Goal: Task Accomplishment & Management: Complete application form

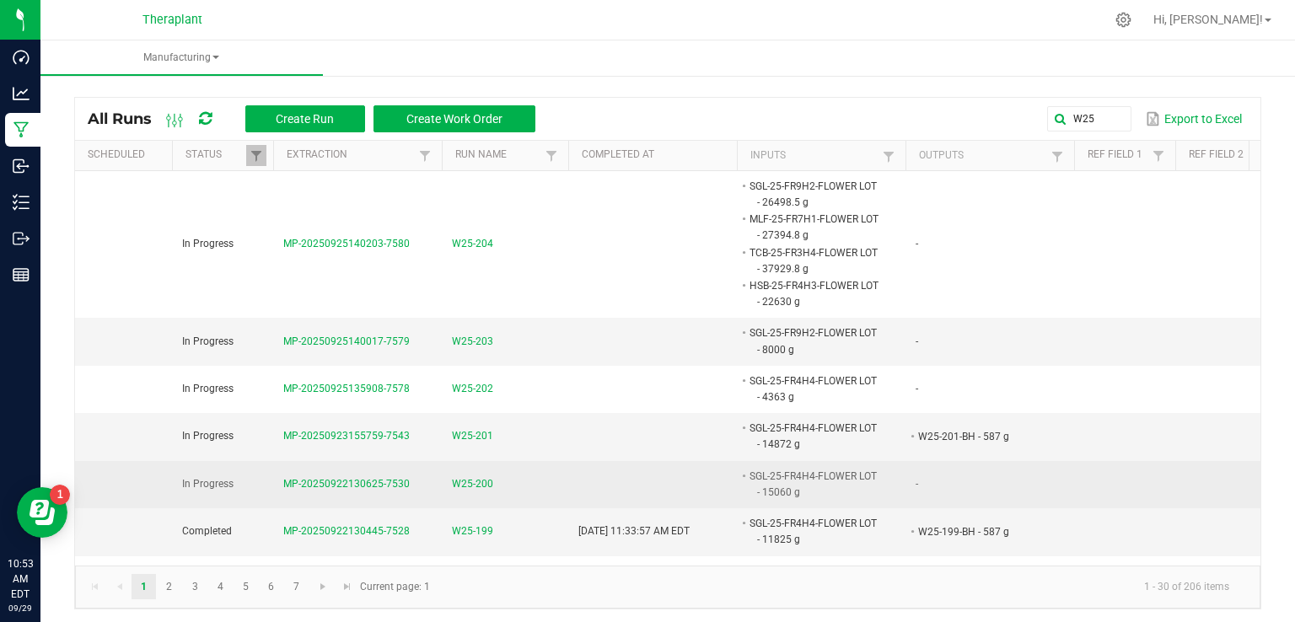
click at [463, 480] on span "W25-200" at bounding box center [472, 484] width 41 height 16
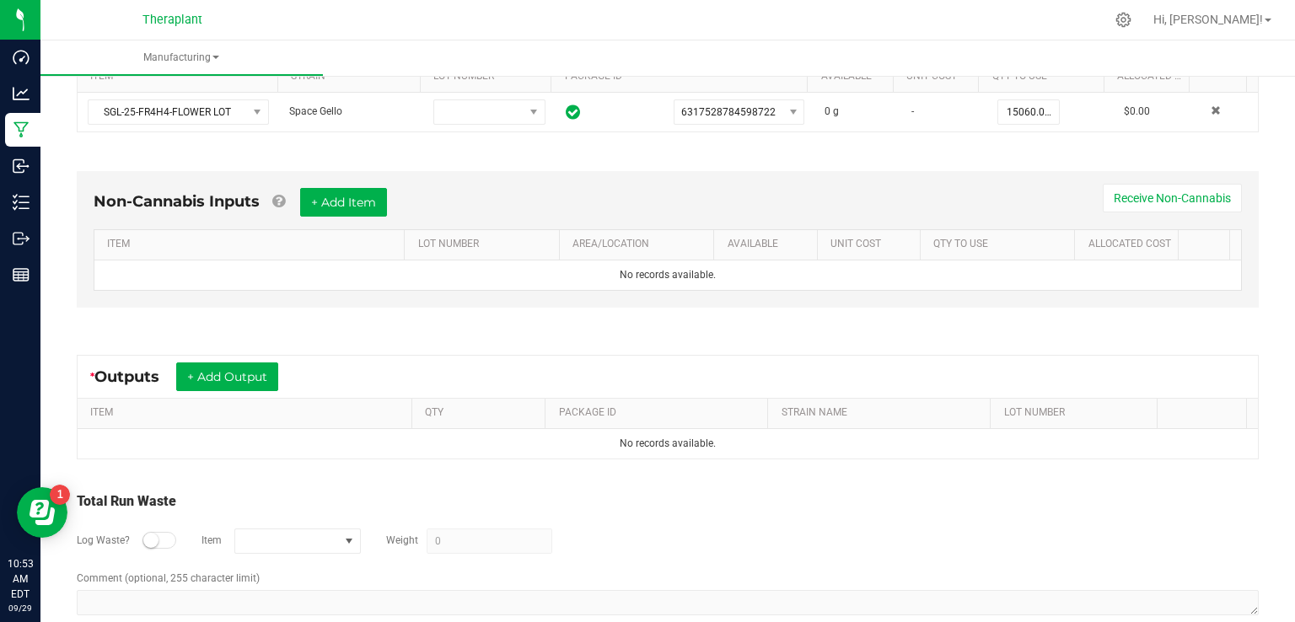
scroll to position [414, 0]
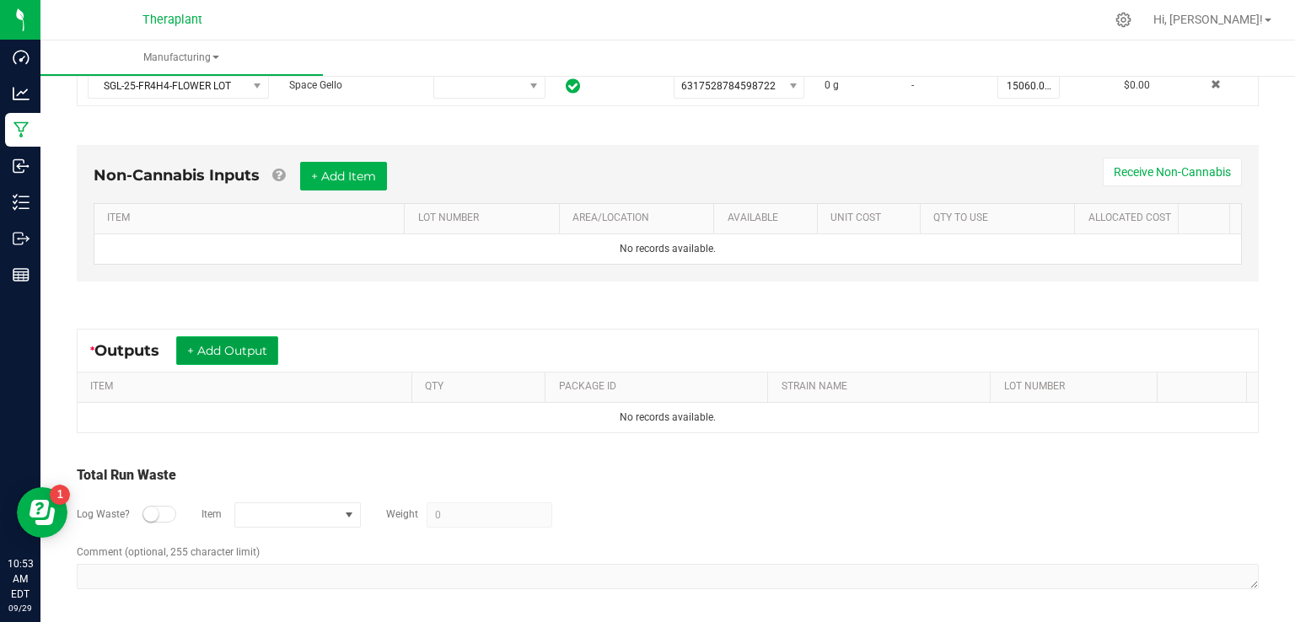
click at [240, 347] on button "+ Add Output" at bounding box center [227, 350] width 102 height 29
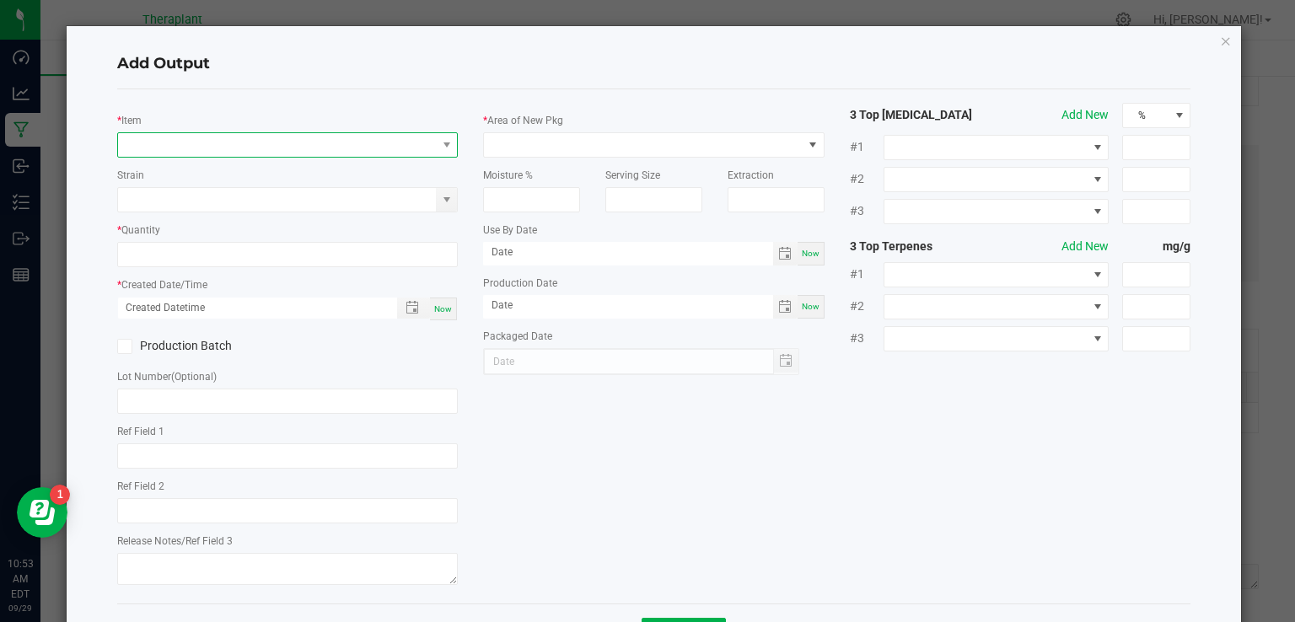
click at [192, 146] on span "NO DATA FOUND" at bounding box center [277, 145] width 319 height 24
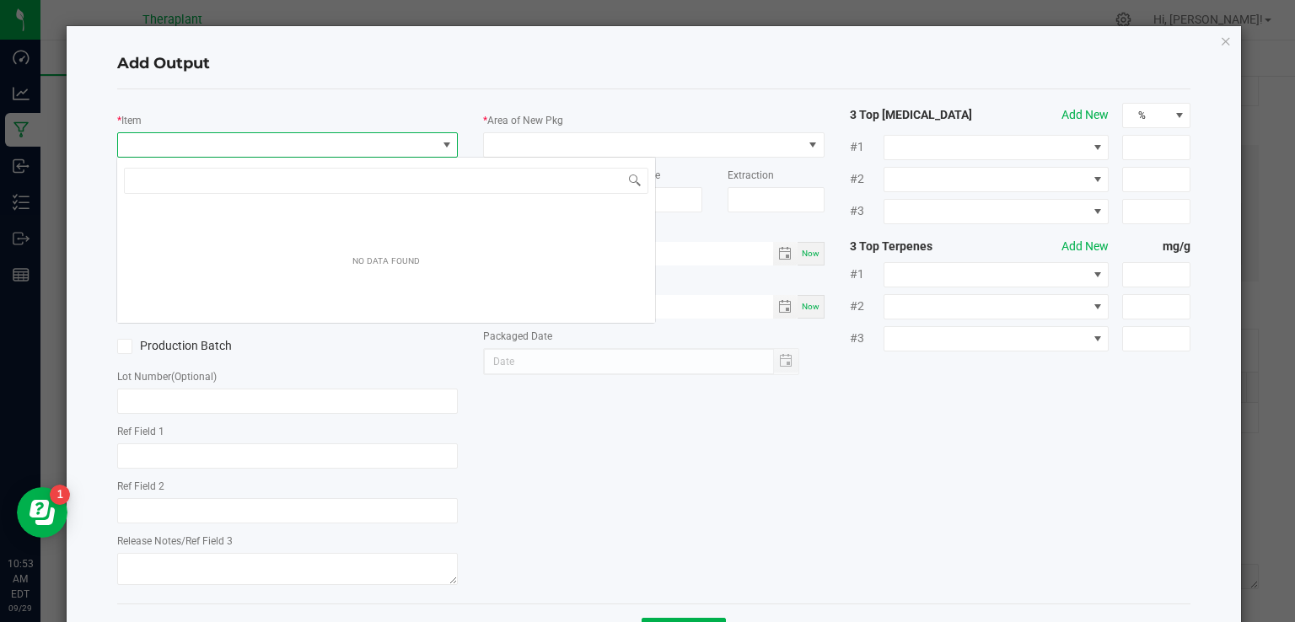
scroll to position [24, 337]
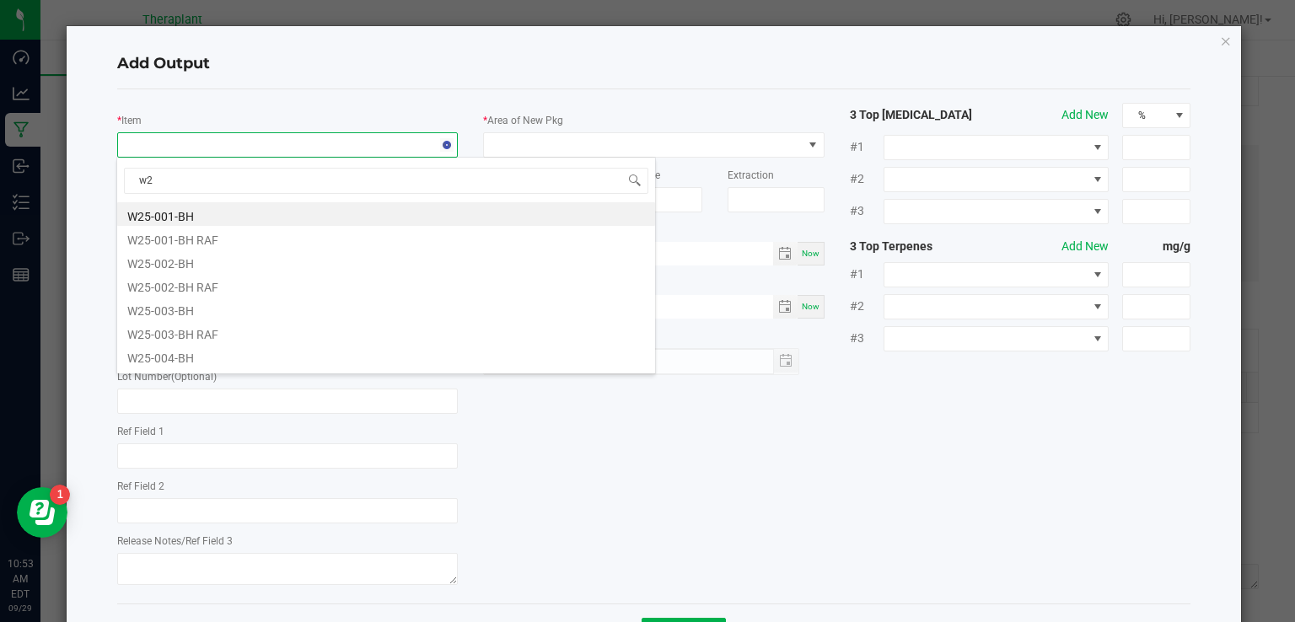
type input "w"
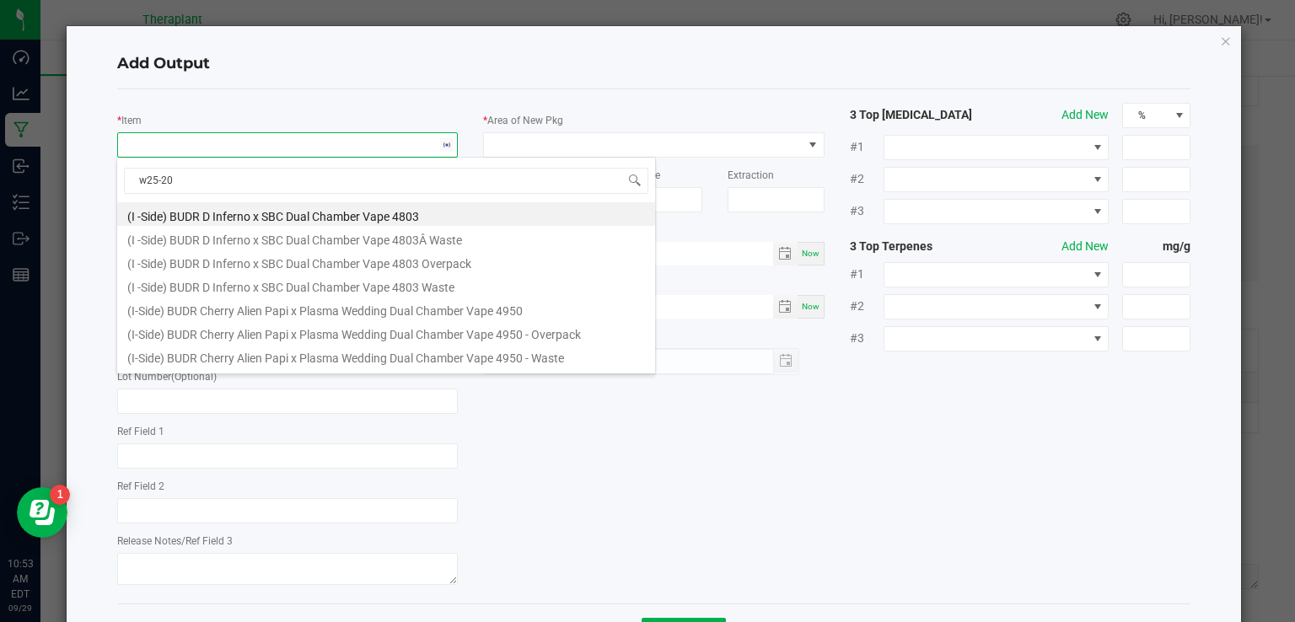
type input "w25-200"
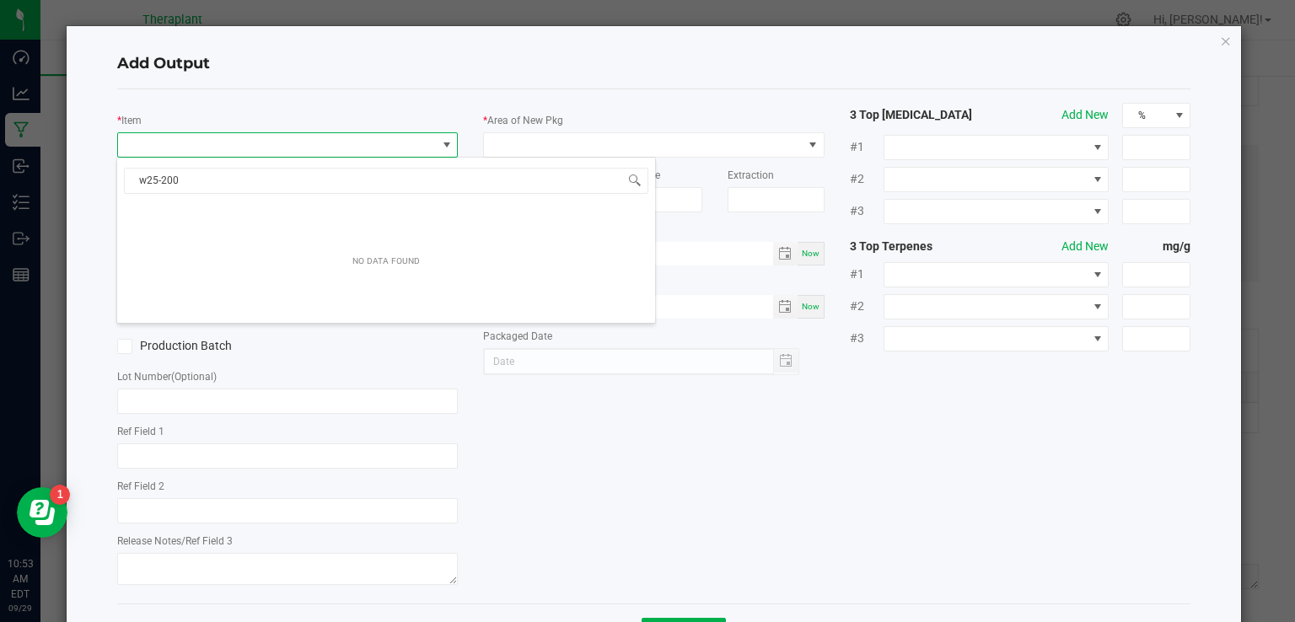
click at [600, 564] on div "* Item Strain * Quantity * Created Date/Time Now Production Batch Lot Number (O…" at bounding box center [655, 346] width 1100 height 487
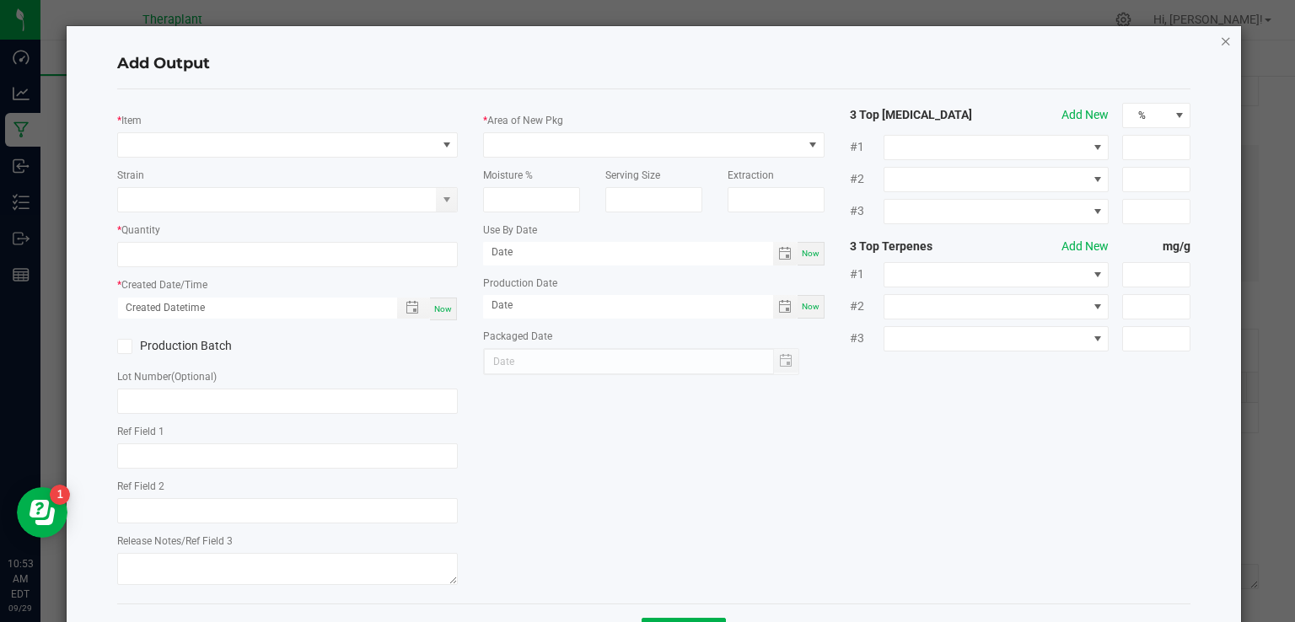
click at [1220, 40] on icon "button" at bounding box center [1226, 40] width 12 height 20
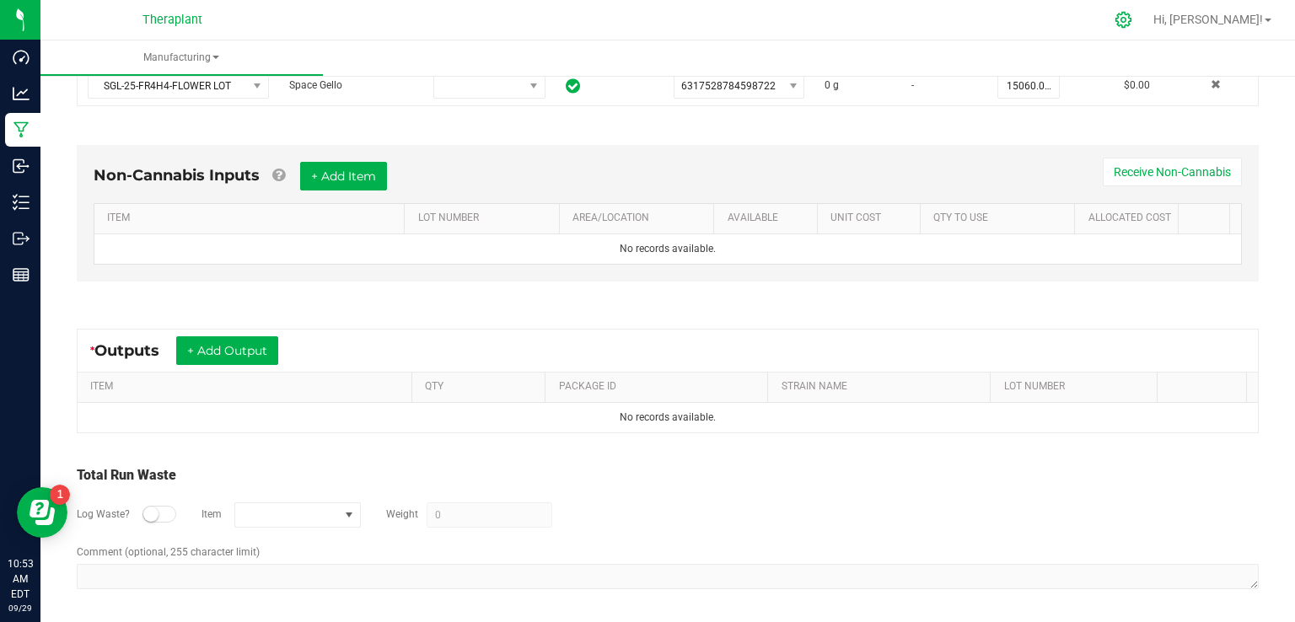
click at [1145, 31] on div at bounding box center [1124, 20] width 42 height 36
click at [1133, 18] on icon at bounding box center [1124, 20] width 18 height 18
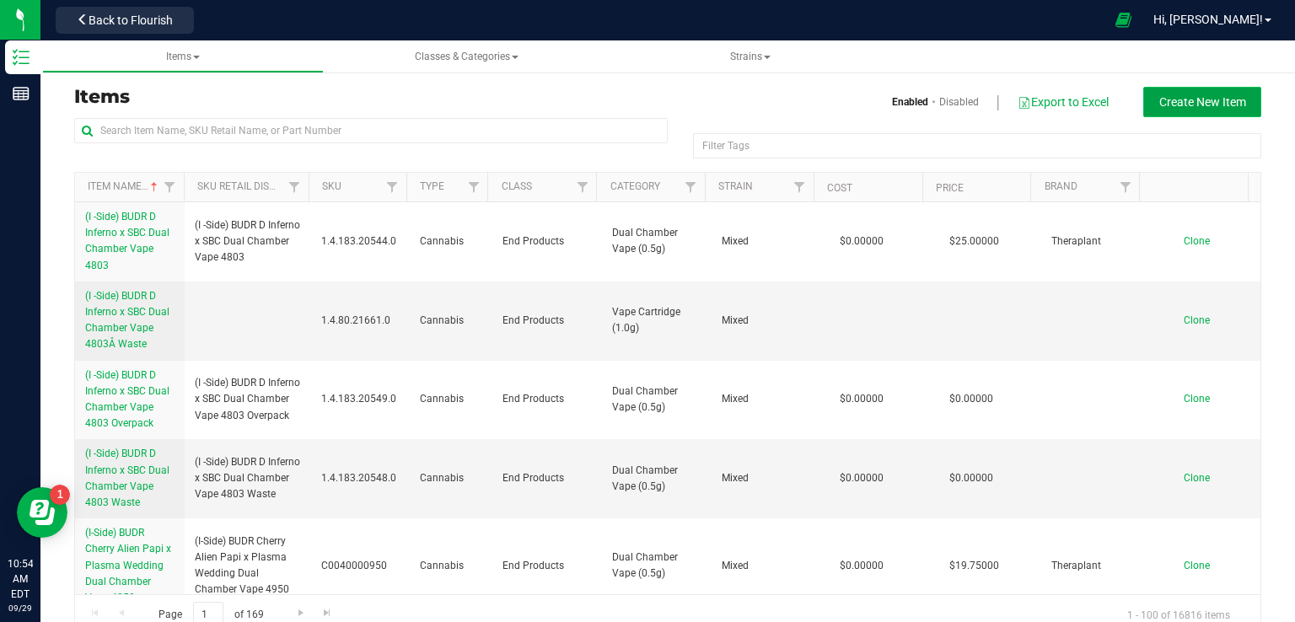
click at [1201, 110] on button "Create New Item" at bounding box center [1203, 102] width 118 height 30
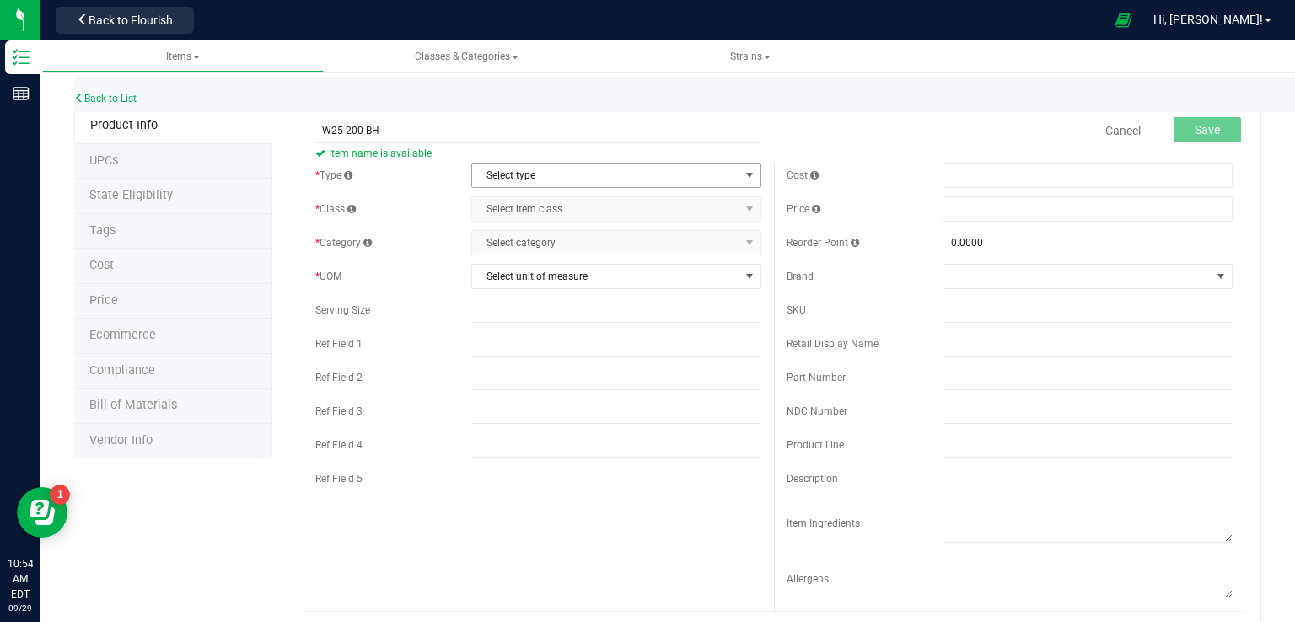
type input "W25-200-BH"
click at [482, 168] on span "Select type" at bounding box center [605, 176] width 267 height 24
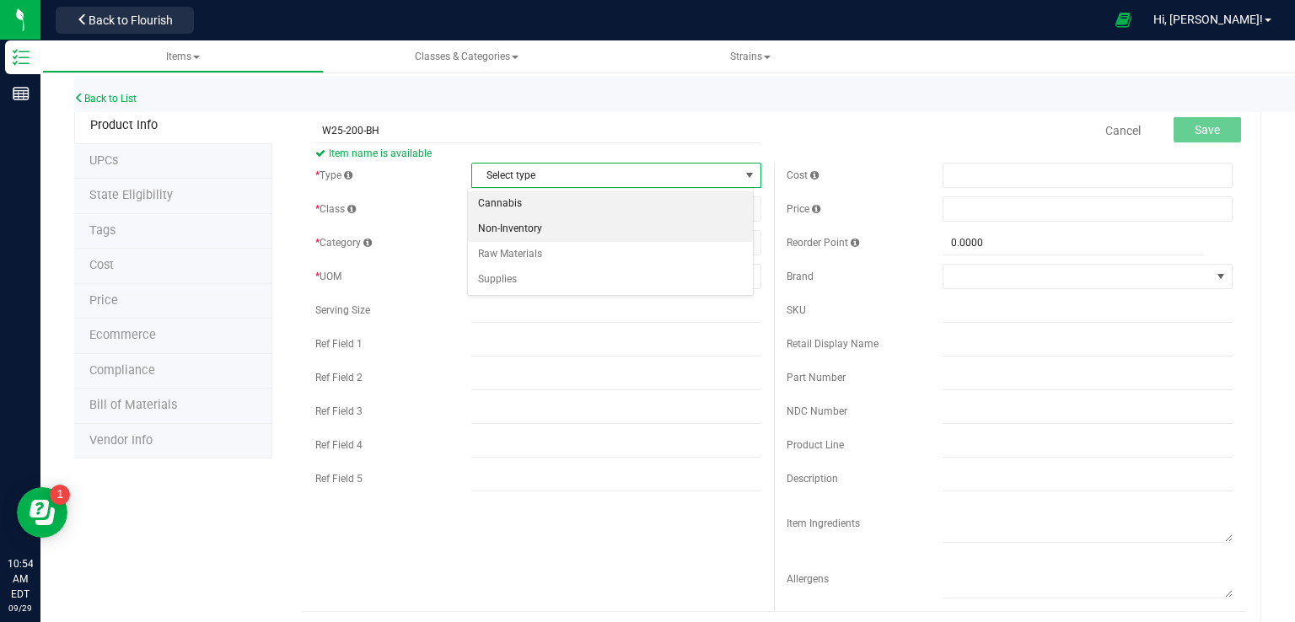
click at [535, 202] on li "Cannabis" at bounding box center [610, 203] width 285 height 25
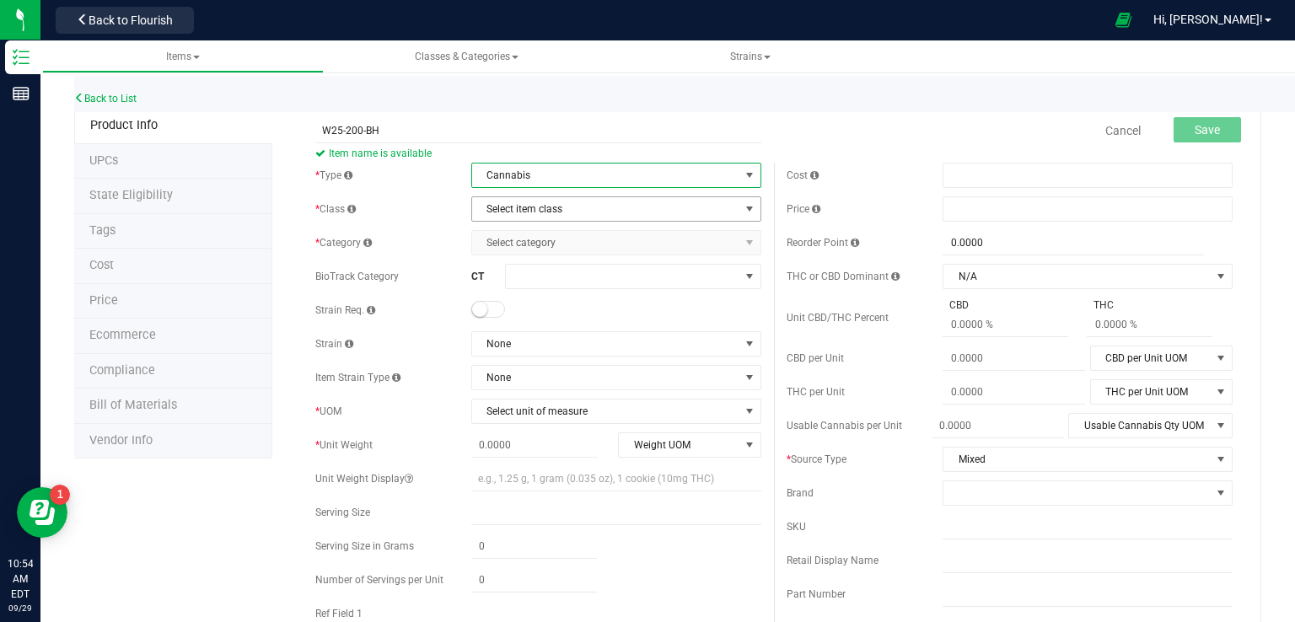
click at [530, 207] on span "Select item class" at bounding box center [605, 209] width 267 height 24
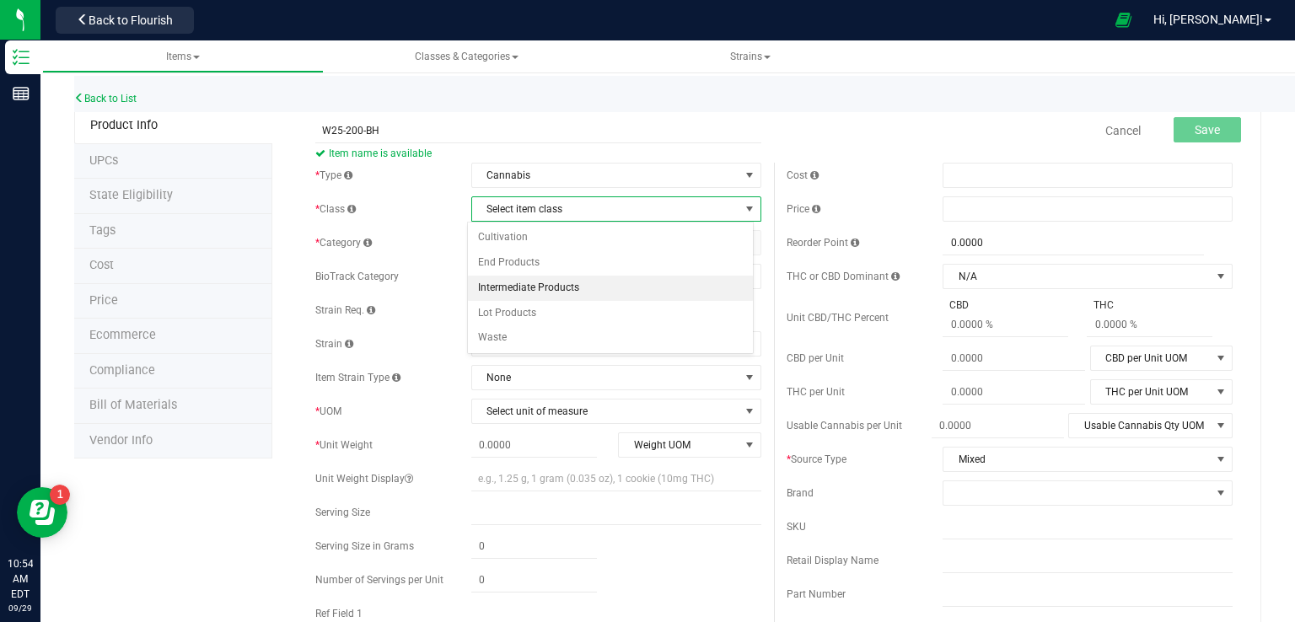
click at [522, 292] on li "Intermediate Products" at bounding box center [610, 288] width 285 height 25
click at [523, 234] on span "Select category" at bounding box center [605, 243] width 267 height 24
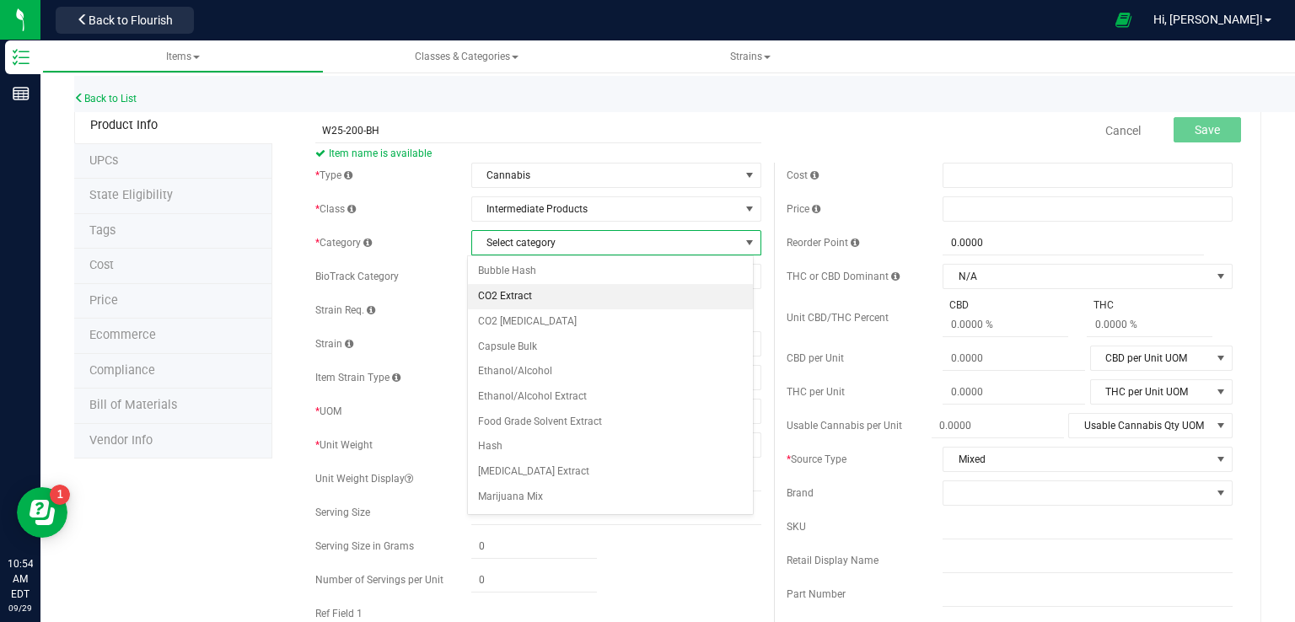
click at [527, 295] on li "CO2 Extract" at bounding box center [610, 296] width 285 height 25
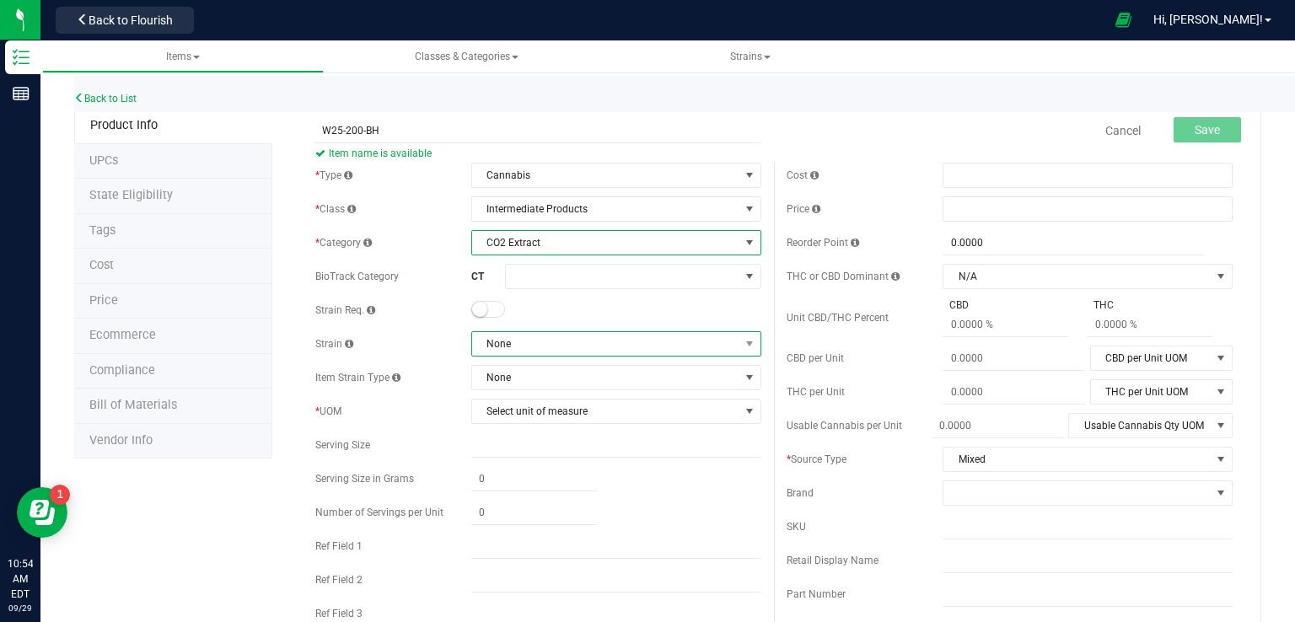
click at [528, 345] on span "None" at bounding box center [605, 344] width 267 height 24
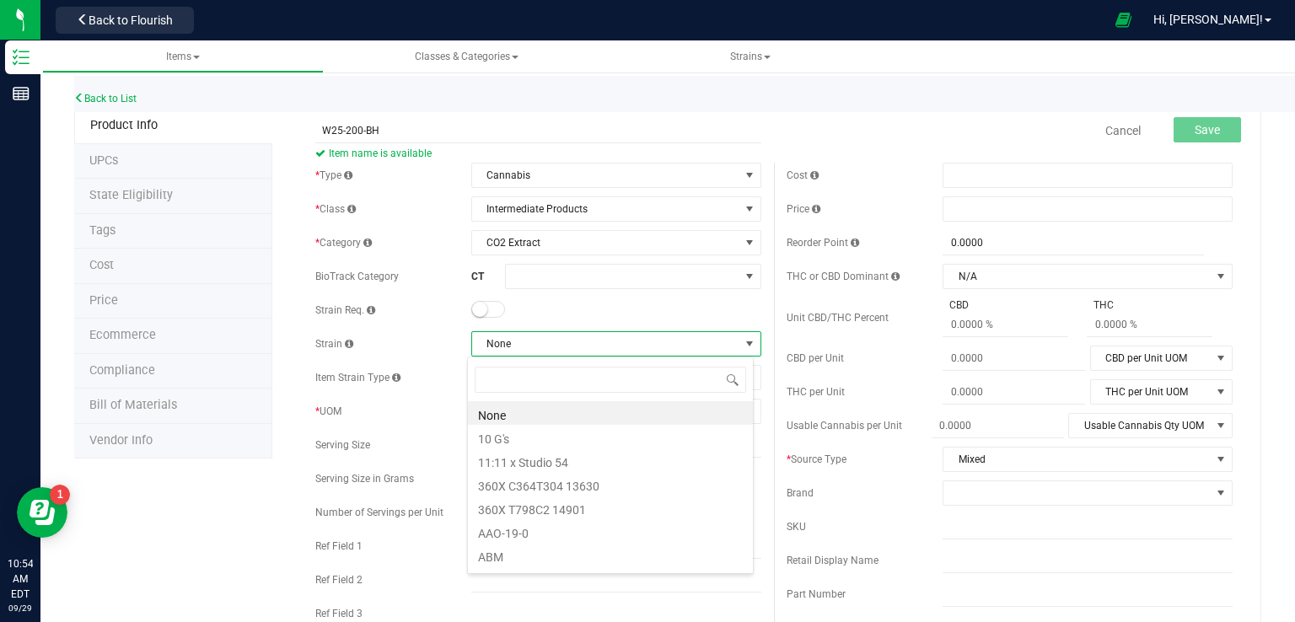
scroll to position [24, 287]
type input "MIXED"
click at [498, 413] on li "Mixed" at bounding box center [610, 413] width 285 height 24
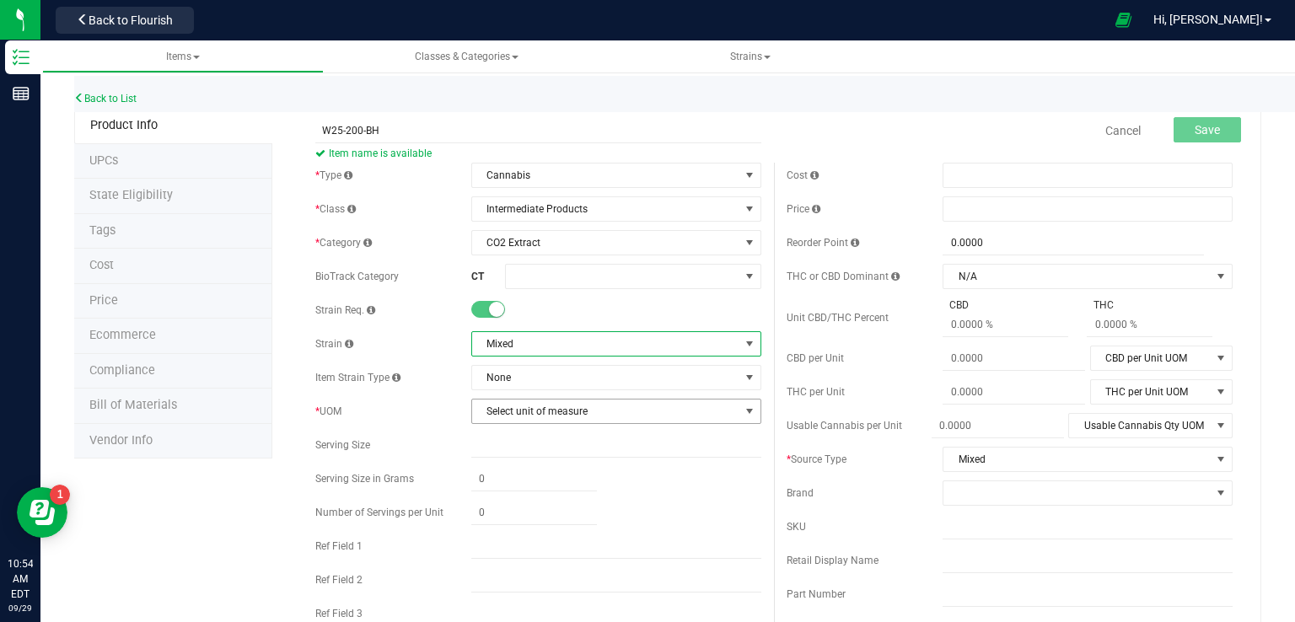
click at [503, 417] on span "Select unit of measure" at bounding box center [605, 412] width 267 height 24
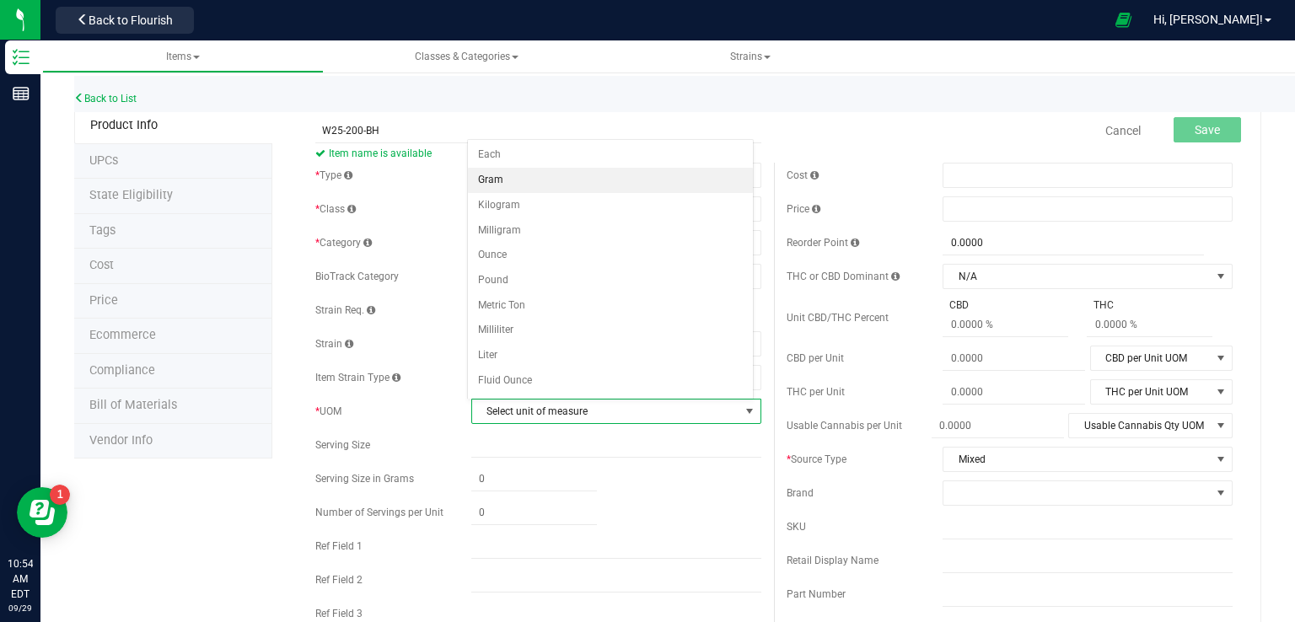
click at [528, 186] on li "Gram" at bounding box center [610, 180] width 285 height 25
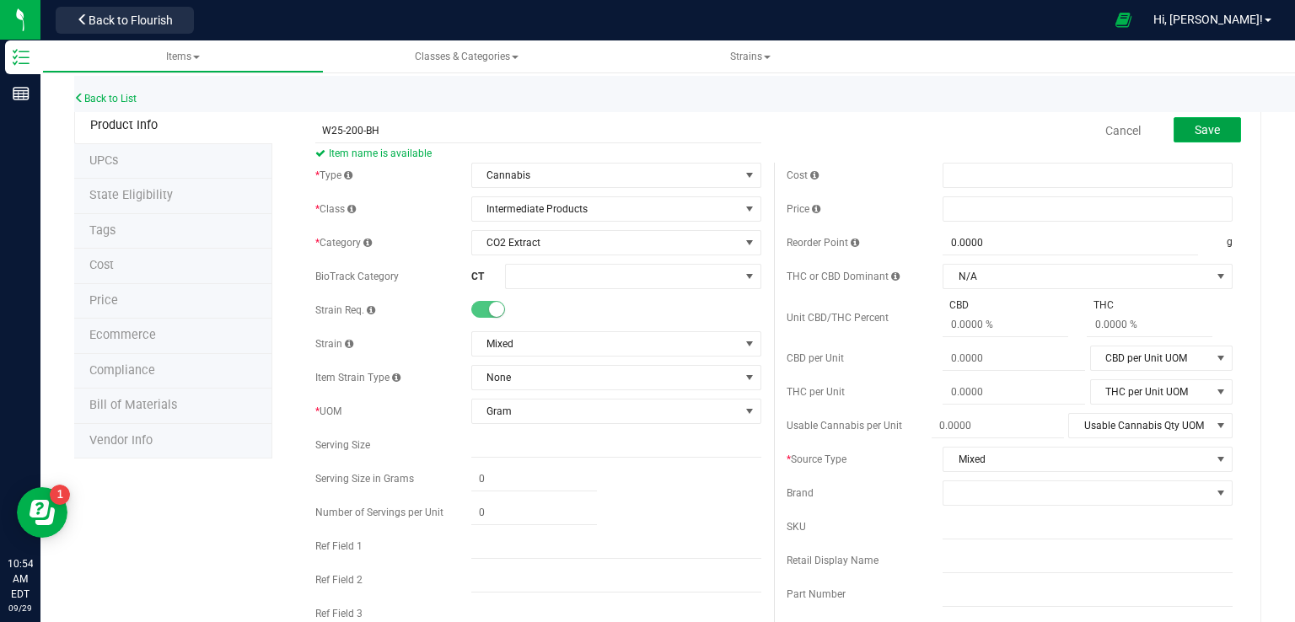
click at [1202, 136] on span "Save" at bounding box center [1207, 129] width 25 height 13
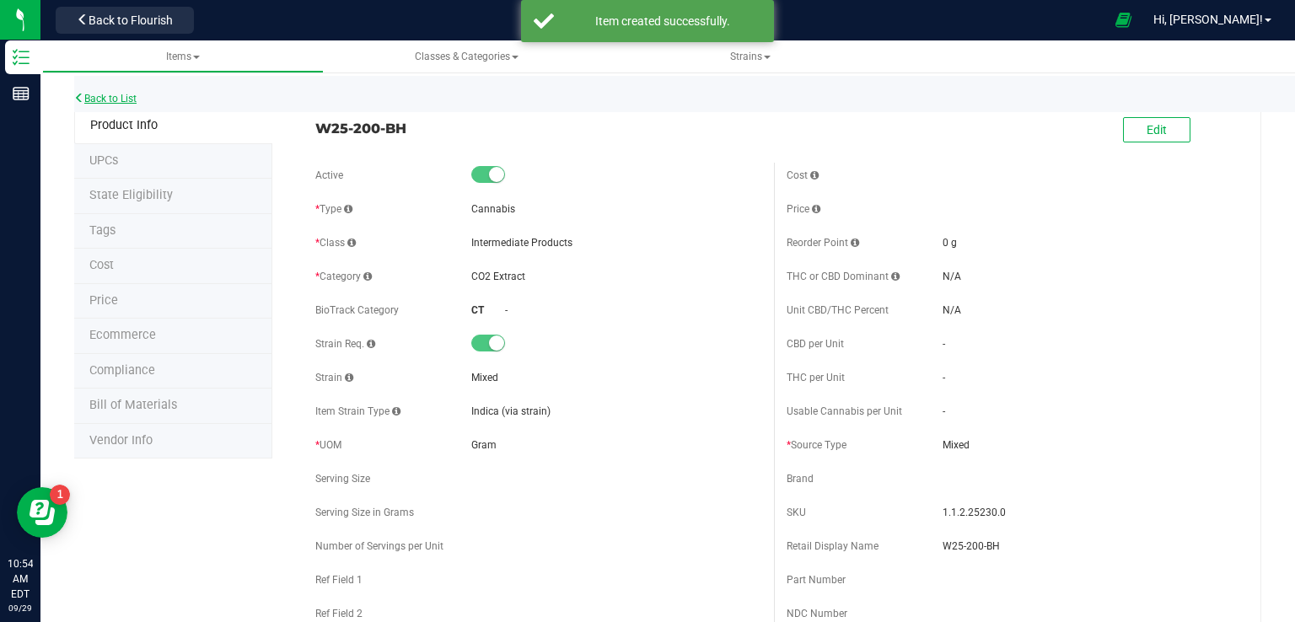
click at [108, 98] on link "Back to List" at bounding box center [105, 99] width 62 height 12
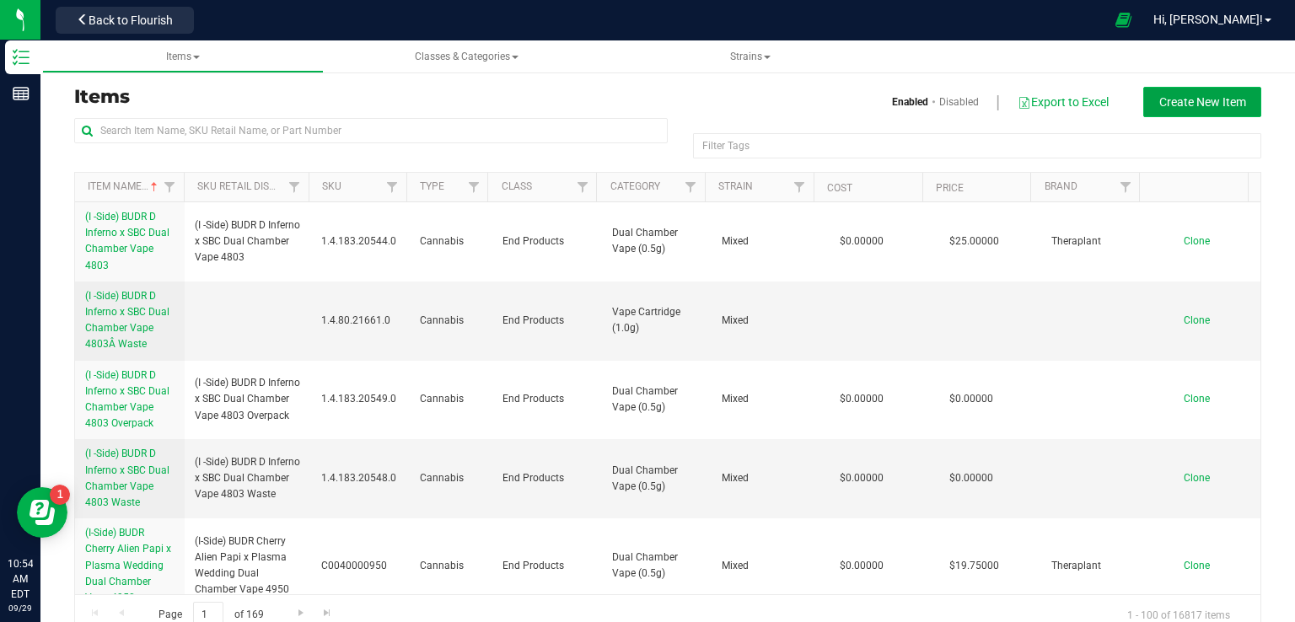
click at [1208, 110] on button "Create New Item" at bounding box center [1203, 102] width 118 height 30
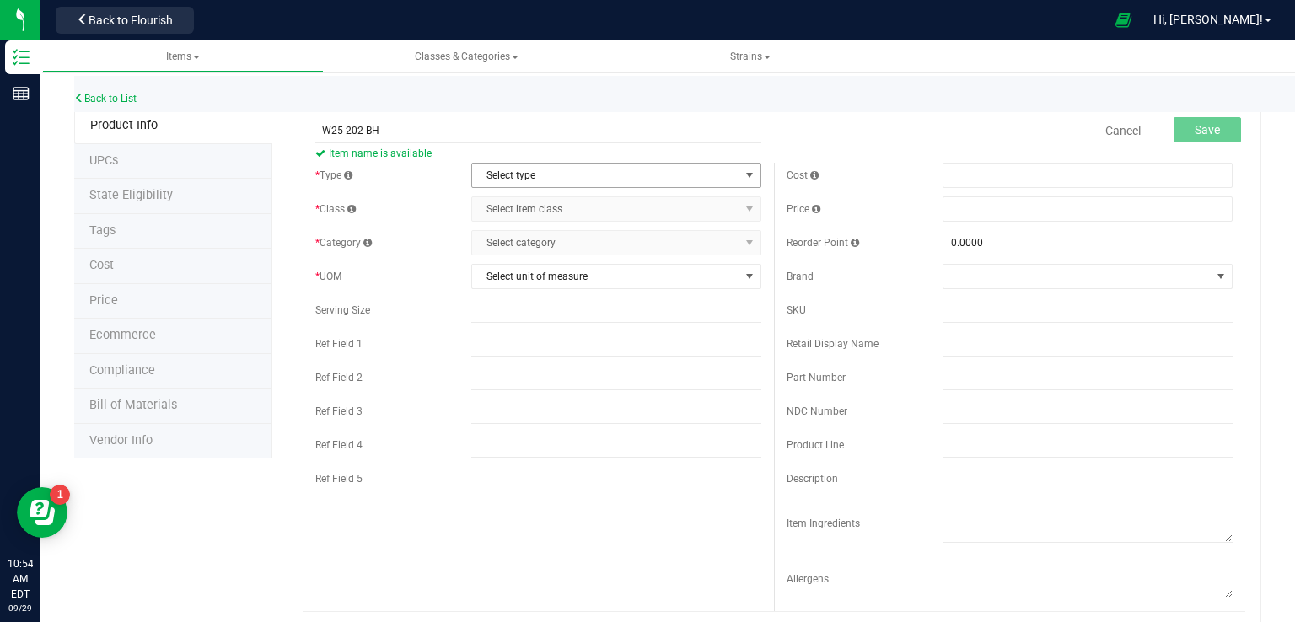
type input "W25-202-BH"
click at [557, 175] on span "Select type" at bounding box center [605, 176] width 267 height 24
click at [530, 207] on li "Cannabis" at bounding box center [610, 203] width 285 height 25
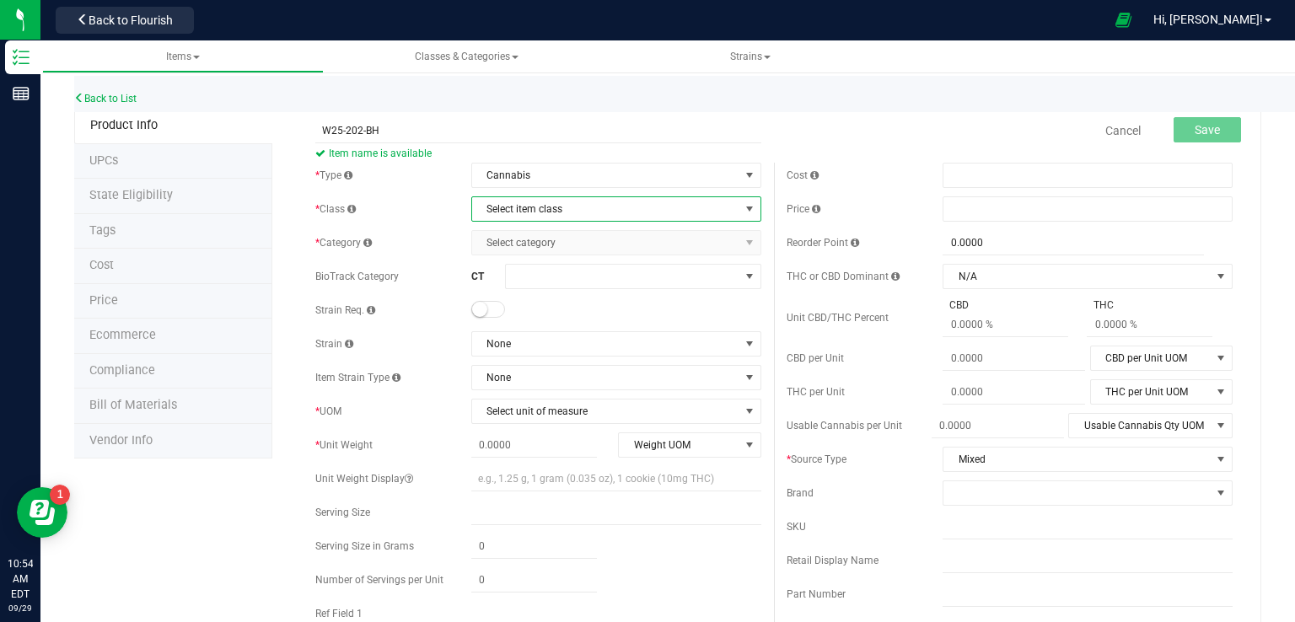
click at [515, 200] on span "Select item class" at bounding box center [605, 209] width 267 height 24
click at [521, 282] on li "Intermediate Products" at bounding box center [610, 288] width 285 height 25
click at [536, 240] on span "Select category" at bounding box center [605, 243] width 267 height 24
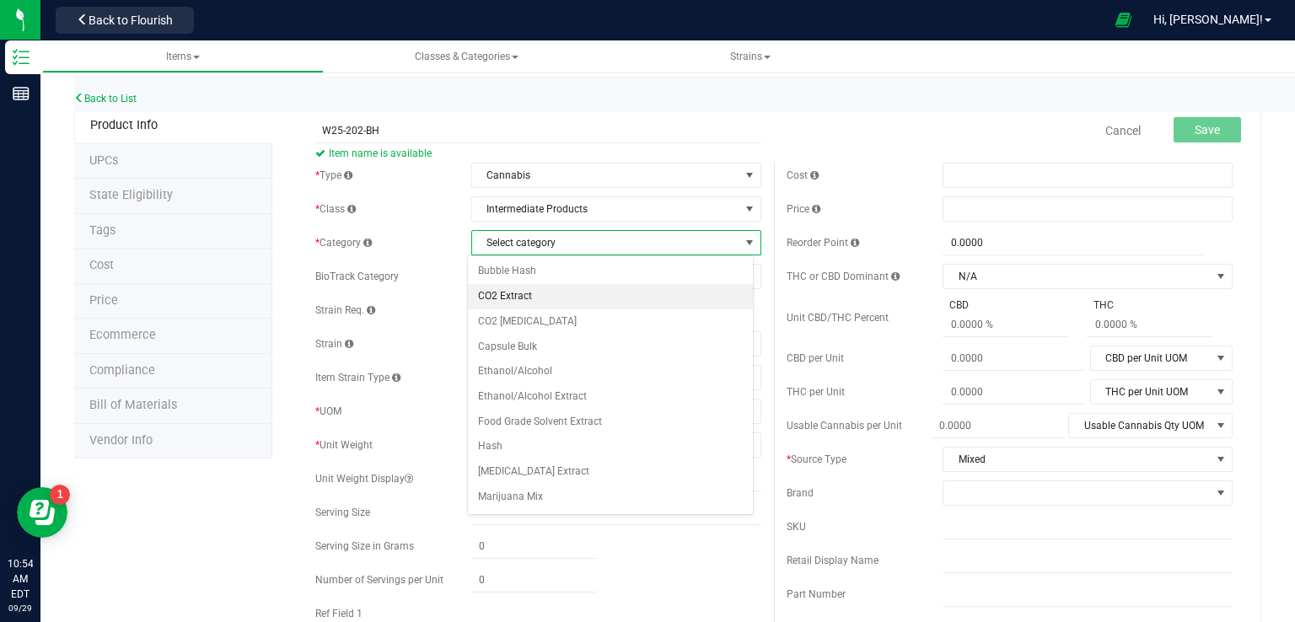
click at [526, 292] on li "CO2 Extract" at bounding box center [610, 296] width 285 height 25
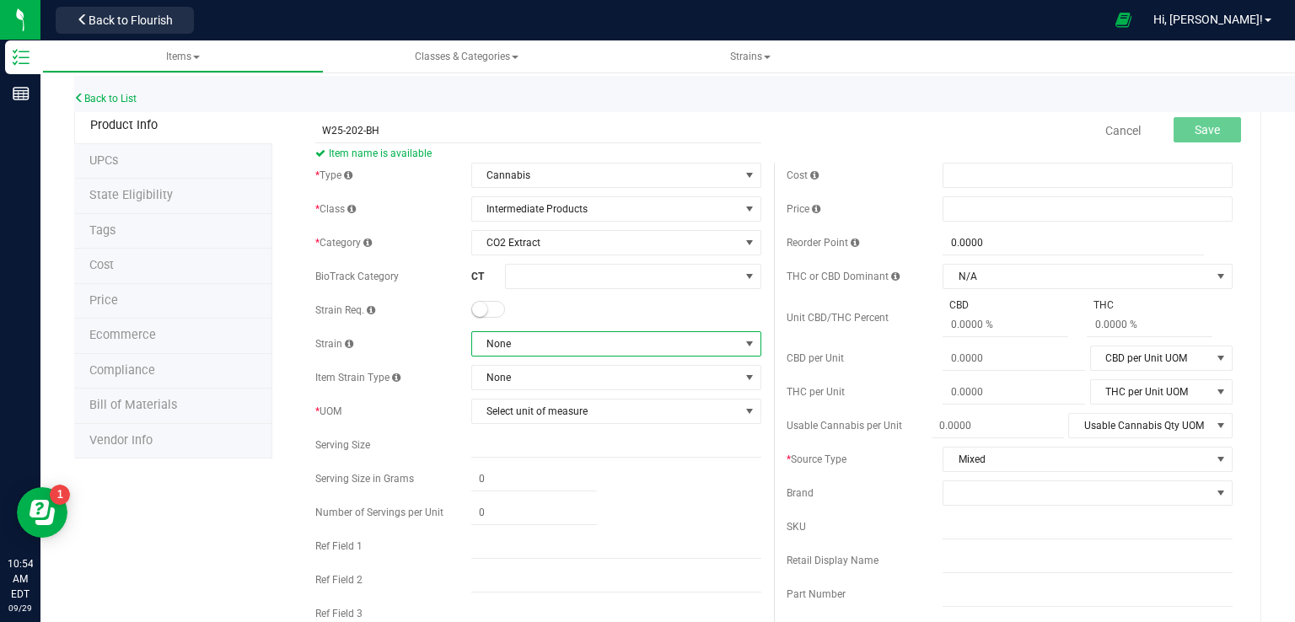
click at [533, 342] on span "None" at bounding box center [605, 344] width 267 height 24
type input "MIXED"
click at [529, 412] on li "Mixed" at bounding box center [610, 413] width 285 height 24
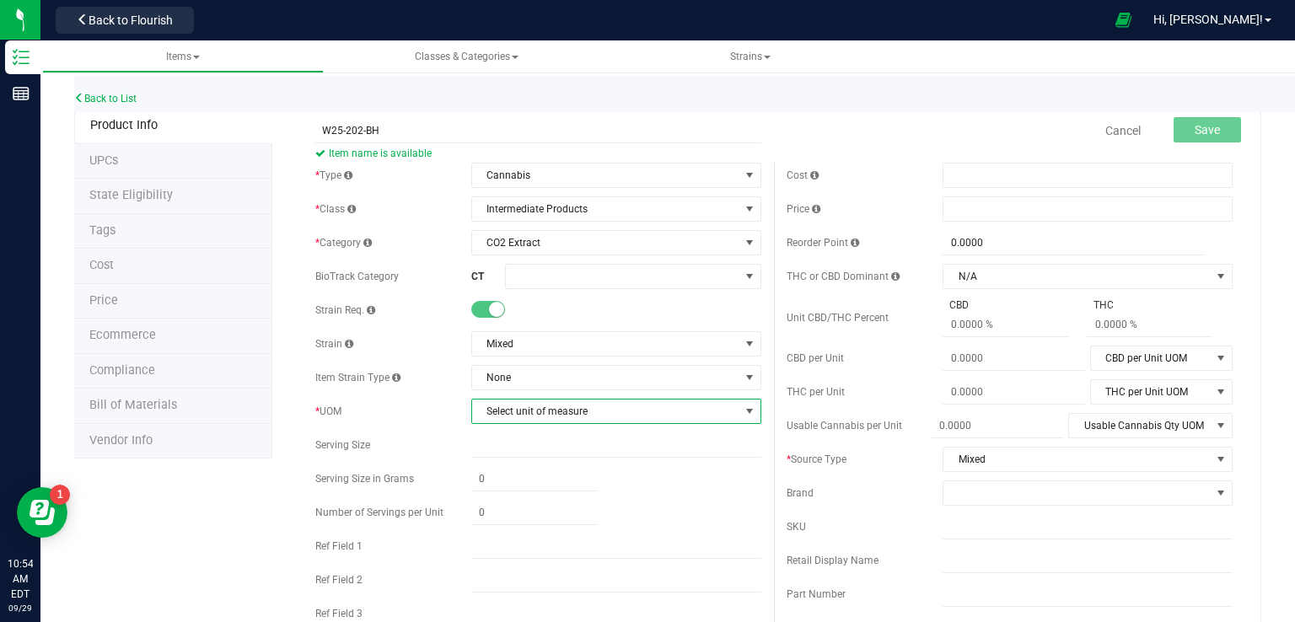
click at [524, 416] on span "Select unit of measure" at bounding box center [605, 412] width 267 height 24
click at [501, 175] on li "Gram" at bounding box center [610, 180] width 285 height 25
click at [1195, 123] on span "Save" at bounding box center [1207, 129] width 25 height 13
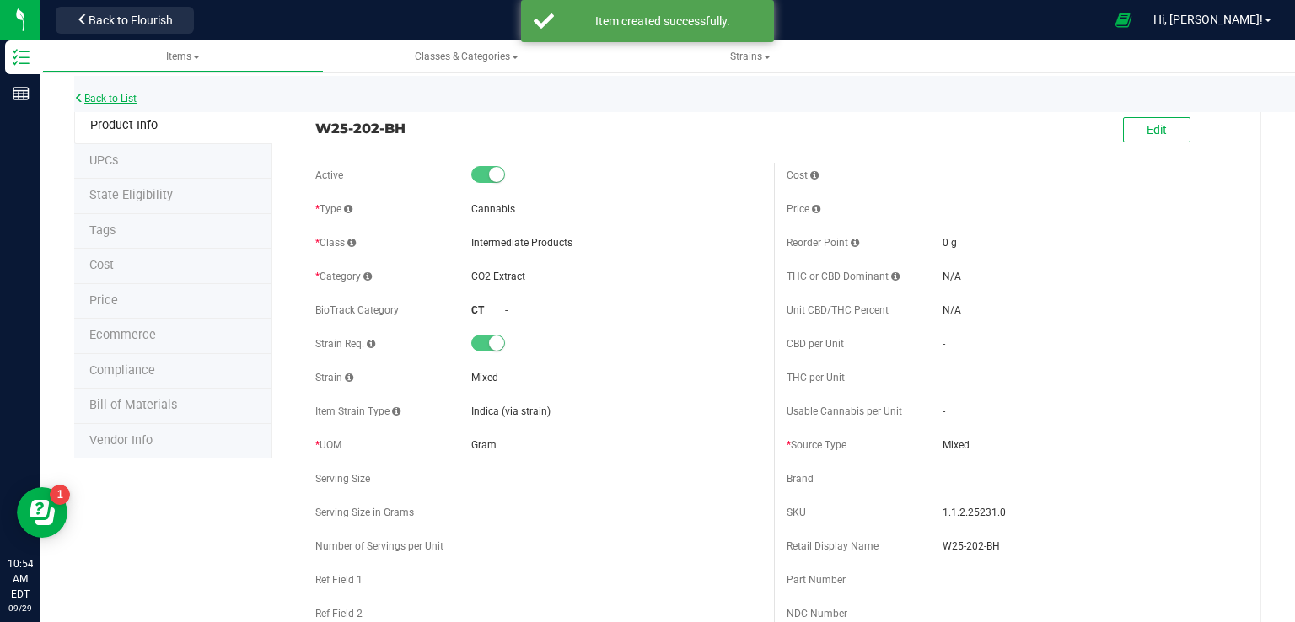
click at [124, 97] on link "Back to List" at bounding box center [105, 99] width 62 height 12
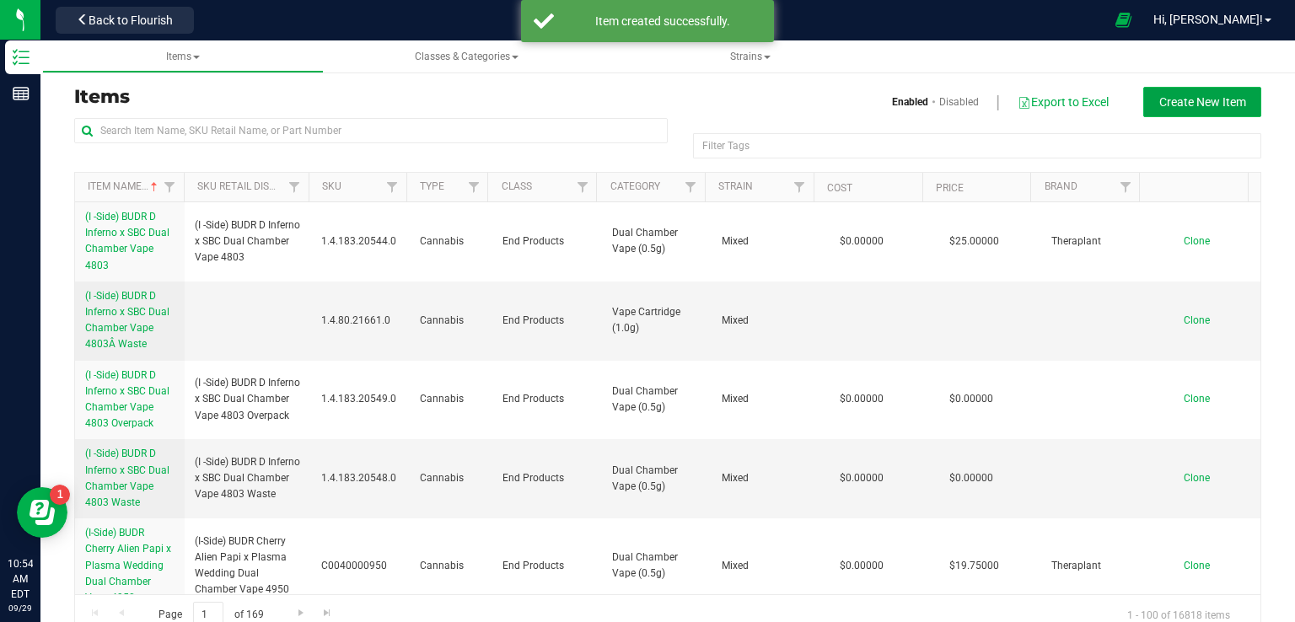
click at [1182, 105] on span "Create New Item" at bounding box center [1203, 101] width 87 height 13
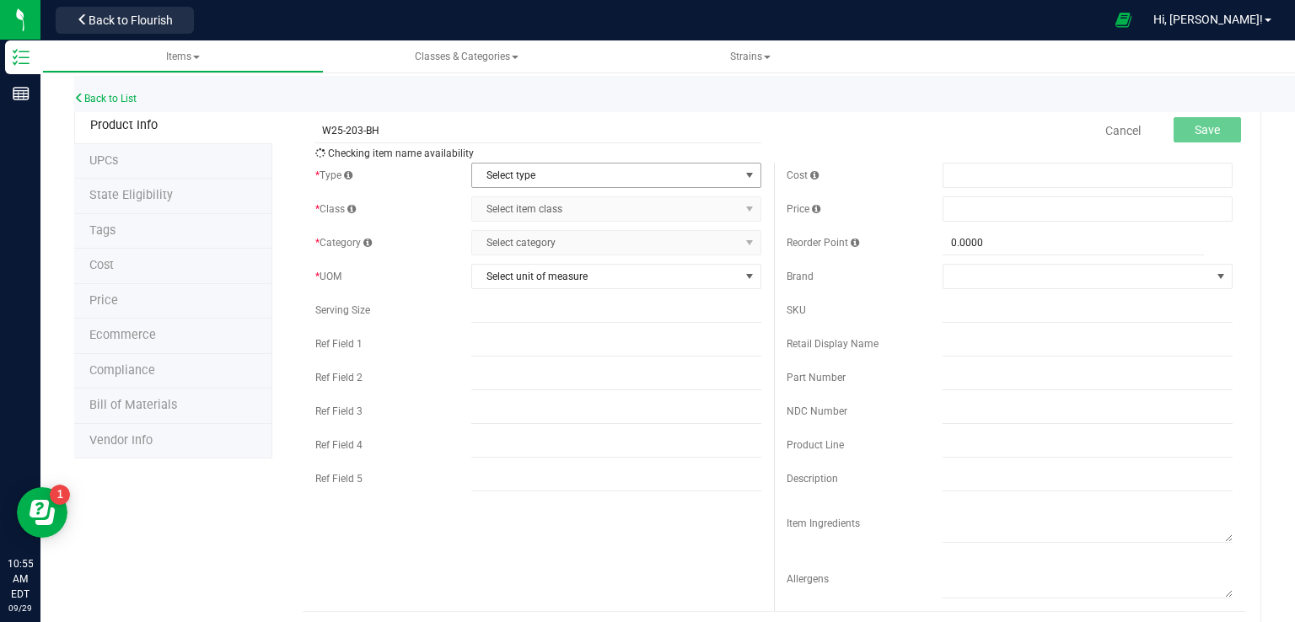
type input "W25-203-BH"
click at [519, 170] on span "Select type" at bounding box center [605, 176] width 267 height 24
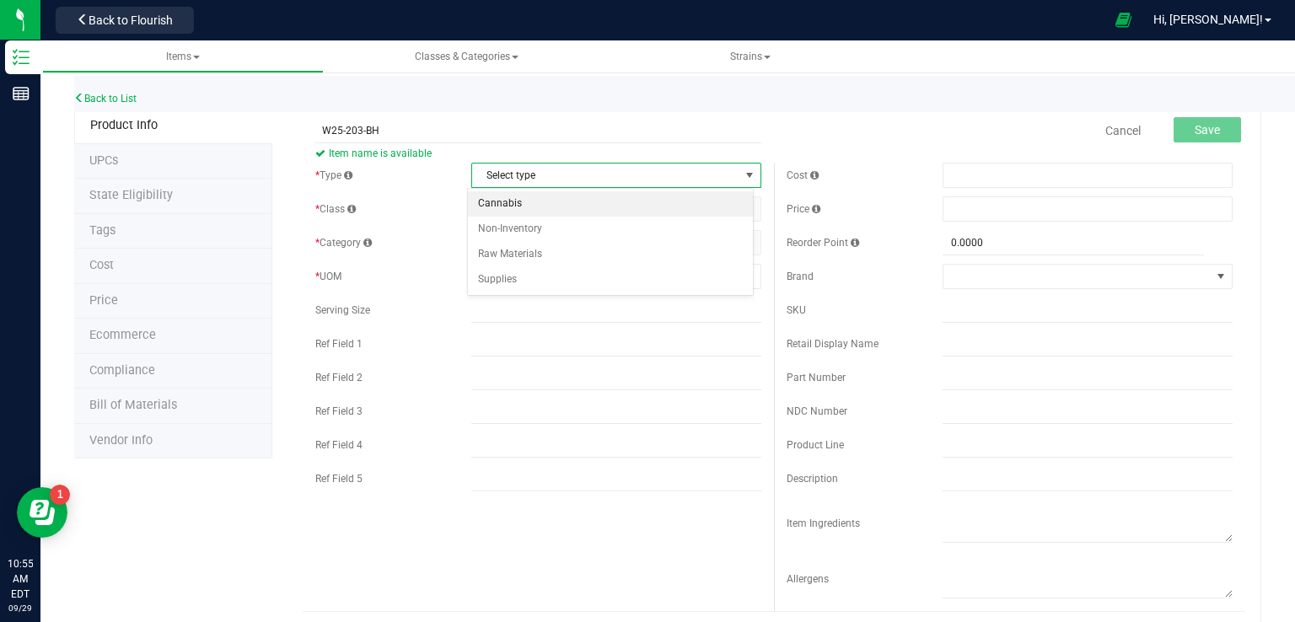
click at [516, 213] on li "Cannabis" at bounding box center [610, 203] width 285 height 25
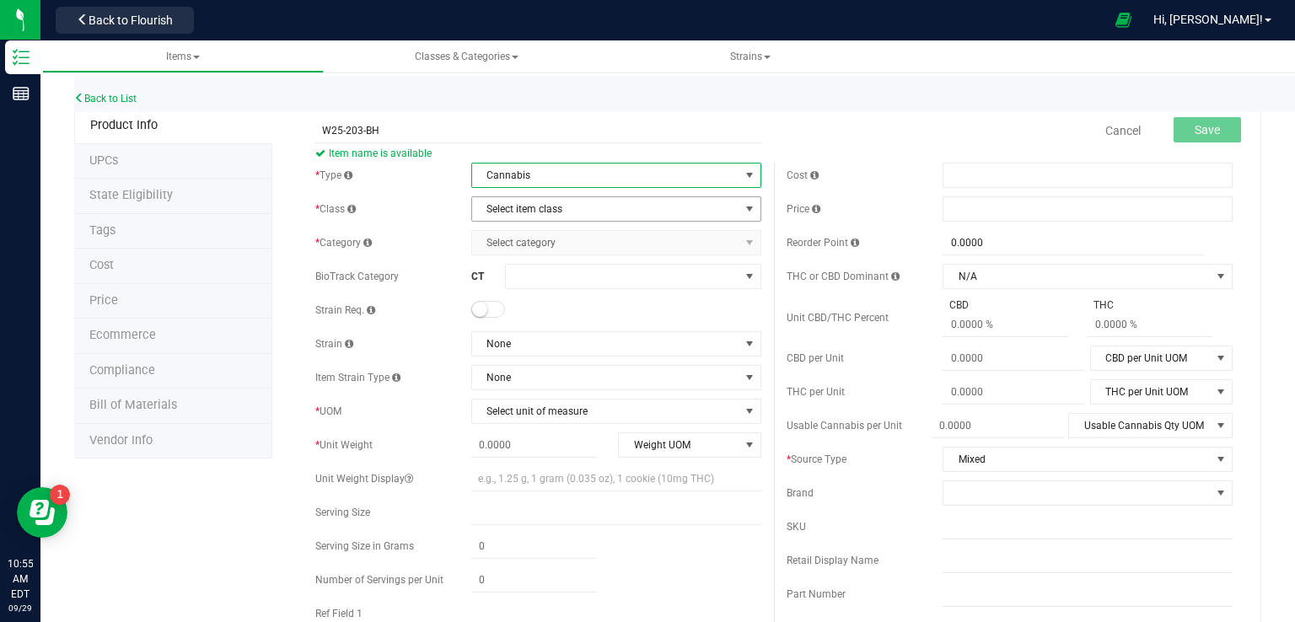
click at [540, 212] on span "Select item class" at bounding box center [605, 209] width 267 height 24
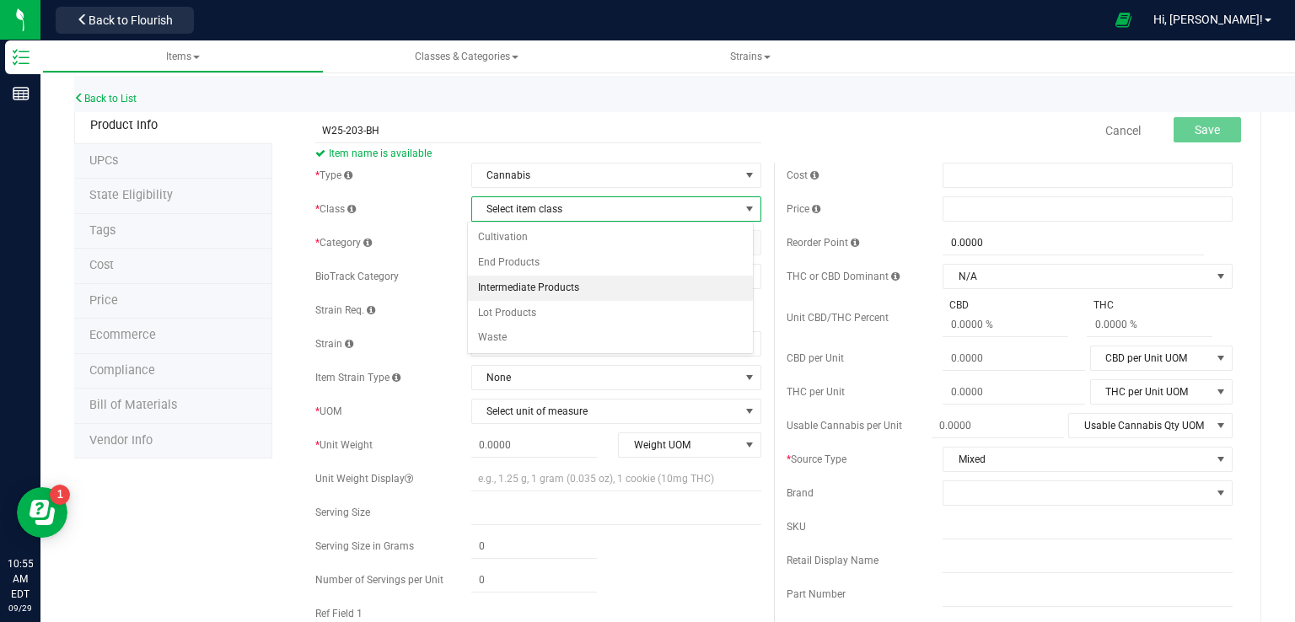
click at [523, 288] on li "Intermediate Products" at bounding box center [610, 288] width 285 height 25
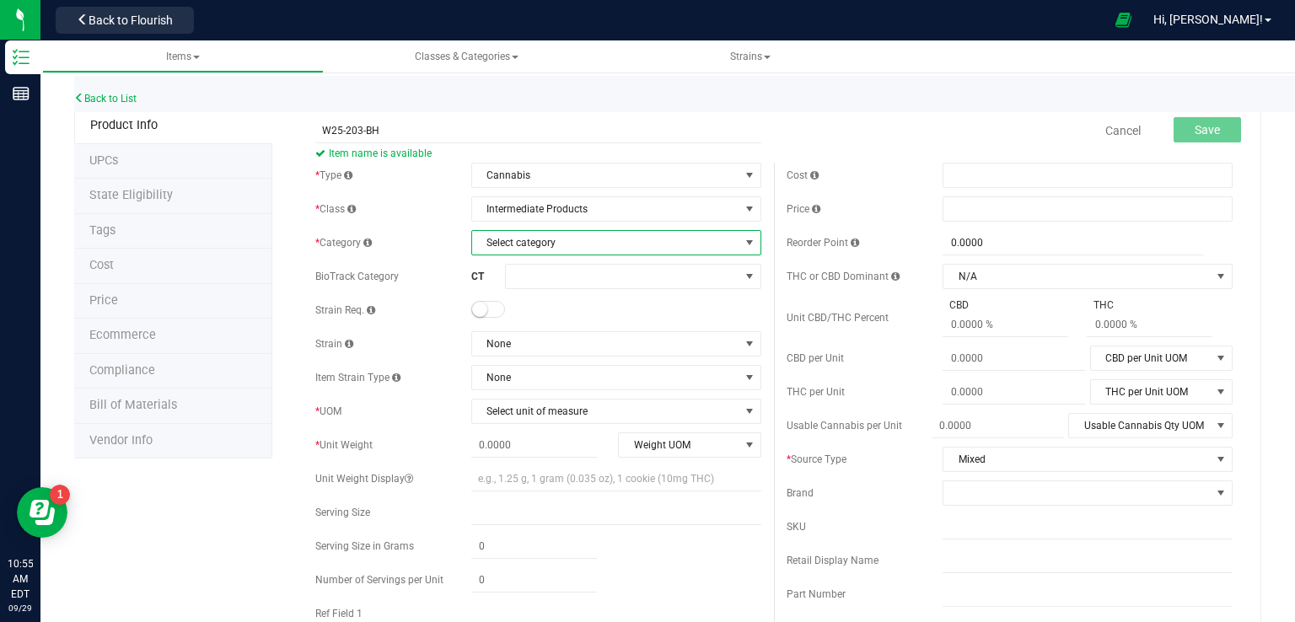
click at [512, 242] on span "Select category" at bounding box center [605, 243] width 267 height 24
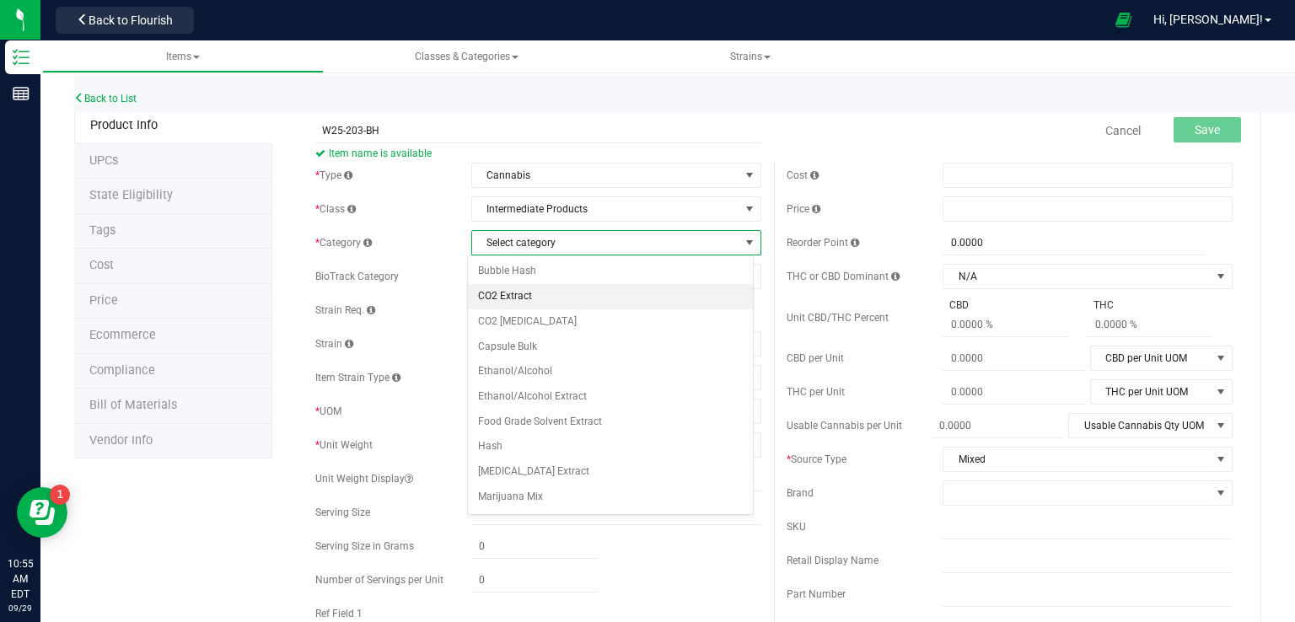
click at [527, 298] on li "CO2 Extract" at bounding box center [610, 296] width 285 height 25
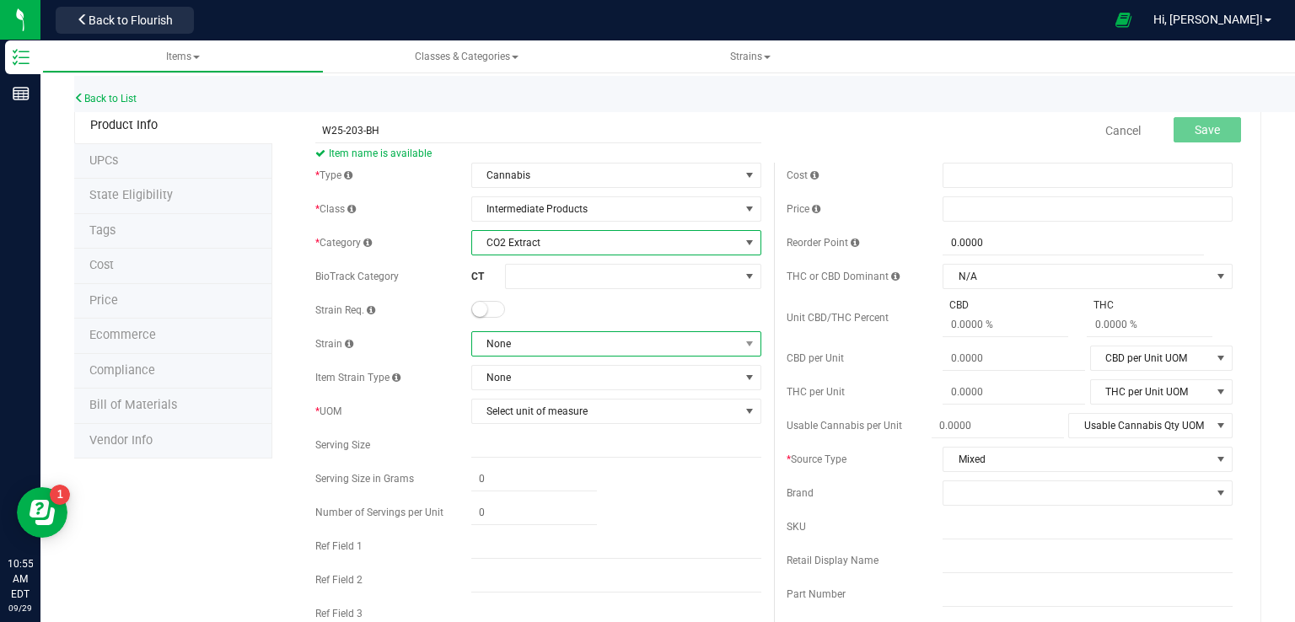
click at [514, 348] on span "None" at bounding box center [605, 344] width 267 height 24
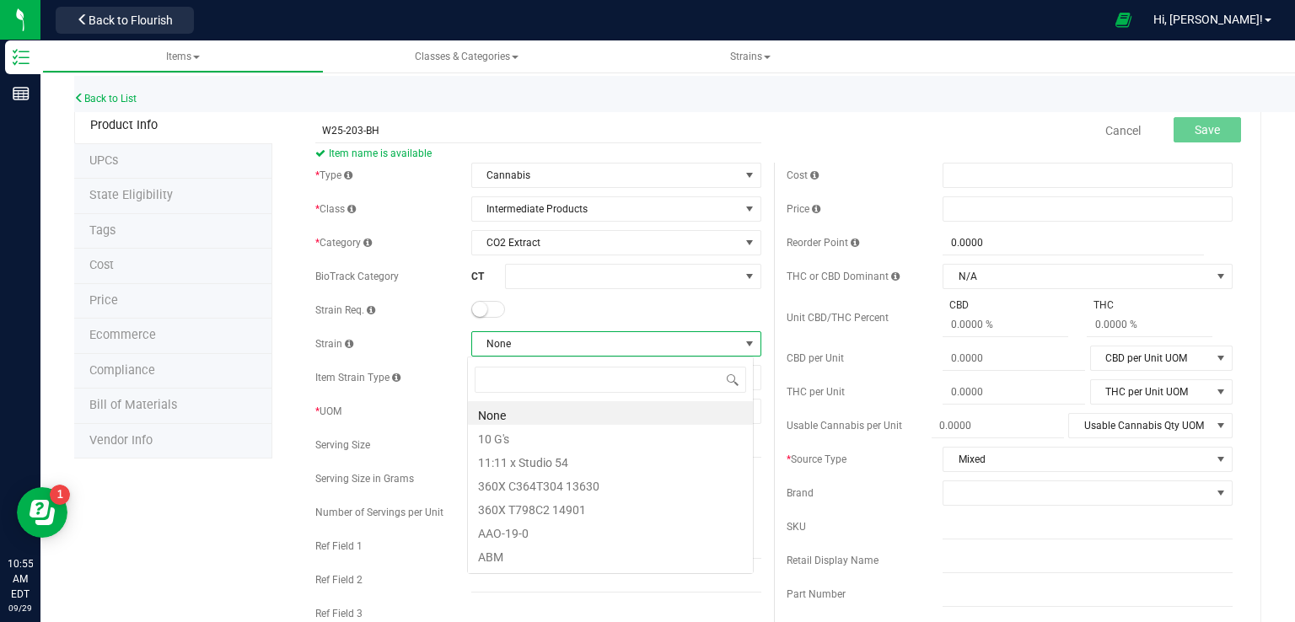
scroll to position [24, 287]
type input "MIXED"
click at [509, 412] on li "Mixed" at bounding box center [610, 413] width 285 height 24
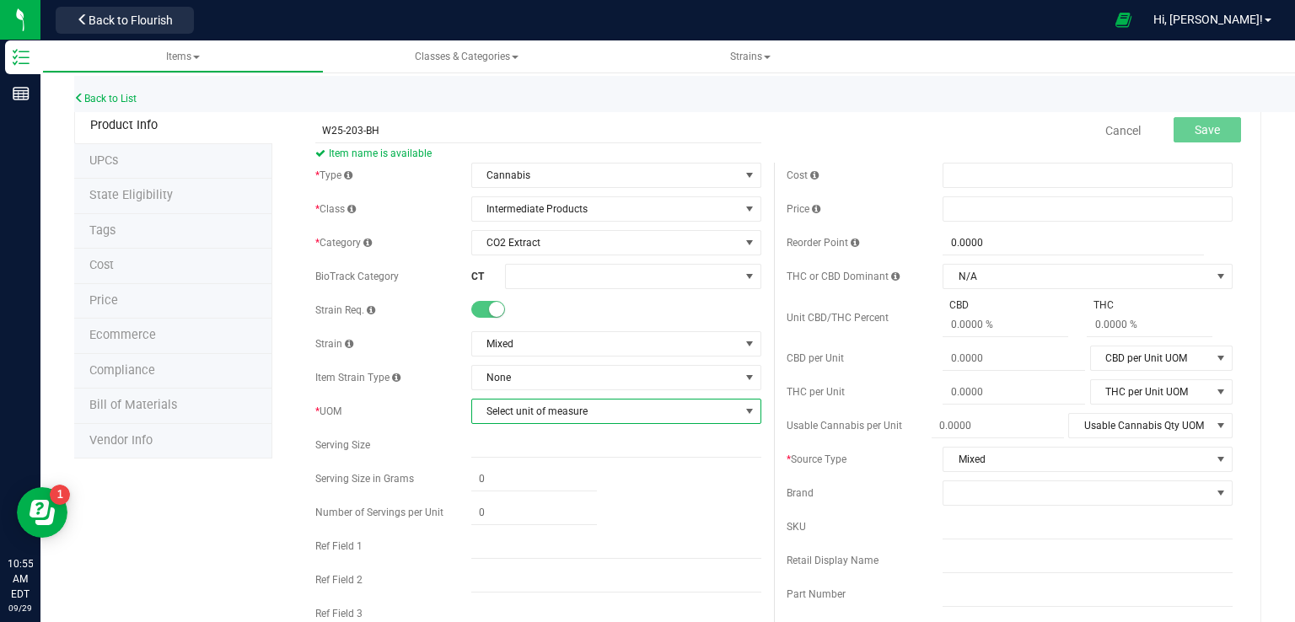
click at [557, 410] on span "Select unit of measure" at bounding box center [605, 412] width 267 height 24
click at [525, 183] on li "Gram" at bounding box center [610, 180] width 285 height 25
click at [1194, 142] on button "Save" at bounding box center [1207, 129] width 67 height 25
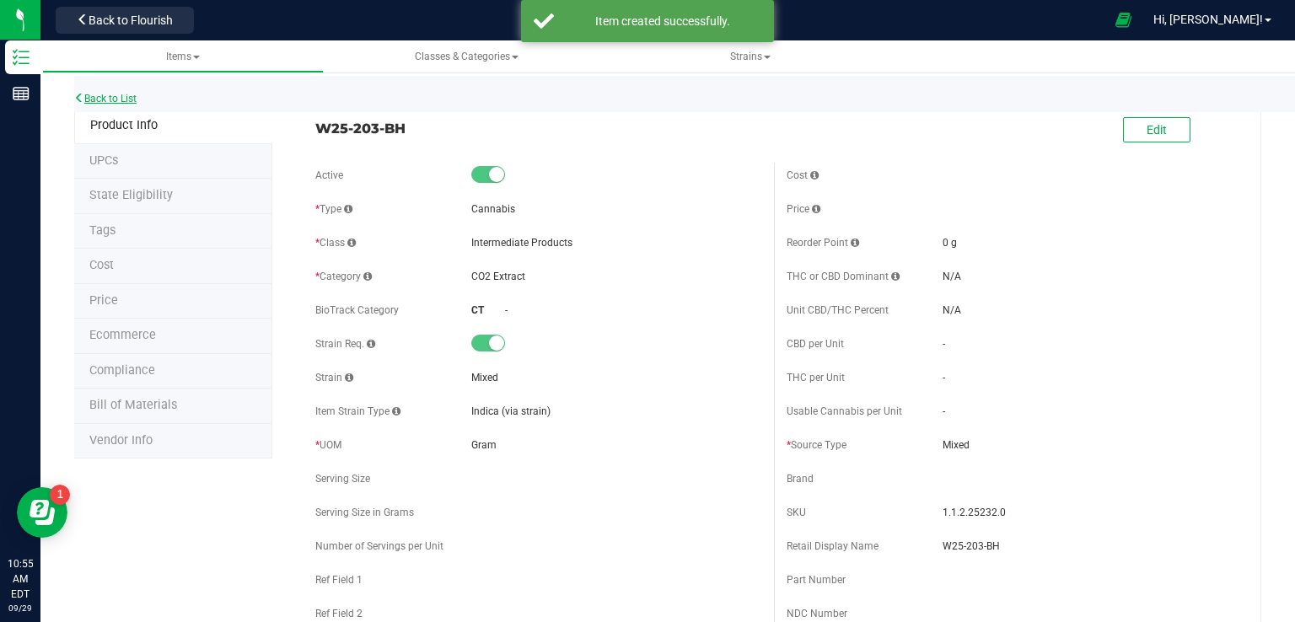
click at [109, 95] on link "Back to List" at bounding box center [105, 99] width 62 height 12
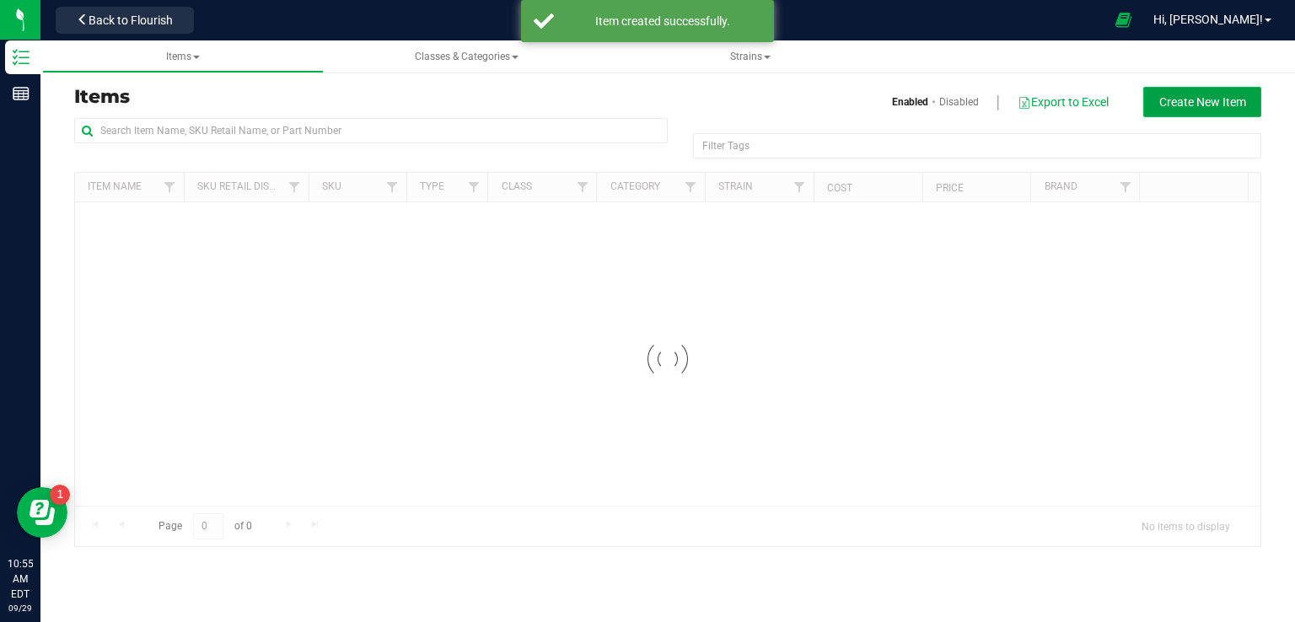
click at [1192, 107] on span "Create New Item" at bounding box center [1203, 101] width 87 height 13
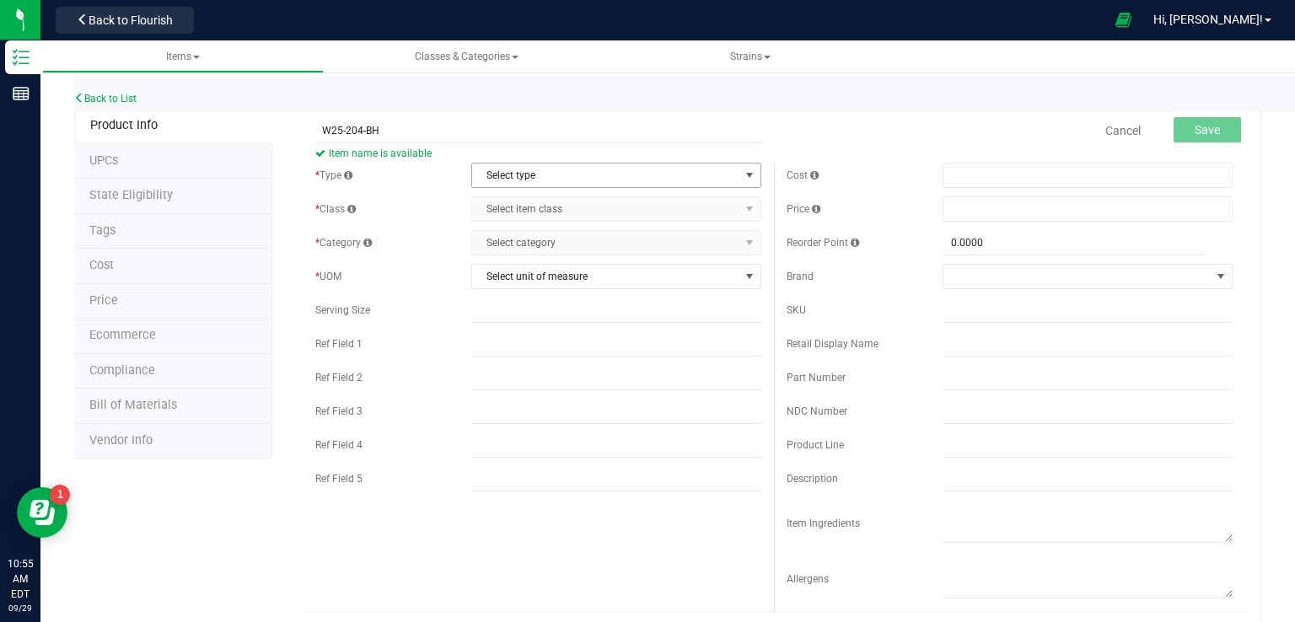
type input "W25-204-BH"
click at [545, 170] on span "Select type" at bounding box center [605, 176] width 267 height 24
click at [523, 200] on li "Cannabis" at bounding box center [610, 203] width 285 height 25
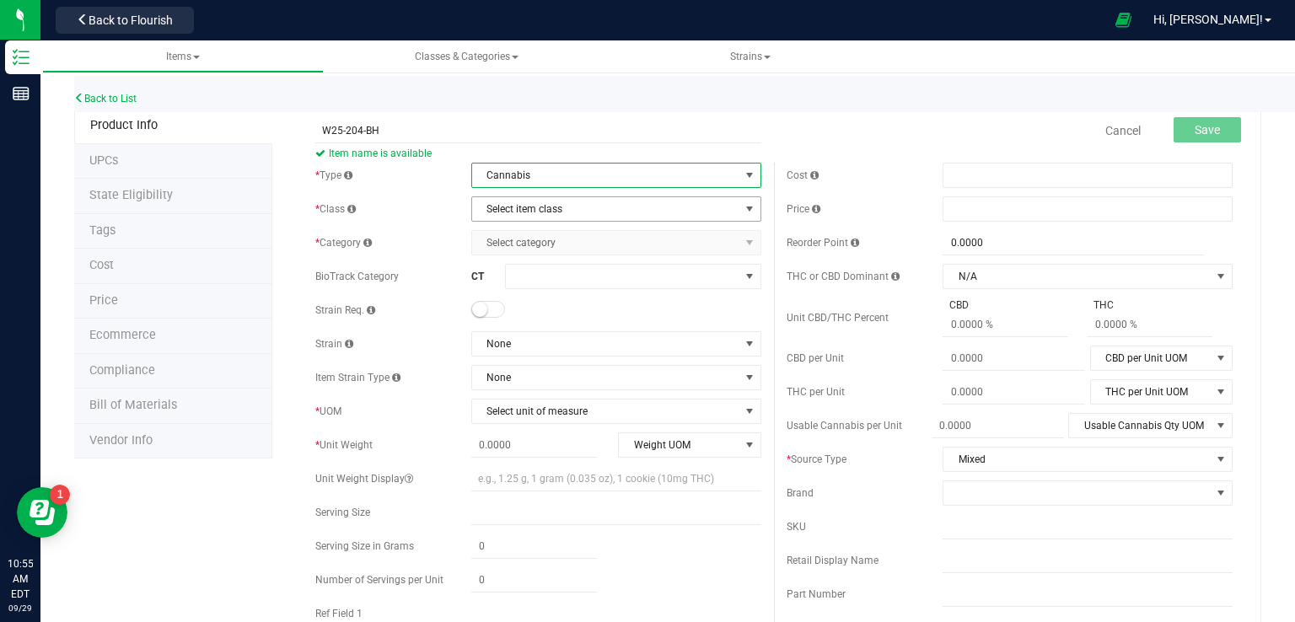
click at [519, 217] on span "Select item class" at bounding box center [605, 209] width 267 height 24
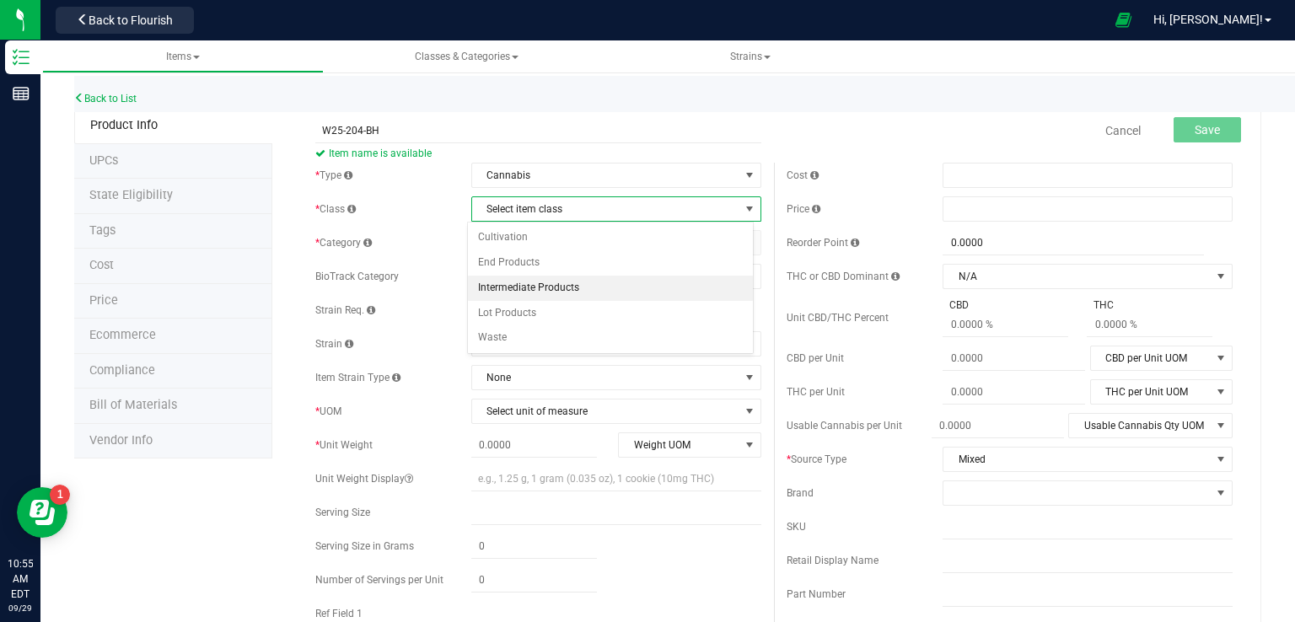
click at [536, 284] on li "Intermediate Products" at bounding box center [610, 288] width 285 height 25
click at [537, 240] on span "Select category" at bounding box center [605, 243] width 267 height 24
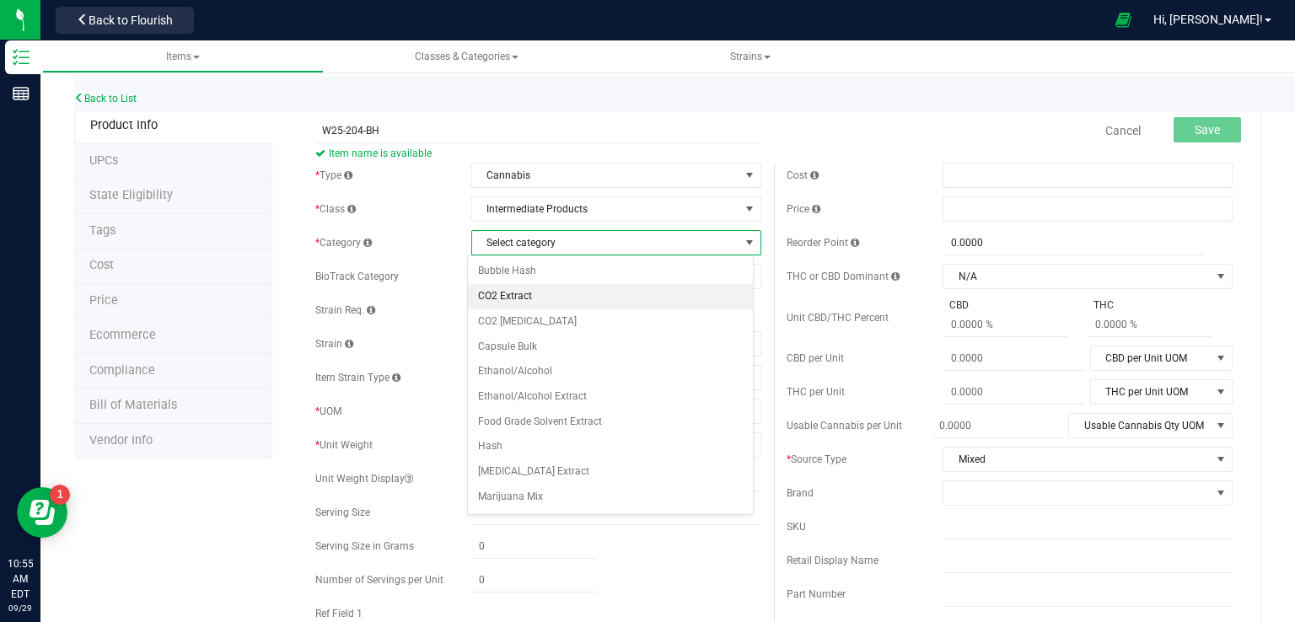
click at [543, 289] on li "CO2 Extract" at bounding box center [610, 296] width 285 height 25
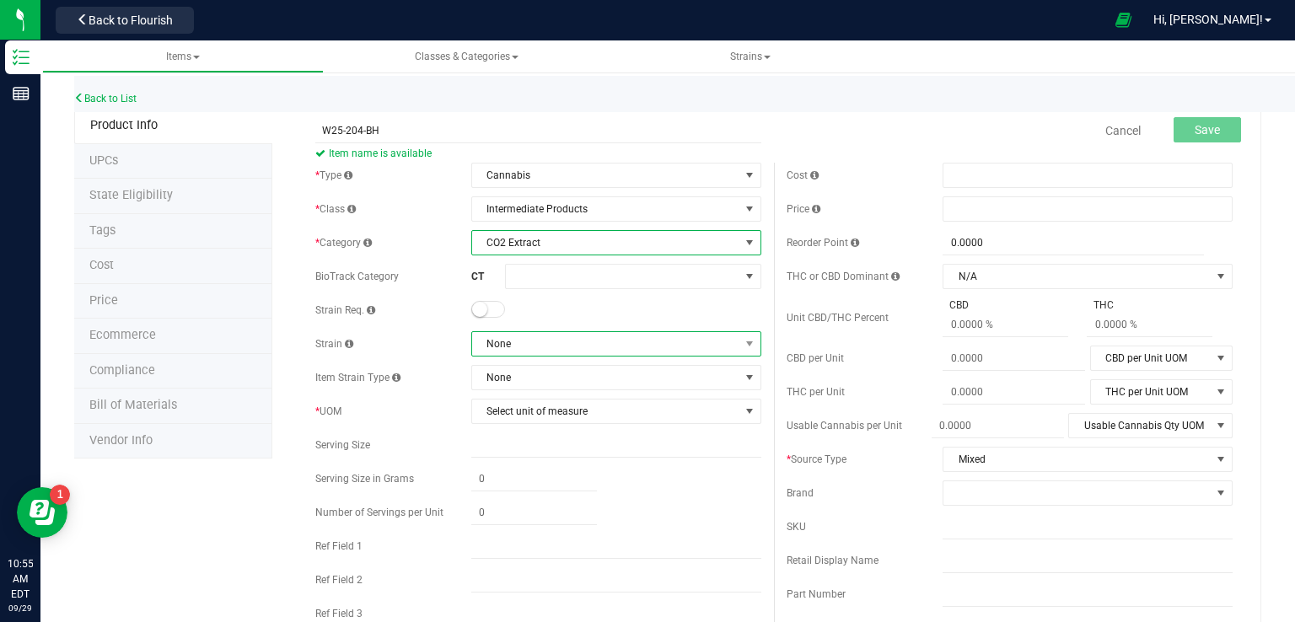
click at [548, 332] on span "None" at bounding box center [605, 344] width 267 height 24
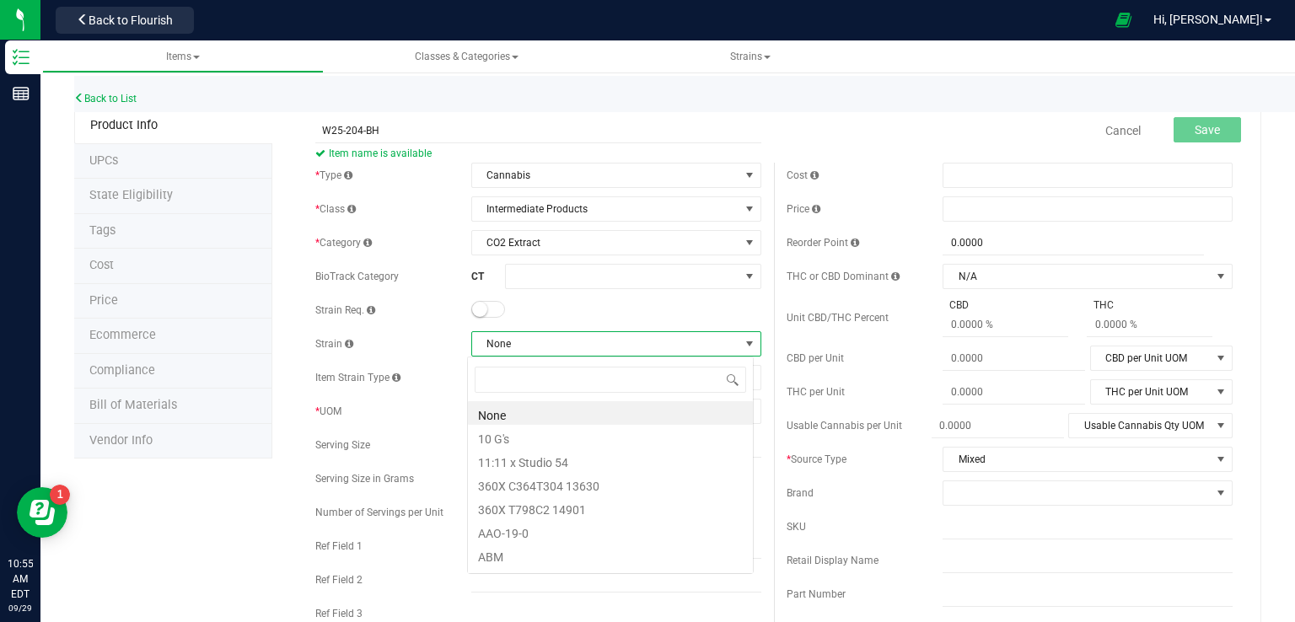
scroll to position [24, 287]
type input "MIXED"
click at [510, 420] on li "Mixed" at bounding box center [610, 413] width 285 height 24
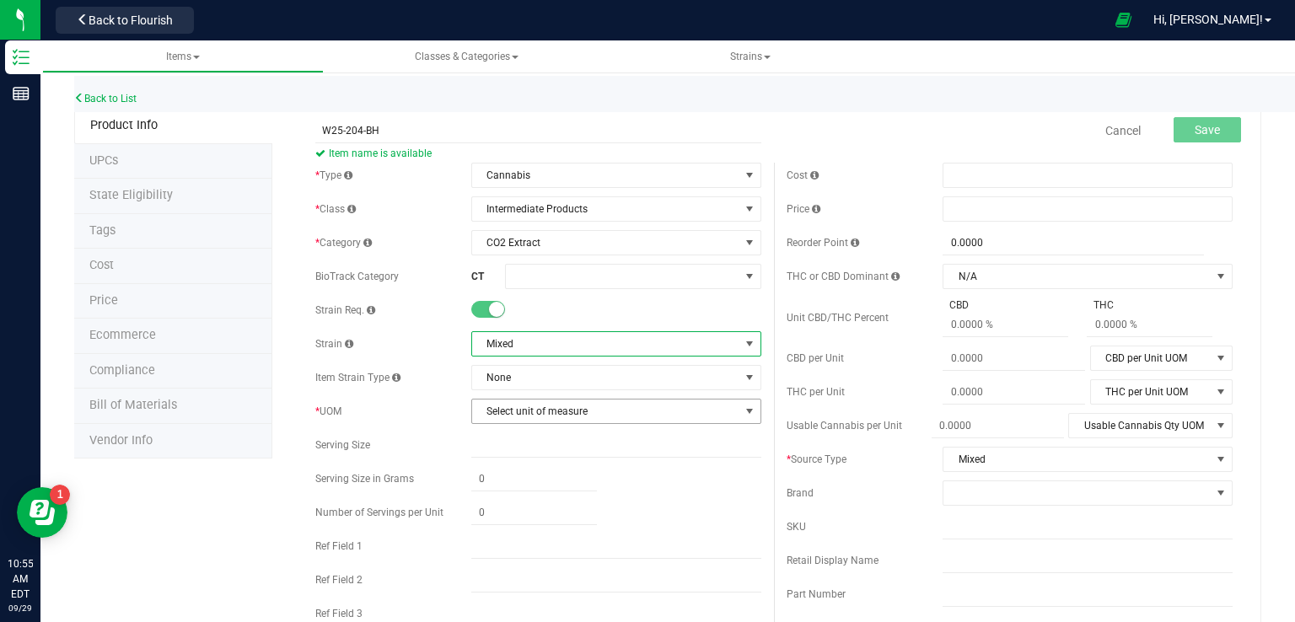
click at [510, 414] on span "Select unit of measure" at bounding box center [605, 412] width 267 height 24
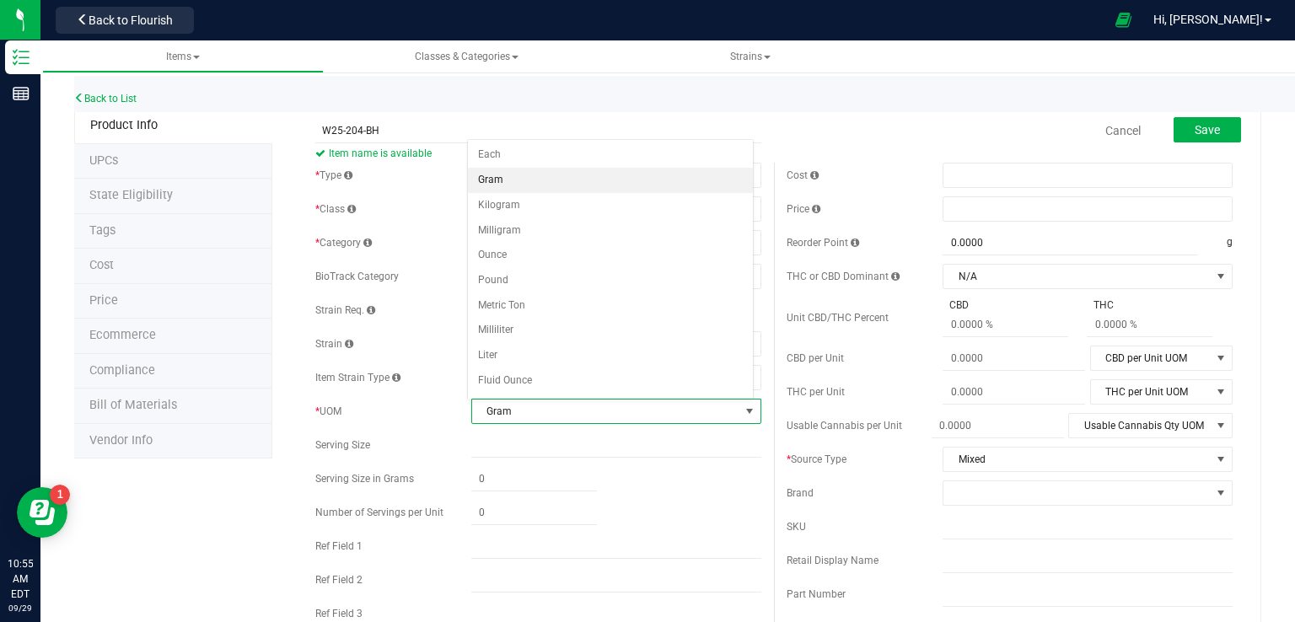
click at [499, 186] on li "Gram" at bounding box center [610, 180] width 285 height 25
click at [1212, 114] on div "Save" at bounding box center [1195, 131] width 93 height 35
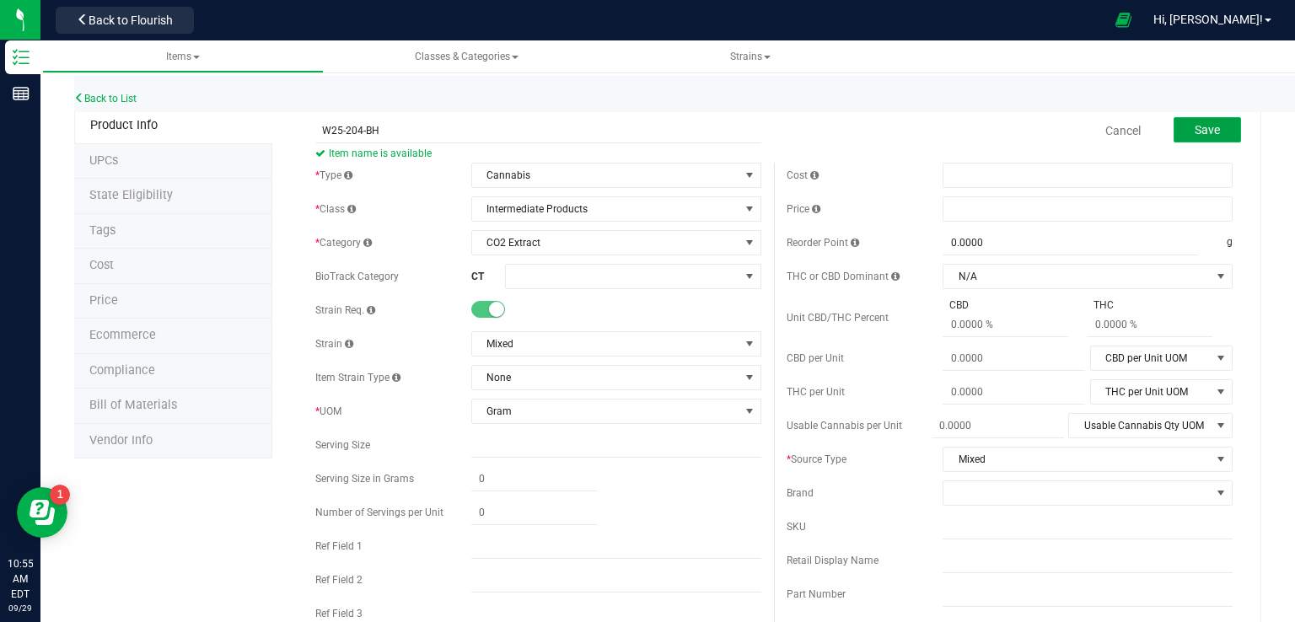
click at [1208, 123] on span "Save" at bounding box center [1207, 129] width 25 height 13
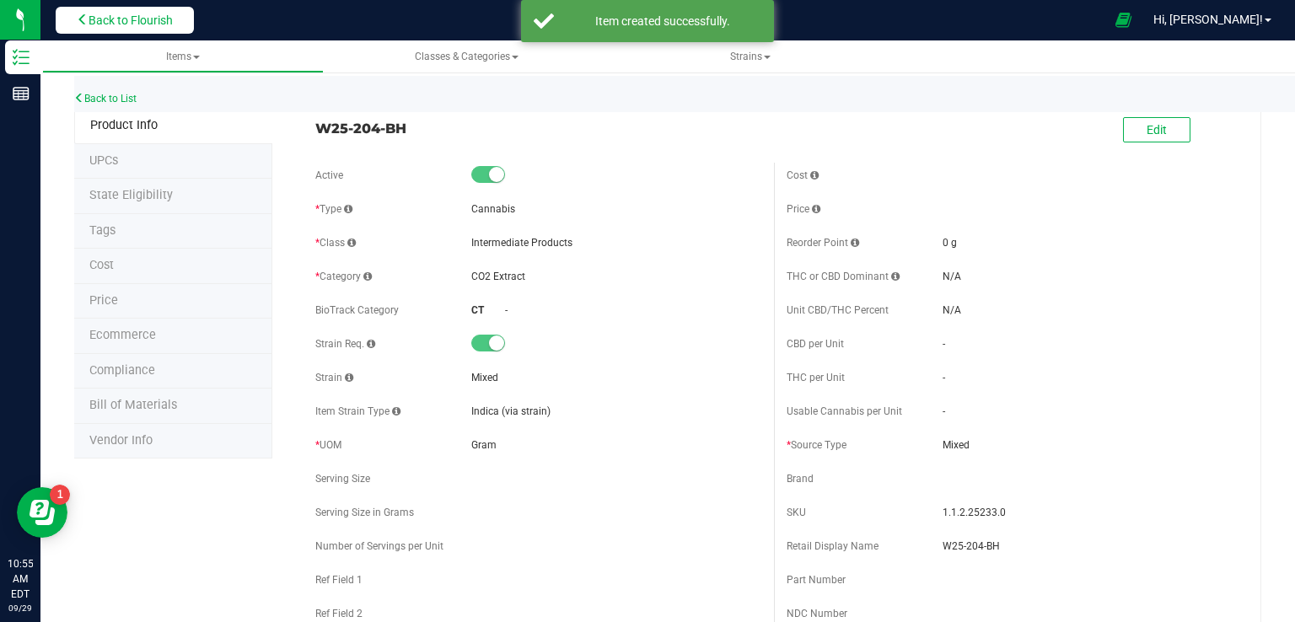
click at [147, 16] on span "Back to Flourish" at bounding box center [131, 19] width 84 height 13
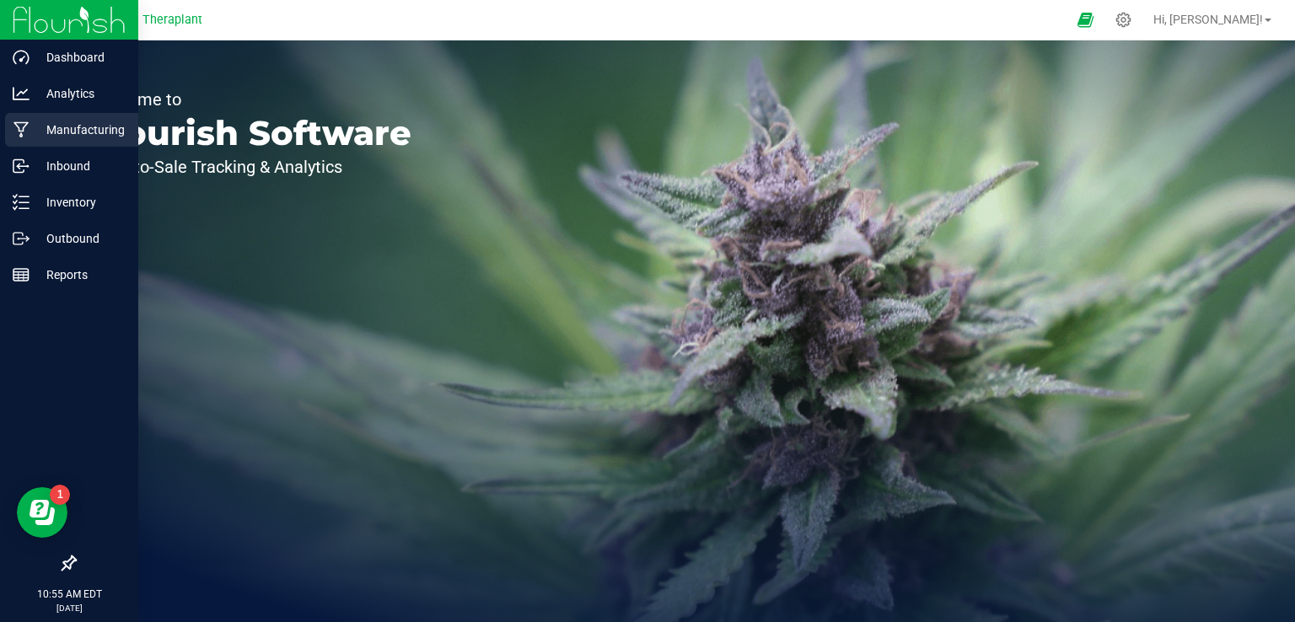
click at [62, 132] on p "Manufacturing" at bounding box center [80, 130] width 101 height 20
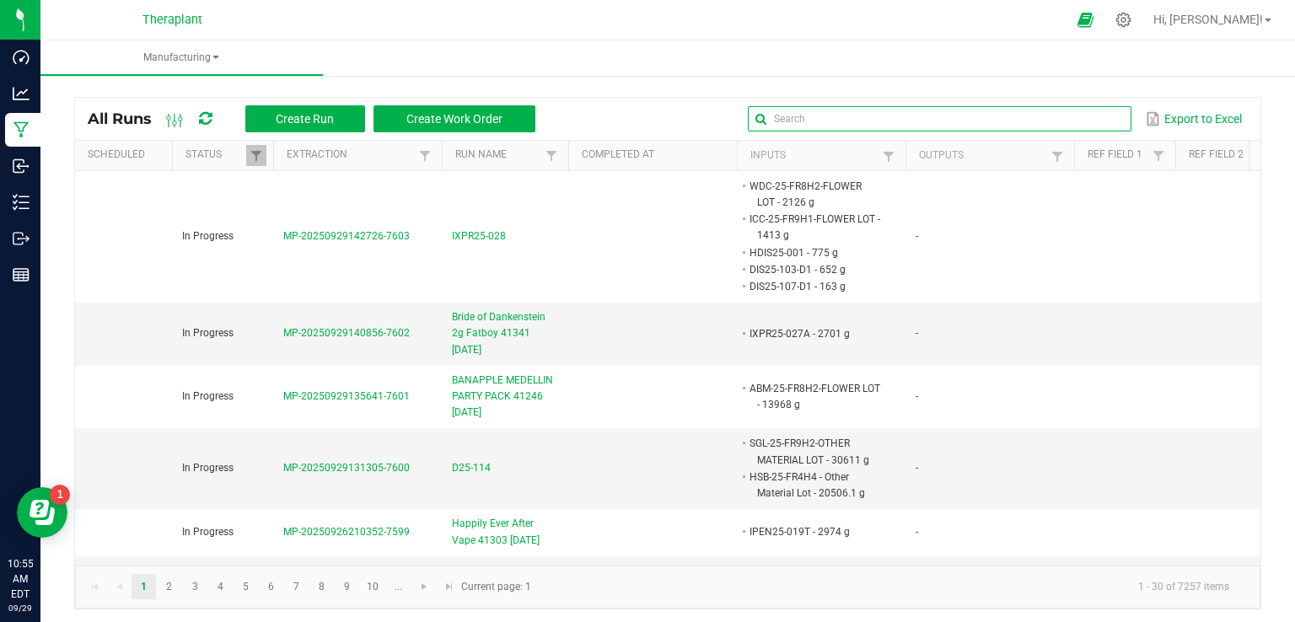
click at [1067, 120] on input "text" at bounding box center [940, 118] width 384 height 25
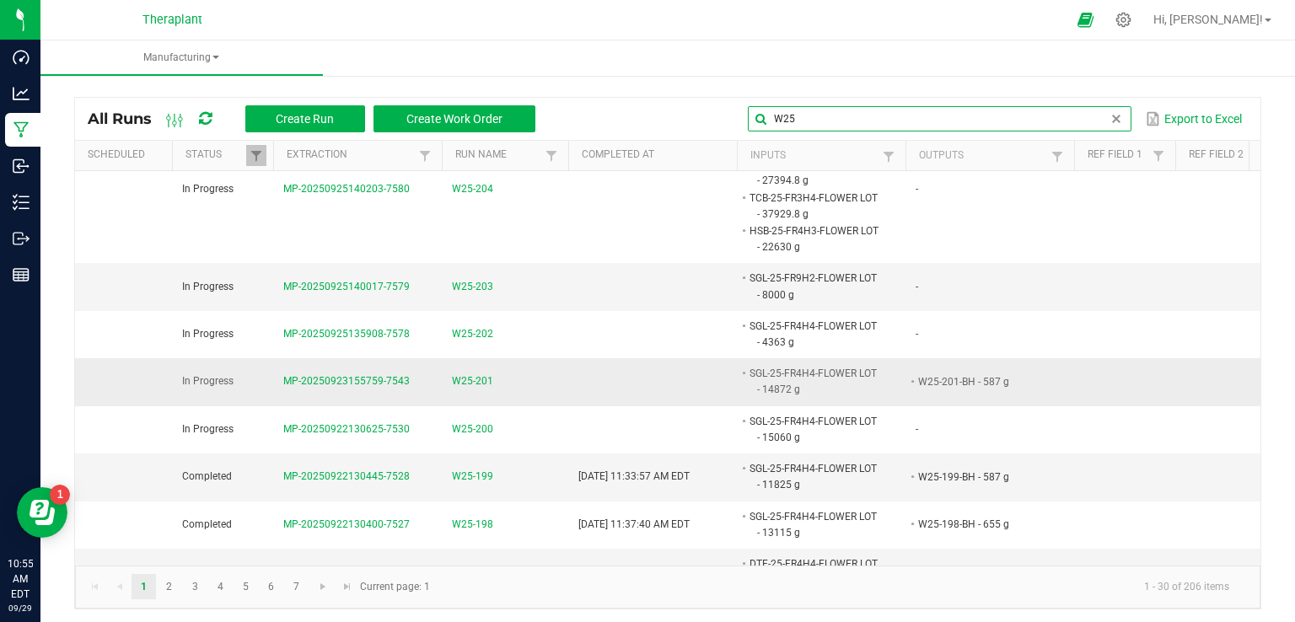
scroll to position [84, 0]
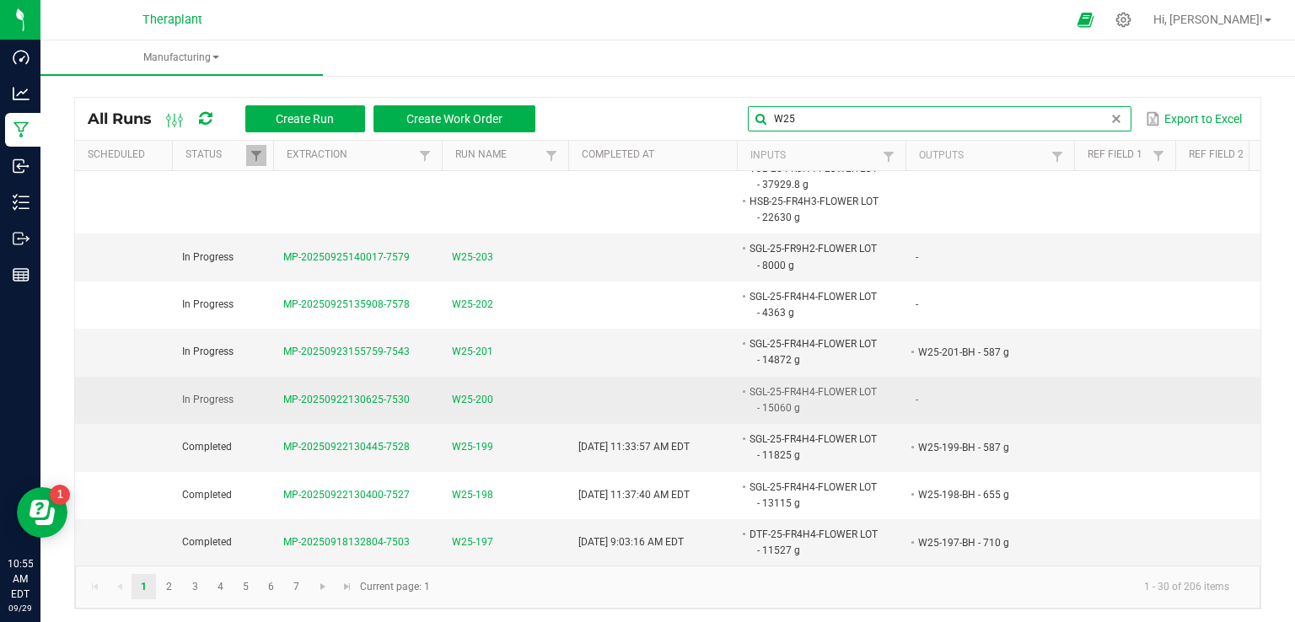
type input "W25"
click at [485, 398] on span "W25-200" at bounding box center [472, 400] width 41 height 16
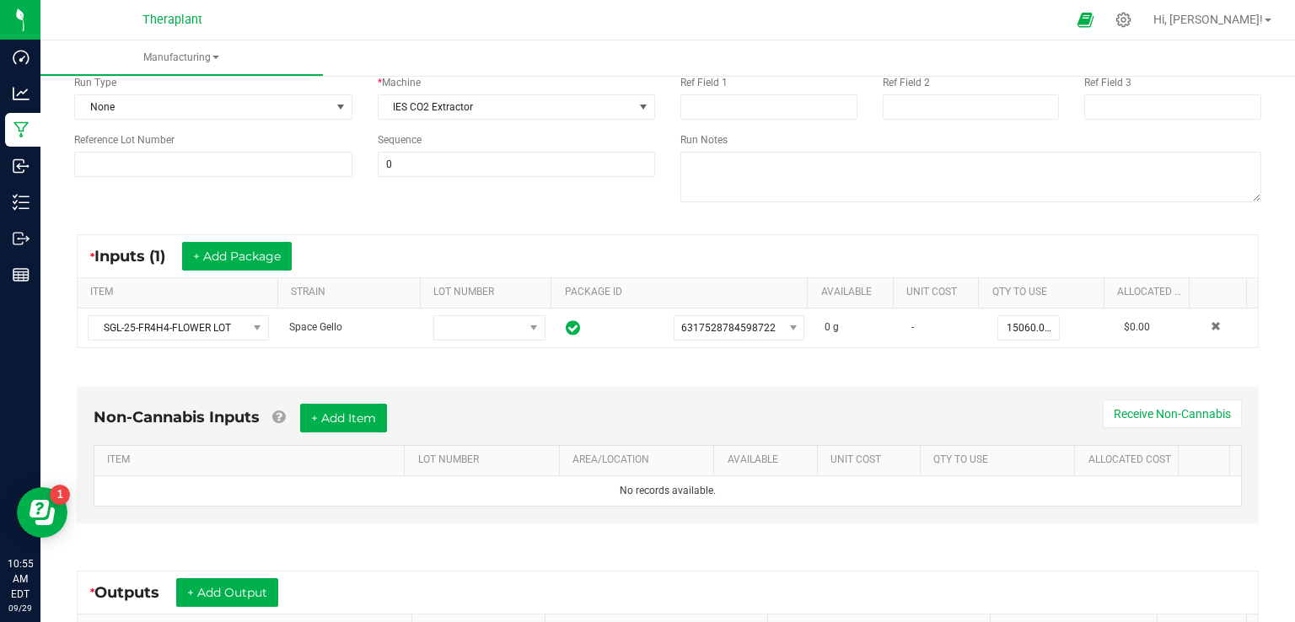
scroll to position [253, 0]
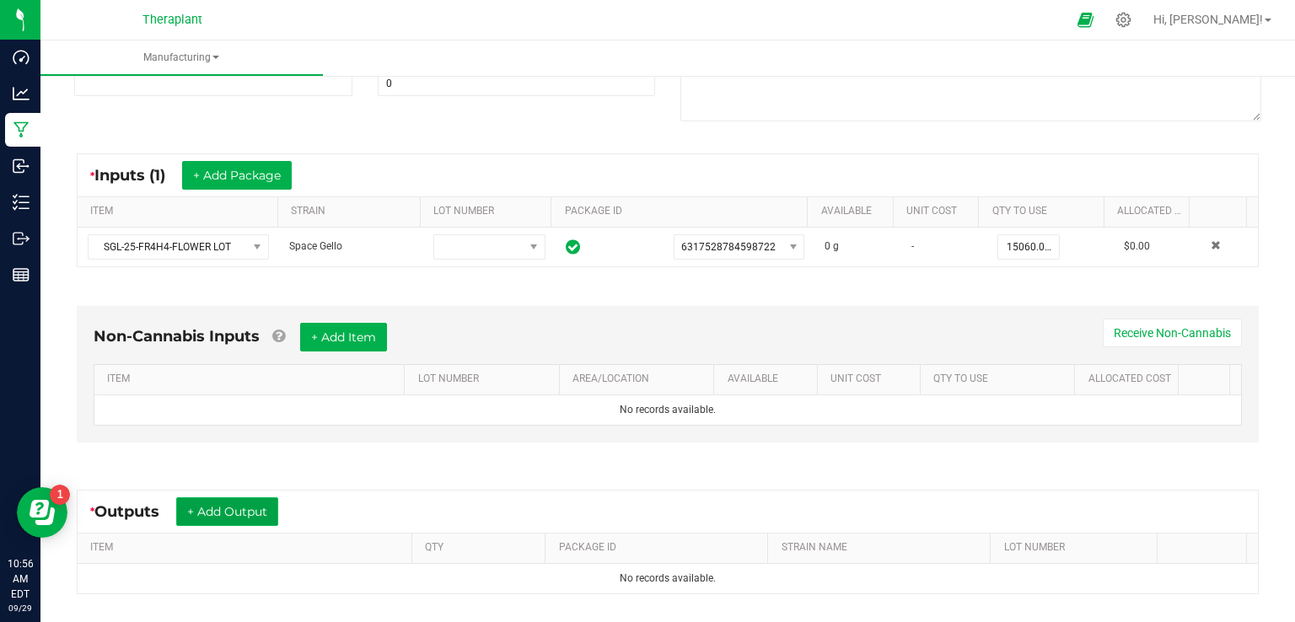
click at [192, 511] on button "+ Add Output" at bounding box center [227, 512] width 102 height 29
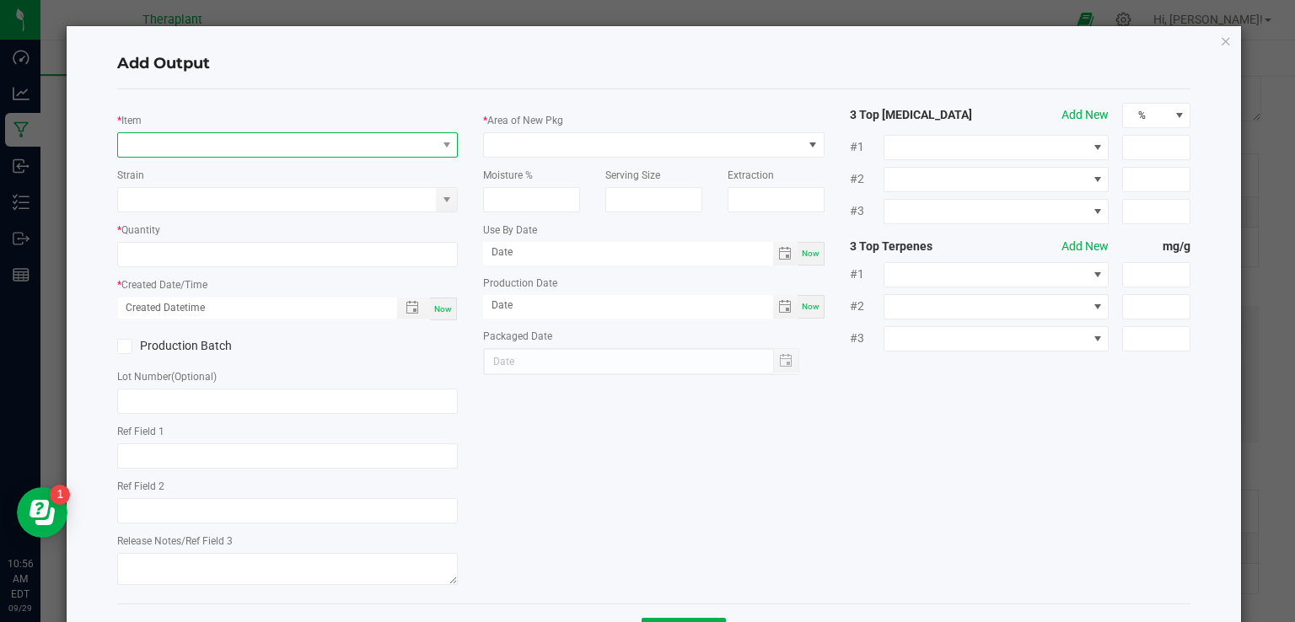
click at [199, 146] on span "NO DATA FOUND" at bounding box center [277, 145] width 319 height 24
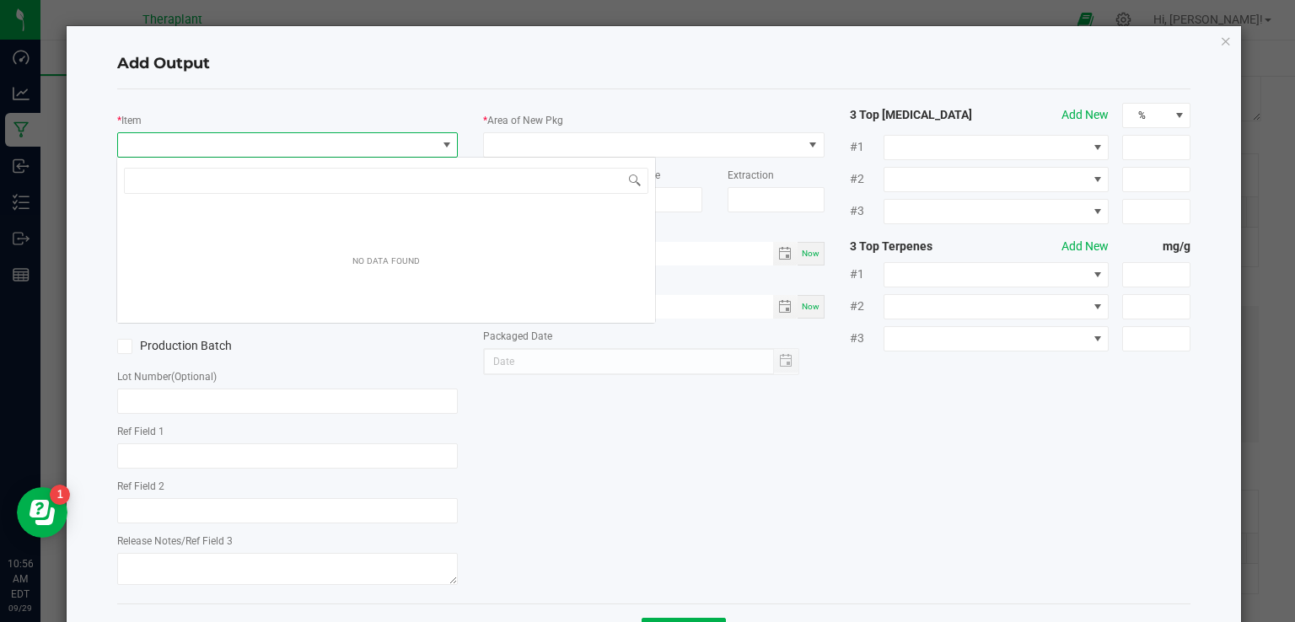
scroll to position [24, 337]
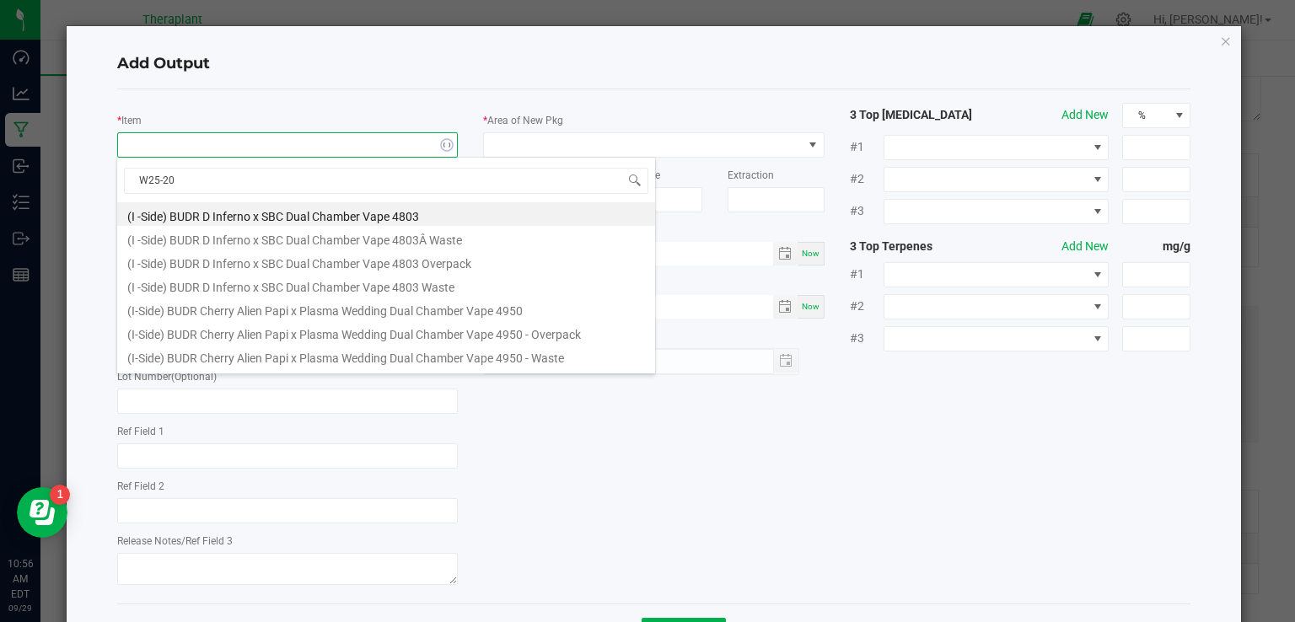
type input "W25-200"
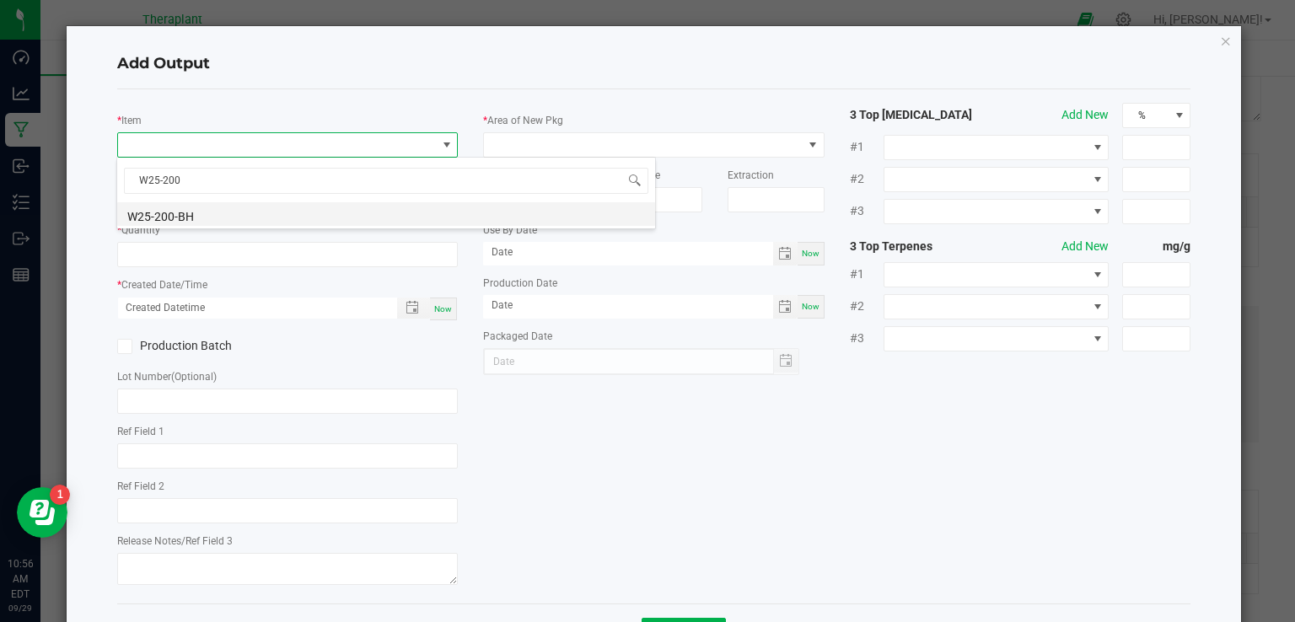
click at [152, 213] on li "W25-200-BH" at bounding box center [386, 214] width 538 height 24
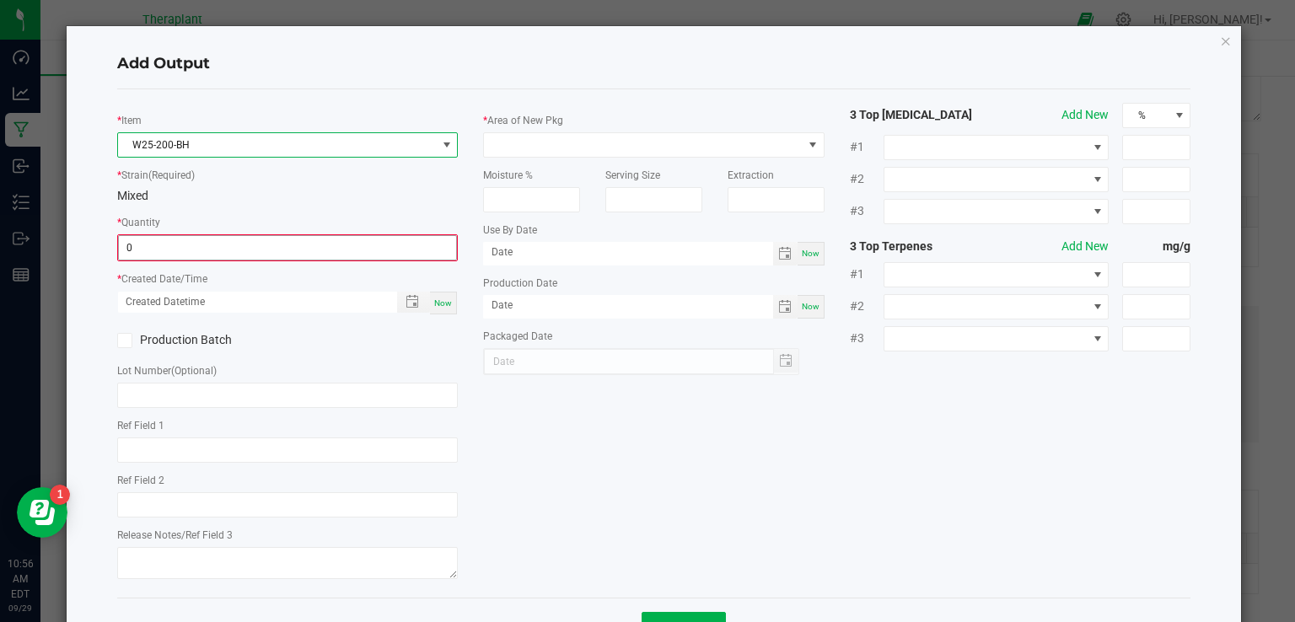
click at [172, 242] on input "0" at bounding box center [288, 248] width 338 height 24
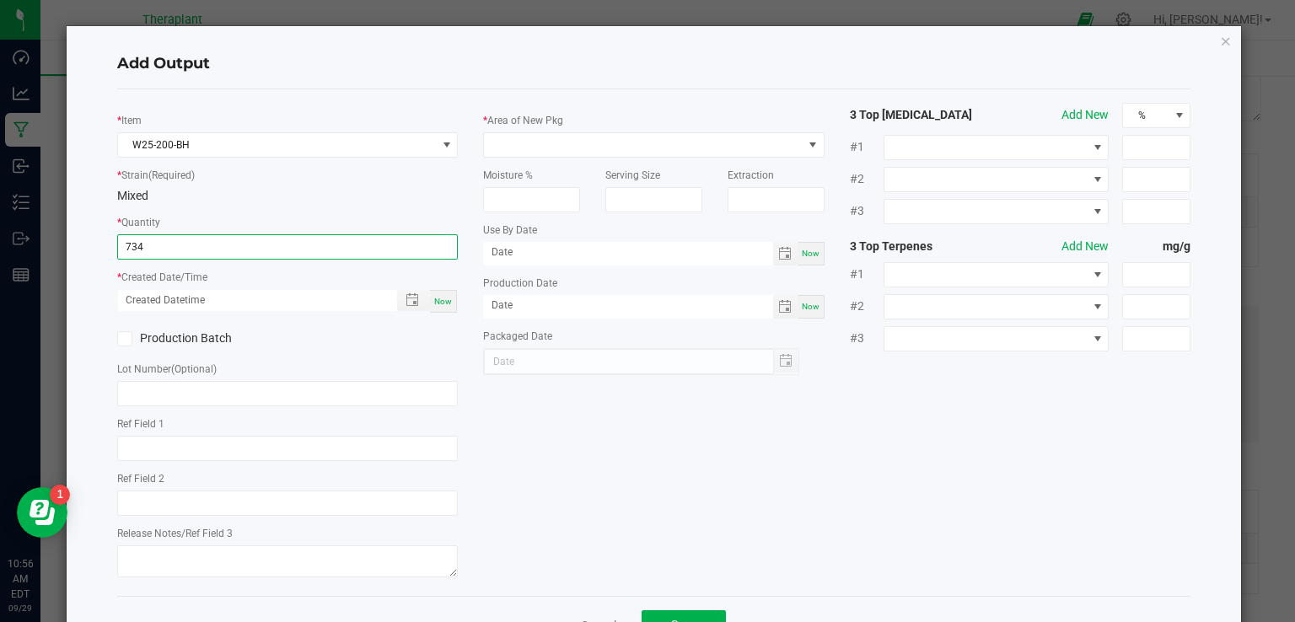
type input "734.0000 g"
click at [436, 291] on div "Now" at bounding box center [443, 301] width 27 height 23
type input "[DATE] 10:56 AM"
type input "[DATE]"
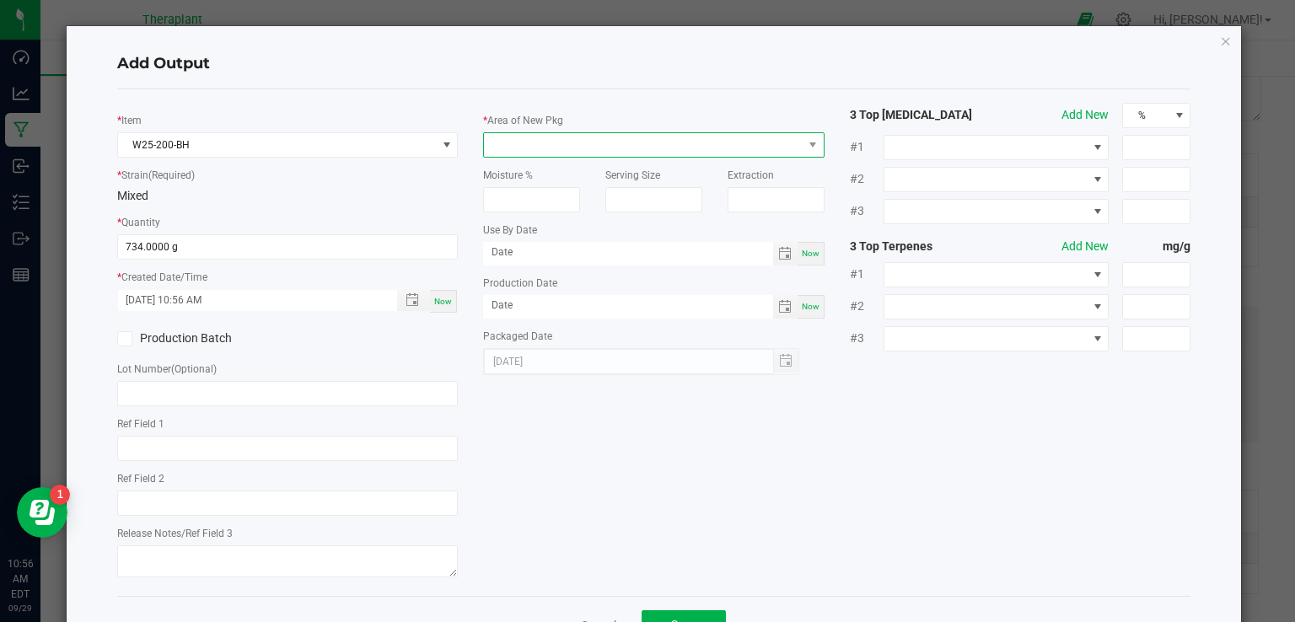
click at [523, 133] on span at bounding box center [643, 145] width 319 height 24
type input "Vaul"
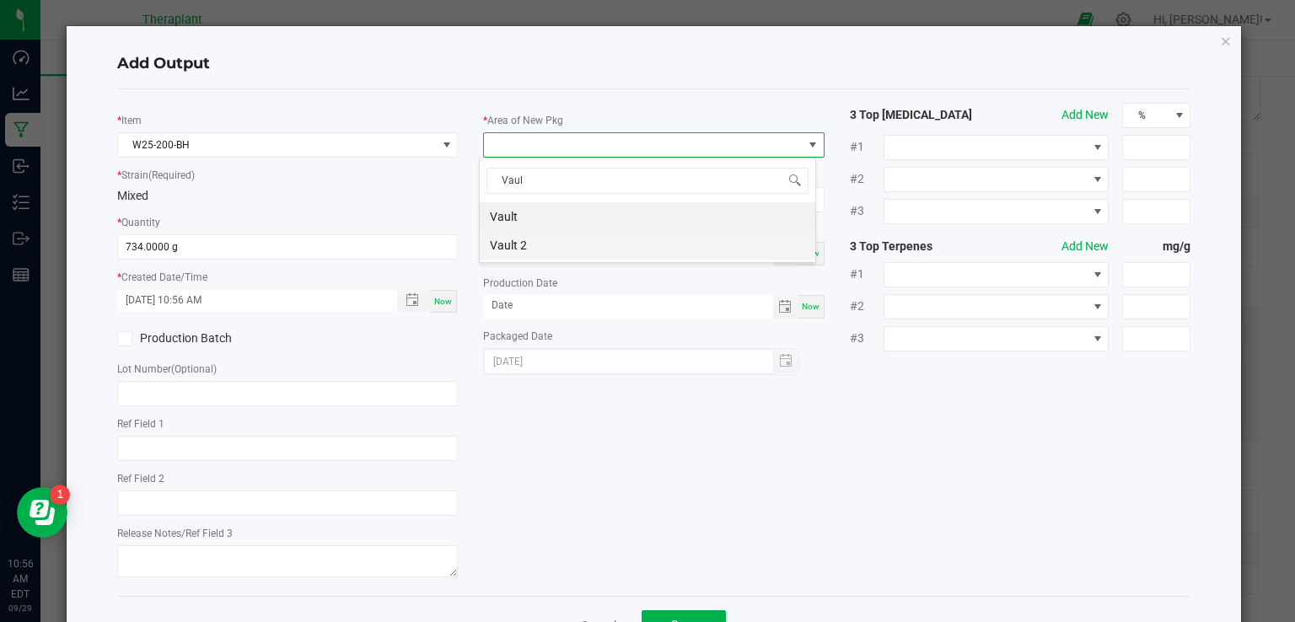
click at [516, 246] on li "Vault 2" at bounding box center [648, 245] width 336 height 29
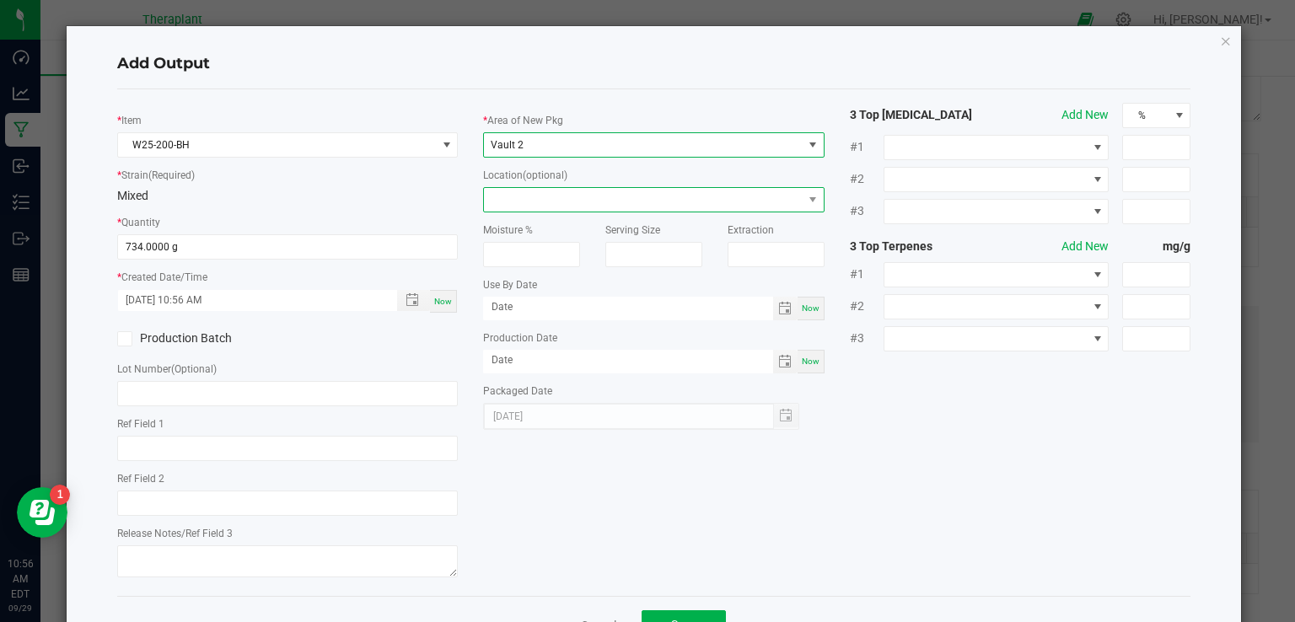
click at [532, 198] on span at bounding box center [643, 200] width 319 height 24
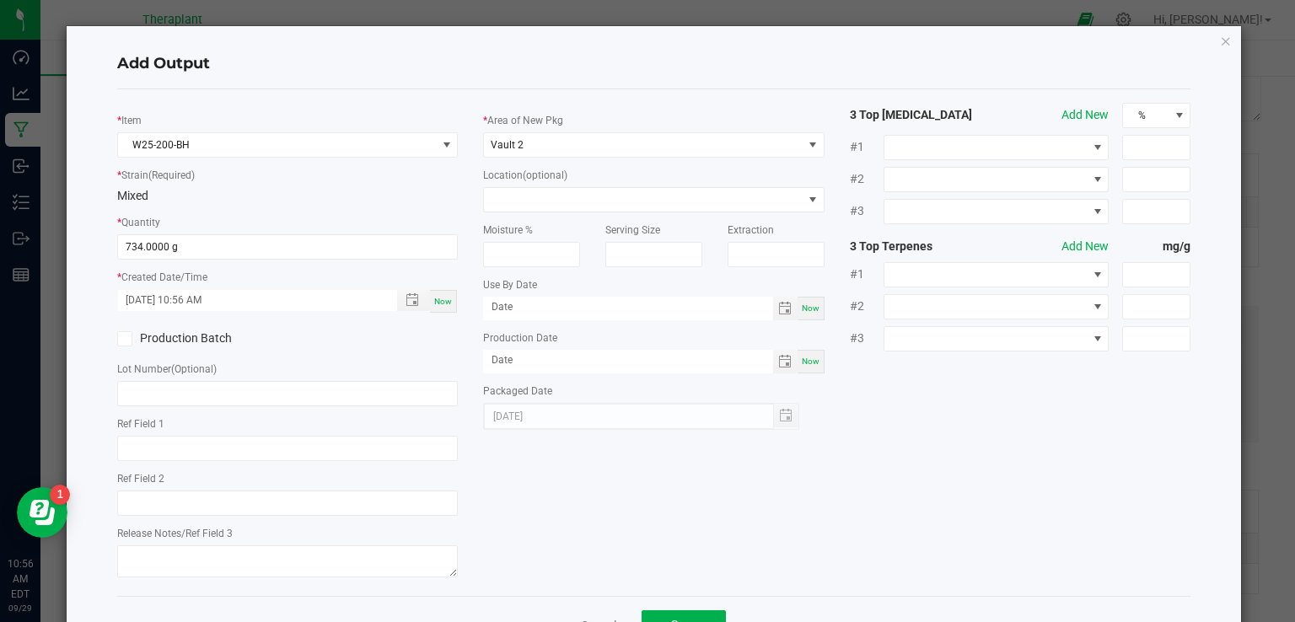
click at [985, 511] on div "* Item W25-200-BH * Strain (Required) Mixed * Quantity 734.0000 g * Created Dat…" at bounding box center [655, 343] width 1100 height 480
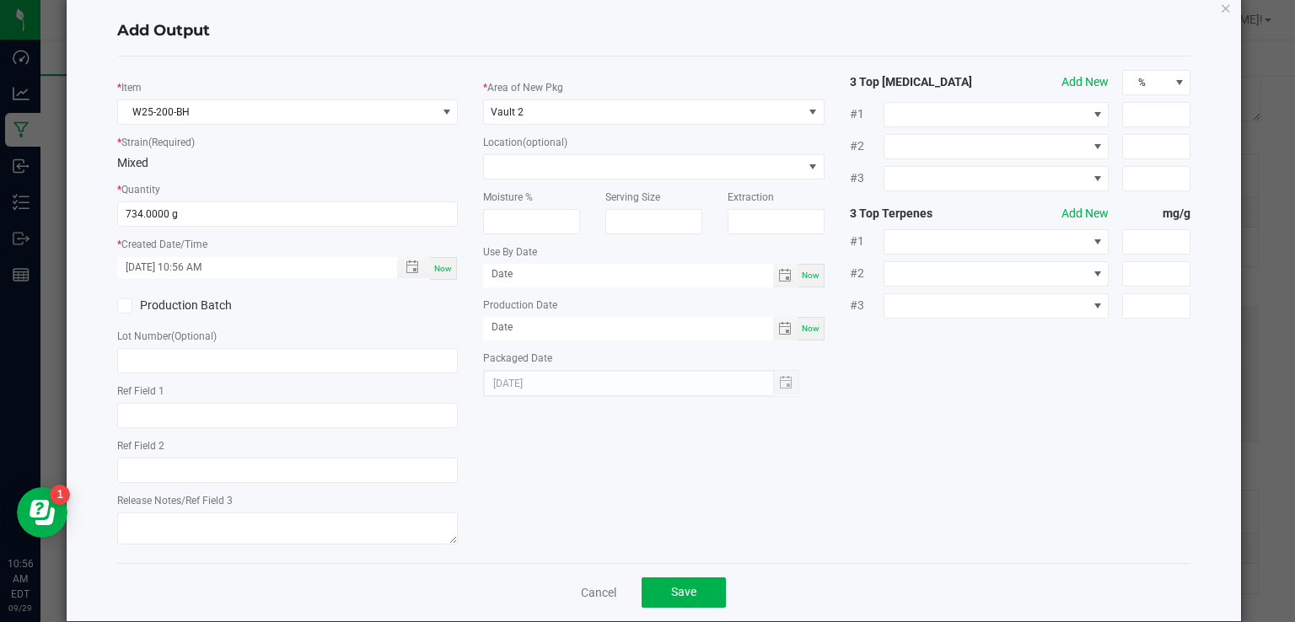
scroll to position [59, 0]
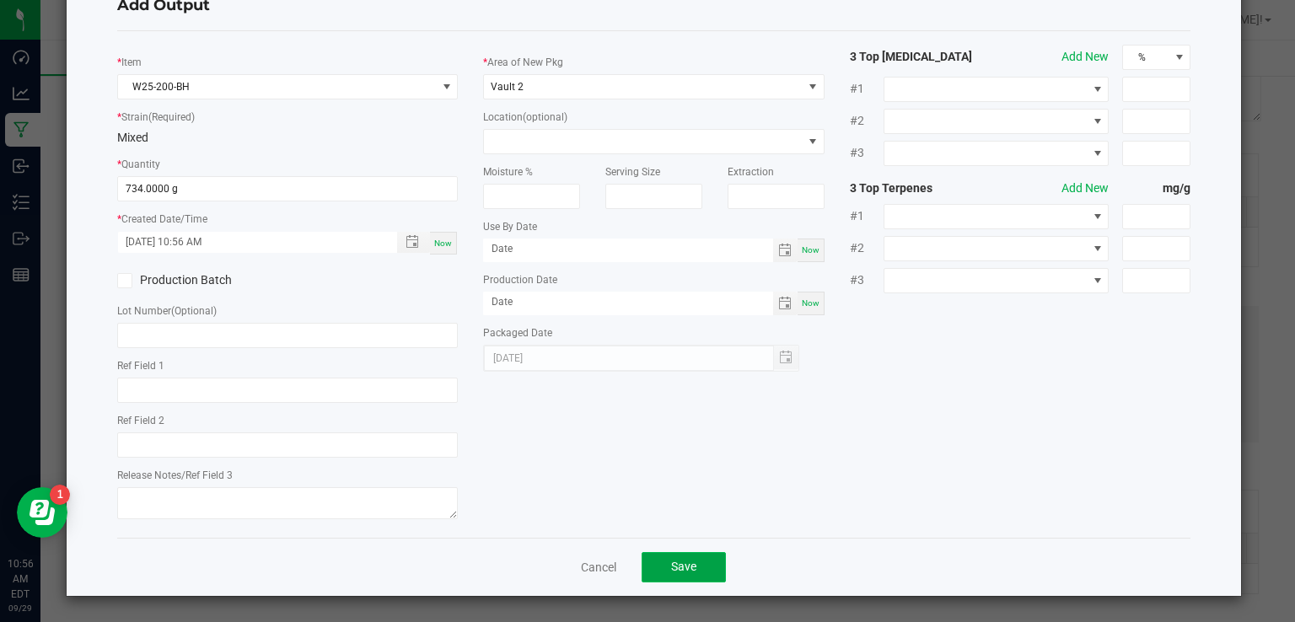
click at [678, 552] on button "Save" at bounding box center [684, 567] width 84 height 30
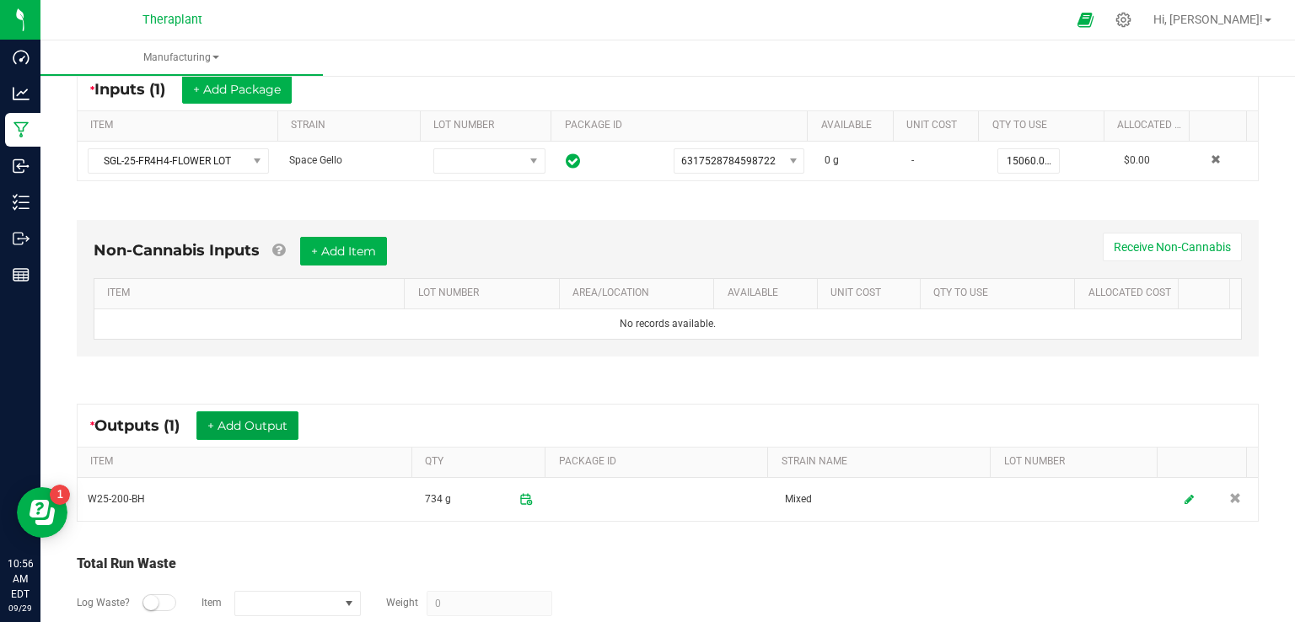
scroll to position [428, 0]
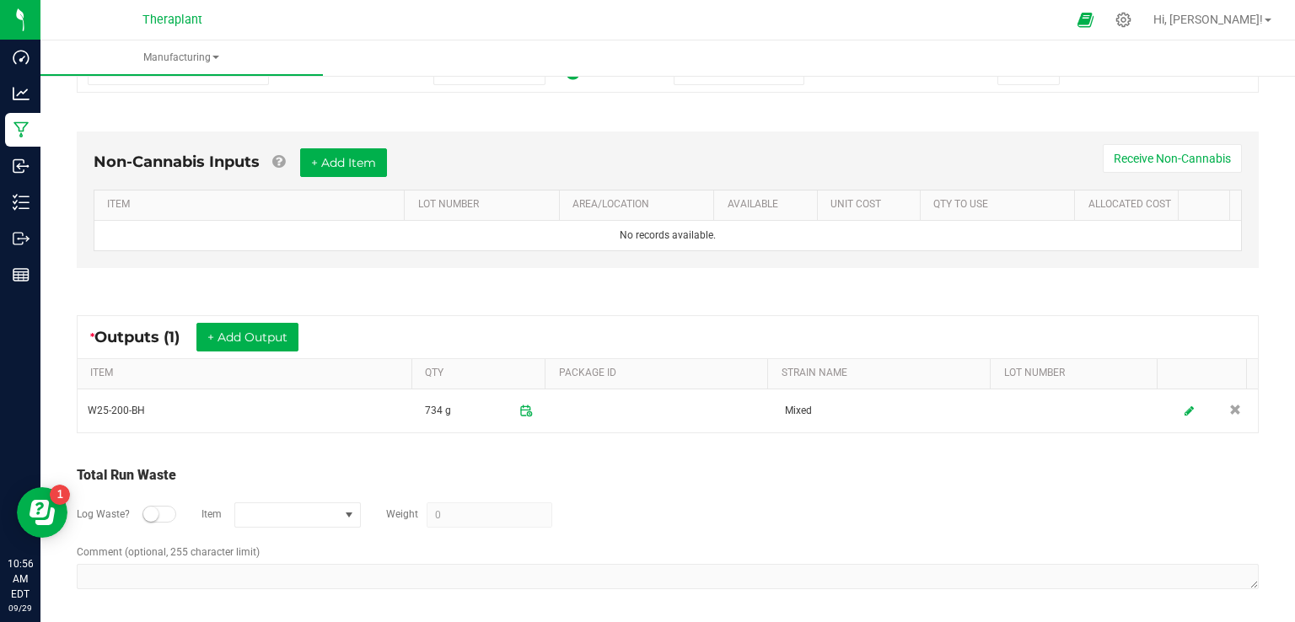
click at [169, 516] on div at bounding box center [160, 514] width 34 height 17
click at [236, 510] on span "NO DATA FOUND" at bounding box center [287, 515] width 104 height 24
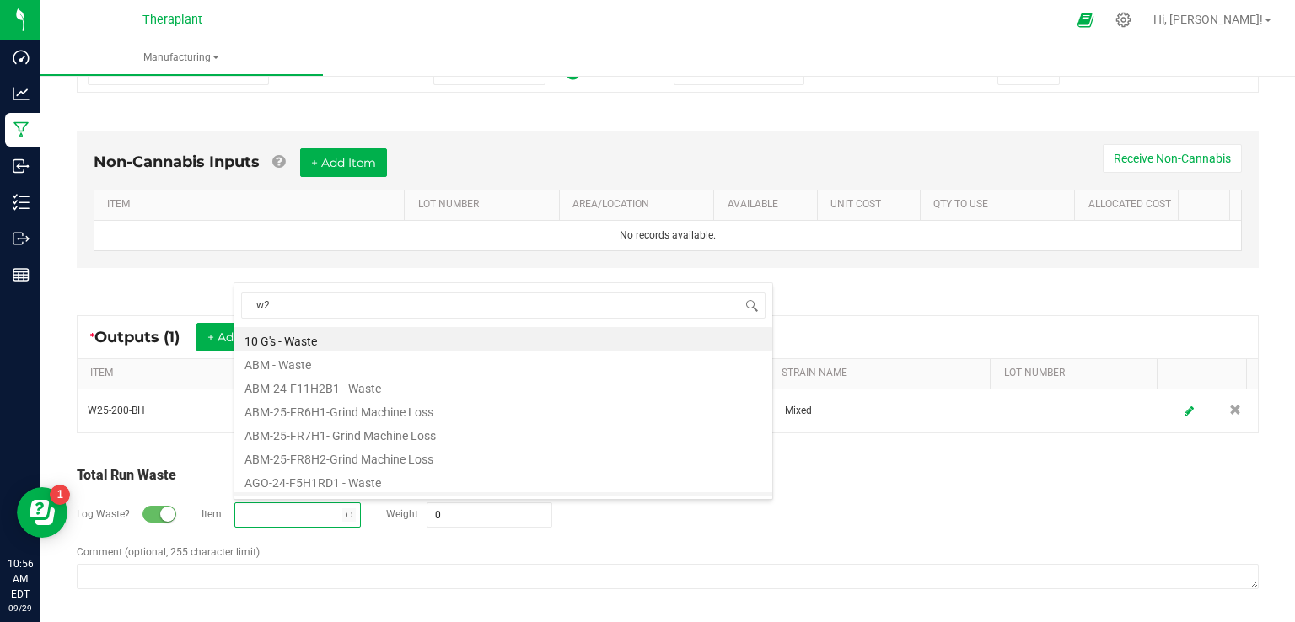
type input "w25"
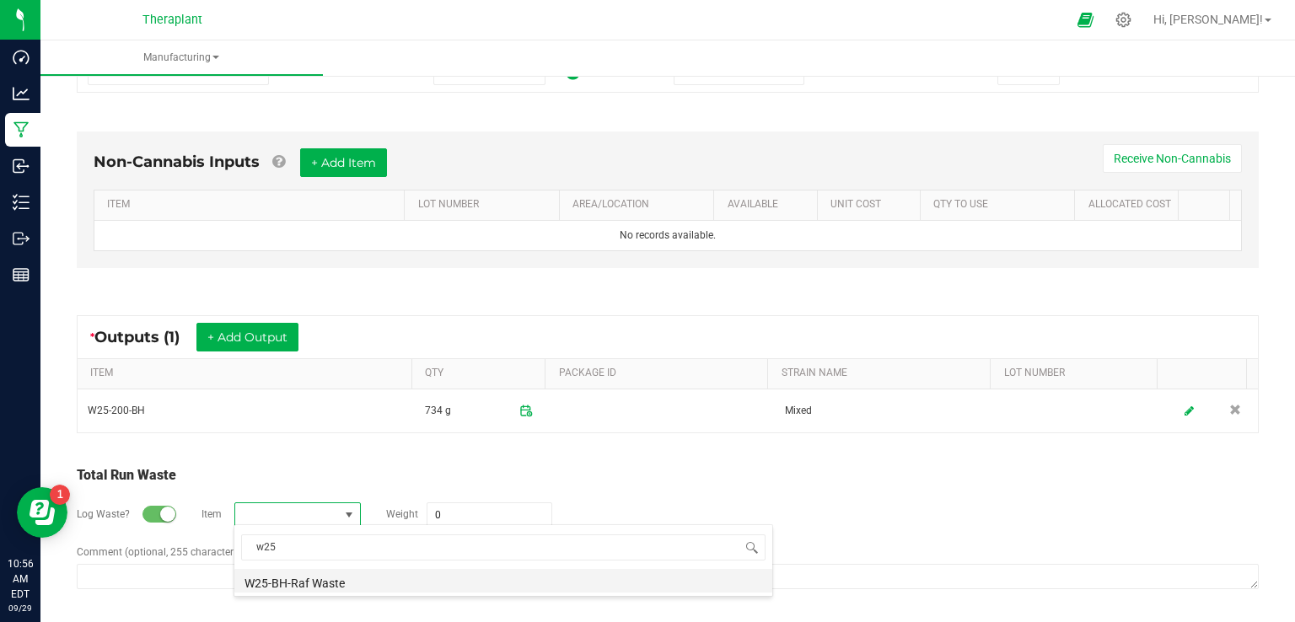
click at [310, 579] on li "W25-BH-Raf Waste" at bounding box center [503, 581] width 538 height 24
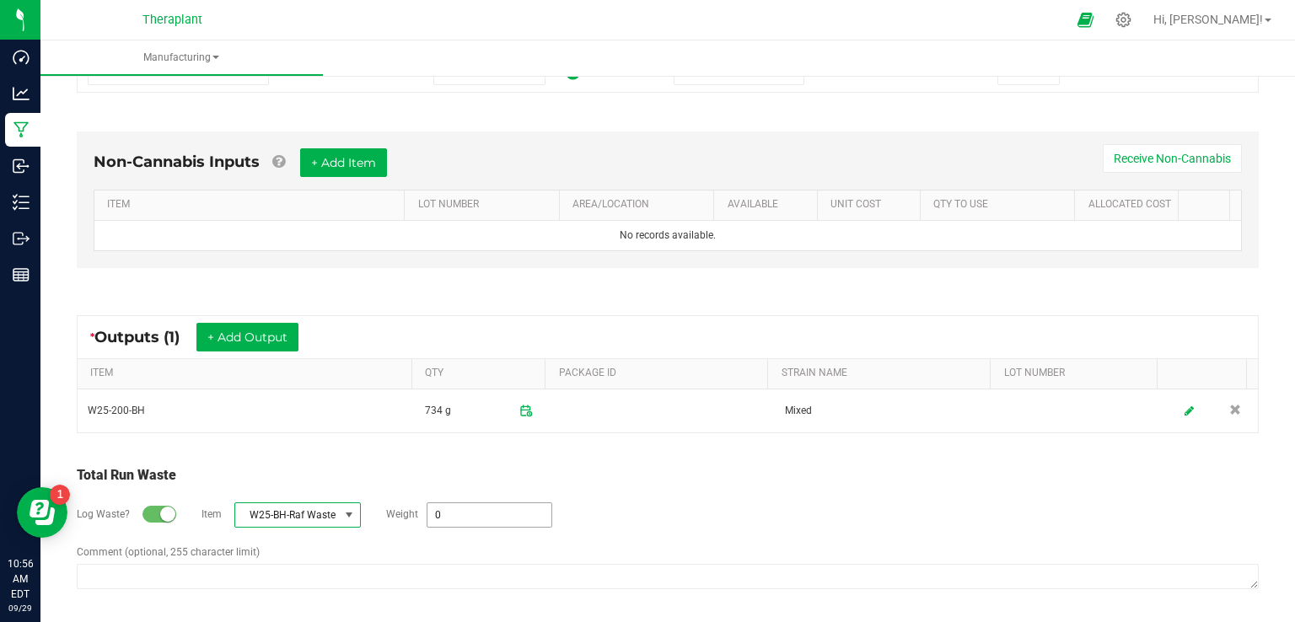
click at [490, 507] on input "0" at bounding box center [490, 515] width 124 height 24
type input "44621 g"
click at [636, 509] on div "Log Waste? Item W25-BH-Raf Waste Weight 44621 g" at bounding box center [668, 515] width 1182 height 59
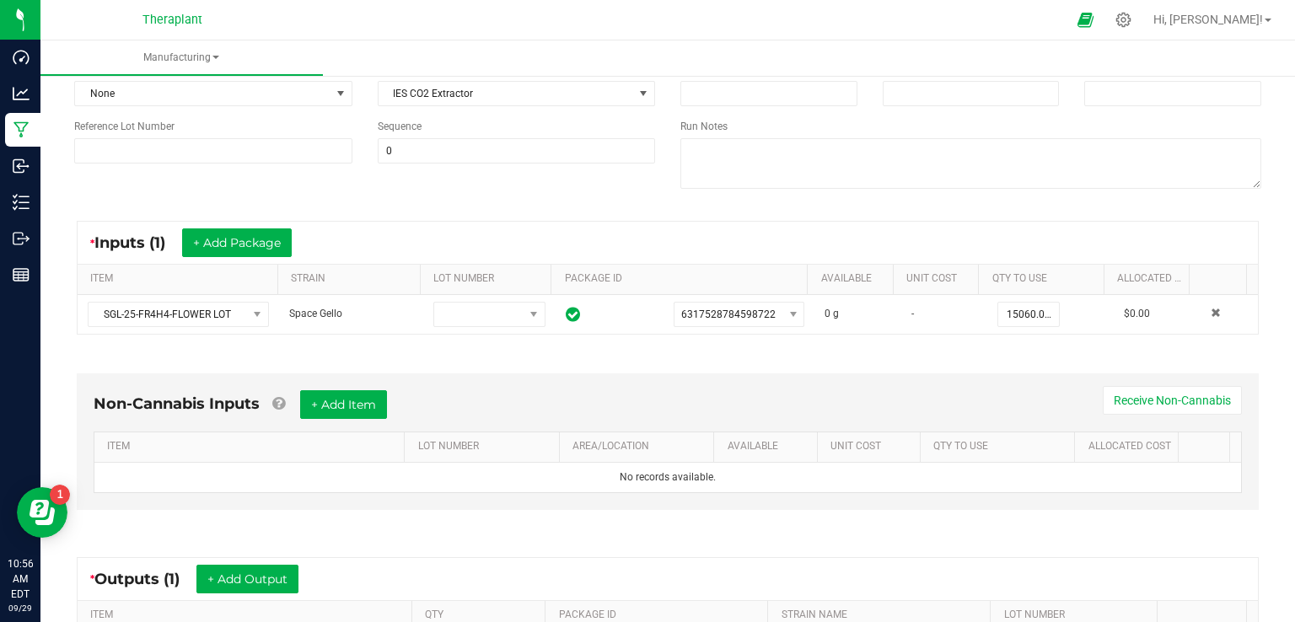
scroll to position [0, 0]
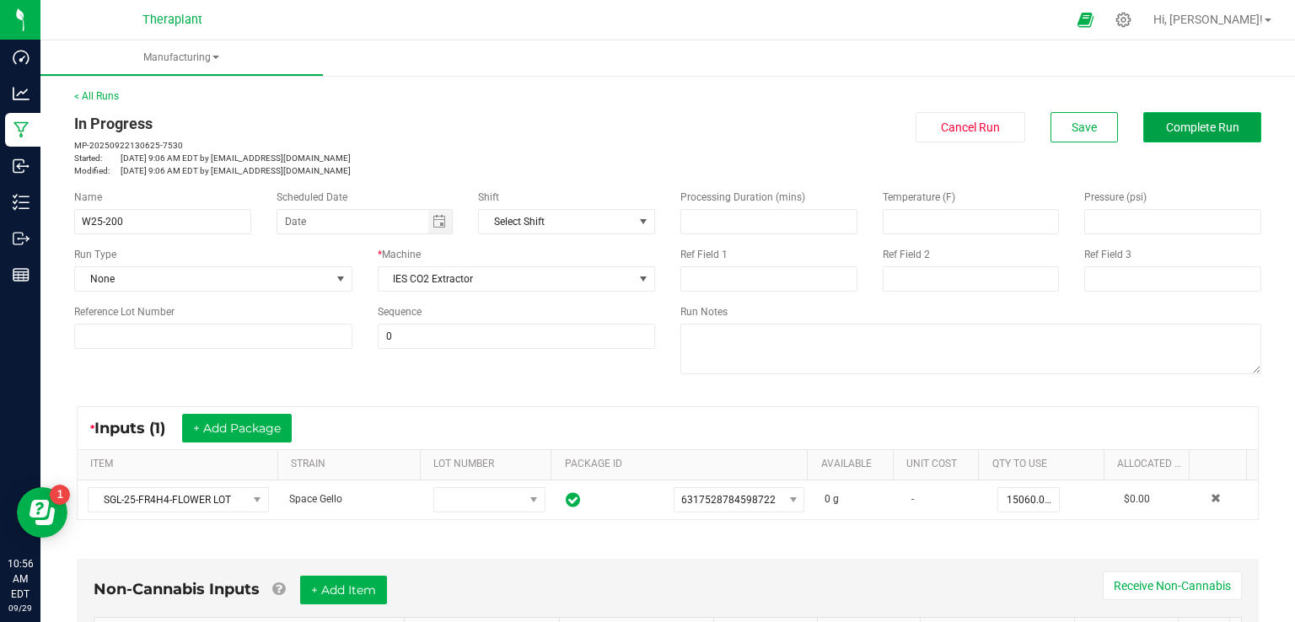
click at [1181, 124] on span "Complete Run" at bounding box center [1202, 127] width 73 height 13
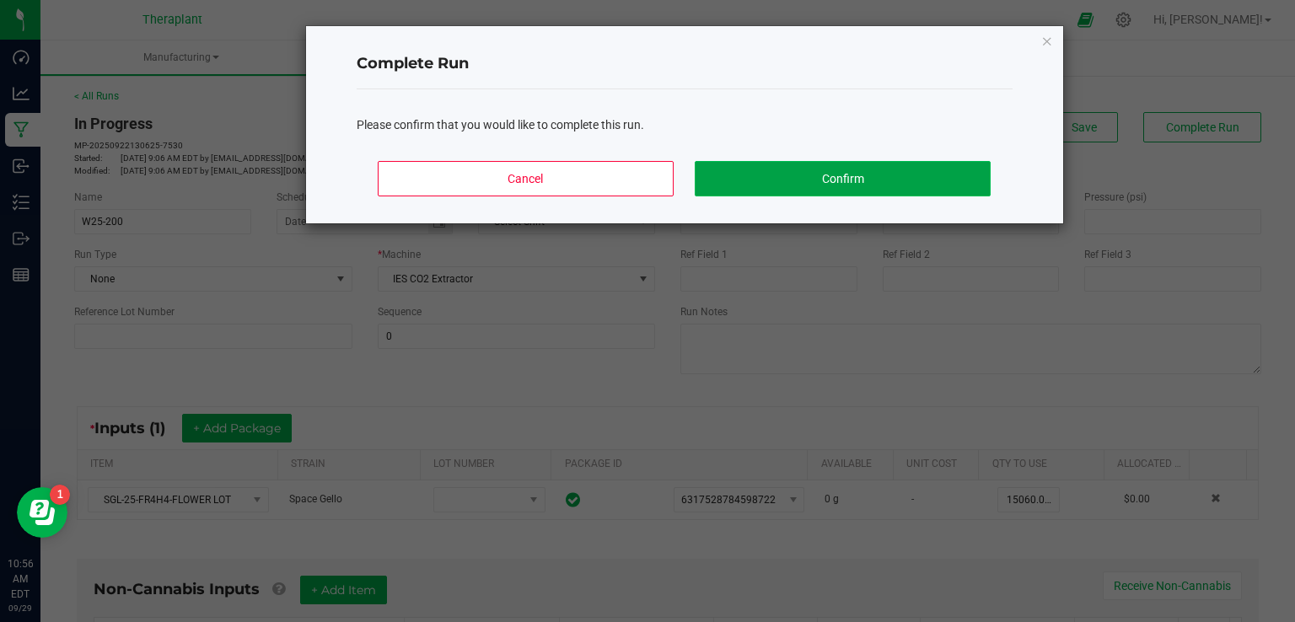
click at [832, 176] on button "Confirm" at bounding box center [842, 178] width 295 height 35
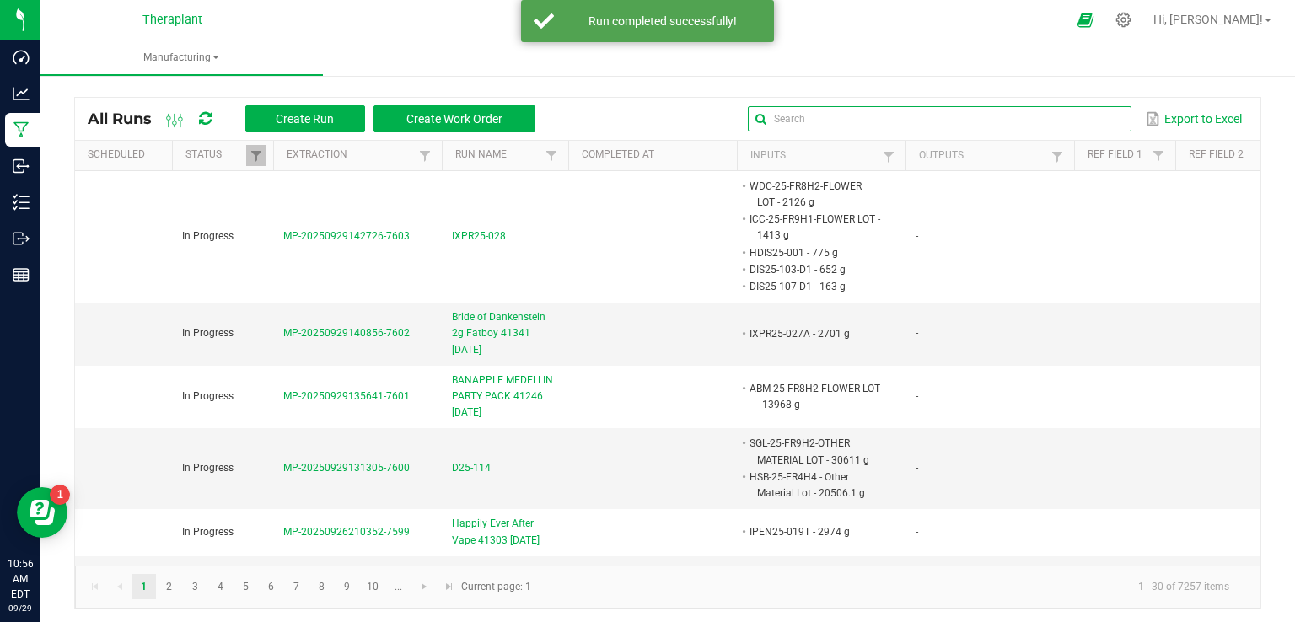
click at [1074, 124] on input "text" at bounding box center [940, 118] width 384 height 25
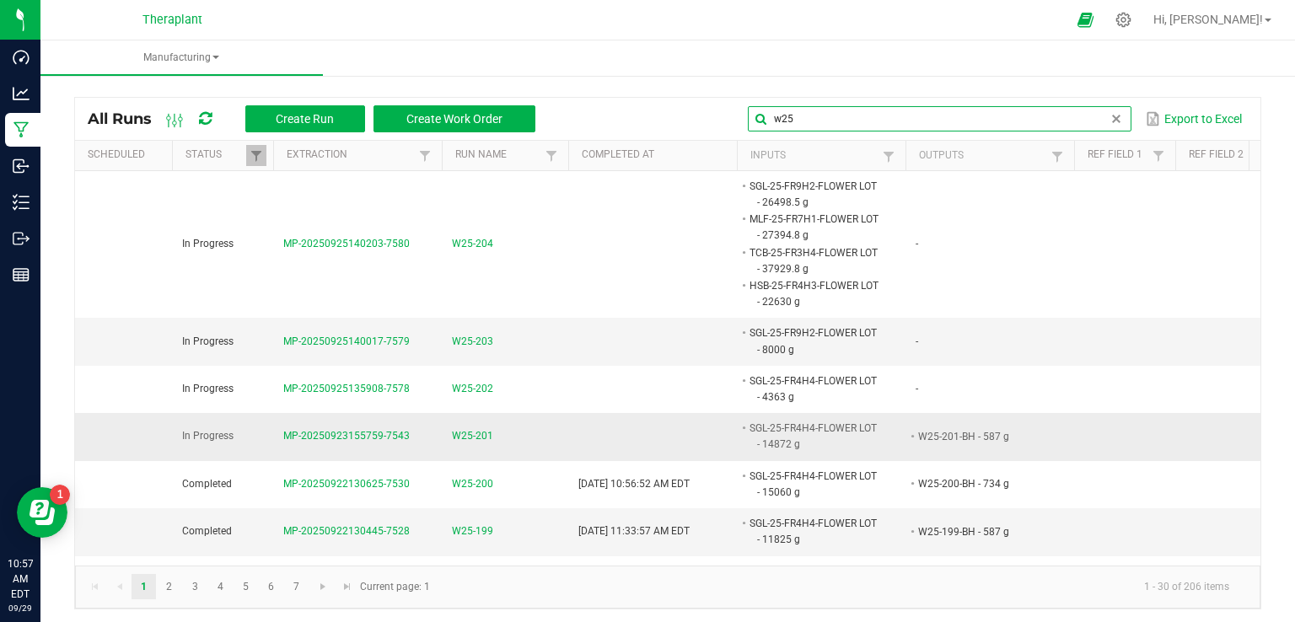
type input "w25"
click at [487, 434] on span "W25-201" at bounding box center [472, 436] width 41 height 16
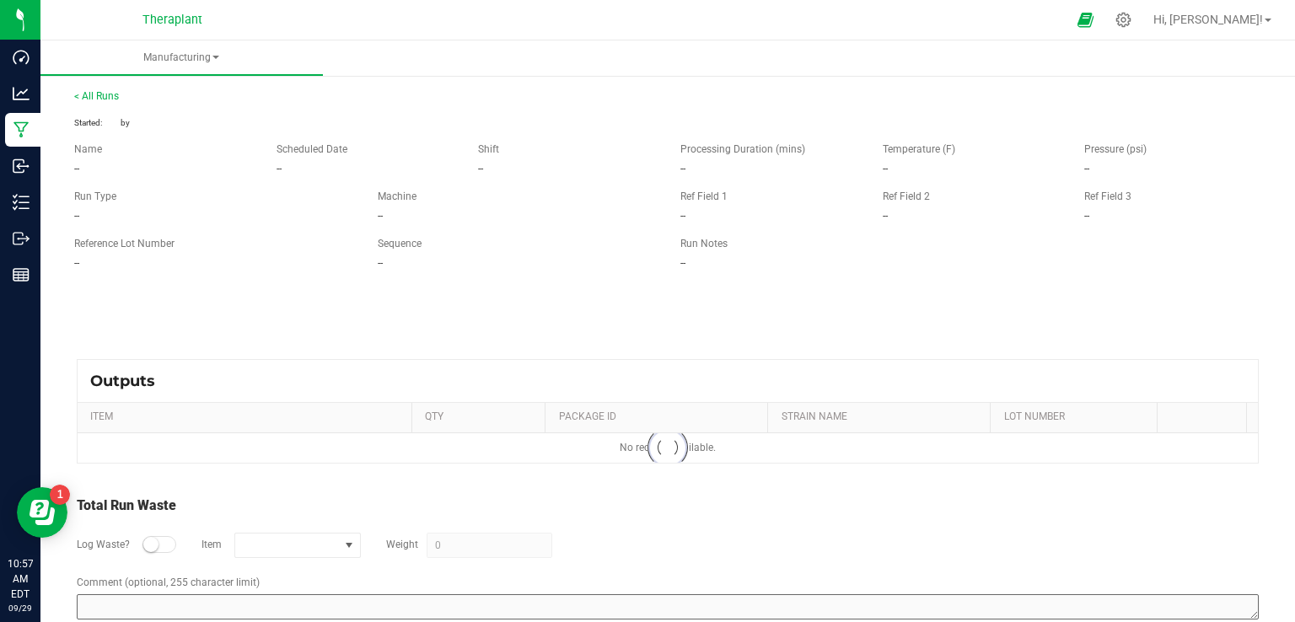
type input "17952 g"
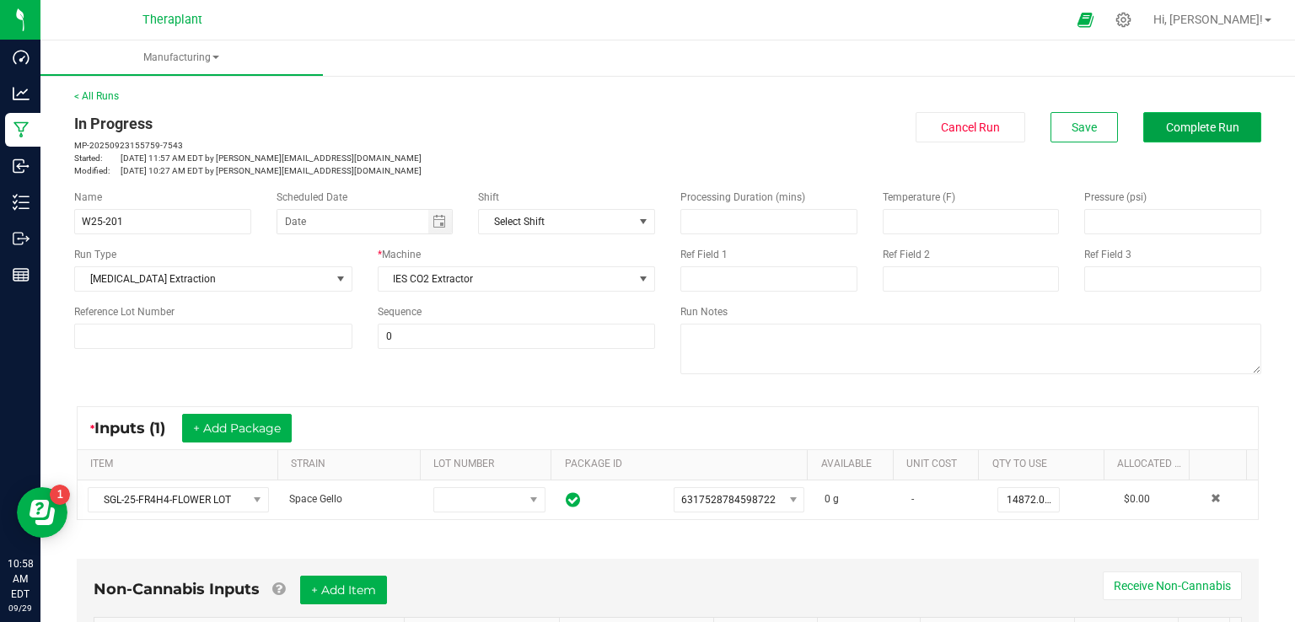
click at [1178, 129] on span "Complete Run" at bounding box center [1202, 127] width 73 height 13
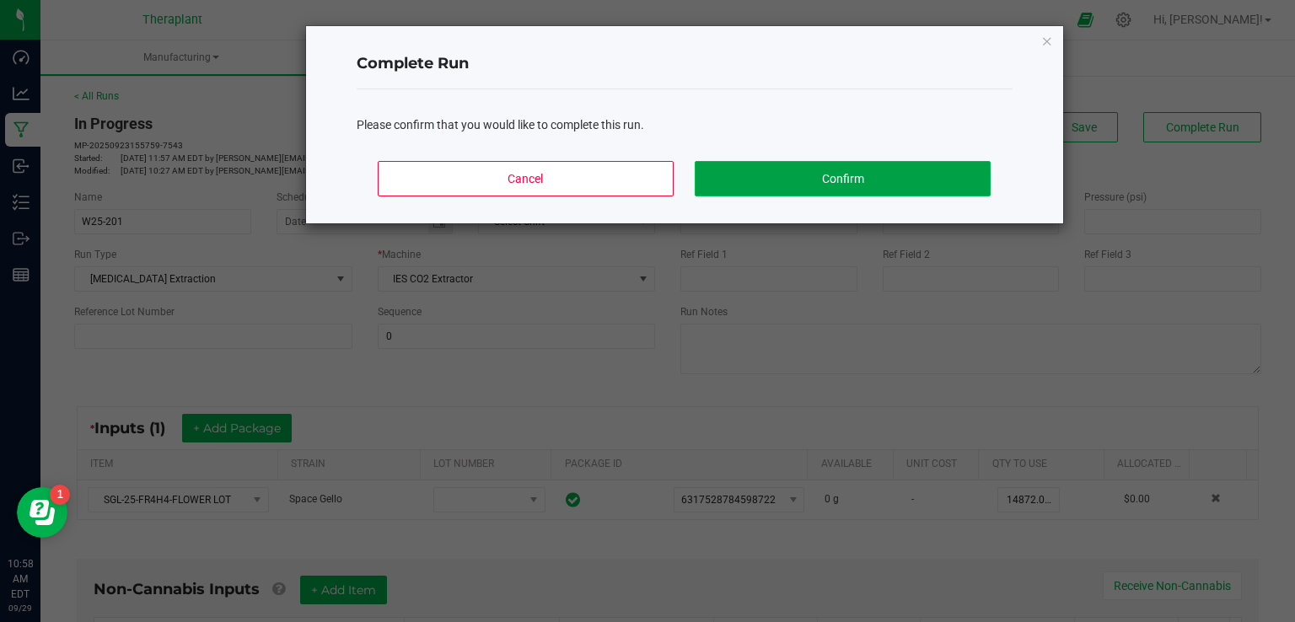
click at [800, 173] on button "Confirm" at bounding box center [842, 178] width 295 height 35
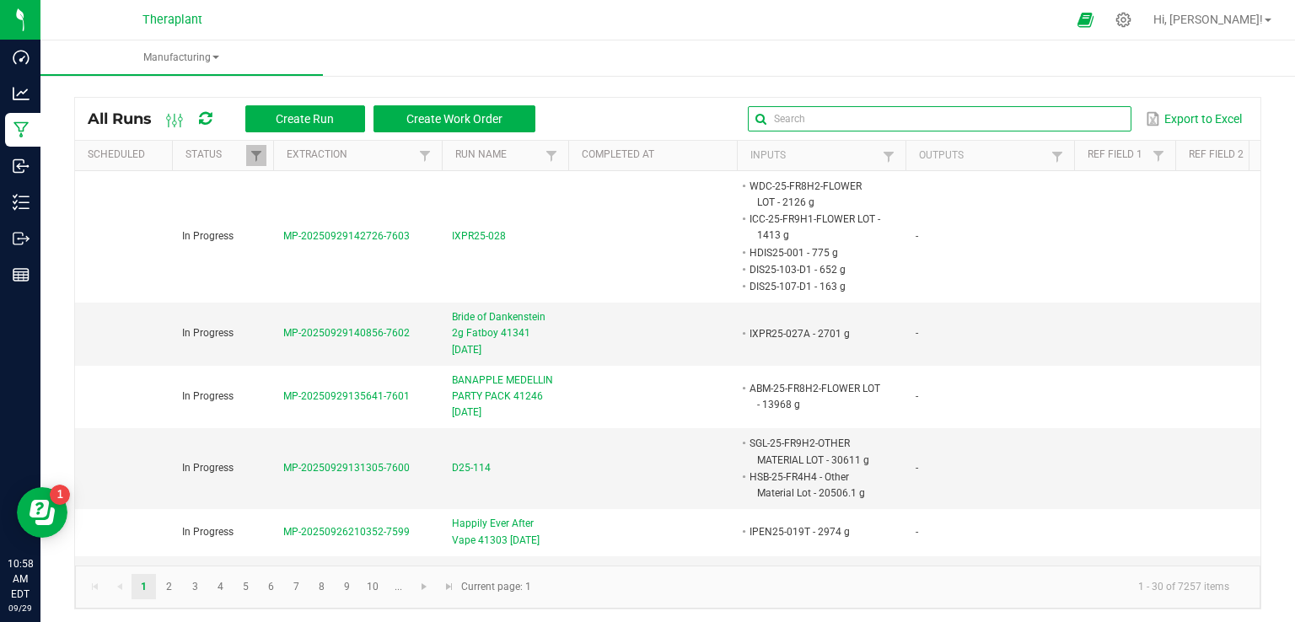
click at [1071, 110] on input "text" at bounding box center [940, 118] width 384 height 25
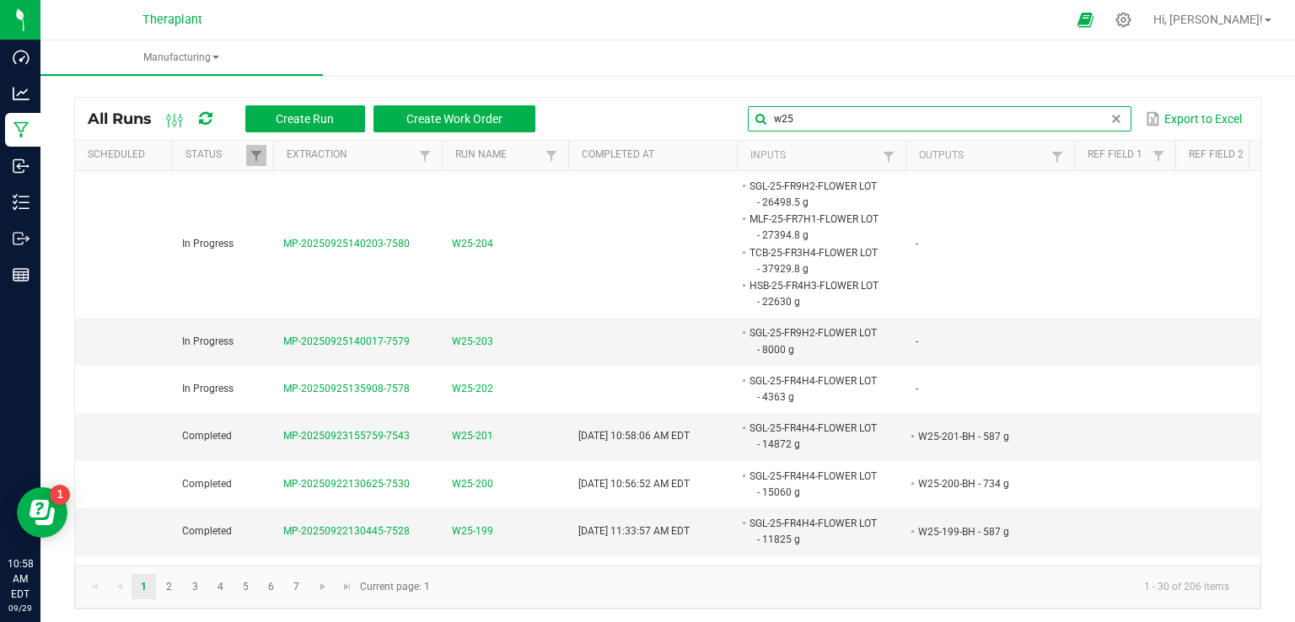
type input "w25"
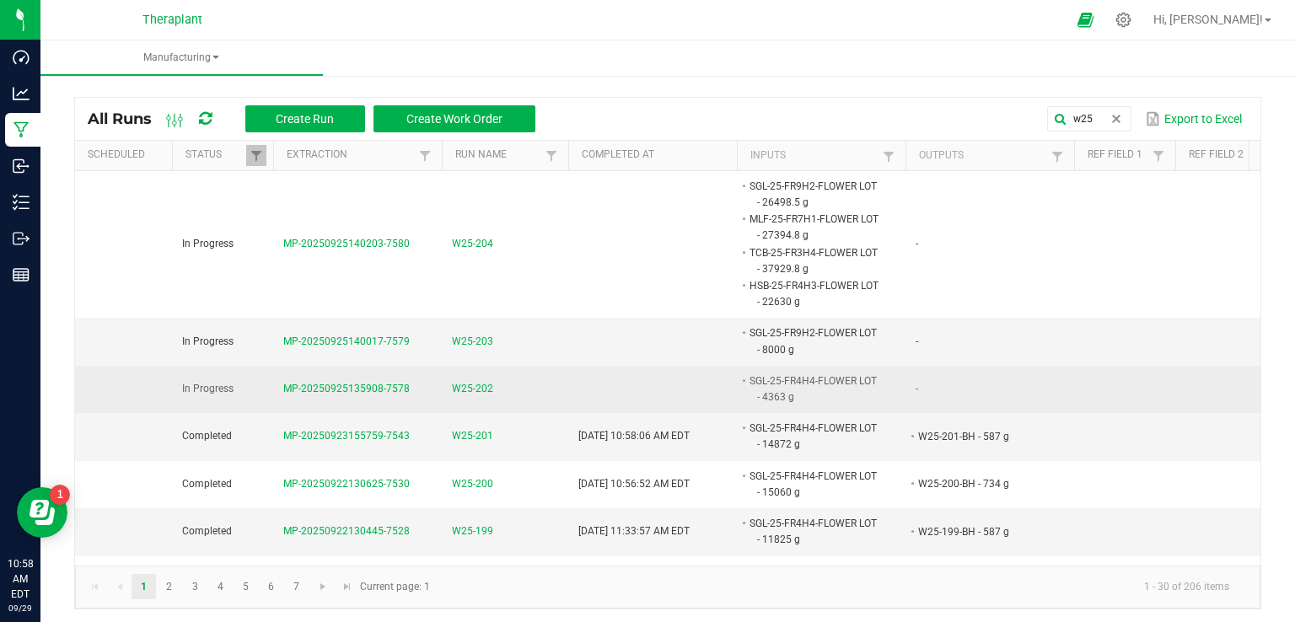
click at [476, 391] on span "W25-202" at bounding box center [472, 389] width 41 height 16
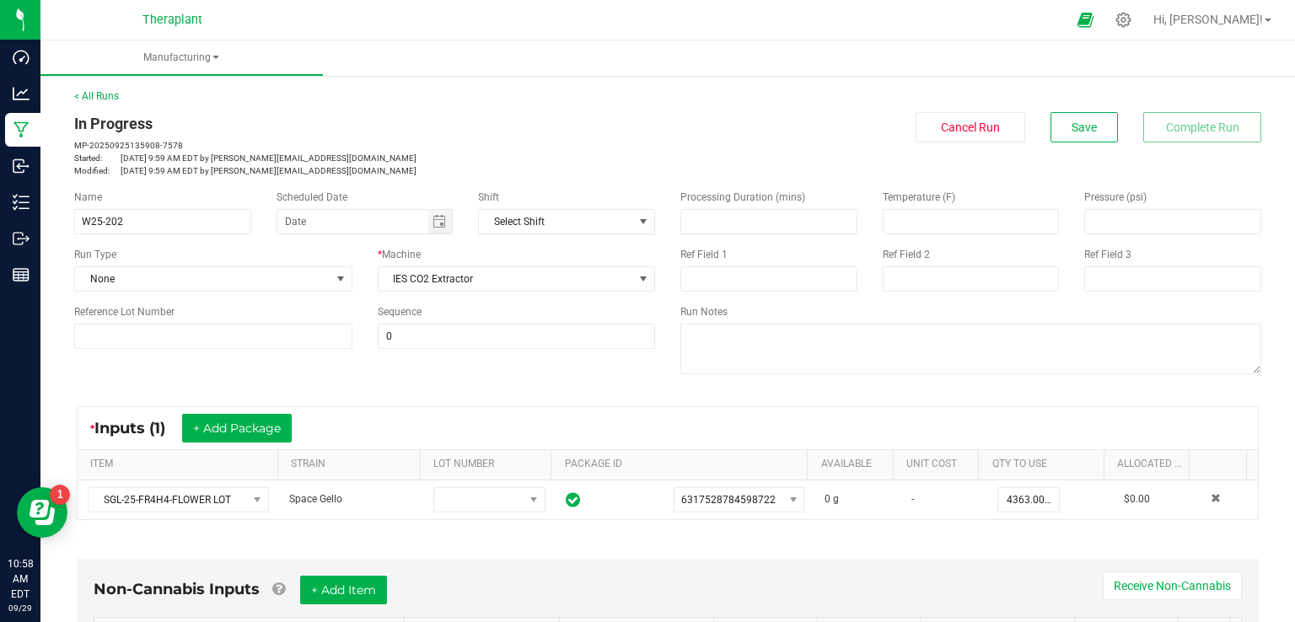
scroll to position [337, 0]
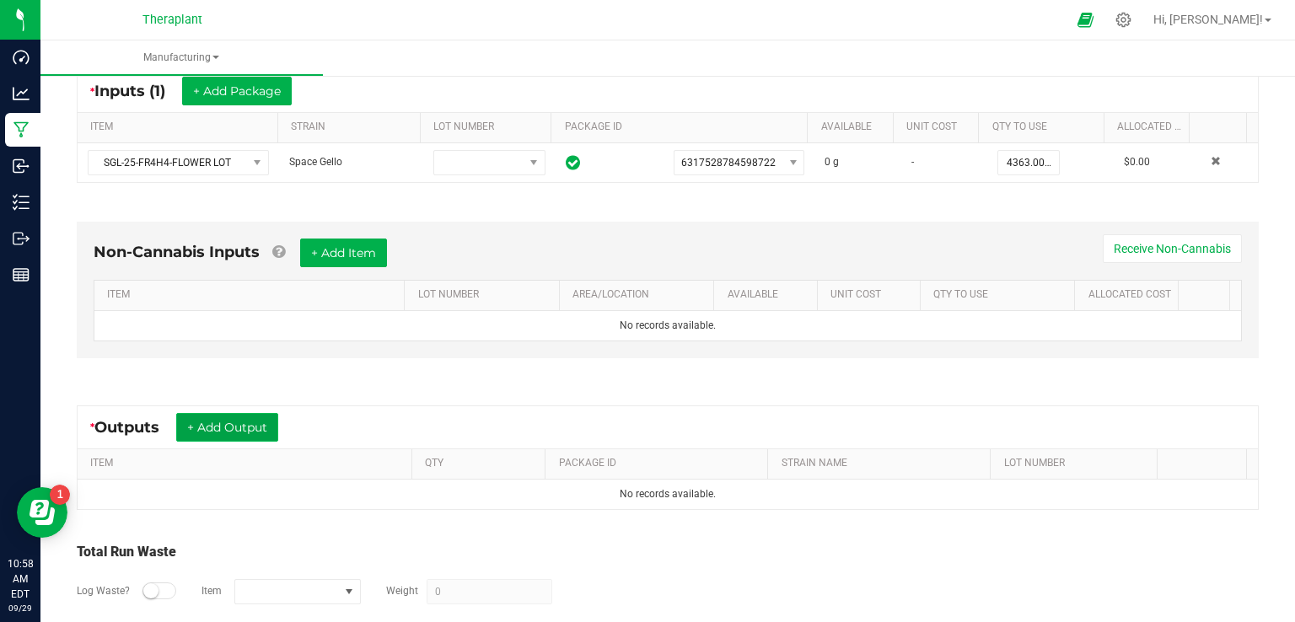
click at [246, 425] on button "+ Add Output" at bounding box center [227, 427] width 102 height 29
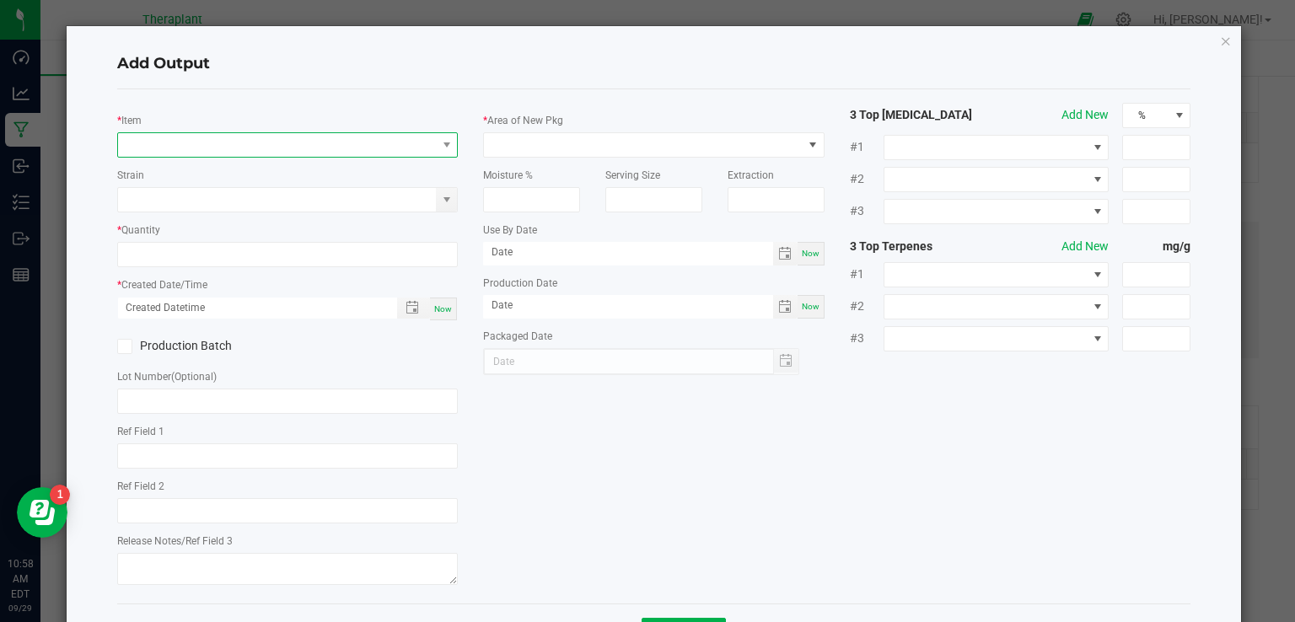
click at [219, 152] on span "NO DATA FOUND" at bounding box center [277, 145] width 319 height 24
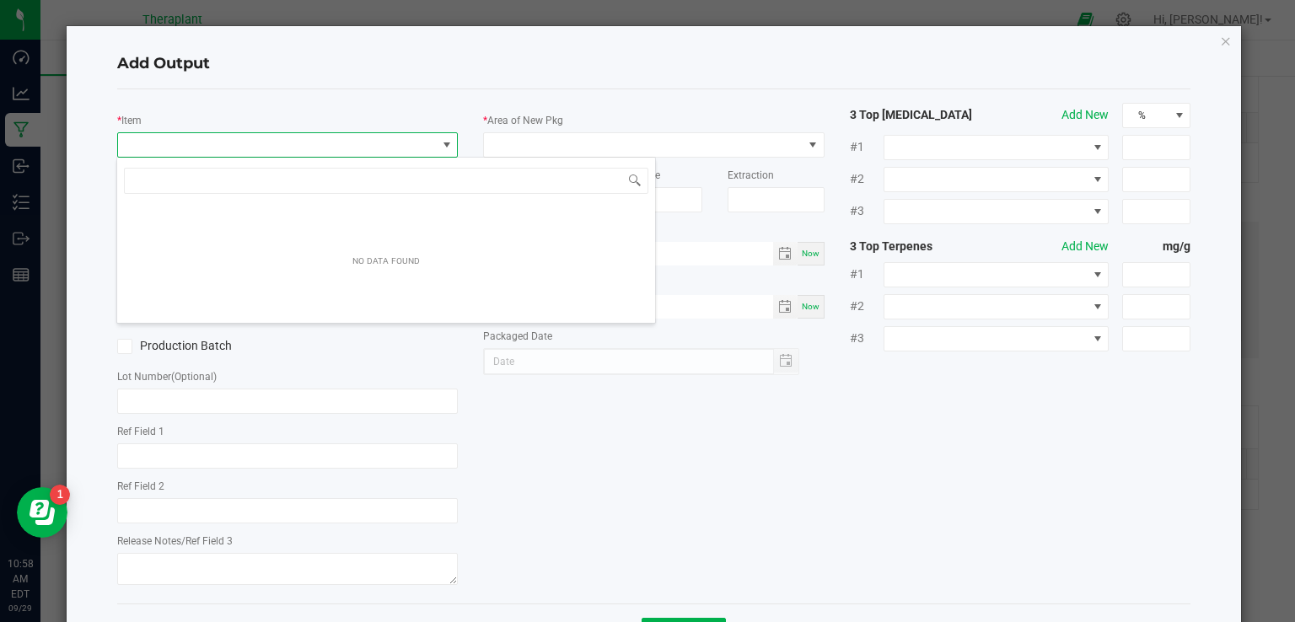
scroll to position [24, 337]
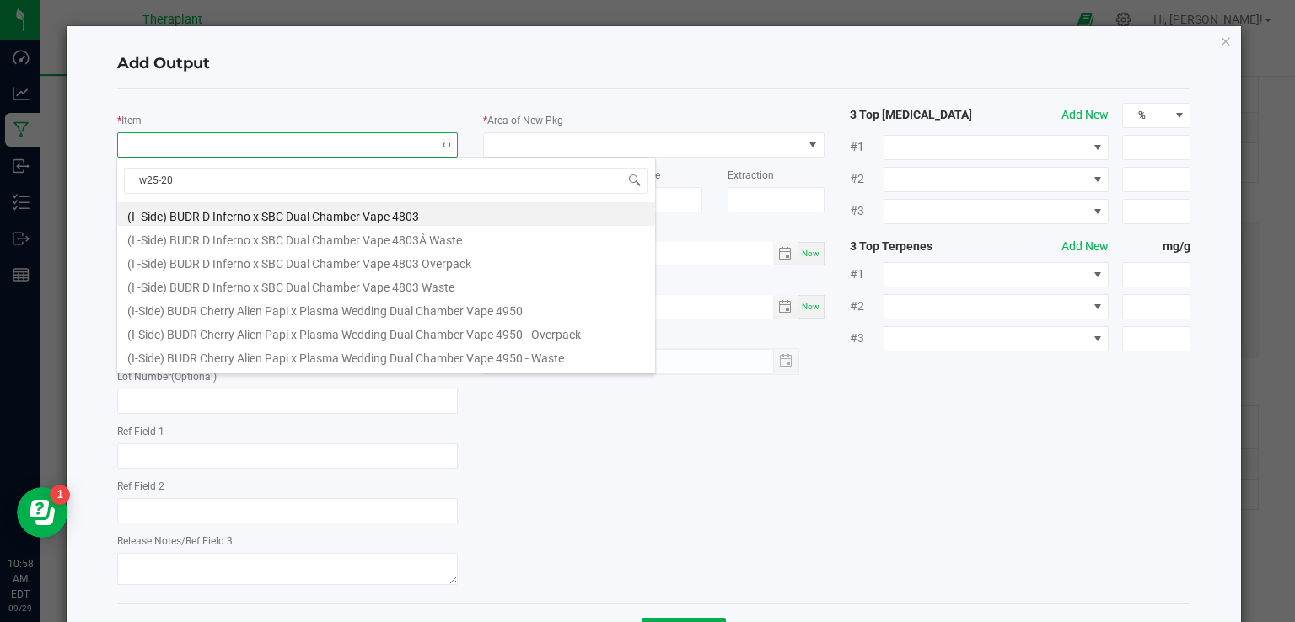
type input "w25-202"
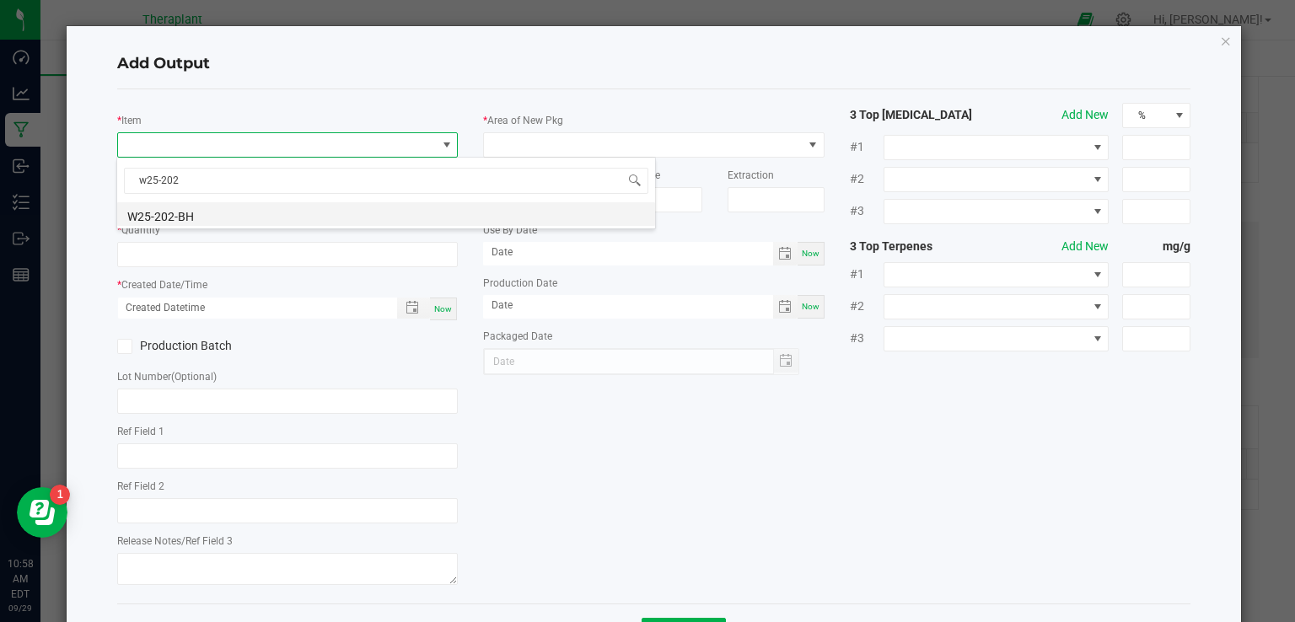
click at [168, 210] on li "W25-202-BH" at bounding box center [386, 214] width 538 height 24
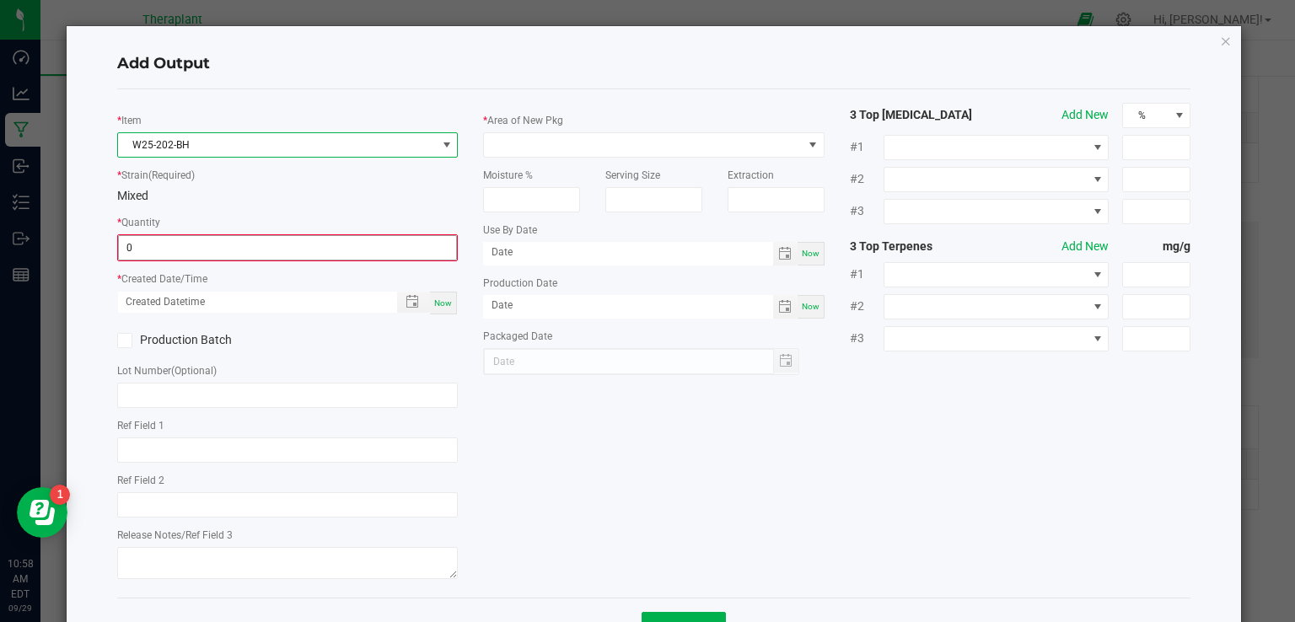
click at [158, 241] on input "0" at bounding box center [288, 248] width 338 height 24
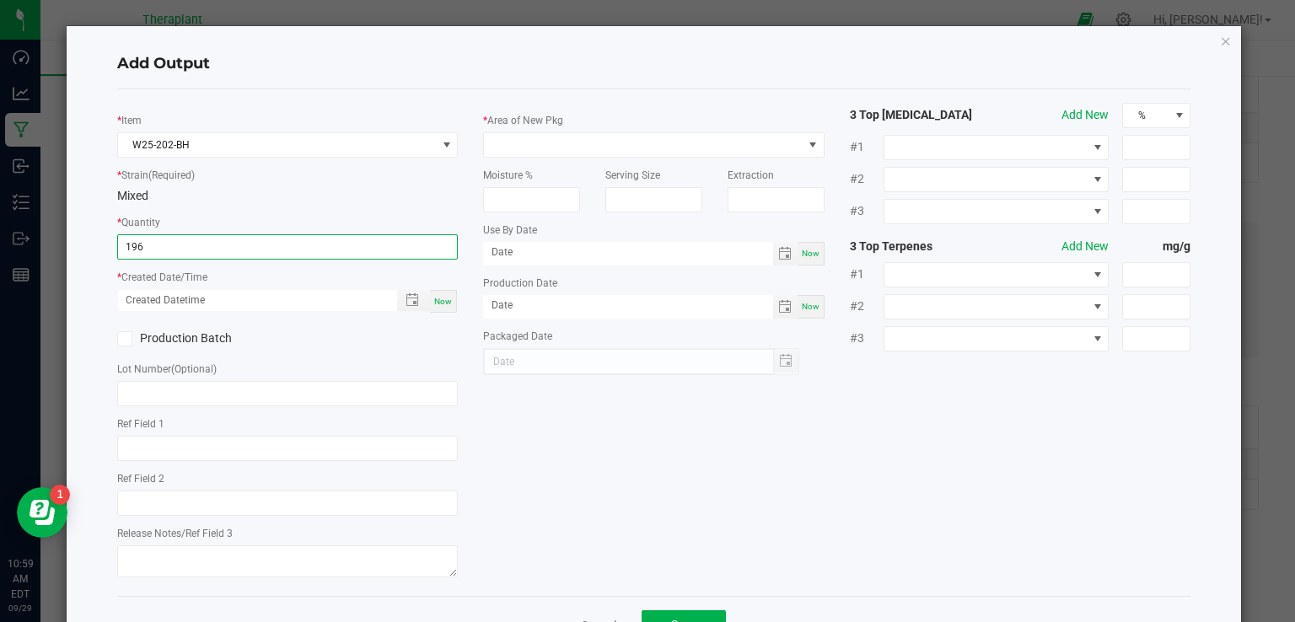
type input "196.0000 g"
click at [434, 297] on span "Now" at bounding box center [443, 301] width 18 height 9
type input "[DATE] 10:59 AM"
type input "[DATE]"
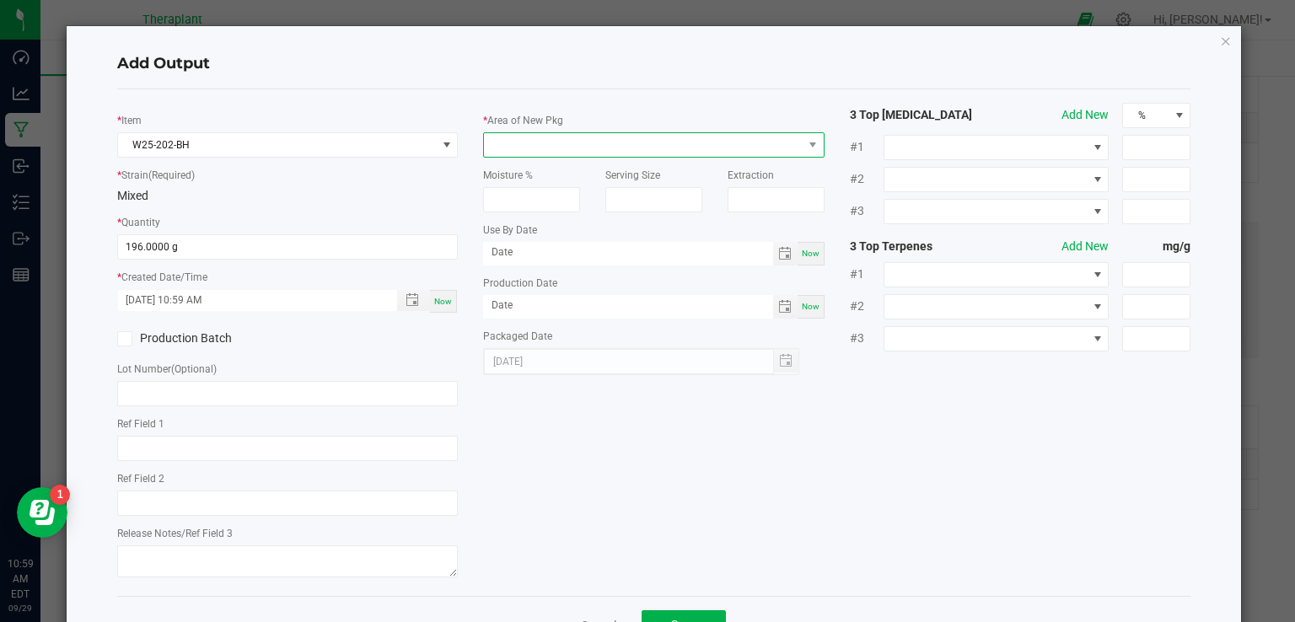
click at [586, 139] on span at bounding box center [643, 145] width 319 height 24
type input "vault"
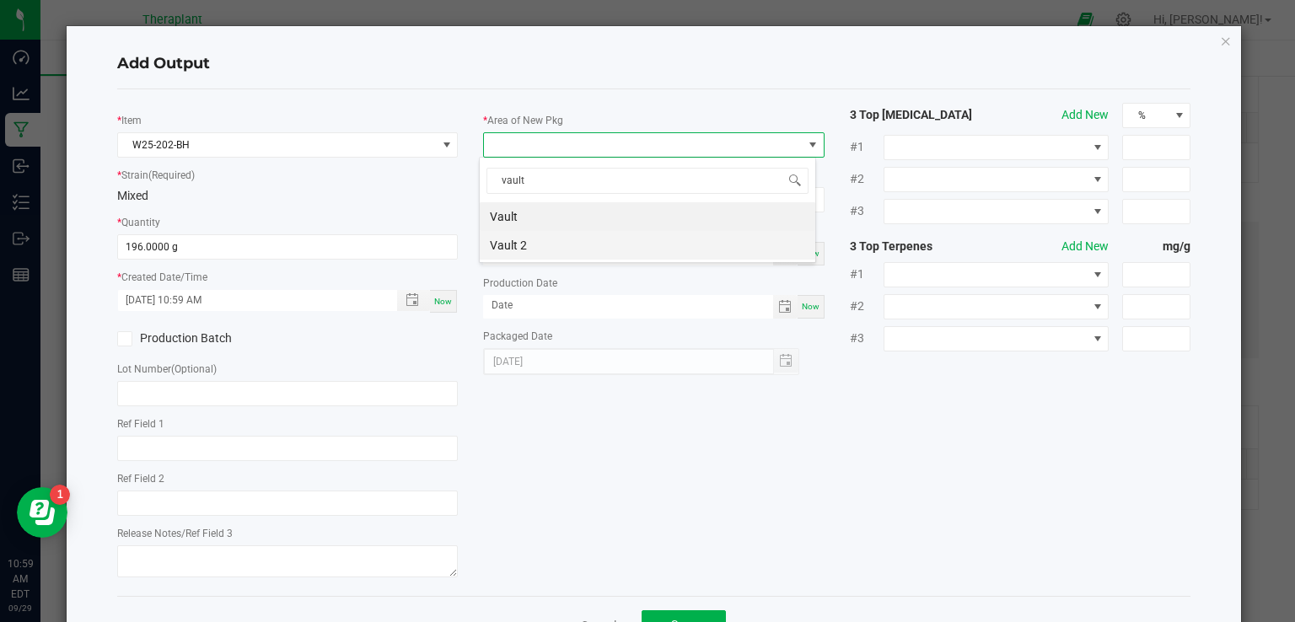
click at [557, 237] on li "Vault 2" at bounding box center [648, 245] width 336 height 29
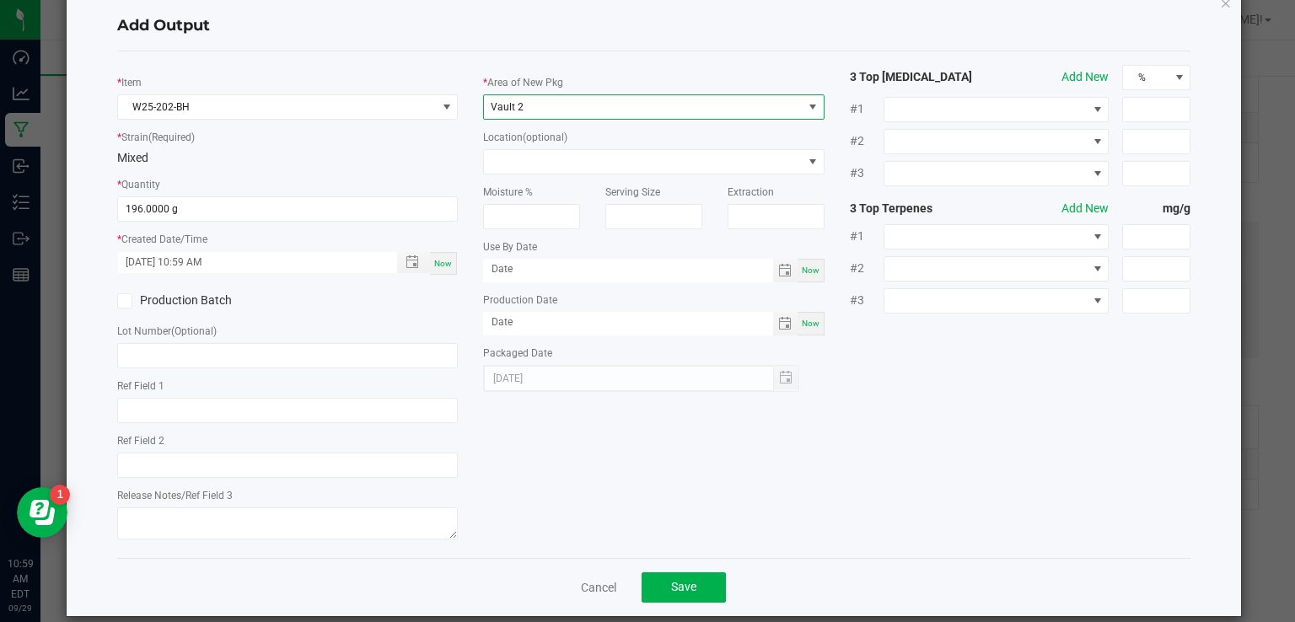
scroll to position [59, 0]
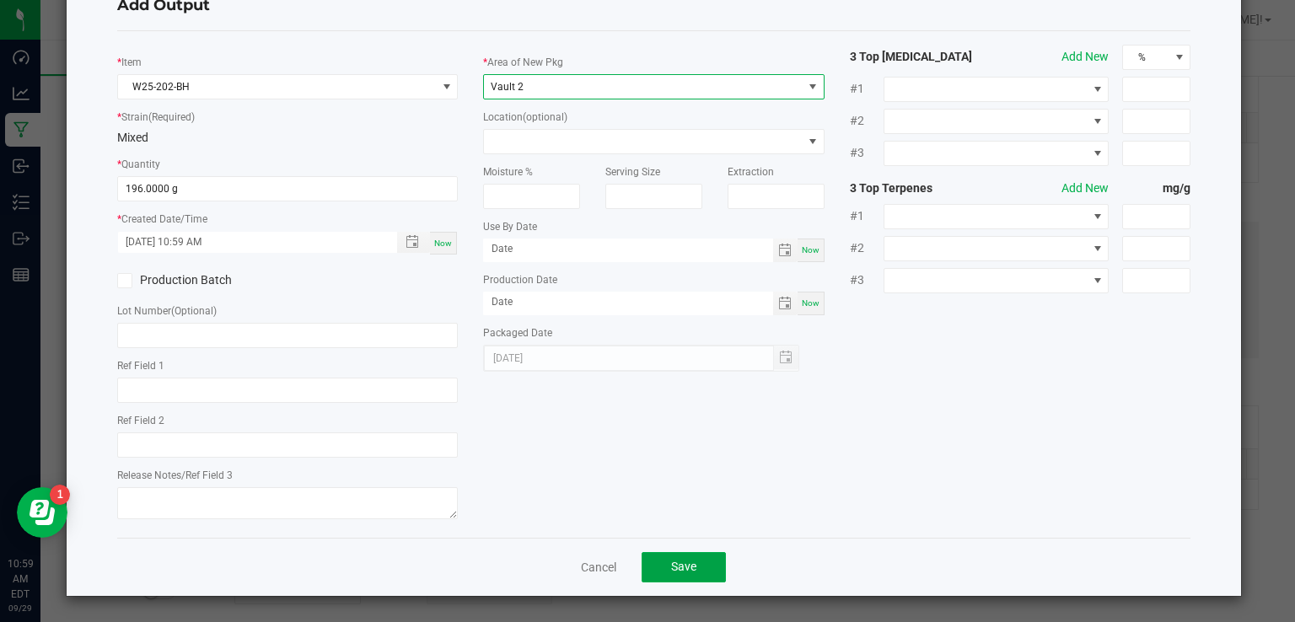
click at [684, 572] on span "Save" at bounding box center [683, 566] width 25 height 13
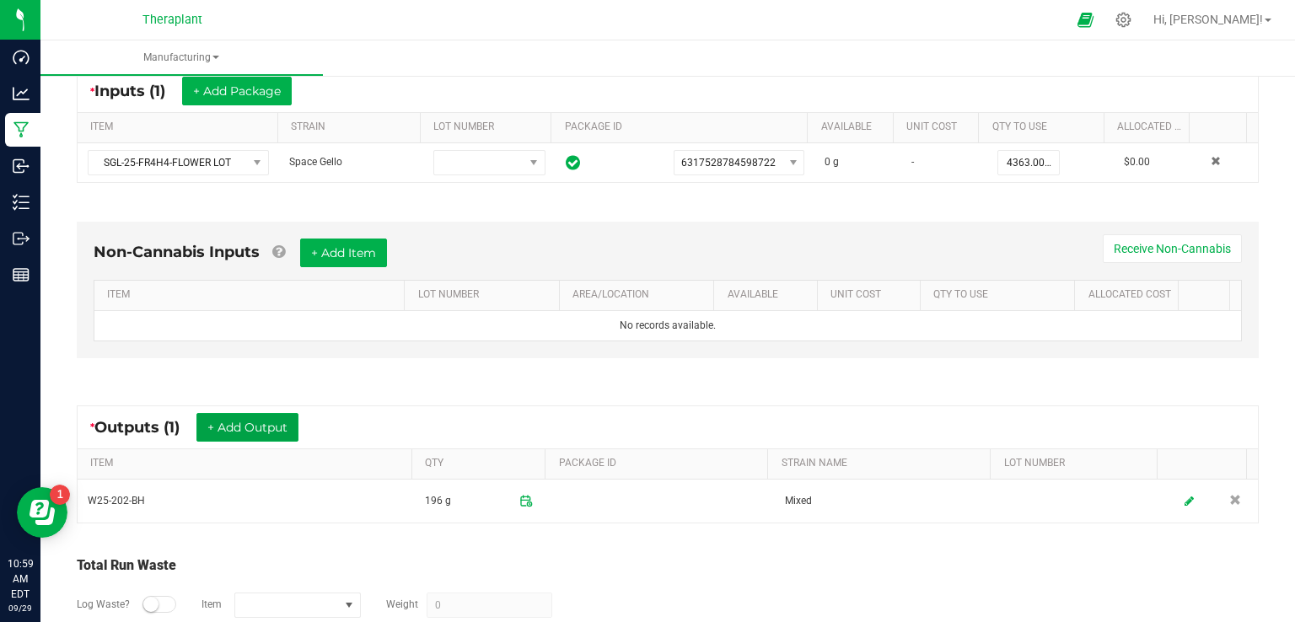
scroll to position [428, 0]
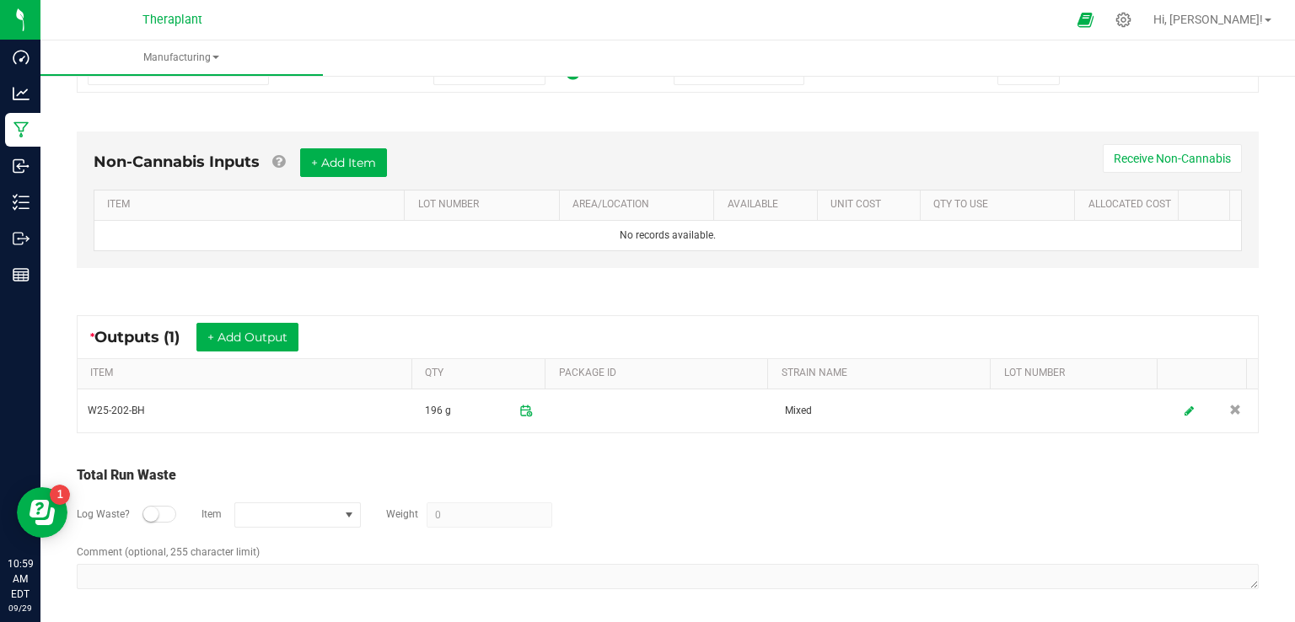
click at [167, 514] on div at bounding box center [160, 514] width 34 height 17
click at [266, 525] on div "Log Waste? Item Weight 0" at bounding box center [668, 515] width 1182 height 59
click at [280, 505] on span "NO DATA FOUND" at bounding box center [287, 515] width 104 height 24
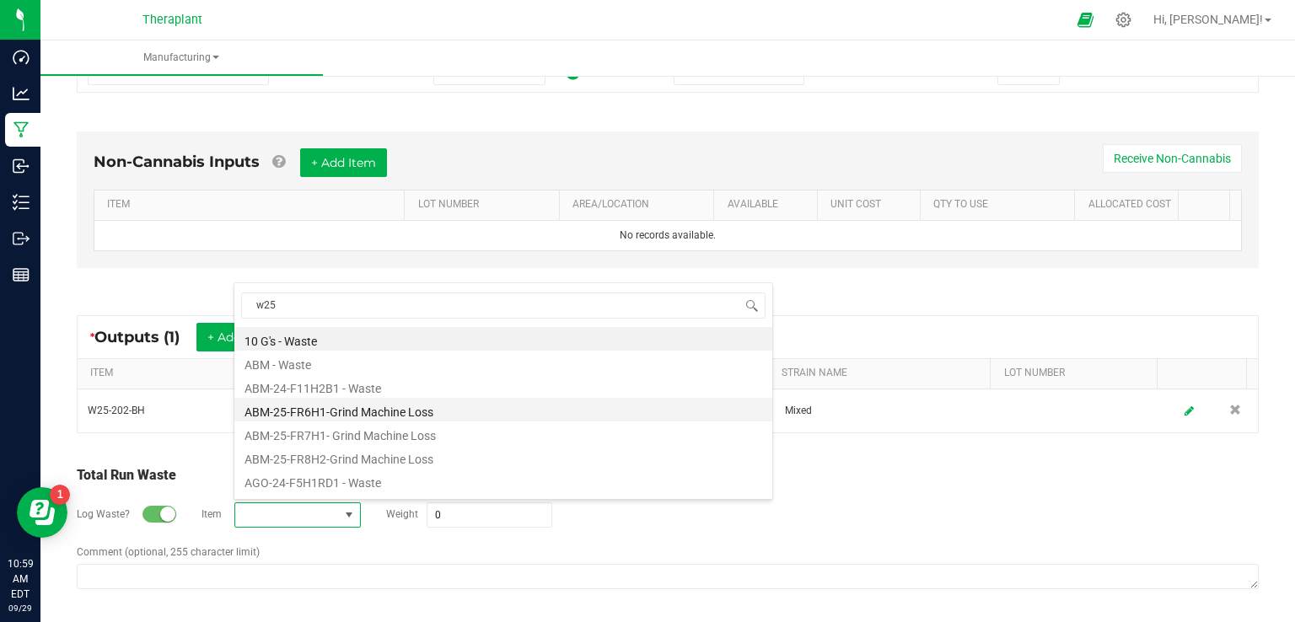
type input "w25-"
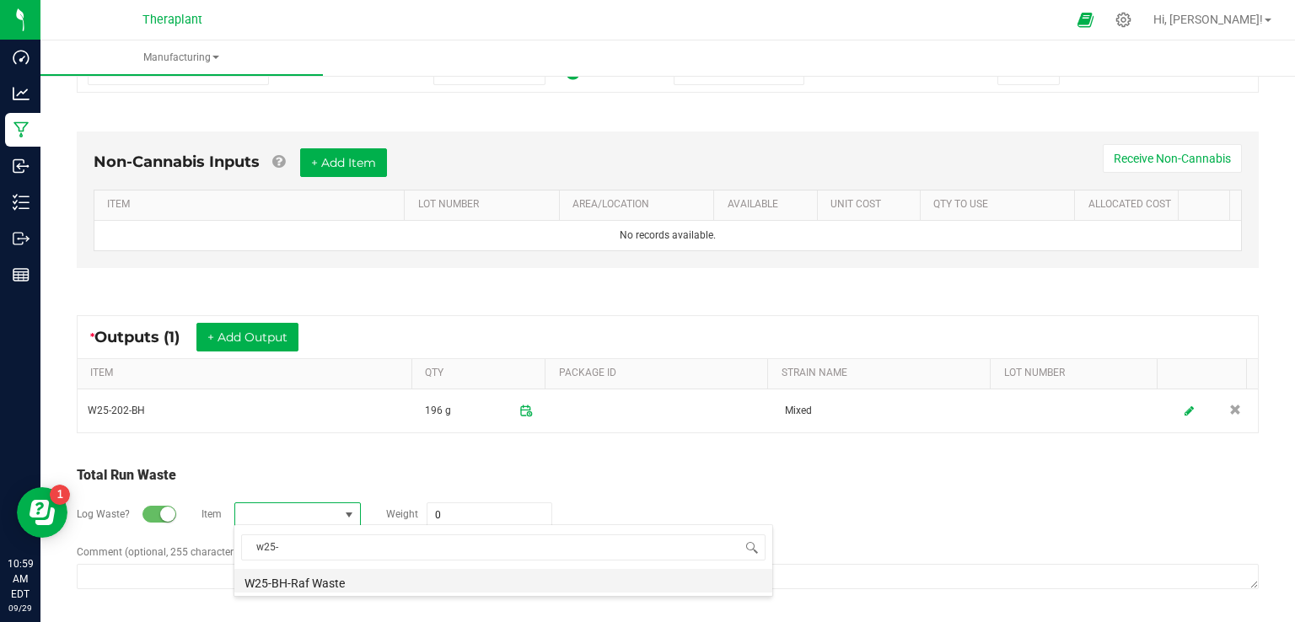
click at [304, 575] on li "W25-BH-Raf Waste" at bounding box center [503, 581] width 538 height 24
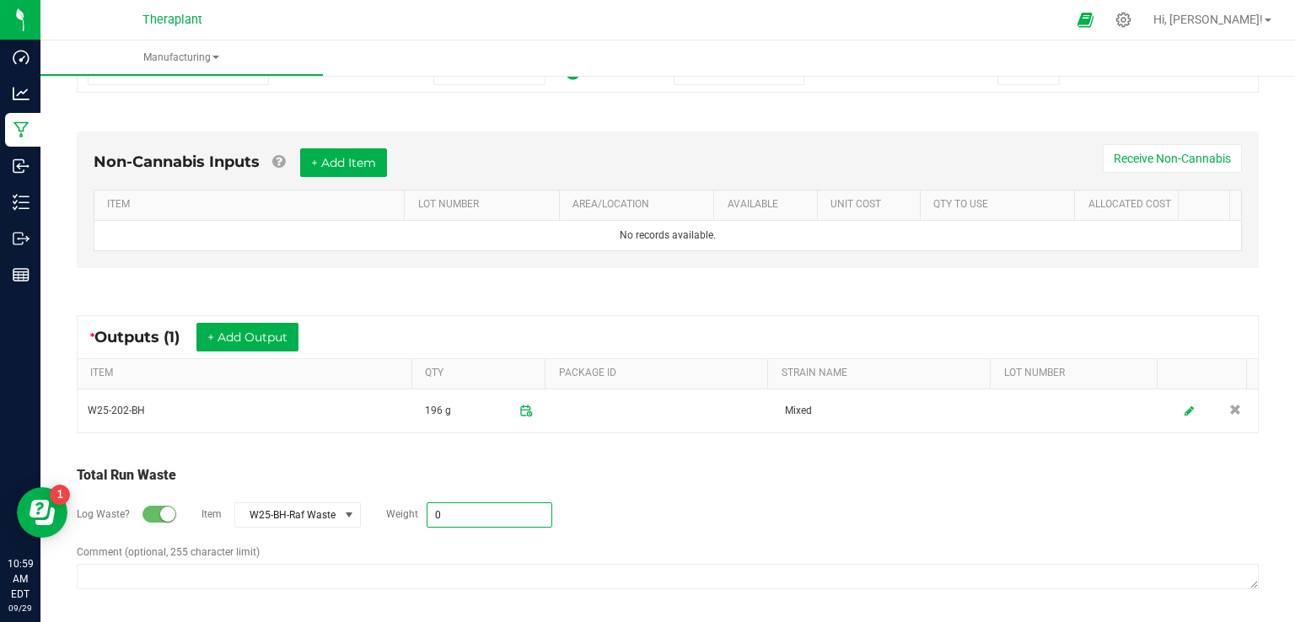
click at [445, 514] on input "0" at bounding box center [490, 515] width 124 height 24
type input "10996 g"
click at [821, 491] on div "Log Waste? Item W25-BH-Raf Waste Weight 10996 g" at bounding box center [668, 515] width 1182 height 59
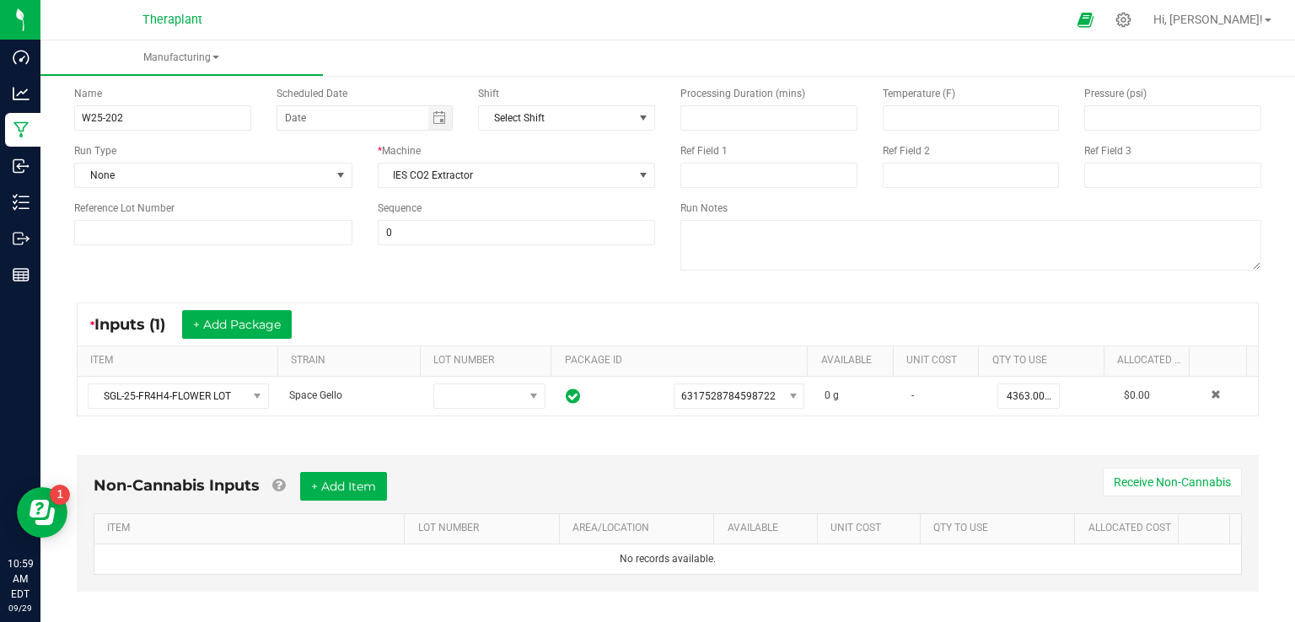
scroll to position [0, 0]
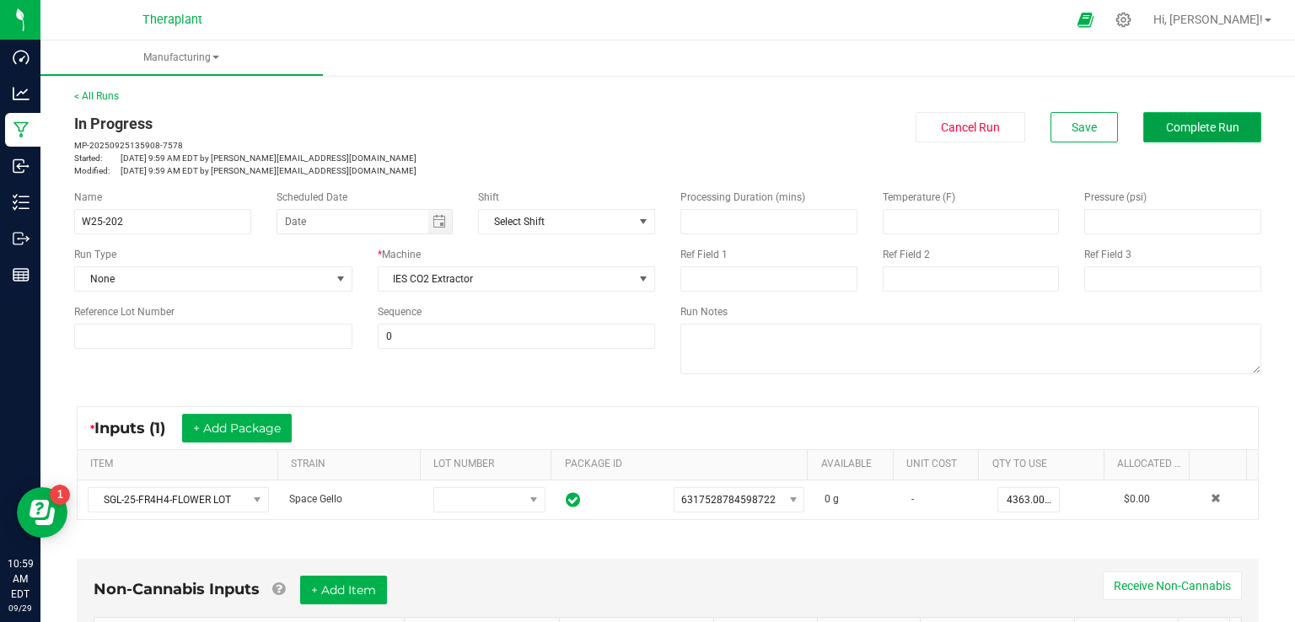
click at [1187, 137] on button "Complete Run" at bounding box center [1203, 127] width 118 height 30
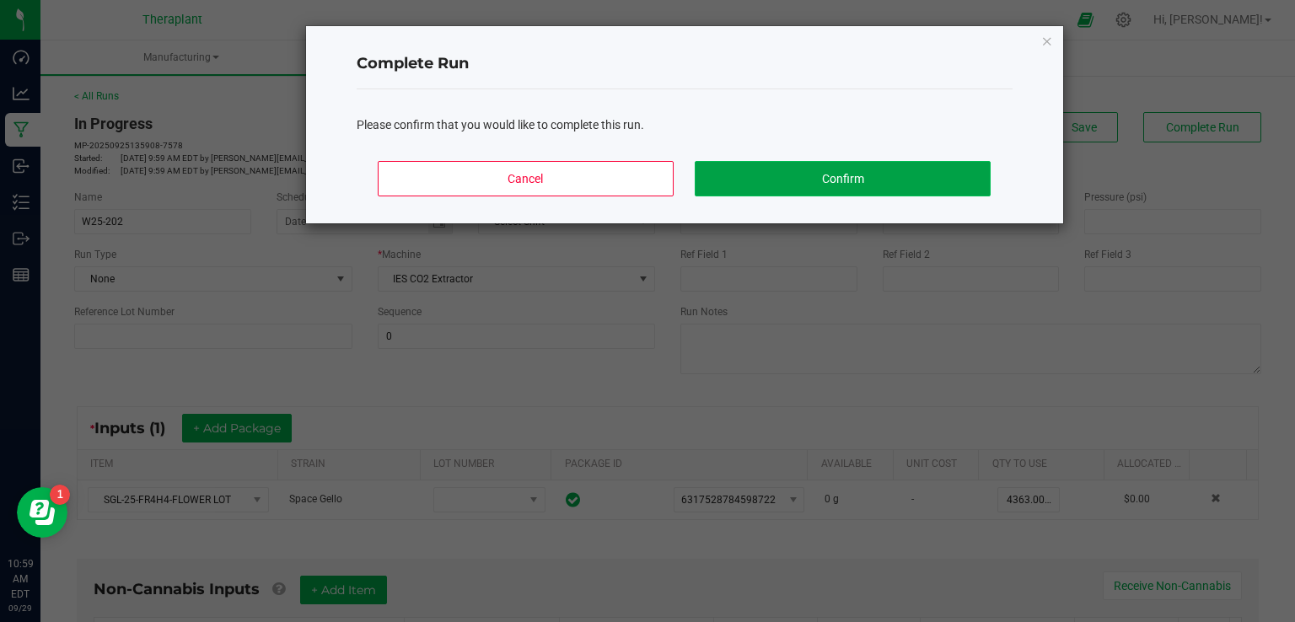
click at [901, 168] on button "Confirm" at bounding box center [842, 178] width 295 height 35
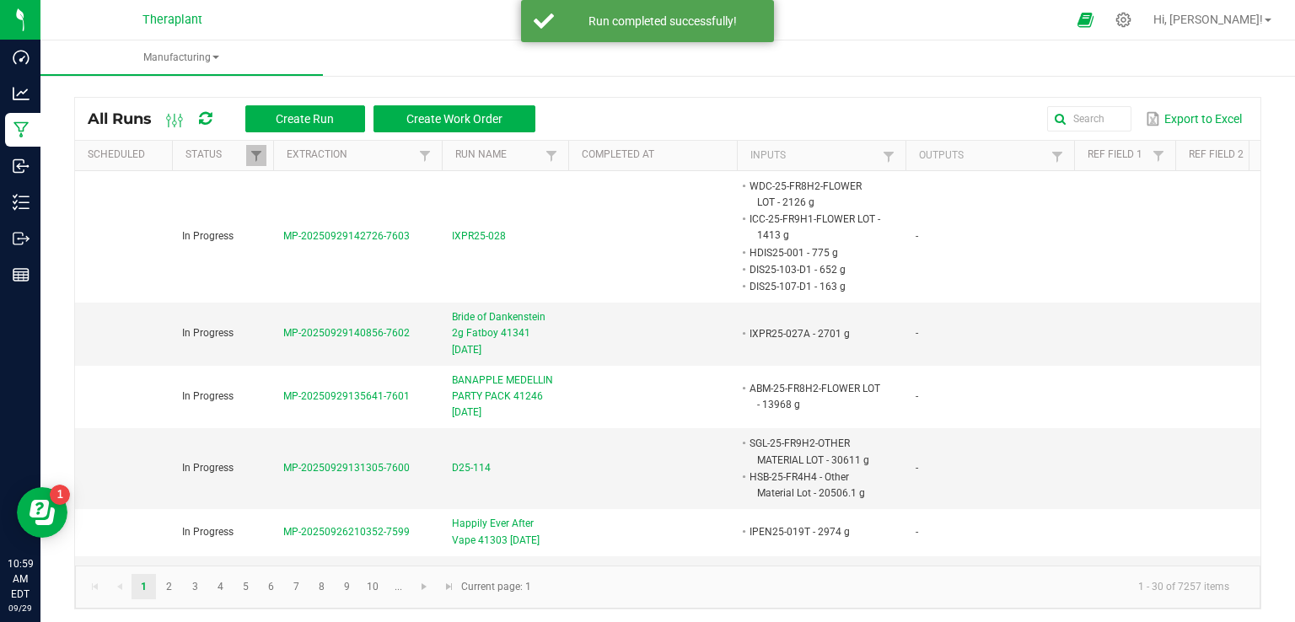
click at [1066, 102] on div "All Runs Create Run Create Work Order Export to Excel" at bounding box center [668, 119] width 1186 height 42
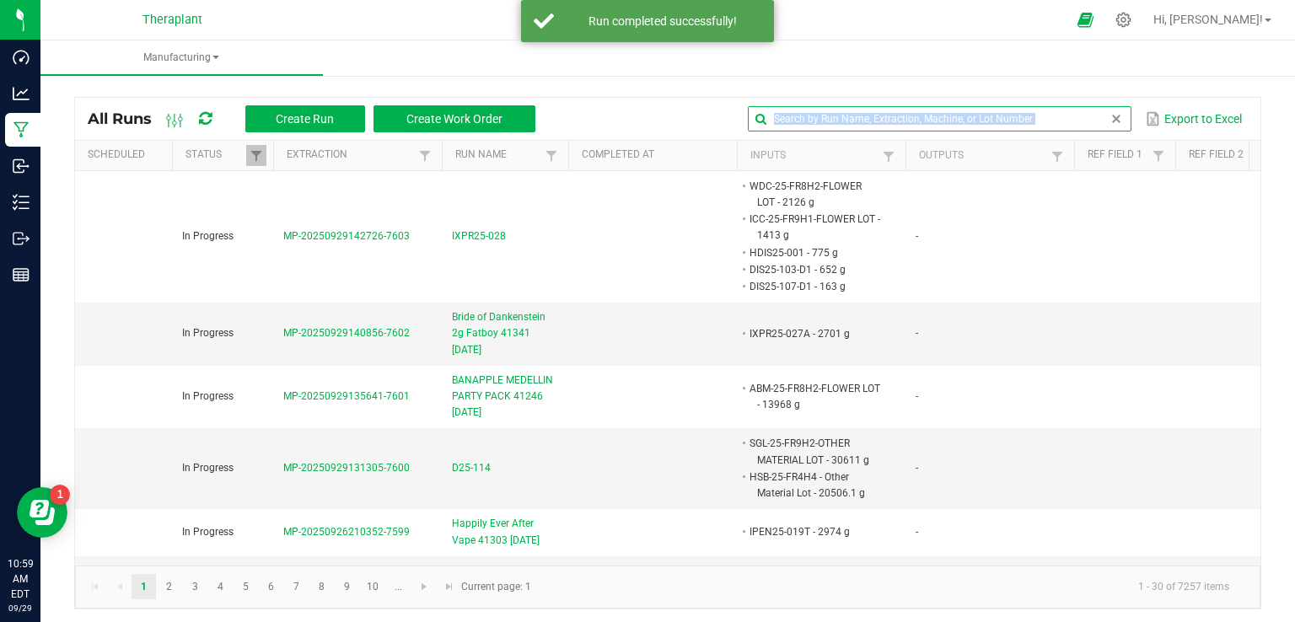
click at [1068, 112] on input "text" at bounding box center [940, 118] width 384 height 25
click at [942, 122] on input "text" at bounding box center [940, 118] width 384 height 25
click at [977, 117] on input "text" at bounding box center [940, 118] width 384 height 25
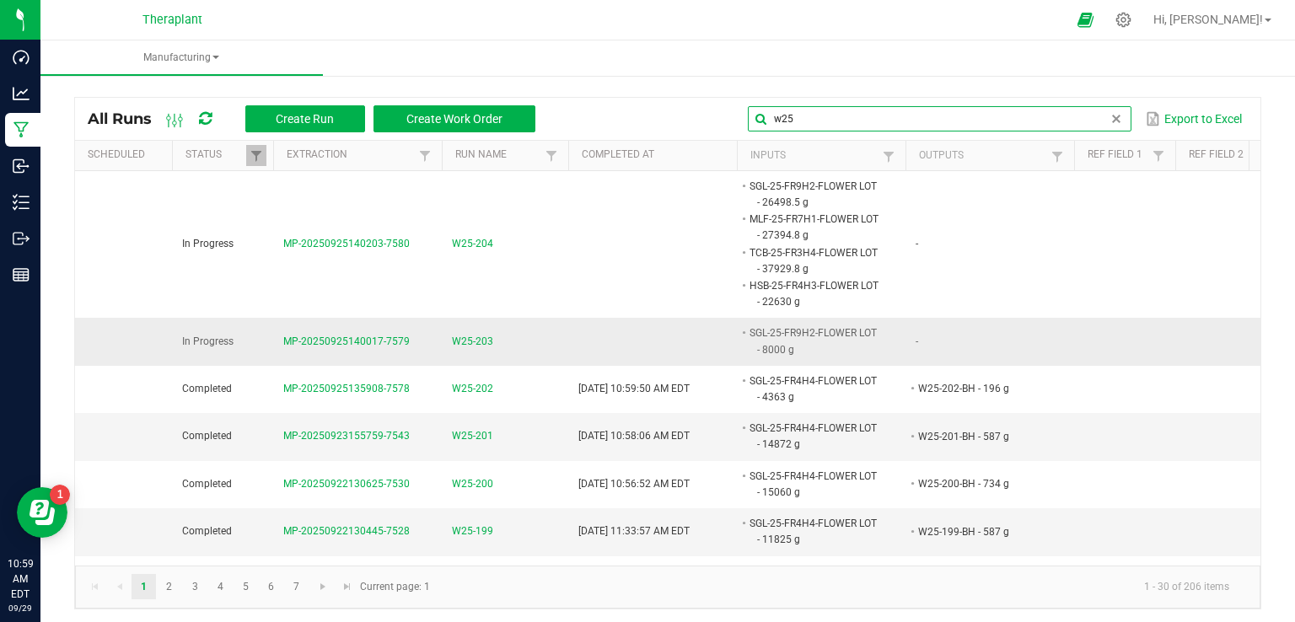
type input "w25"
click at [461, 344] on span "W25-203" at bounding box center [472, 342] width 41 height 16
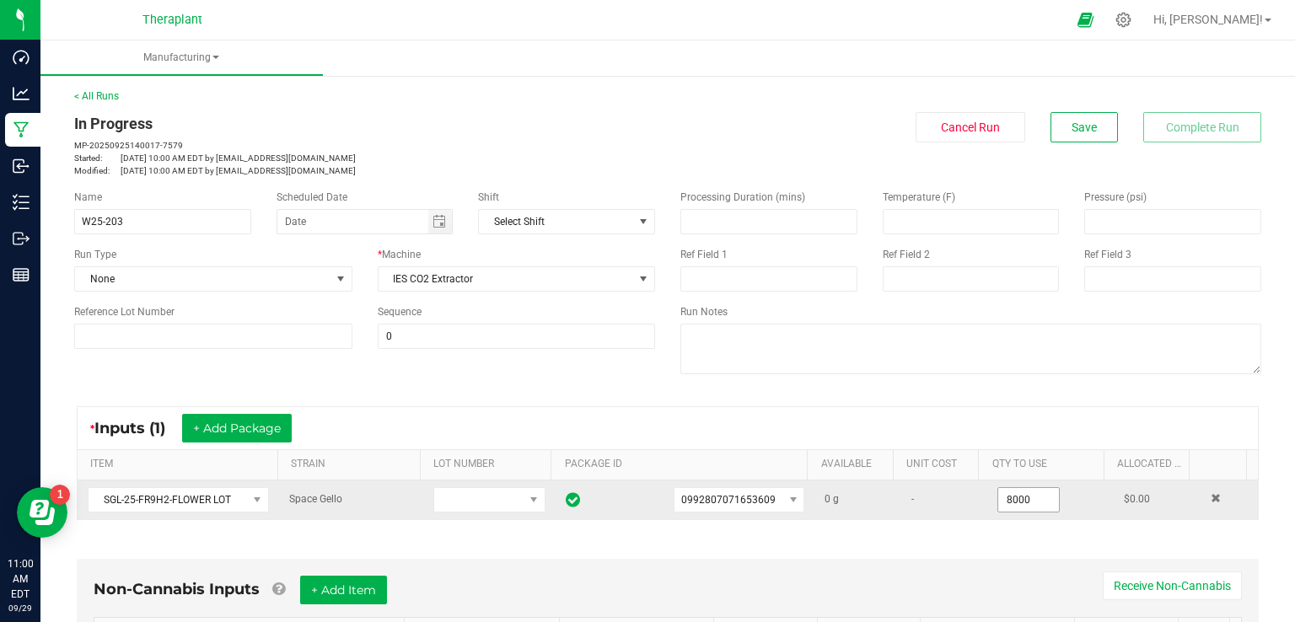
click at [998, 498] on input "8000" at bounding box center [1028, 500] width 61 height 24
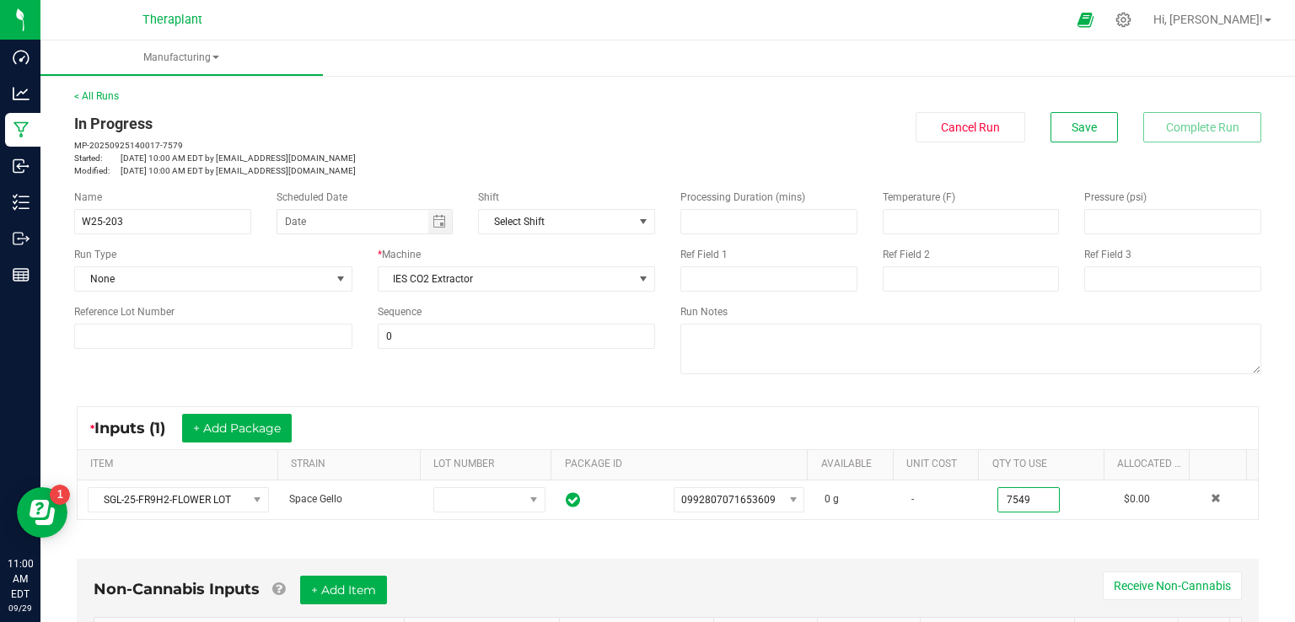
type input "7549.0000 g"
click at [1015, 543] on div "Non-Cannabis Inputs + Add Item Receive Non-Cannabis ITEM LOT NUMBER AREA/LOCATI…" at bounding box center [668, 632] width 1213 height 192
click at [1012, 536] on div "Non-Cannabis Inputs + Add Item Receive Non-Cannabis ITEM LOT NUMBER AREA/LOCATI…" at bounding box center [668, 632] width 1213 height 192
click at [1072, 129] on span "Save" at bounding box center [1084, 127] width 25 height 13
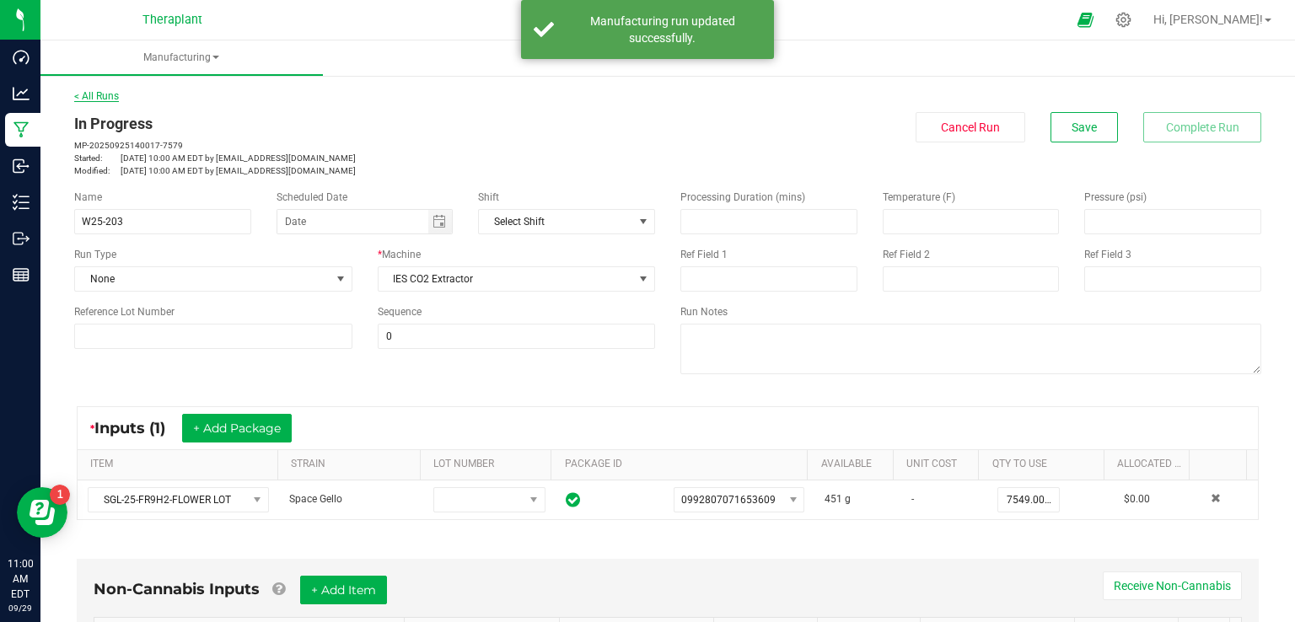
click at [108, 89] on div "< All Runs In Progress MP-20250925140017-7579 Started: [DATE] 10:00 AM EDT by […" at bounding box center [667, 133] width 1187 height 89
click at [104, 104] on div "< All Runs In Progress MP-20250925140017-7579 Started: [DATE] 10:00 AM EDT by […" at bounding box center [667, 133] width 1187 height 89
click at [73, 100] on div "< All Runs In Progress MP-20250925140017-7579 Started: [DATE] 10:00 AM EDT by […" at bounding box center [667, 556] width 1255 height 968
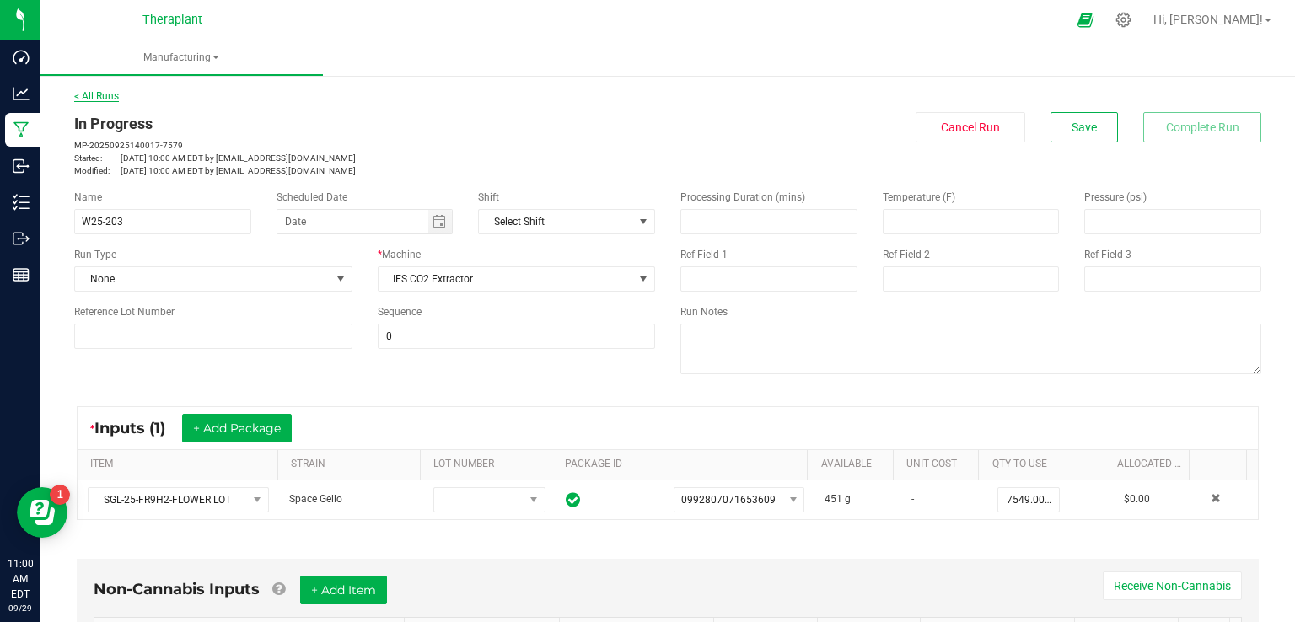
click at [98, 100] on link "< All Runs" at bounding box center [96, 96] width 45 height 12
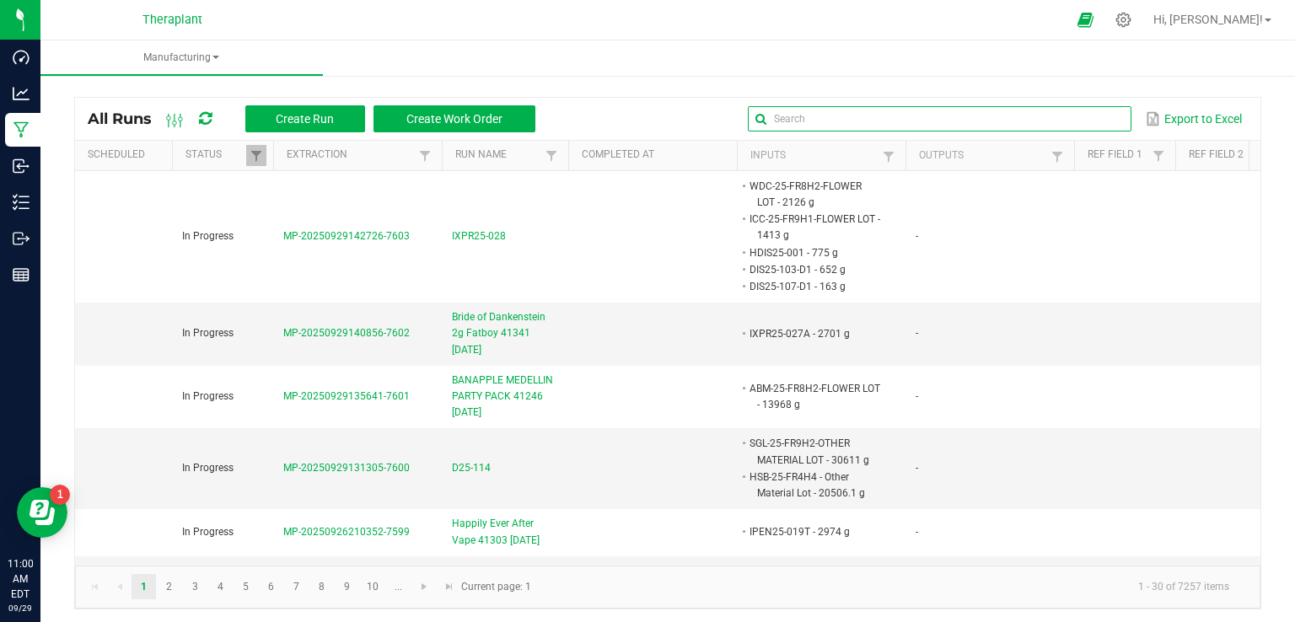
click at [1072, 119] on input "text" at bounding box center [940, 118] width 384 height 25
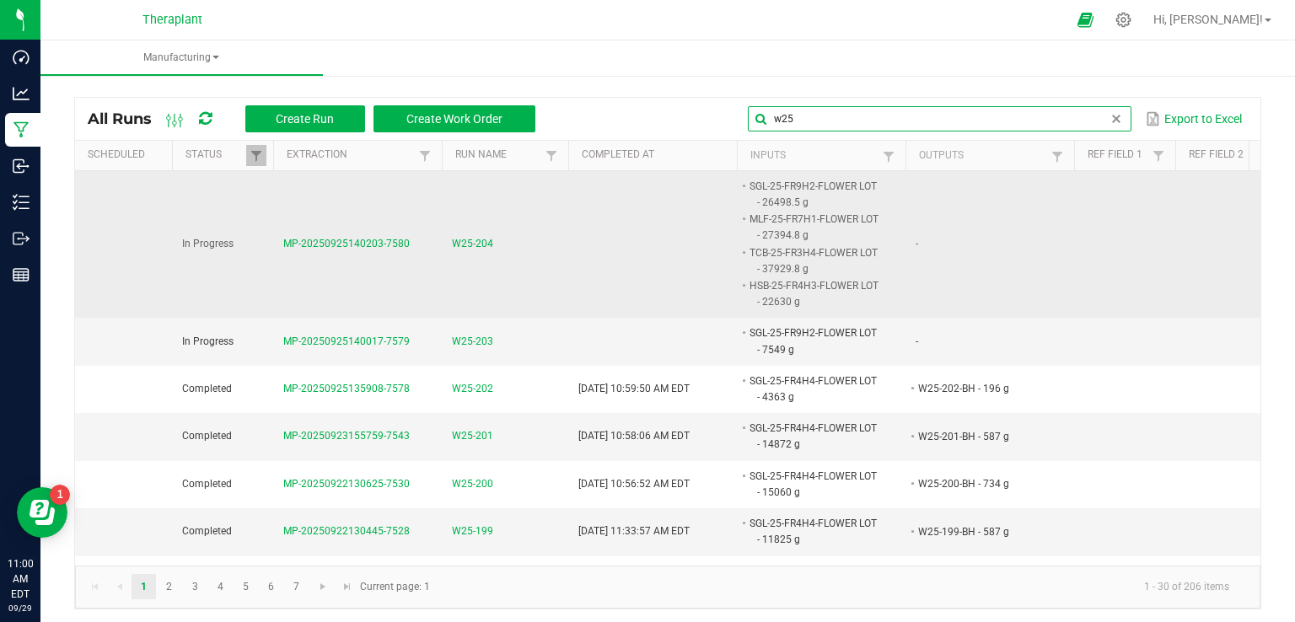
type input "w25"
click at [487, 241] on span "W25-204" at bounding box center [472, 244] width 41 height 16
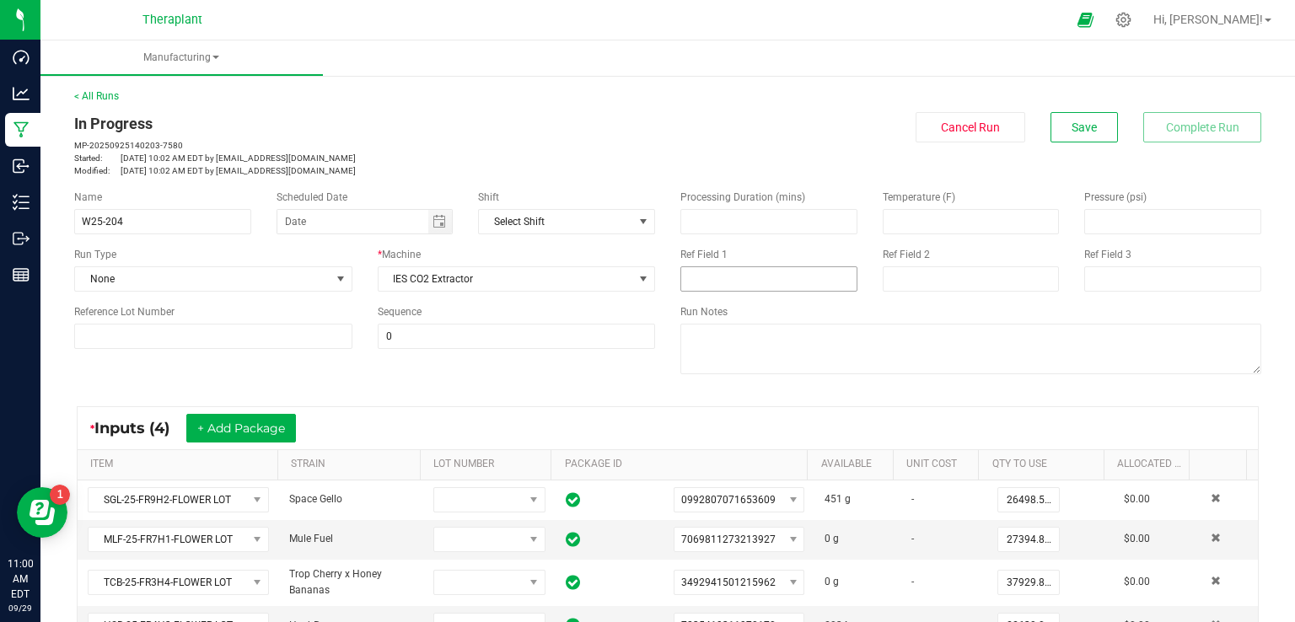
scroll to position [169, 0]
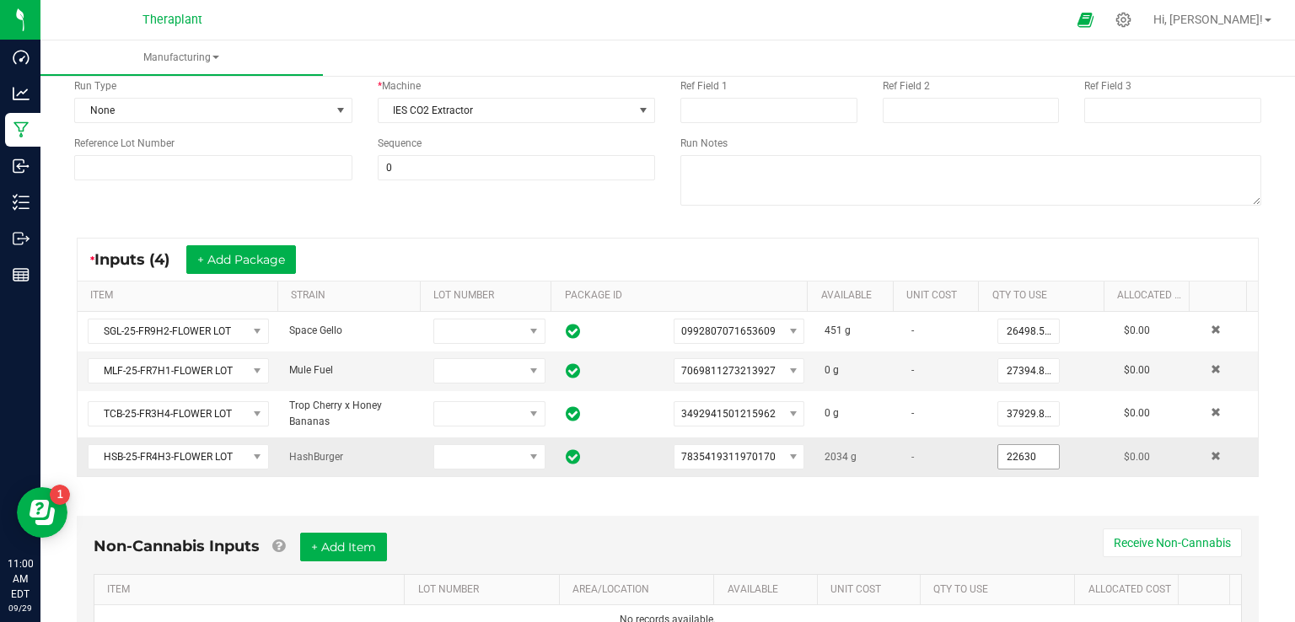
click at [998, 460] on input "22630" at bounding box center [1028, 457] width 61 height 24
type input "22630.0000 g"
click at [951, 510] on div "Non-Cannabis Inputs + Add Item Receive Non-Cannabis ITEM LOT NUMBER AREA/LOCATI…" at bounding box center [668, 588] width 1213 height 192
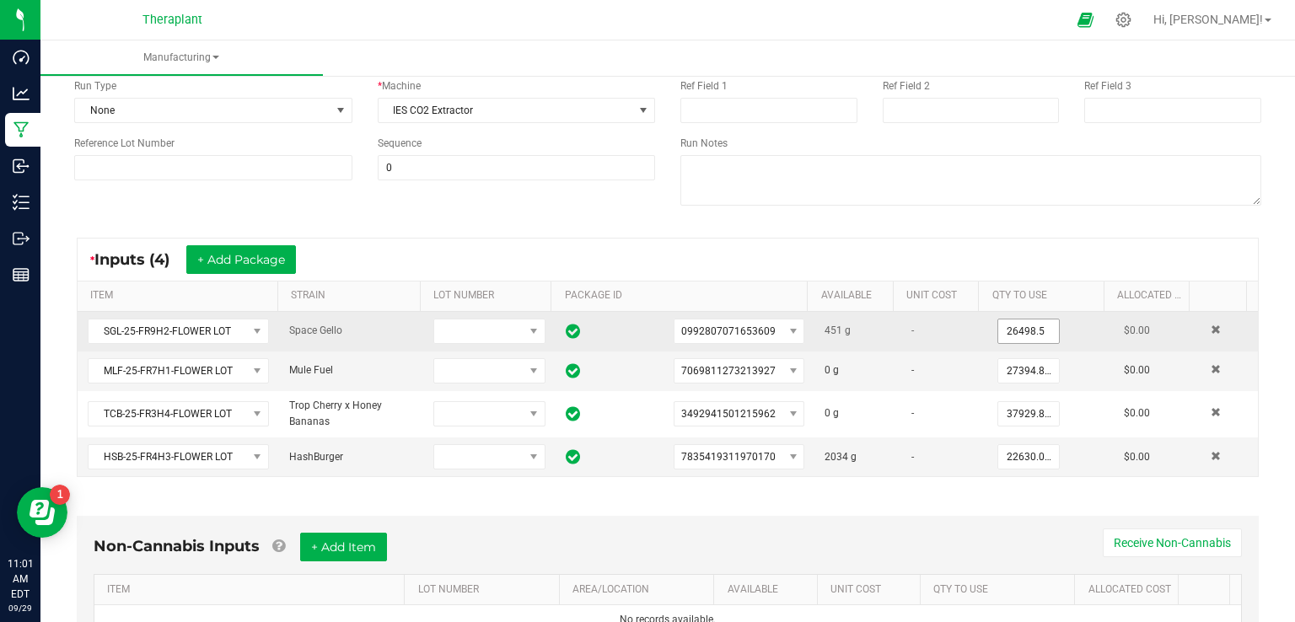
click at [998, 331] on input "26498.5" at bounding box center [1028, 332] width 61 height 24
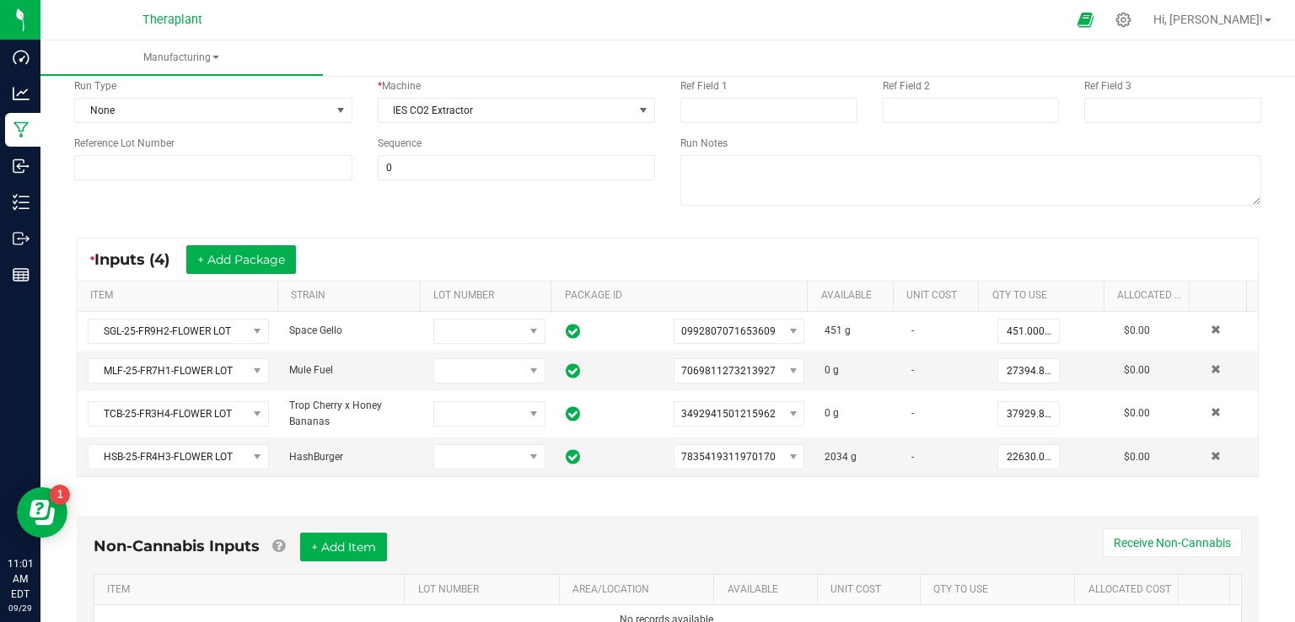
click at [1012, 233] on div "* Inputs (4) + Add Package ITEM STRAIN LOT NUMBER PACKAGE ID AVAILABLE Unit Cos…" at bounding box center [668, 358] width 1213 height 270
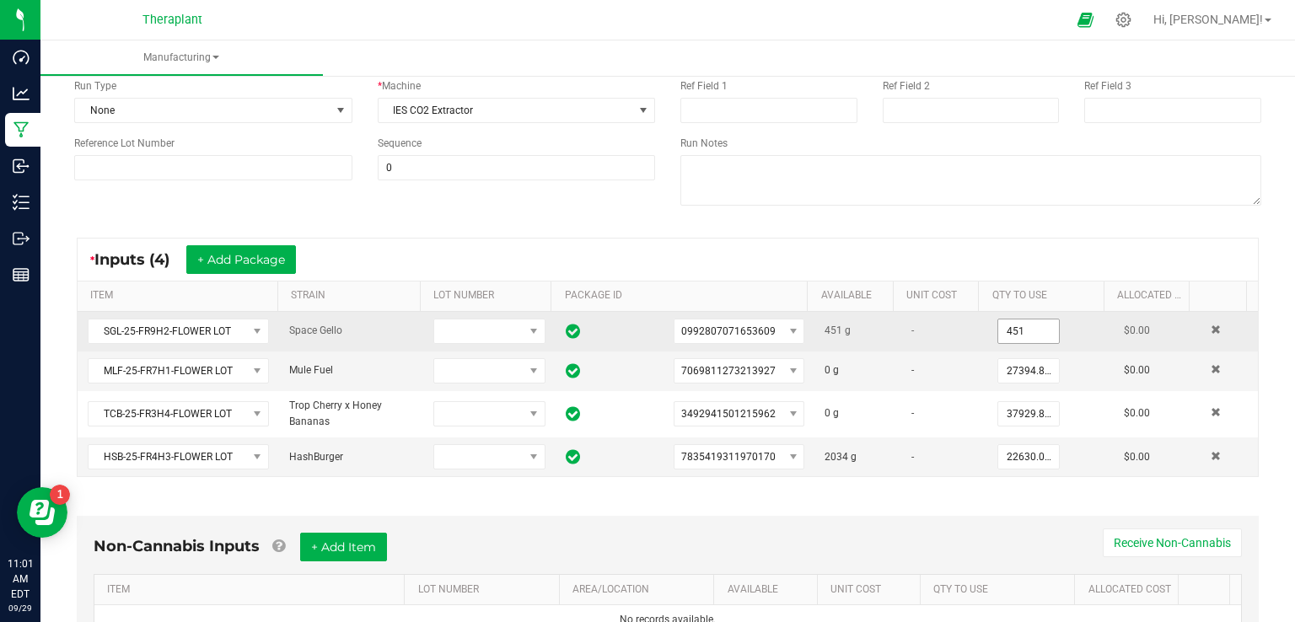
click at [998, 336] on input "451" at bounding box center [1028, 332] width 61 height 24
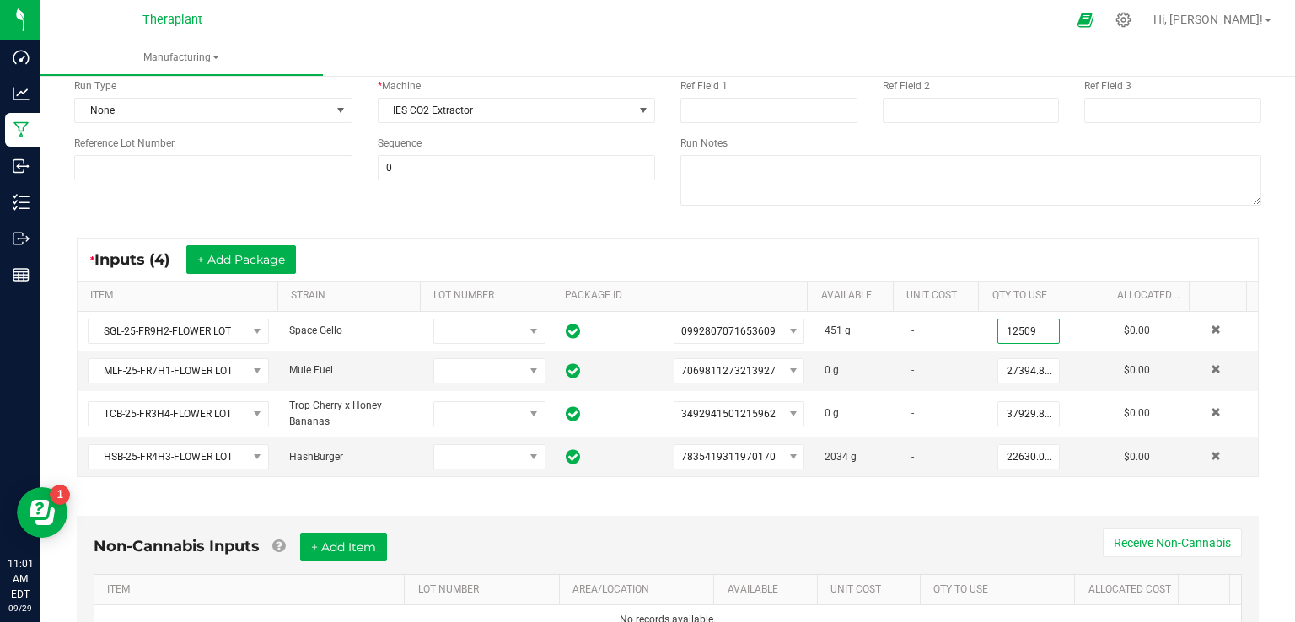
type input "12509.0000 g"
click at [1036, 220] on div "Processing Duration (mins) Temperature (F) Pressure (psi) Ref Field 1 Ref Field…" at bounding box center [971, 115] width 606 height 214
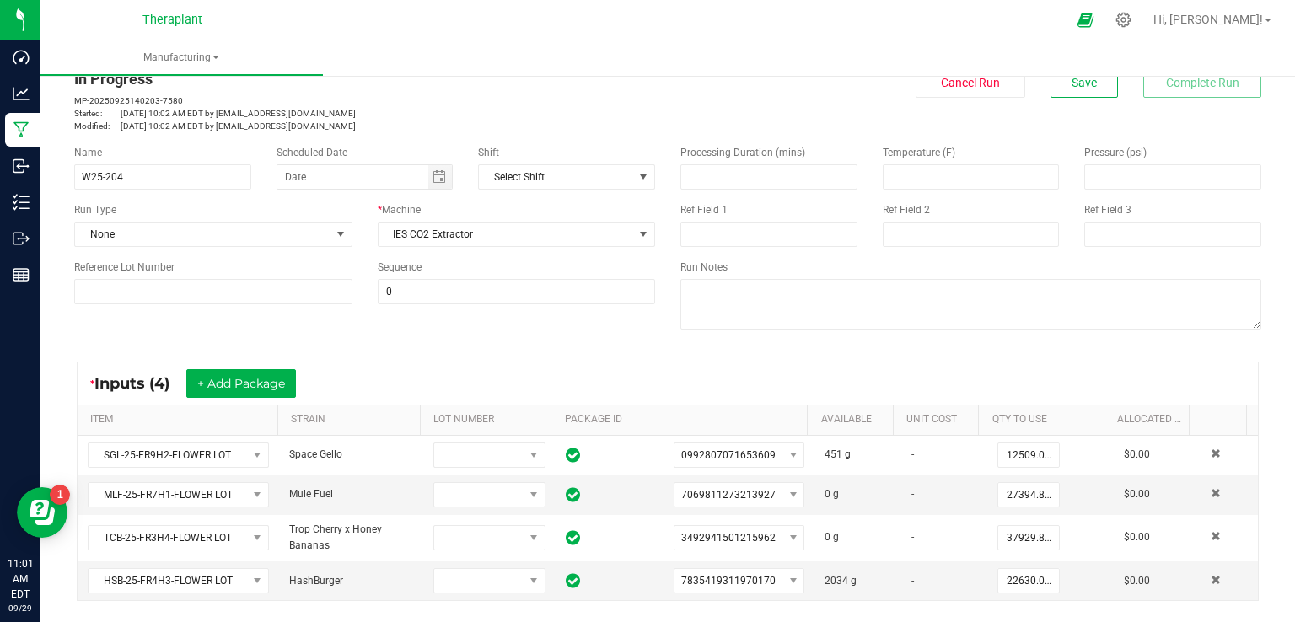
scroll to position [0, 0]
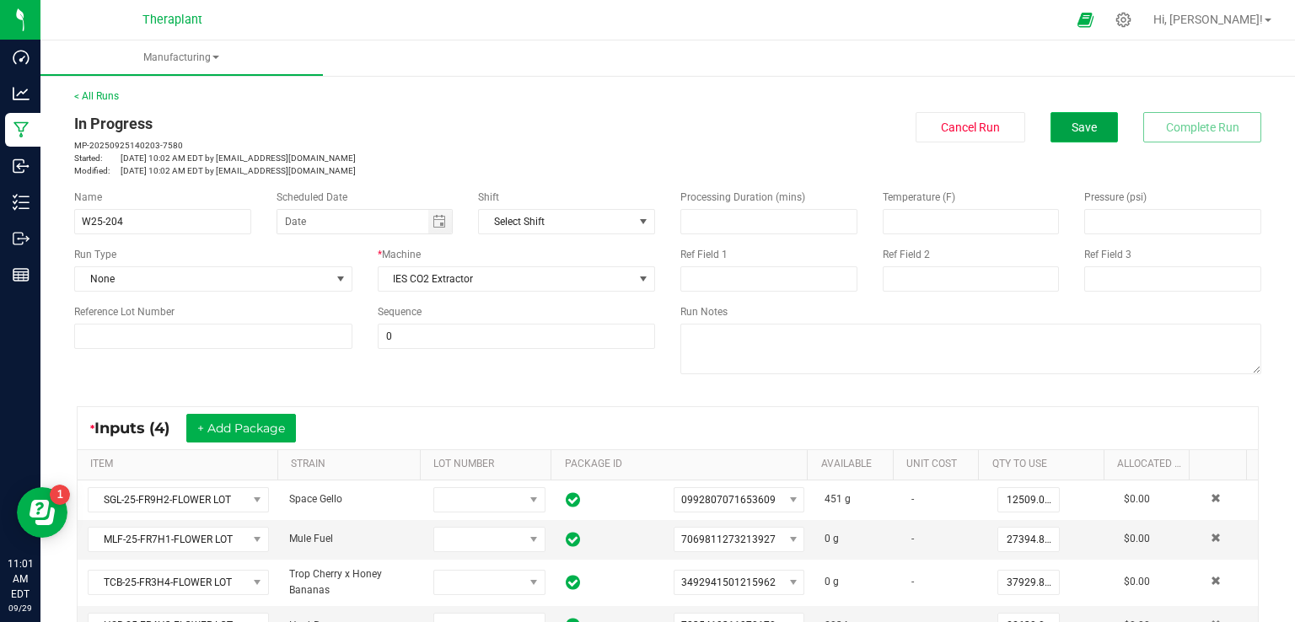
click at [1074, 122] on span "Save" at bounding box center [1084, 127] width 25 height 13
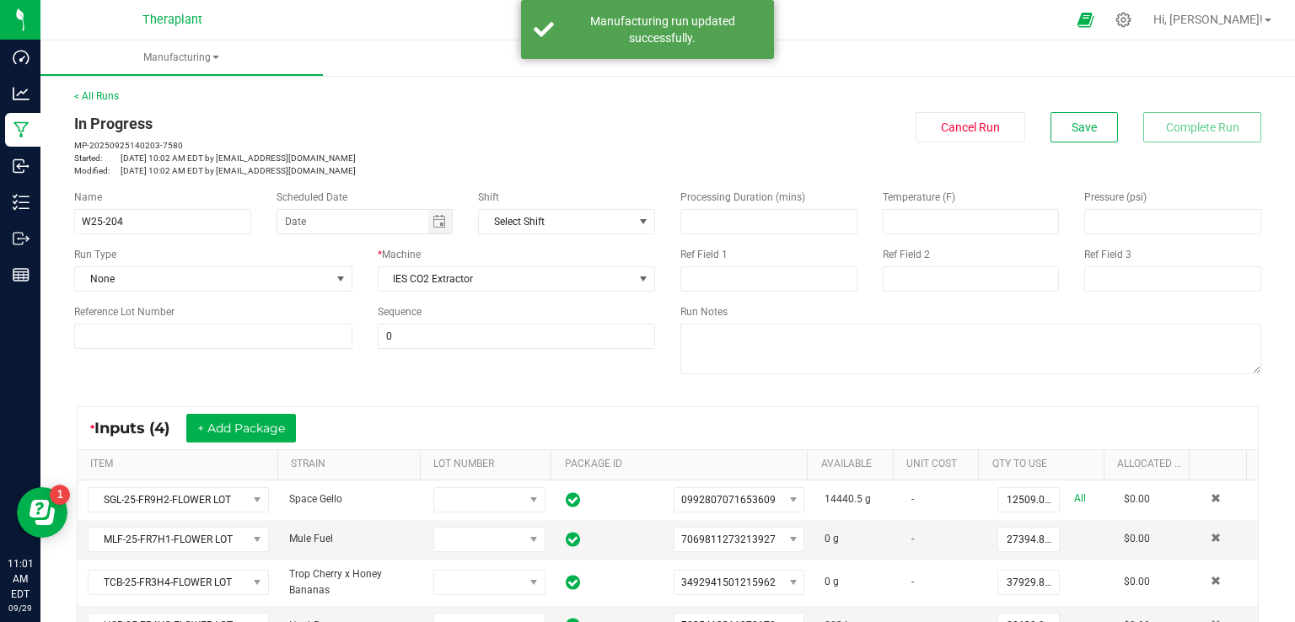
scroll to position [169, 0]
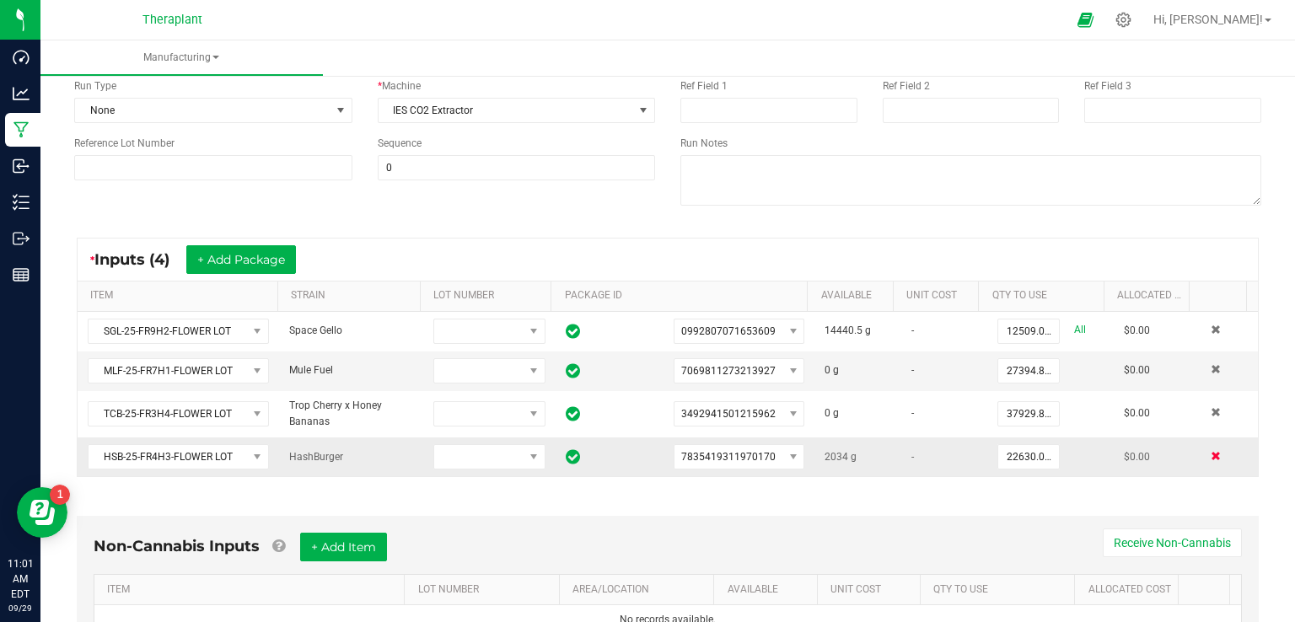
click at [1211, 453] on span at bounding box center [1216, 456] width 10 height 10
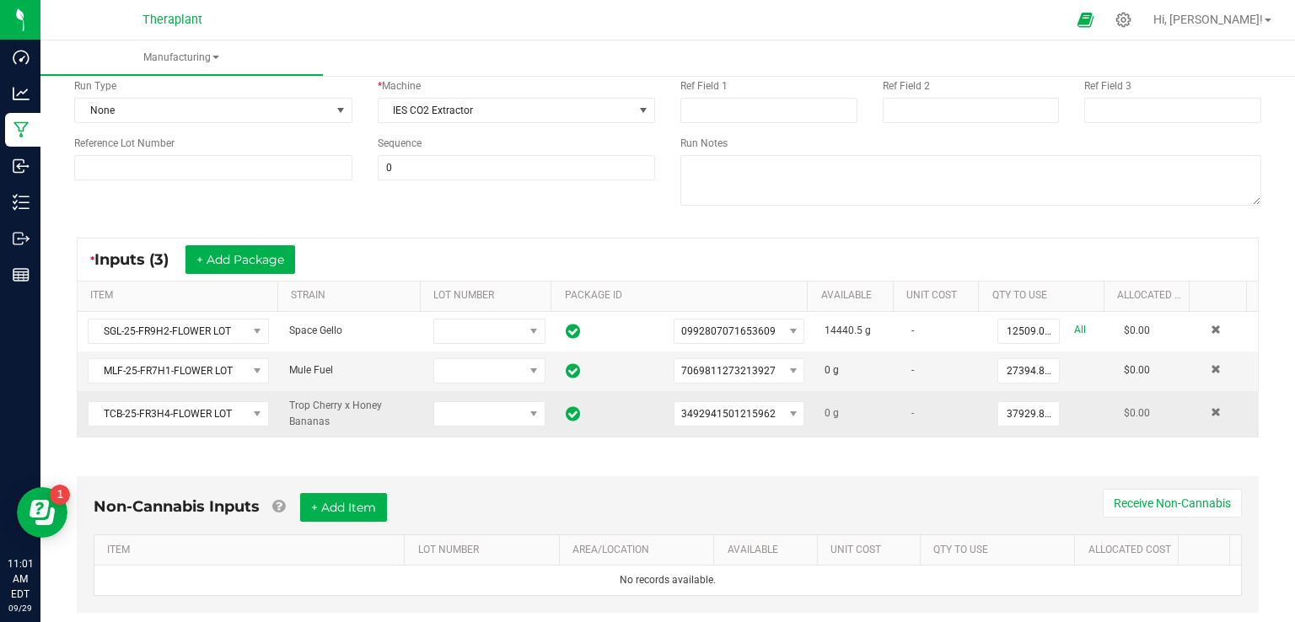
click at [1201, 413] on td at bounding box center [1229, 414] width 57 height 46
click at [1211, 415] on span at bounding box center [1216, 412] width 10 height 10
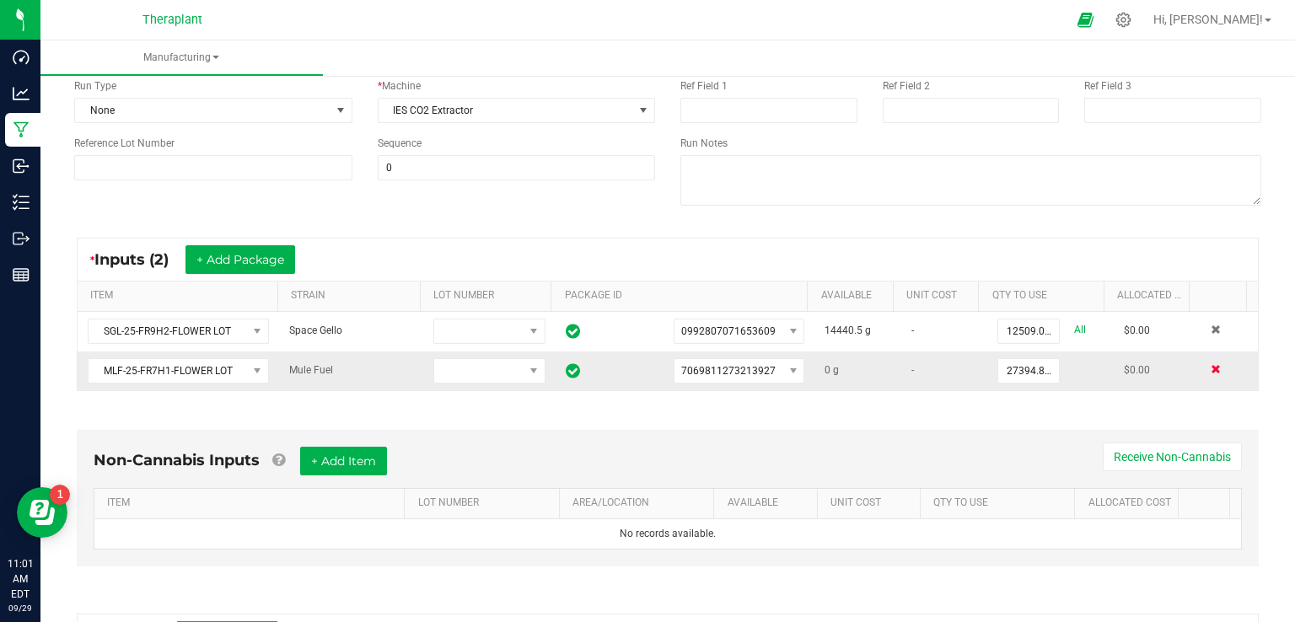
click at [1211, 369] on span at bounding box center [1216, 369] width 10 height 10
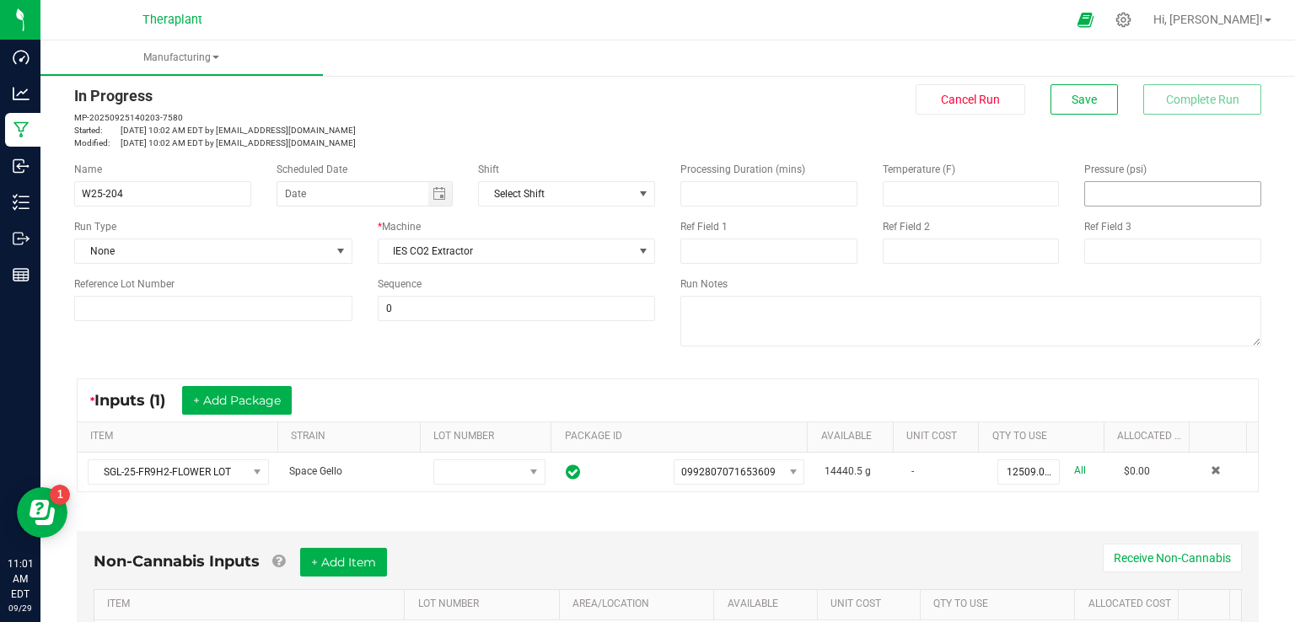
scroll to position [0, 0]
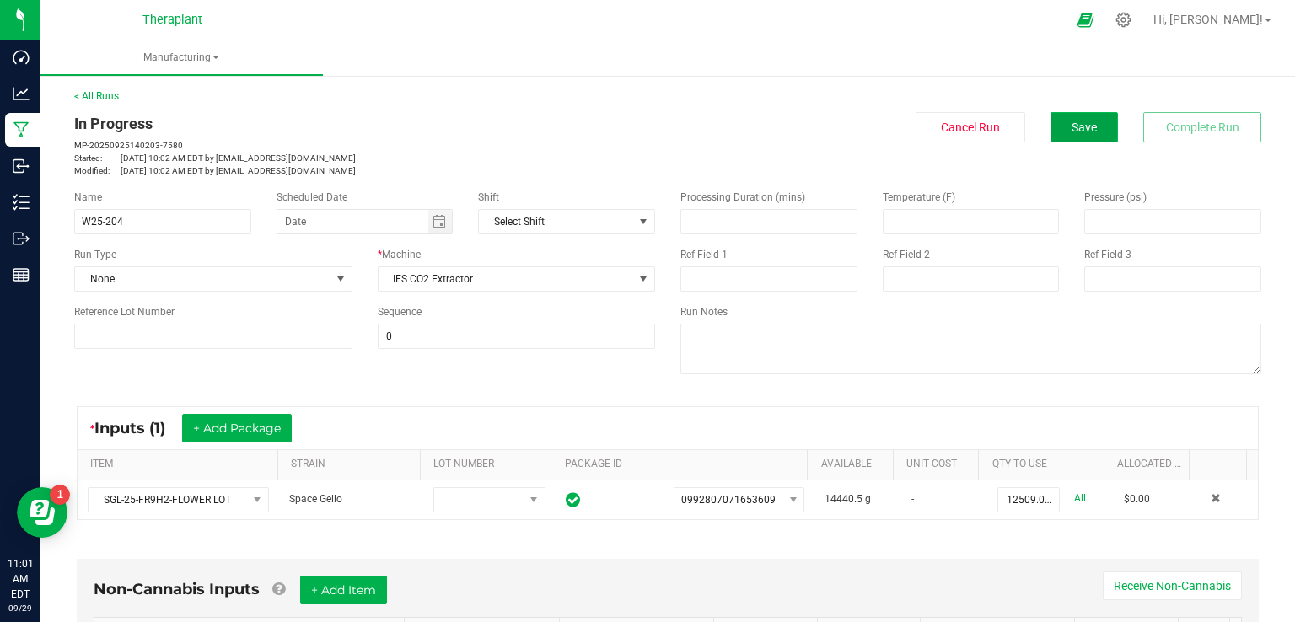
click at [1076, 132] on span "Save" at bounding box center [1084, 127] width 25 height 13
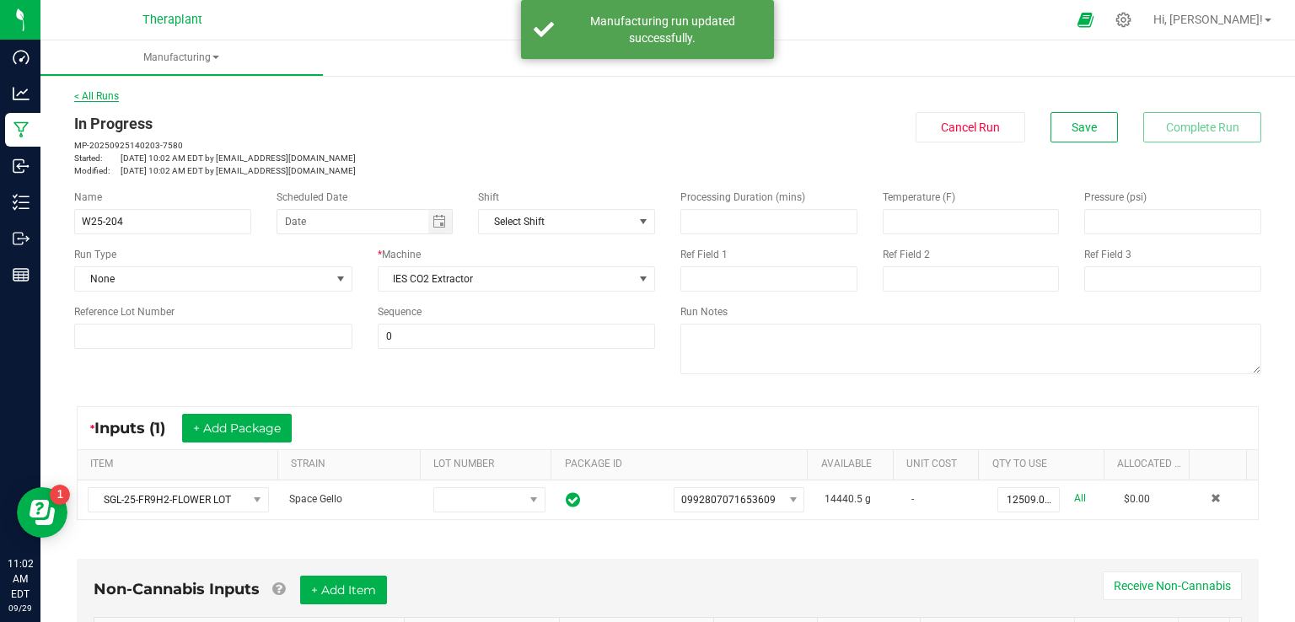
click at [91, 93] on link "< All Runs" at bounding box center [96, 96] width 45 height 12
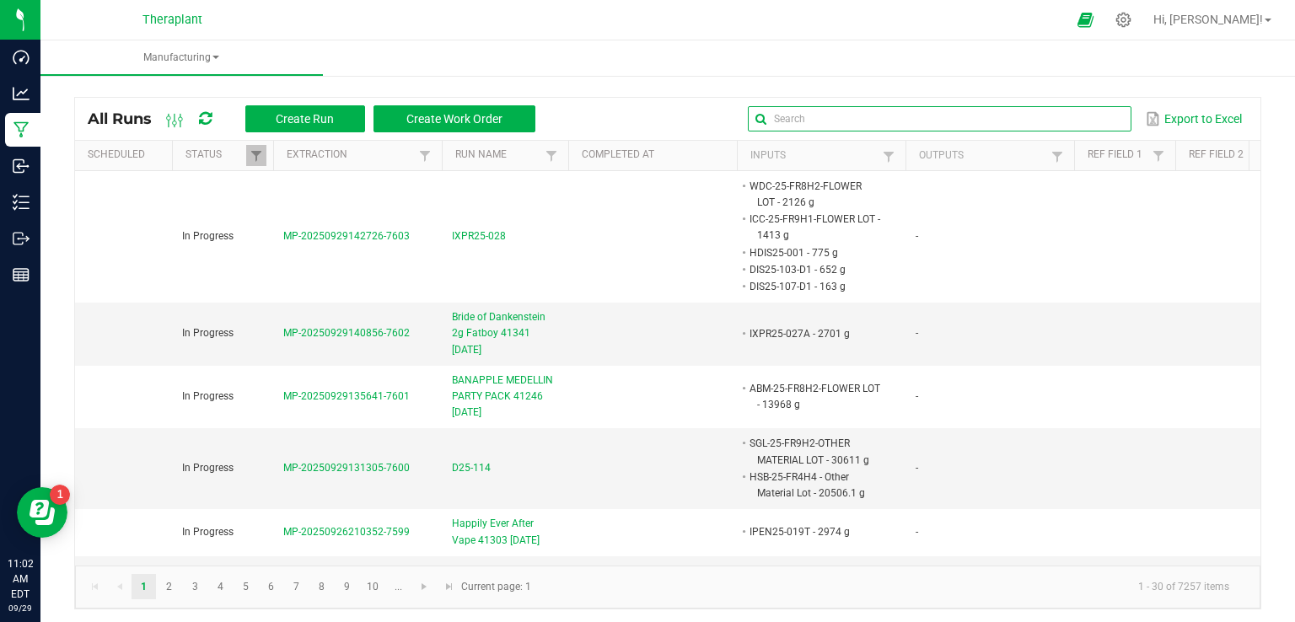
click at [1075, 115] on input "text" at bounding box center [940, 118] width 384 height 25
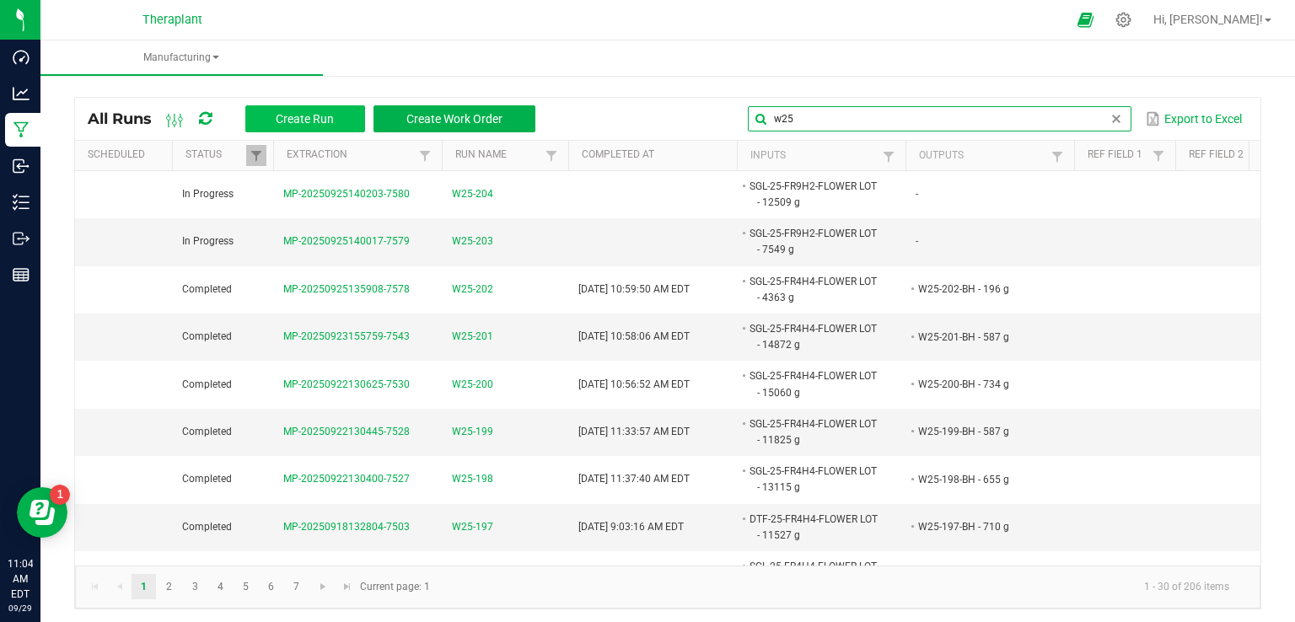
type input "w25"
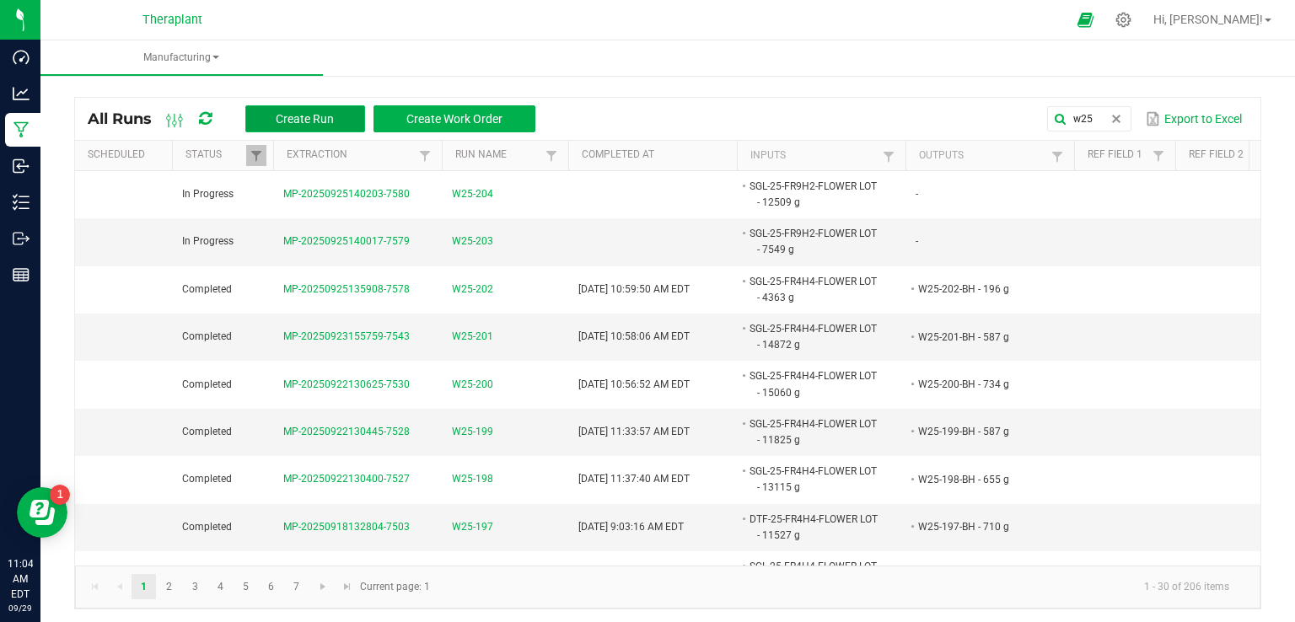
click at [320, 117] on span "Create Run" at bounding box center [305, 118] width 58 height 13
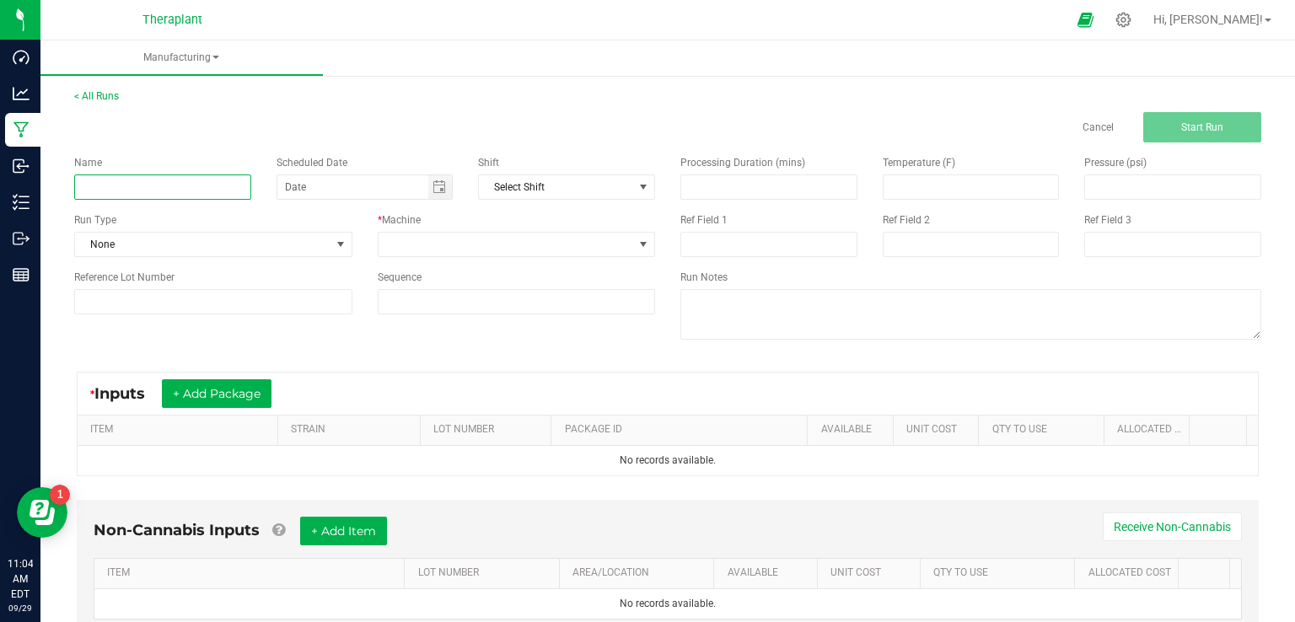
click at [173, 192] on input at bounding box center [162, 187] width 177 height 25
type input "W25-205"
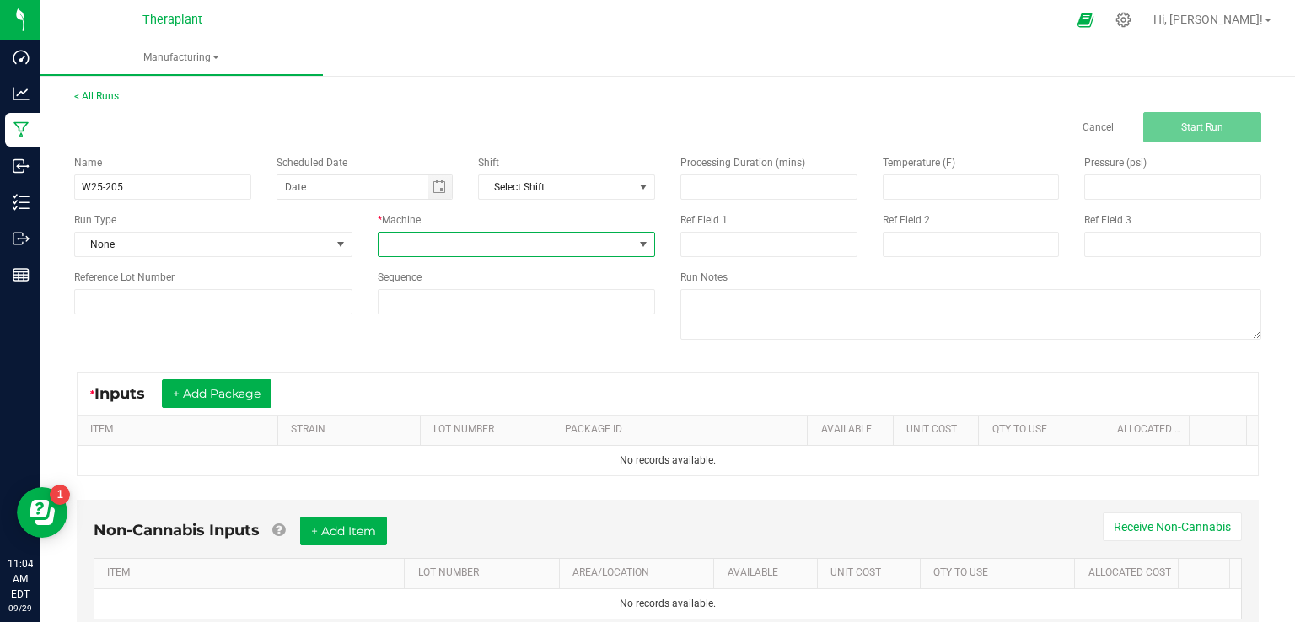
click at [464, 244] on span at bounding box center [507, 245] width 256 height 24
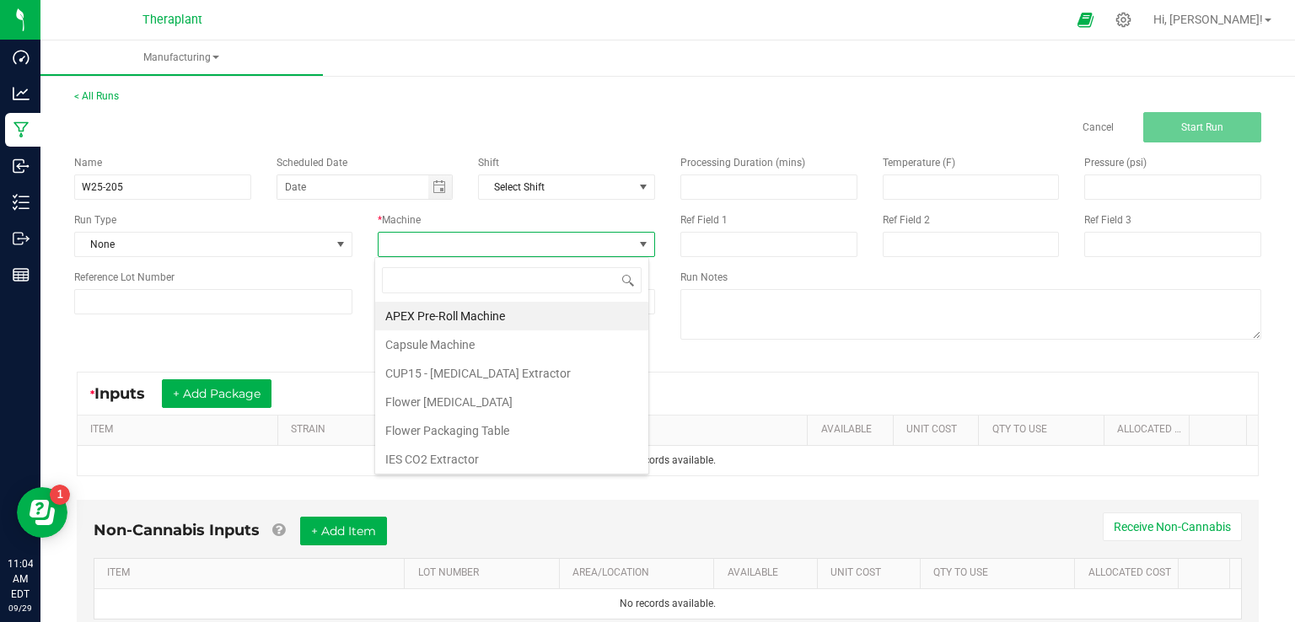
scroll to position [24, 274]
click at [414, 453] on li "IES CO2 Extractor" at bounding box center [511, 459] width 273 height 29
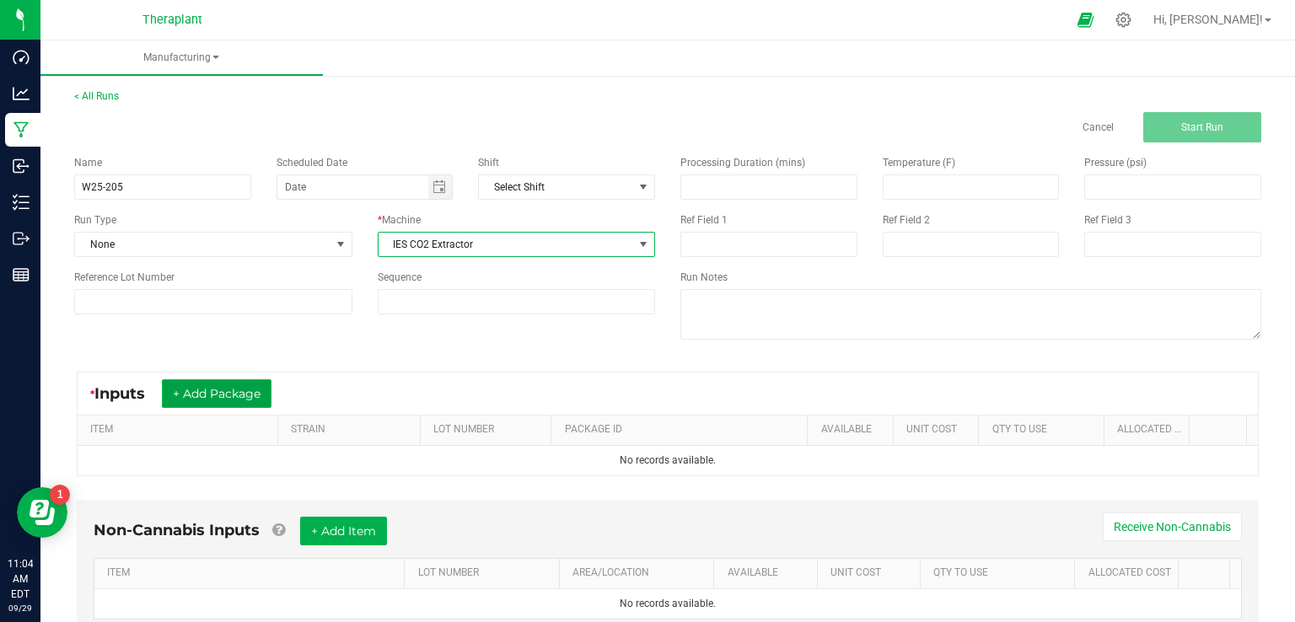
click at [193, 392] on button "+ Add Package" at bounding box center [217, 393] width 110 height 29
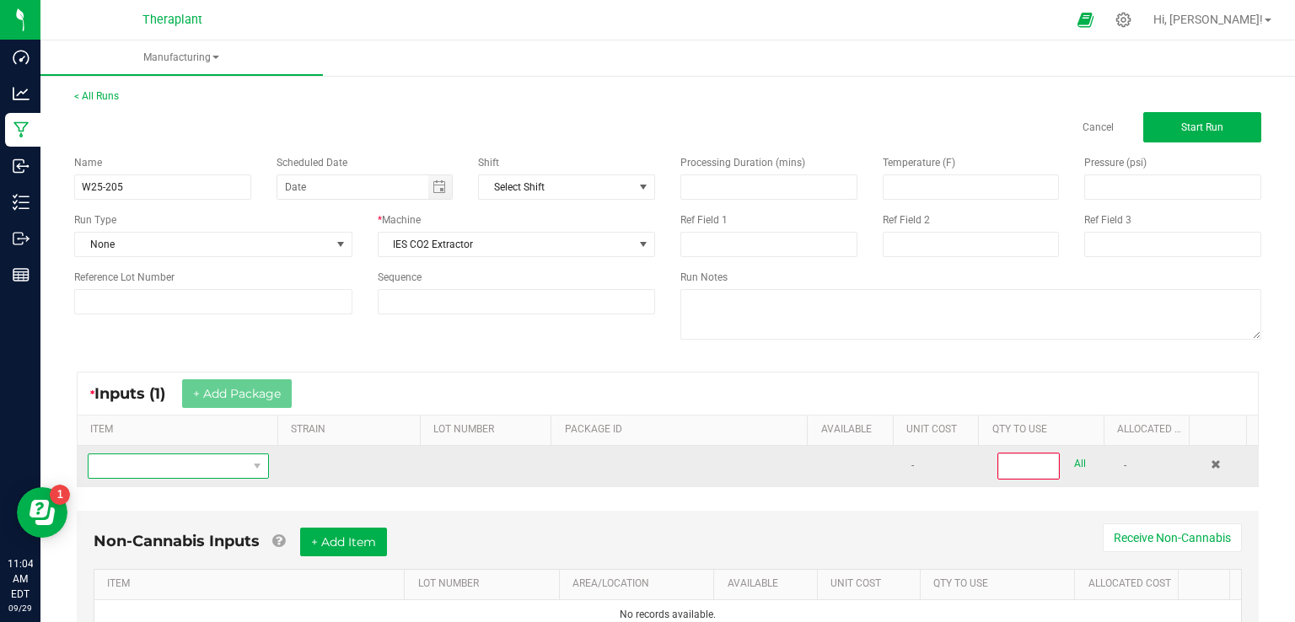
click at [119, 465] on span "NO DATA FOUND" at bounding box center [168, 467] width 159 height 24
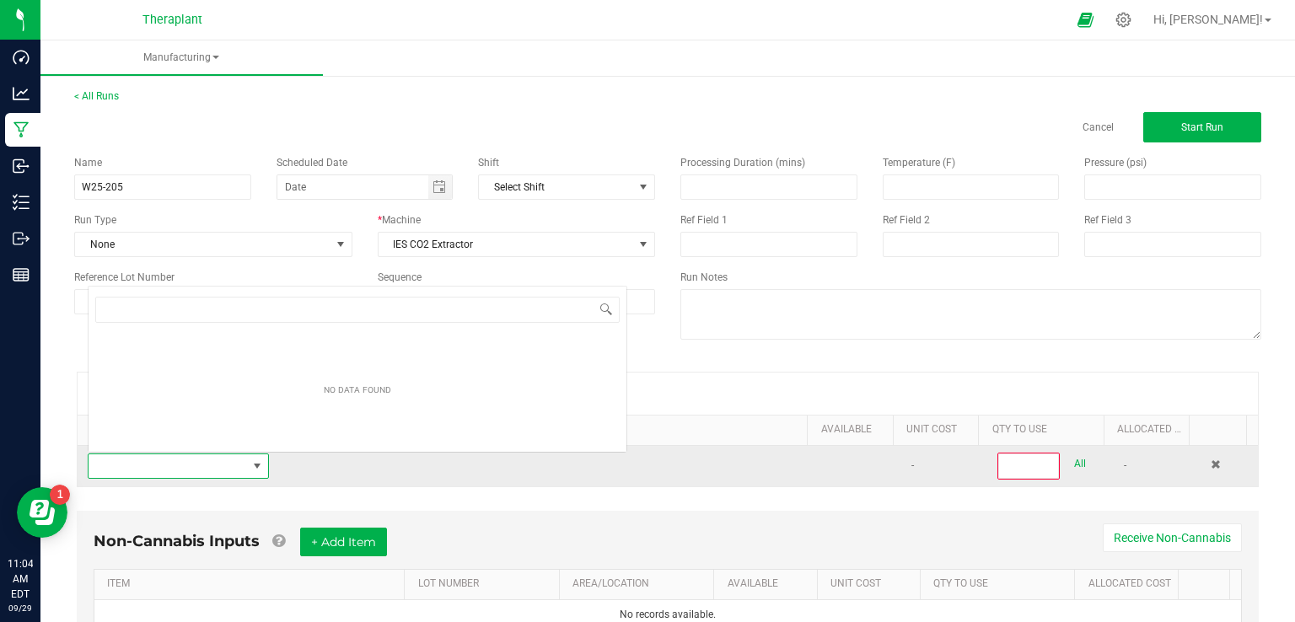
scroll to position [24, 175]
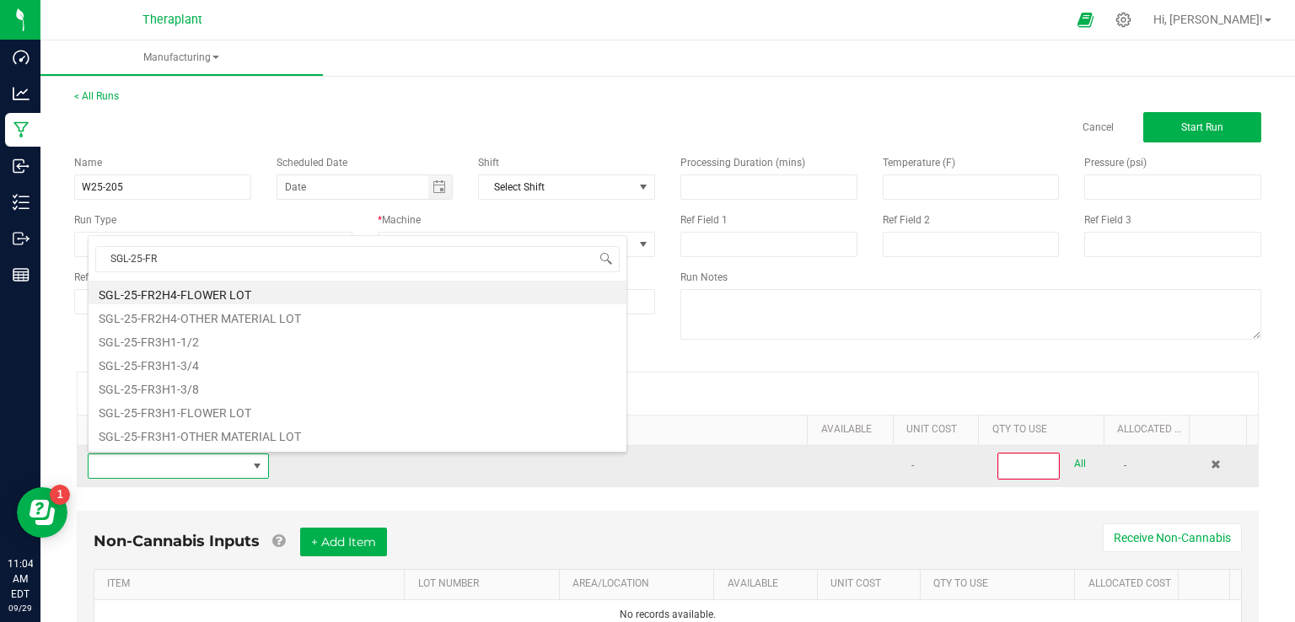
type input "SGL-25-FR9"
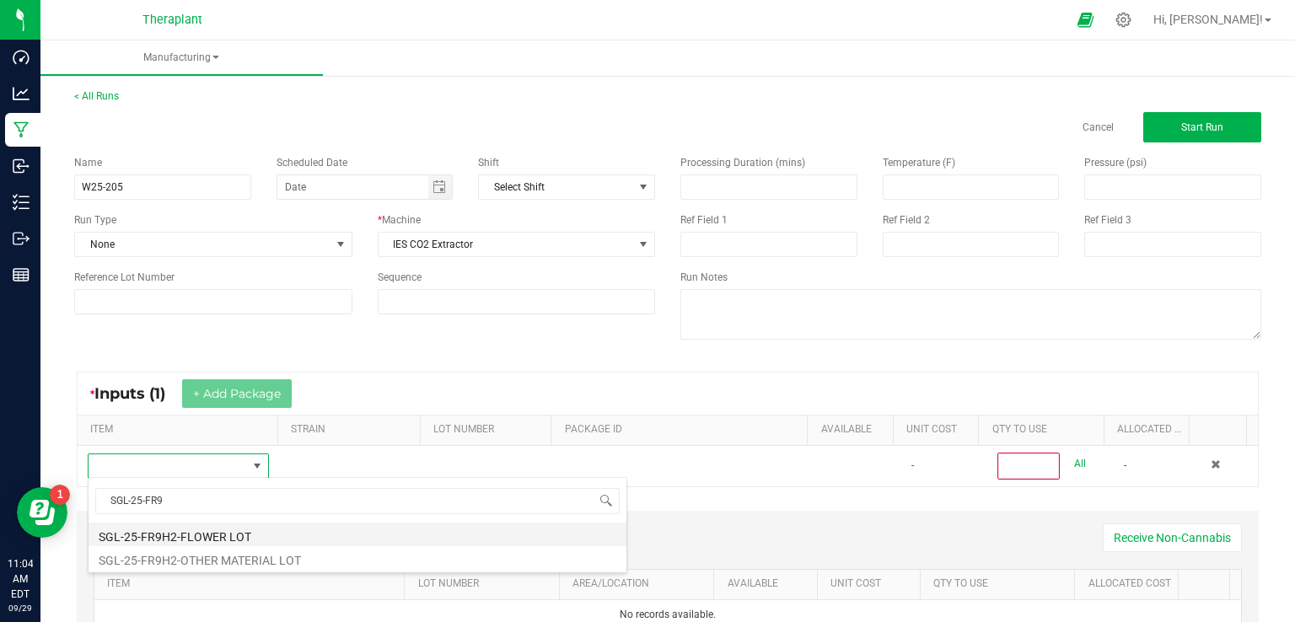
click at [179, 533] on li "SGL-25-FR9H2-FLOWER LOT" at bounding box center [358, 535] width 538 height 24
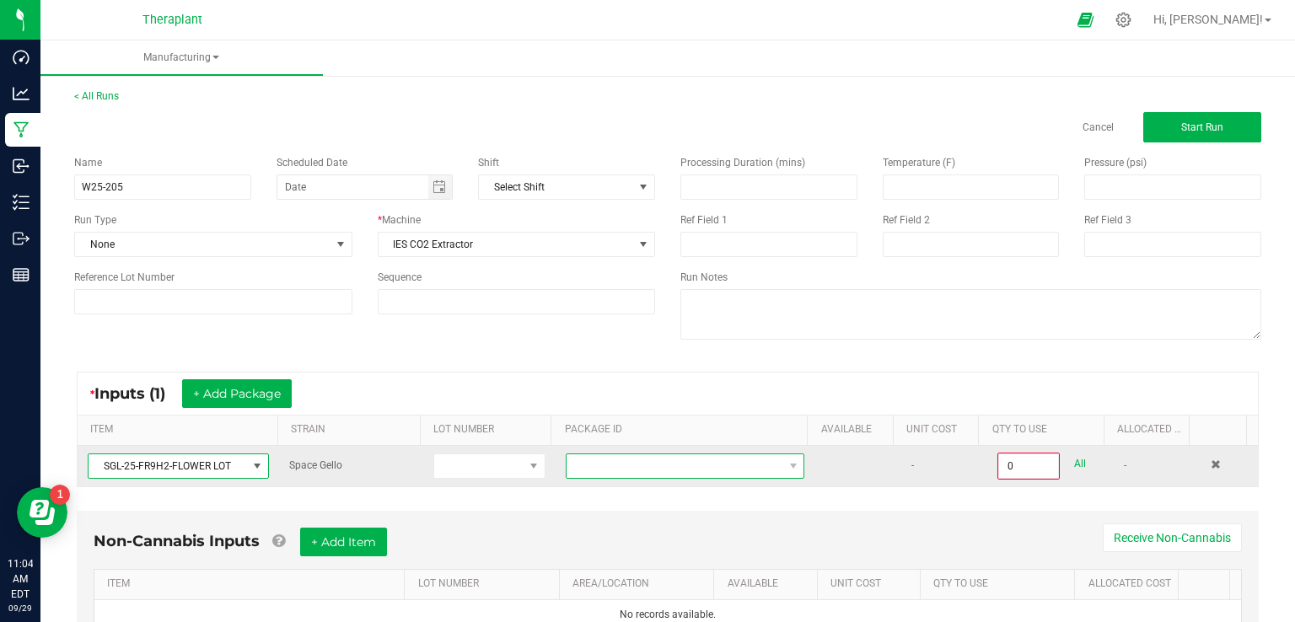
click at [616, 472] on span at bounding box center [675, 467] width 216 height 24
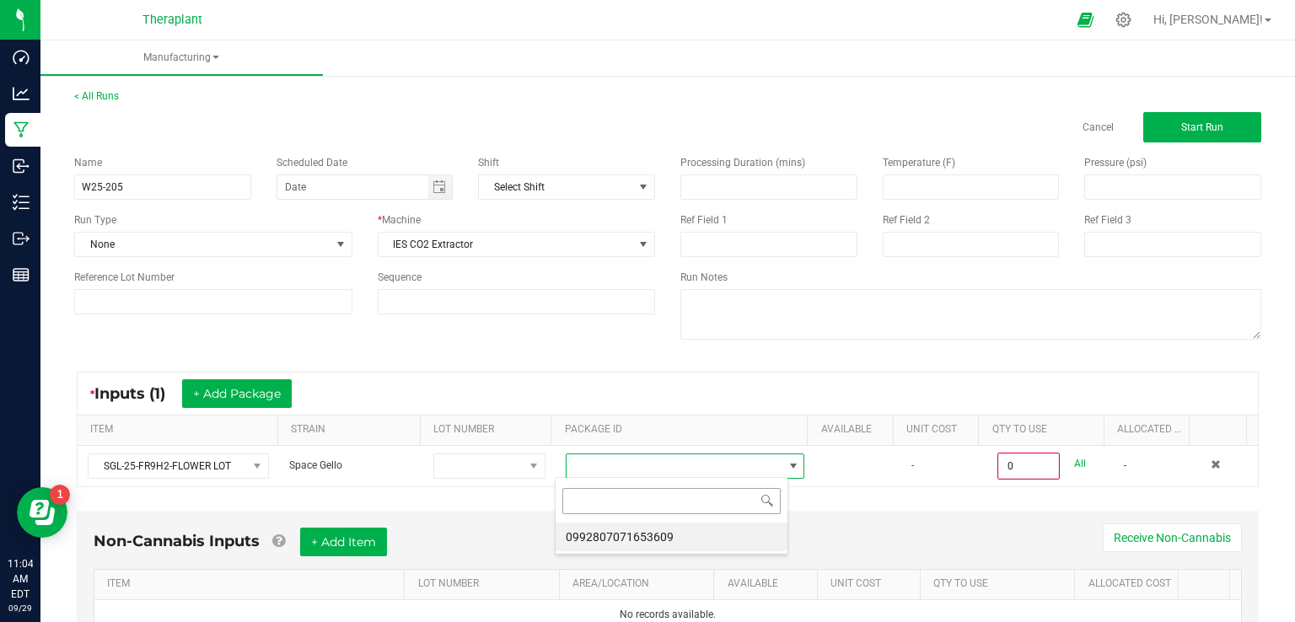
scroll to position [24, 233]
click at [609, 530] on li "0992807071653609" at bounding box center [672, 537] width 232 height 29
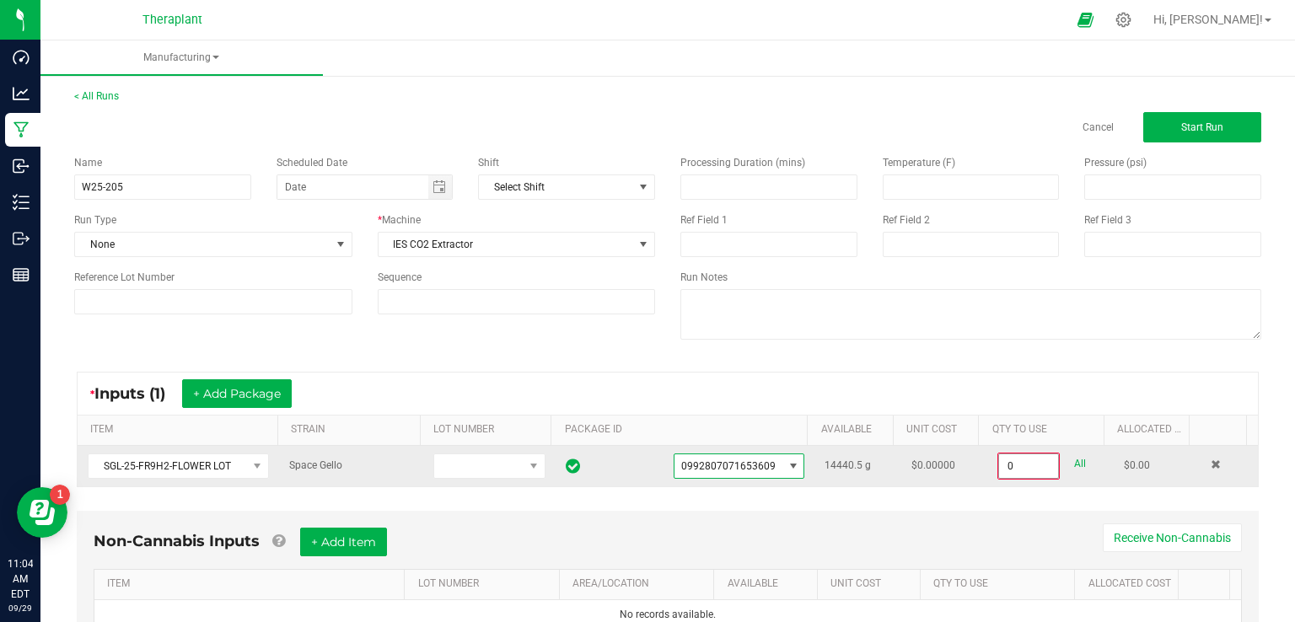
click at [999, 471] on input "0" at bounding box center [1028, 467] width 59 height 24
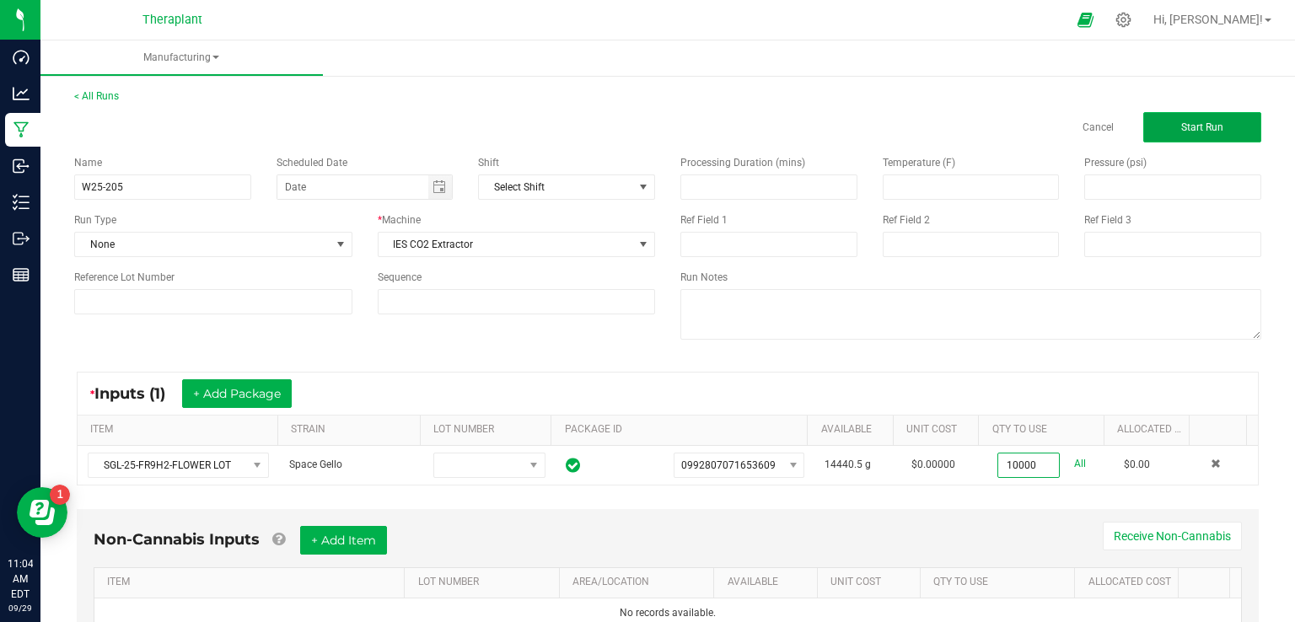
type input "10000.0000 g"
click at [1208, 127] on span "Start Run" at bounding box center [1202, 127] width 42 height 12
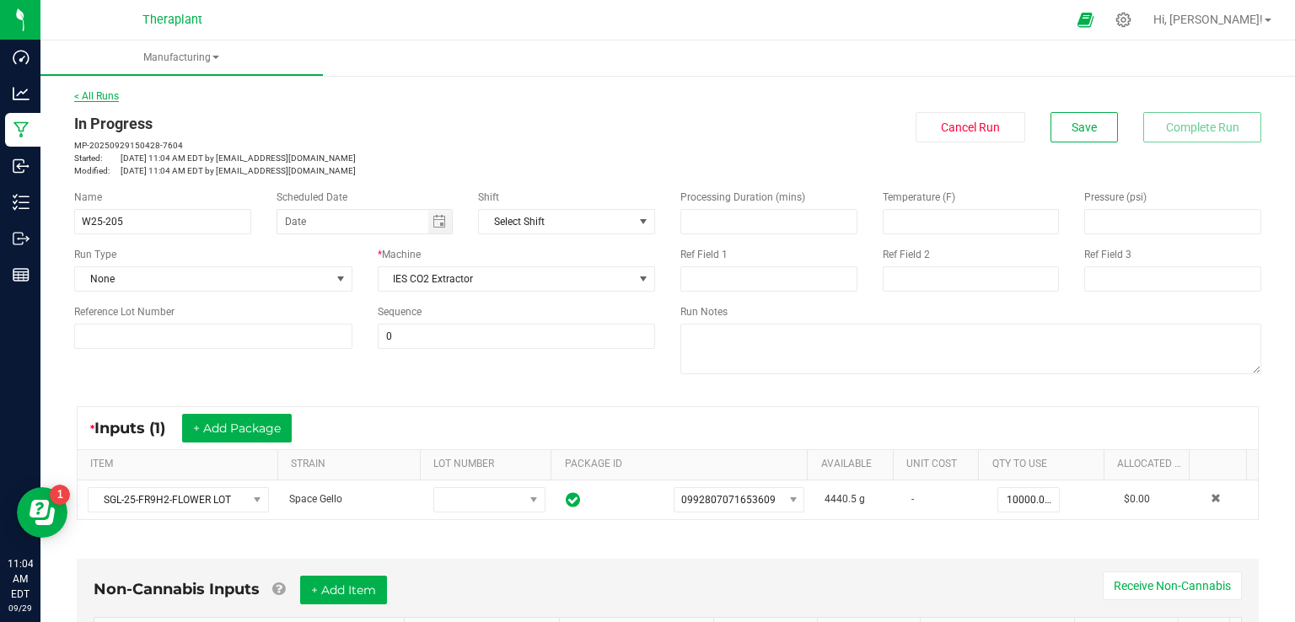
click at [112, 97] on link "< All Runs" at bounding box center [96, 96] width 45 height 12
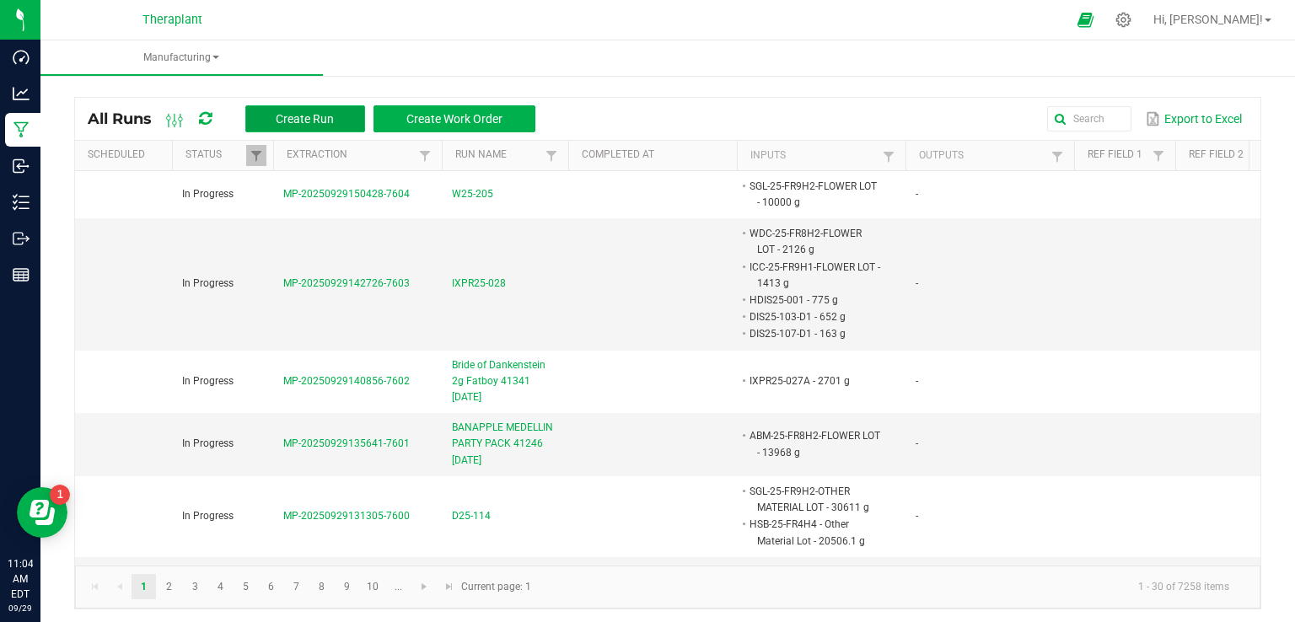
click at [301, 112] on span "Create Run" at bounding box center [305, 118] width 58 height 13
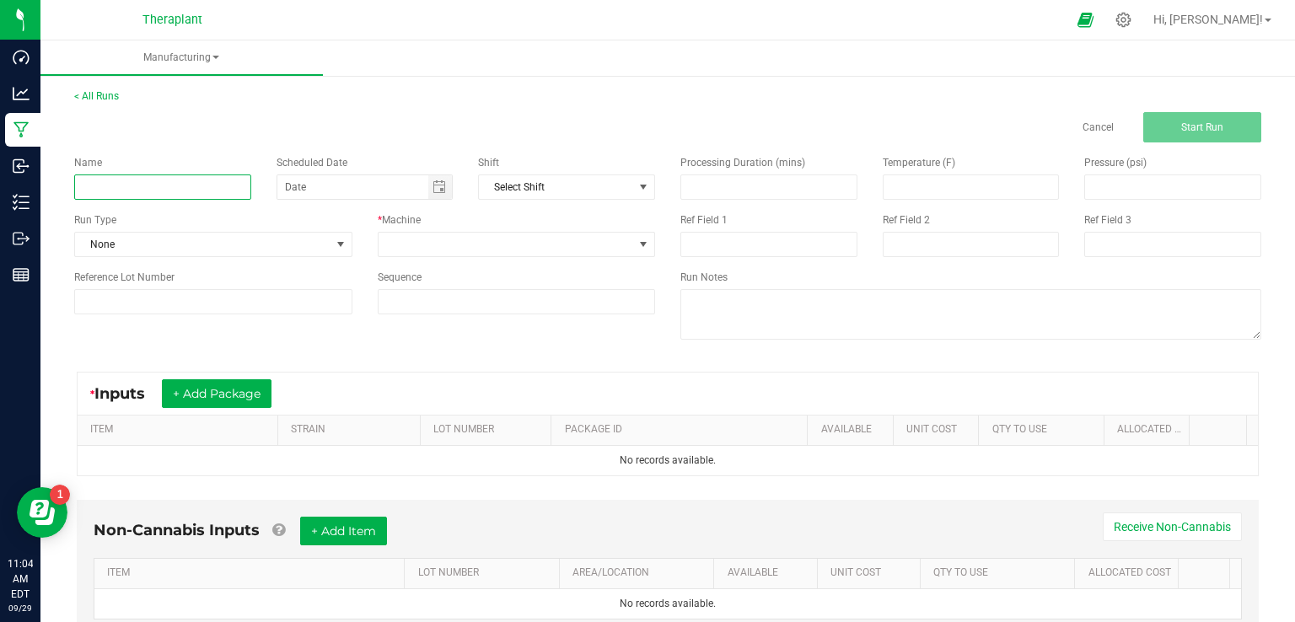
click at [148, 181] on input at bounding box center [162, 187] width 177 height 25
type input "W25-206"
click at [446, 261] on div "Name W25-206 Scheduled Date Shift Select Shift Run Type None * Machine Referenc…" at bounding box center [365, 235] width 606 height 185
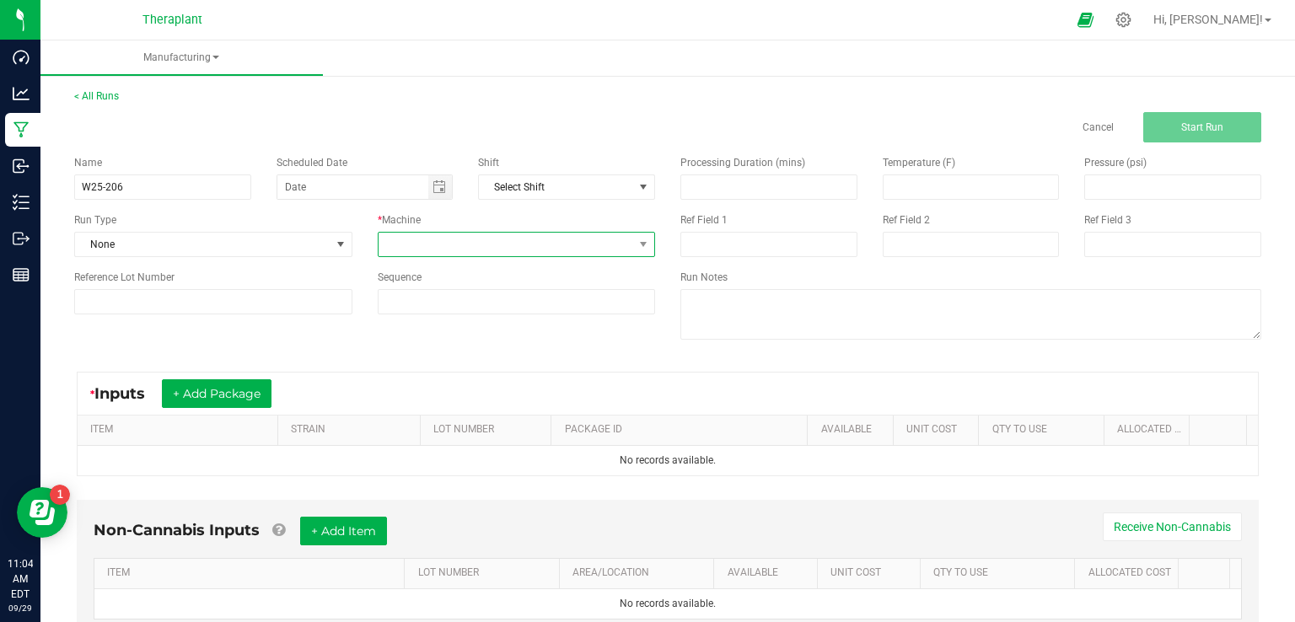
click at [442, 251] on span at bounding box center [507, 245] width 256 height 24
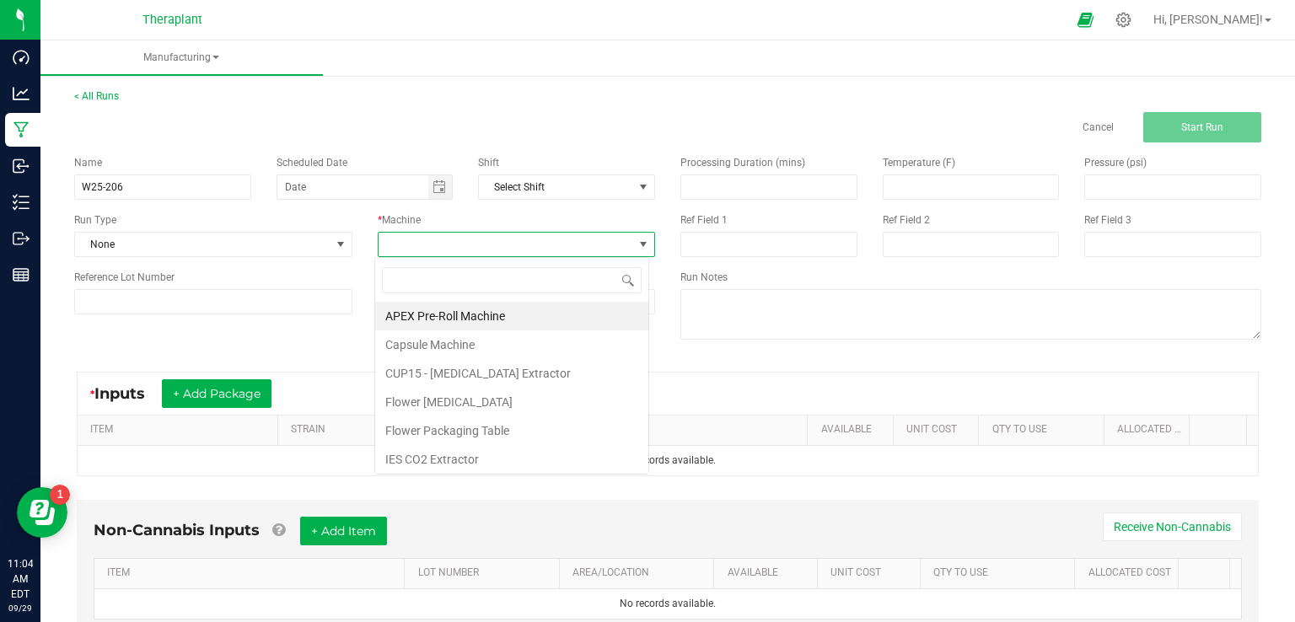
scroll to position [24, 274]
click at [425, 459] on li "IES CO2 Extractor" at bounding box center [511, 459] width 273 height 29
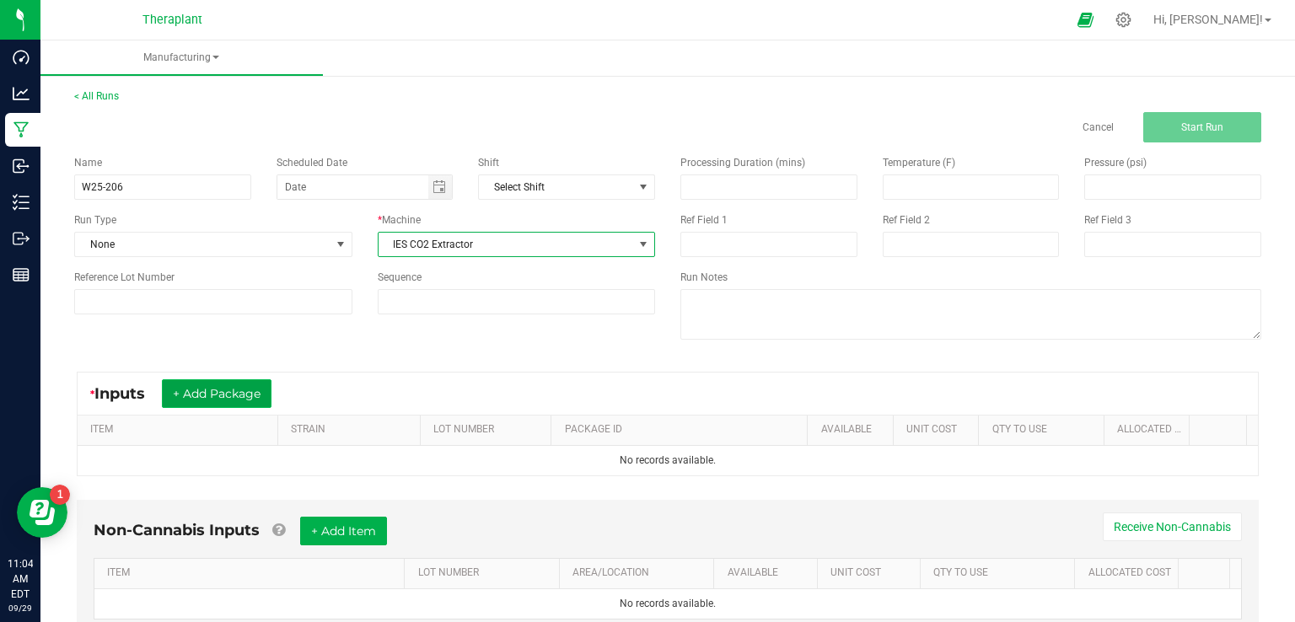
click at [234, 392] on button "+ Add Package" at bounding box center [217, 393] width 110 height 29
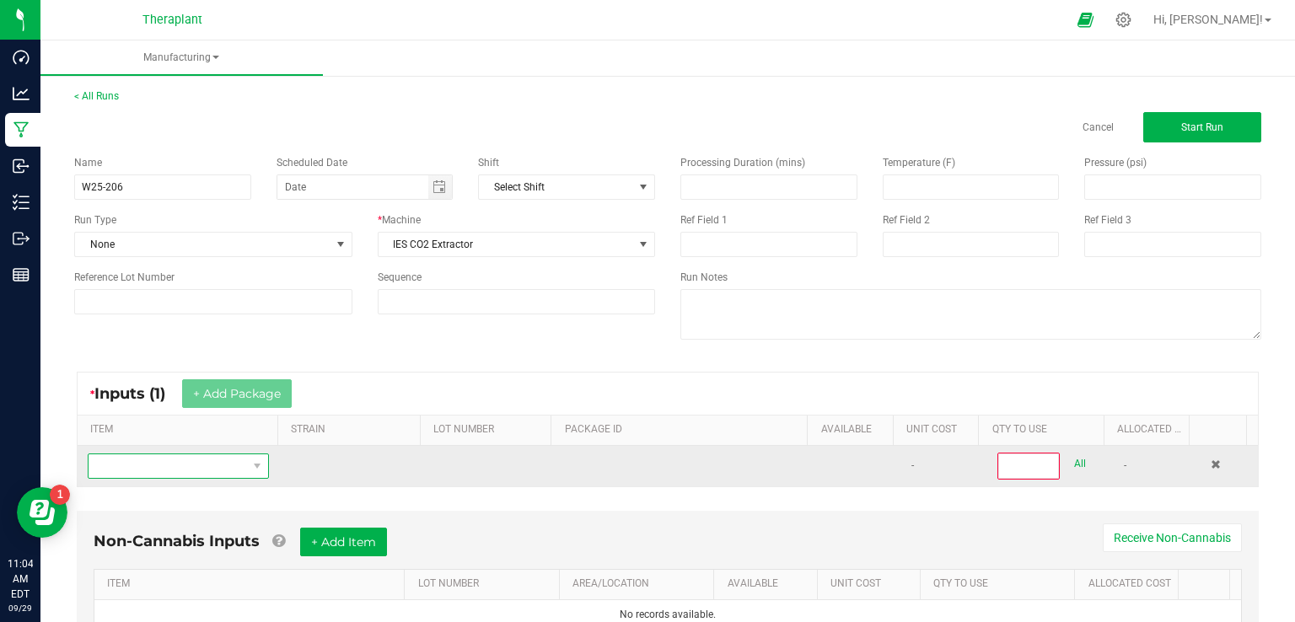
click at [146, 466] on span "NO DATA FOUND" at bounding box center [168, 467] width 159 height 24
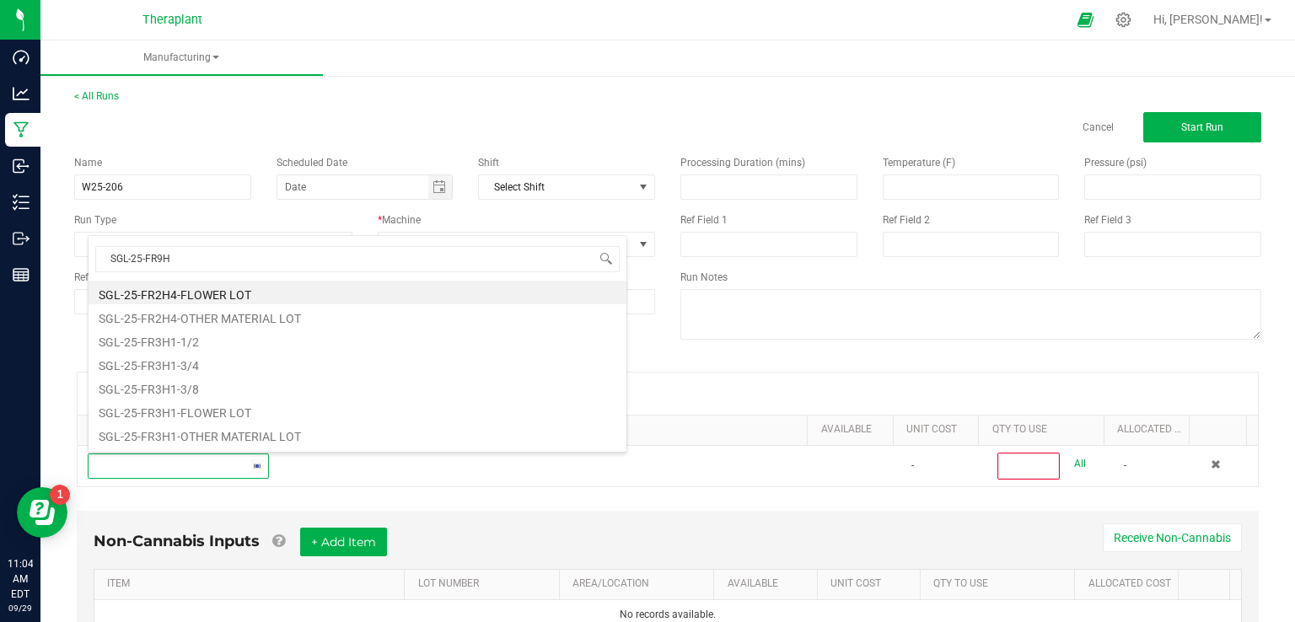
scroll to position [0, 0]
type input "SGL-25-FR9H2"
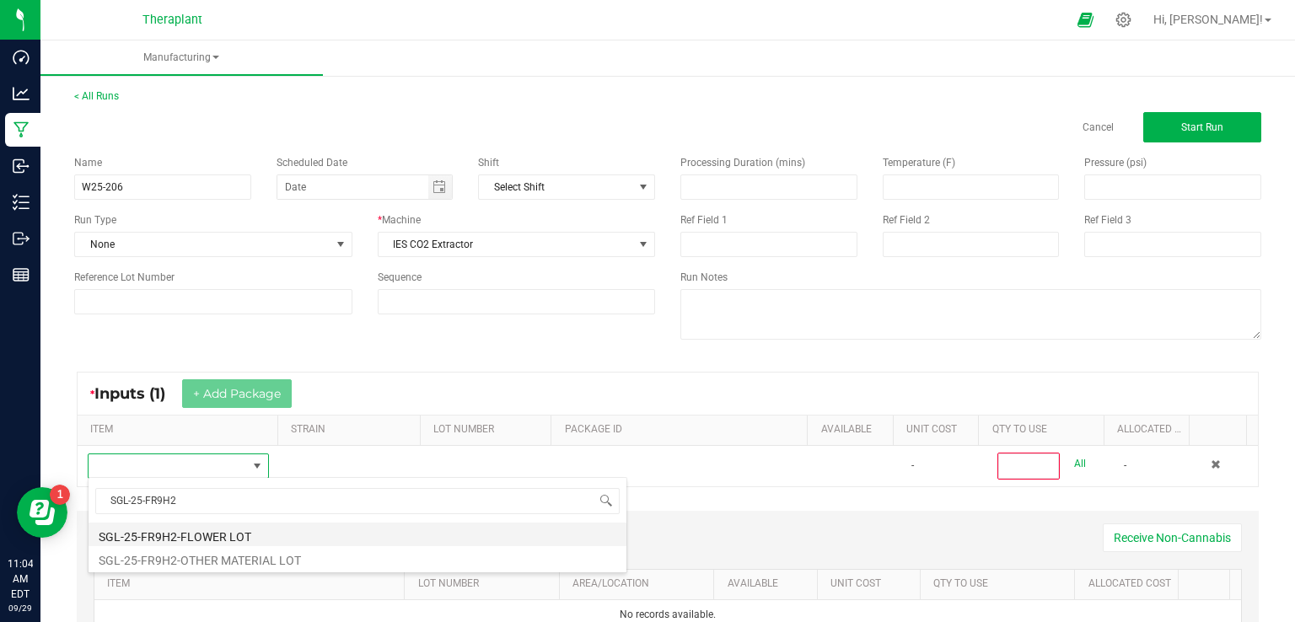
click at [228, 533] on li "SGL-25-FR9H2-FLOWER LOT" at bounding box center [358, 535] width 538 height 24
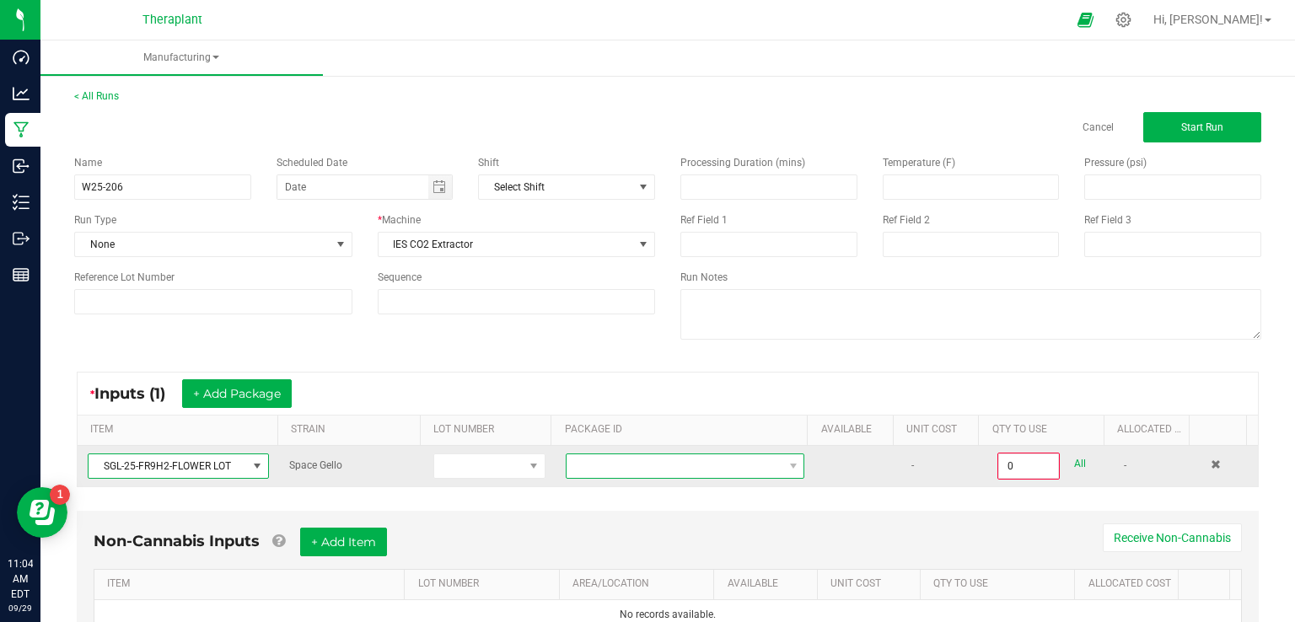
click at [605, 473] on span at bounding box center [675, 467] width 216 height 24
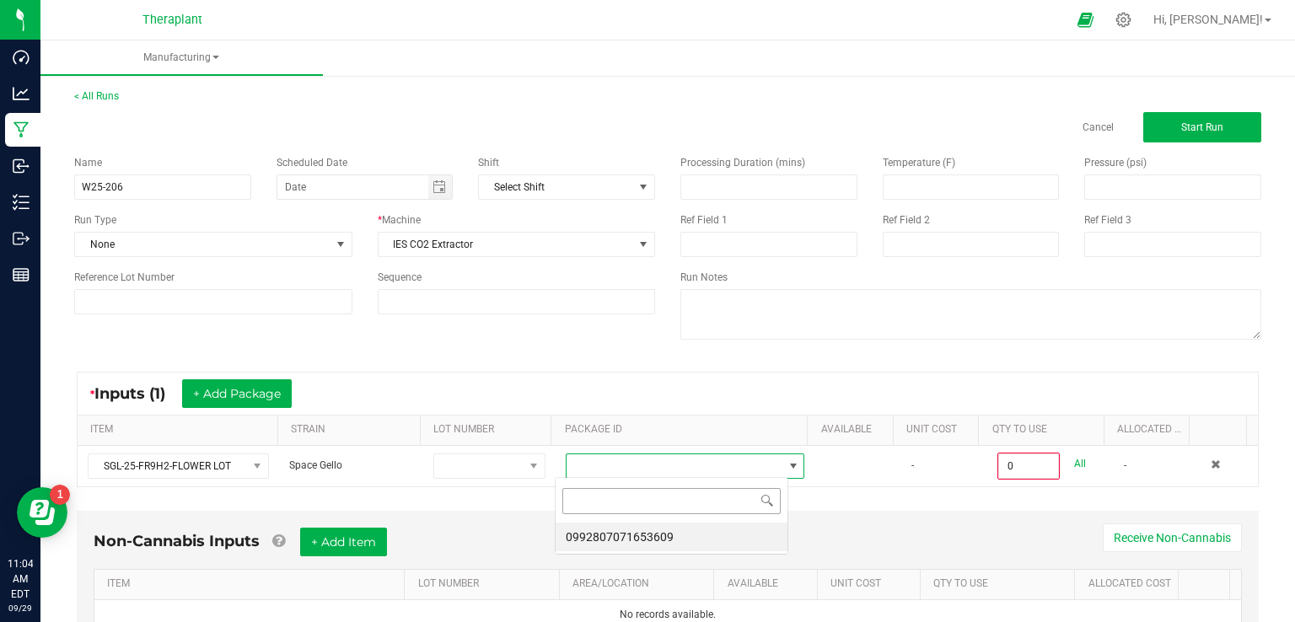
scroll to position [24, 233]
click at [600, 533] on li "0992807071653609" at bounding box center [672, 537] width 232 height 29
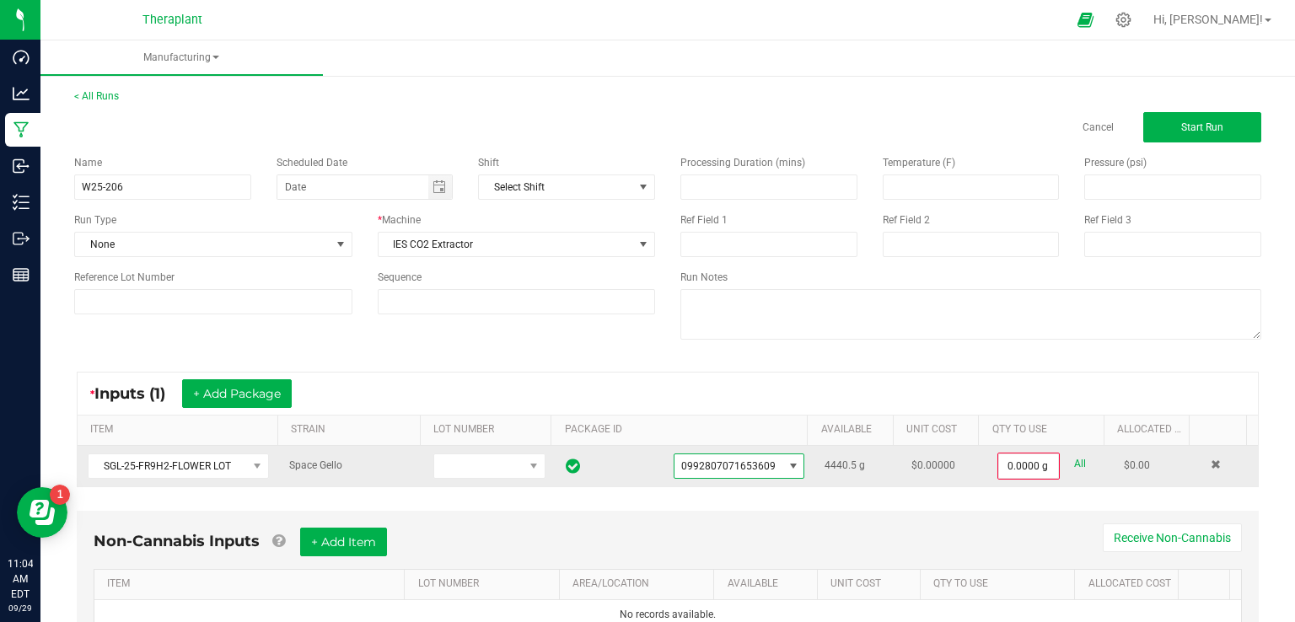
click at [1074, 470] on link "All" at bounding box center [1080, 464] width 12 height 23
type input "4440.5000 g"
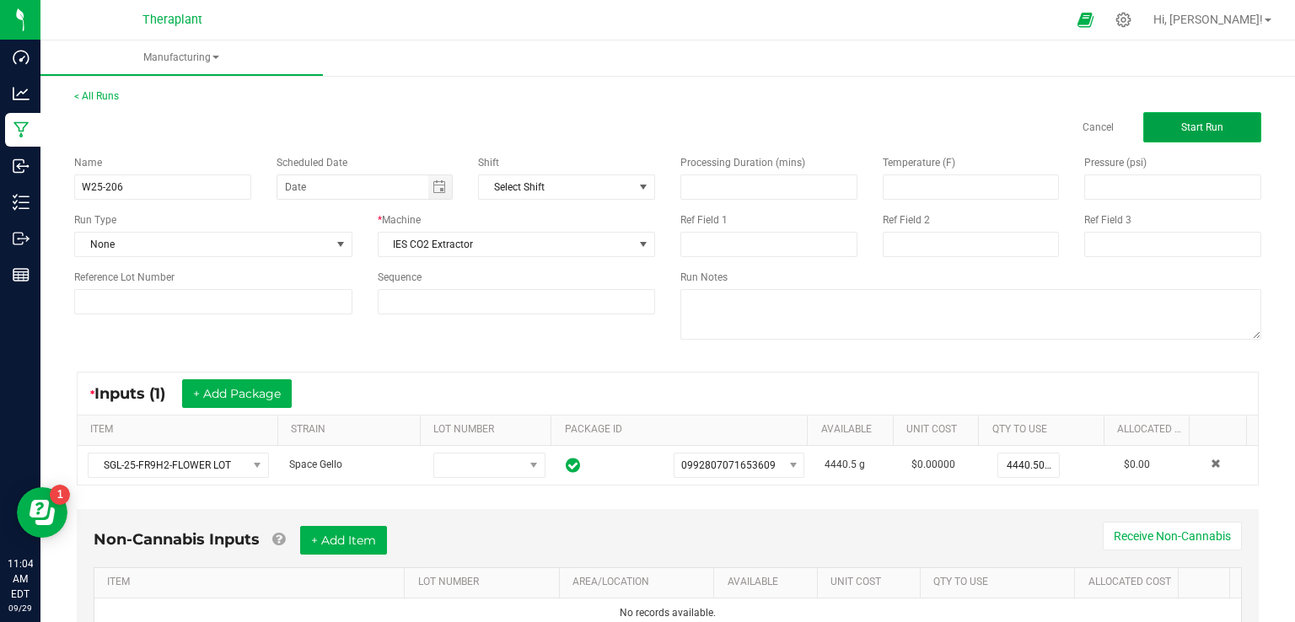
click at [1181, 126] on span "Start Run" at bounding box center [1202, 127] width 42 height 12
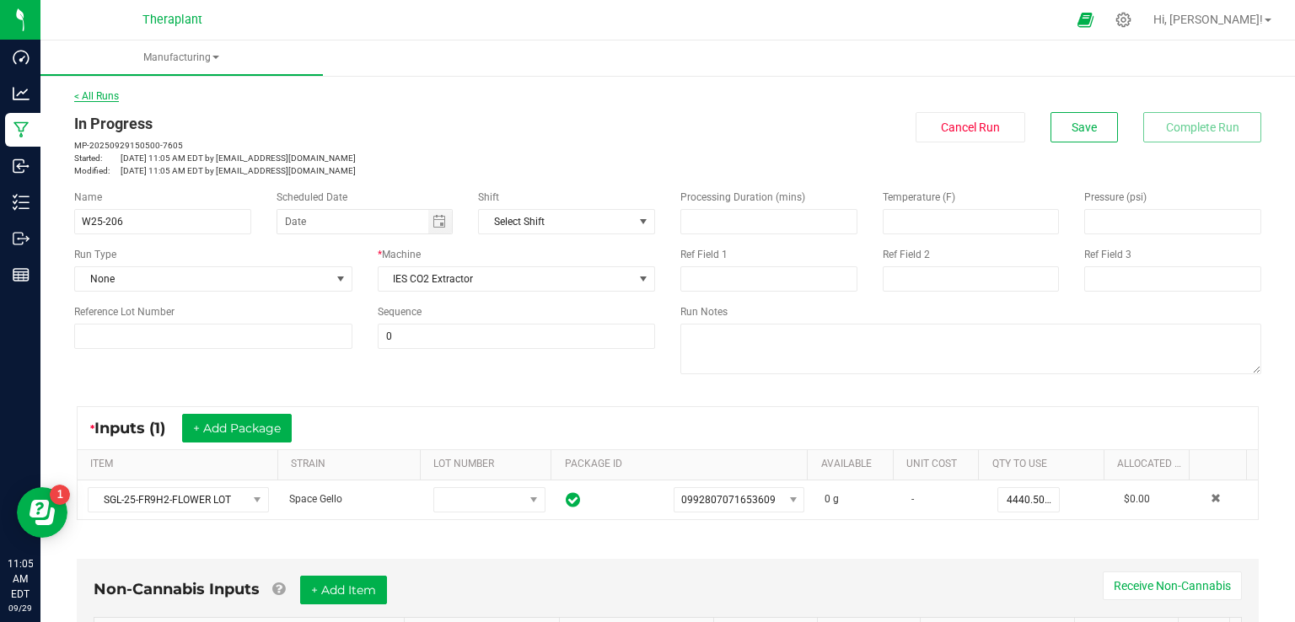
click at [89, 99] on link "< All Runs" at bounding box center [96, 96] width 45 height 12
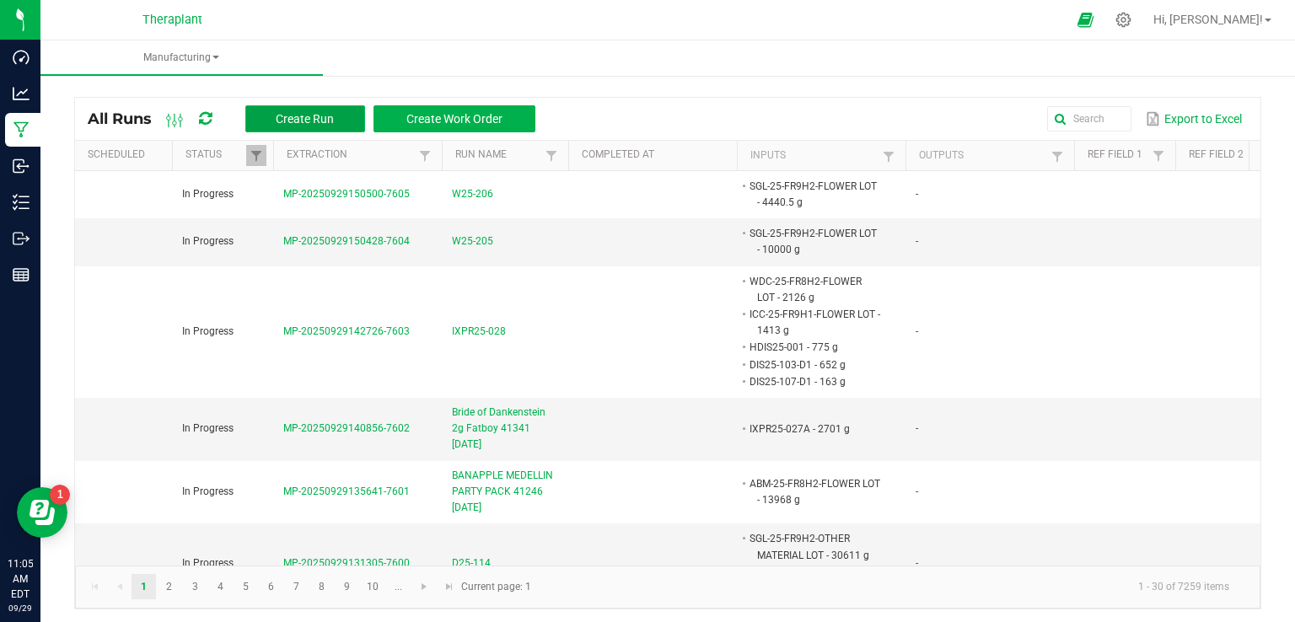
click at [320, 122] on span "Create Run" at bounding box center [305, 118] width 58 height 13
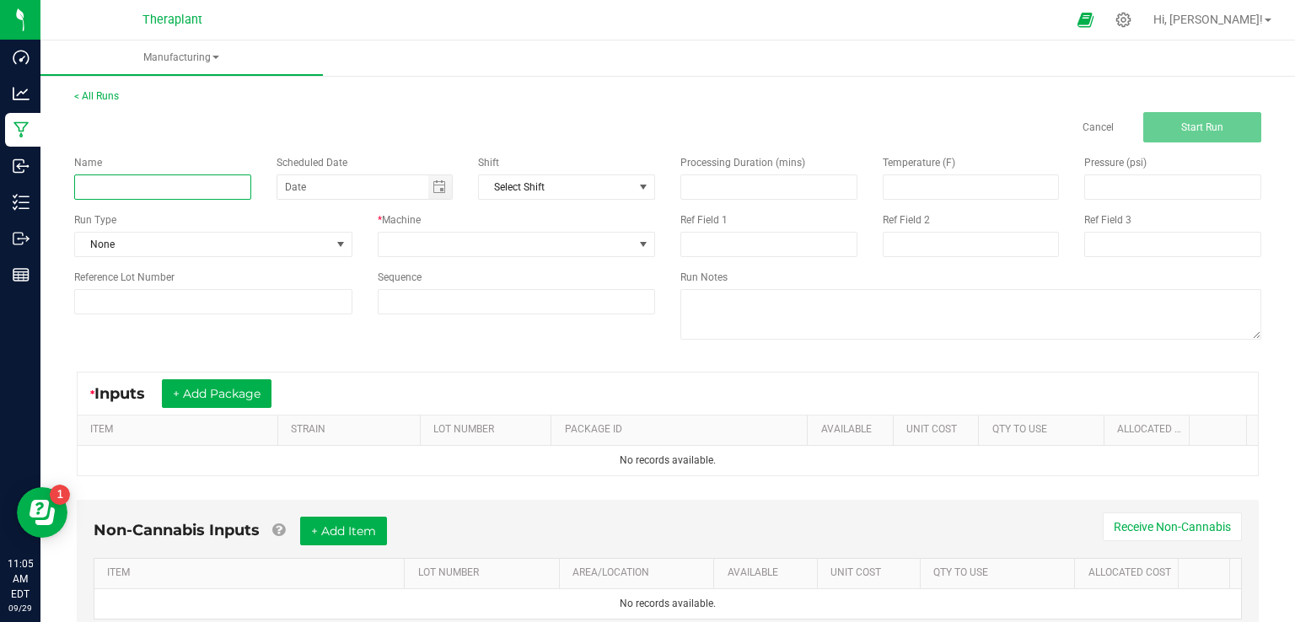
click at [141, 183] on input at bounding box center [162, 187] width 177 height 25
type input "W25-207"
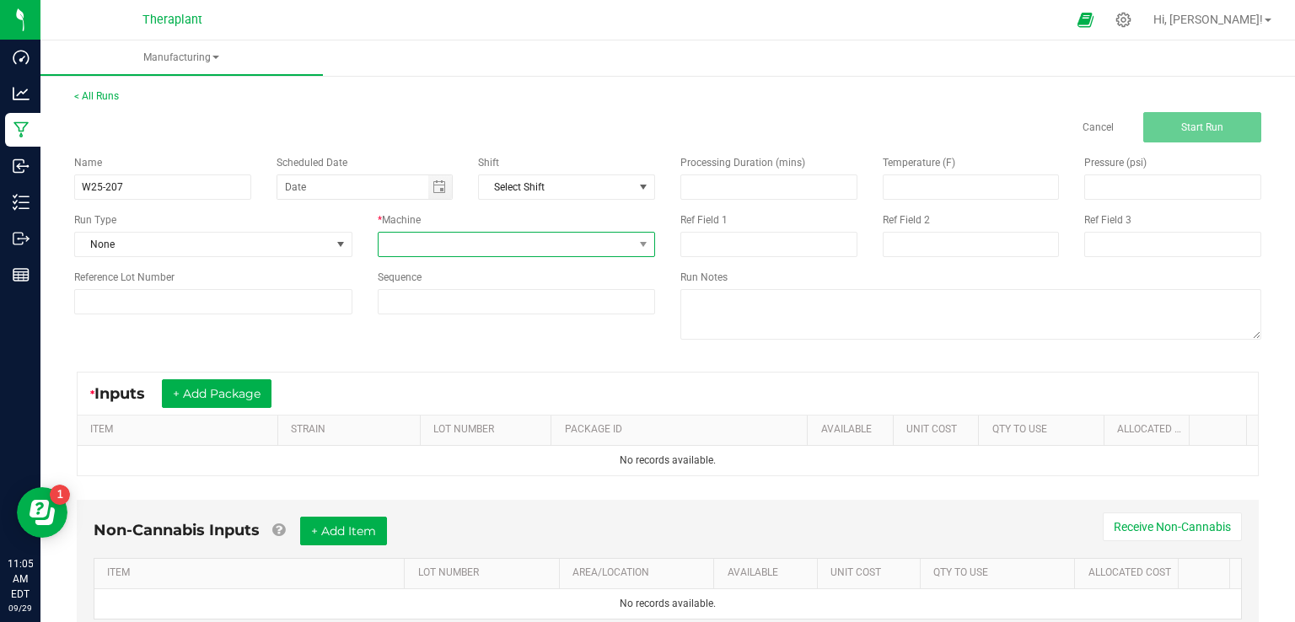
click at [407, 243] on span at bounding box center [507, 245] width 256 height 24
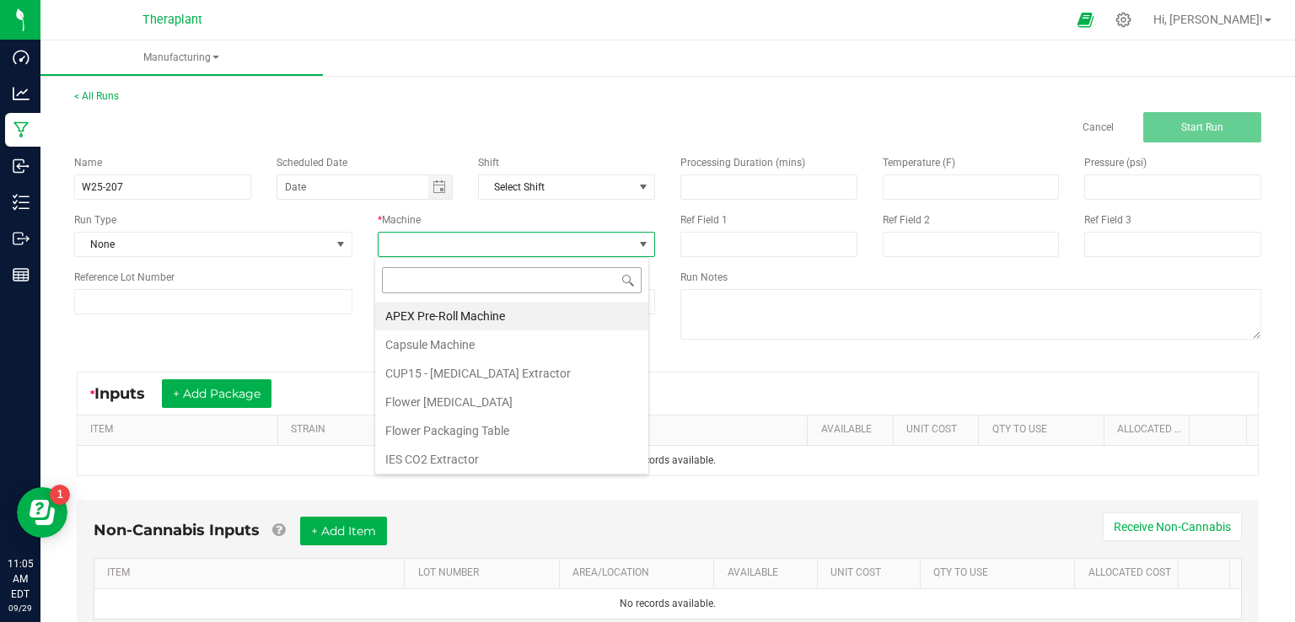
scroll to position [24, 274]
click at [410, 456] on li "IES CO2 Extractor" at bounding box center [511, 459] width 273 height 29
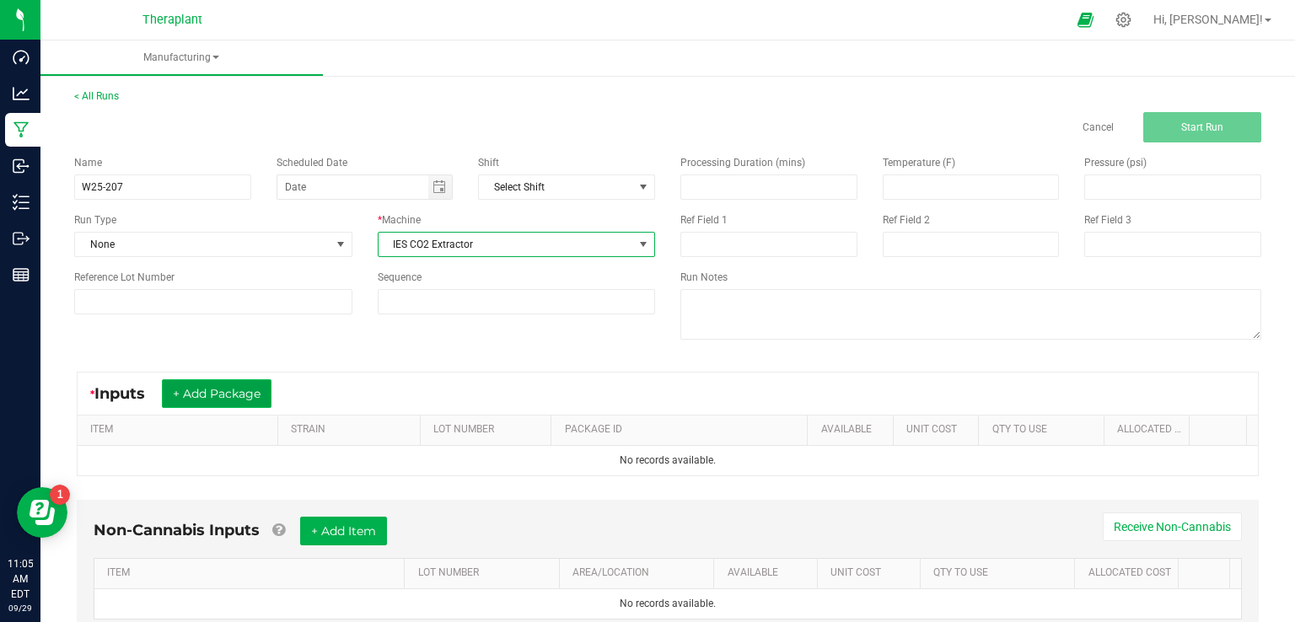
click at [213, 396] on button "+ Add Package" at bounding box center [217, 393] width 110 height 29
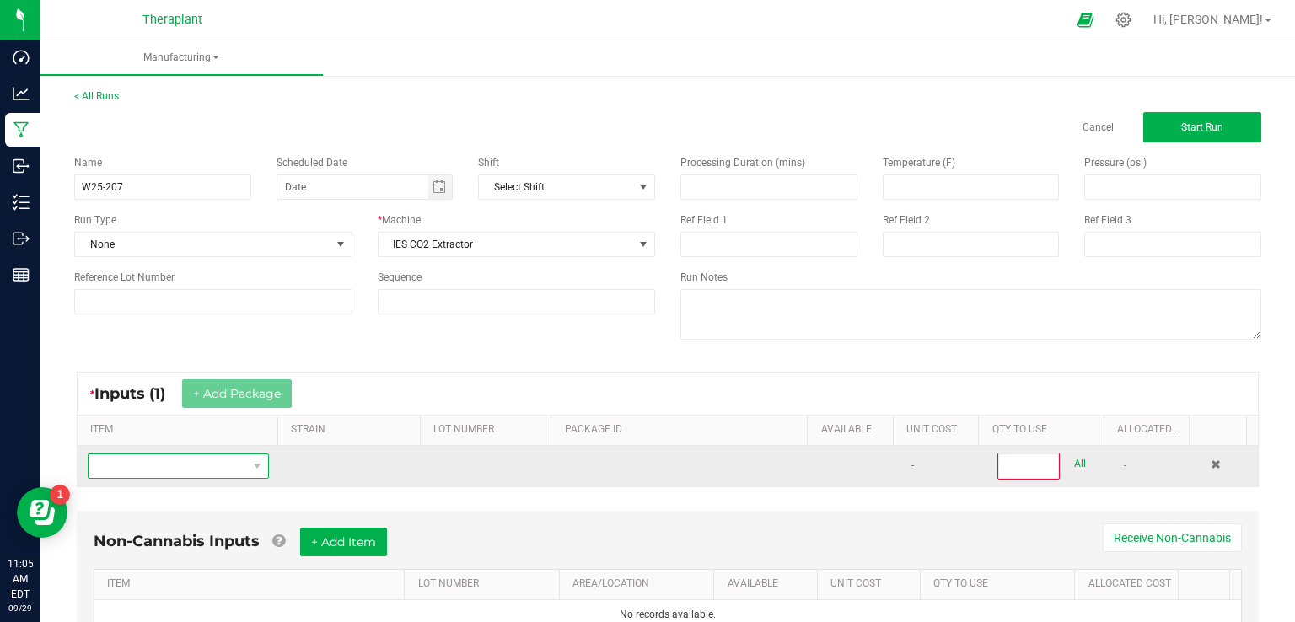
click at [142, 463] on span "NO DATA FOUND" at bounding box center [168, 467] width 159 height 24
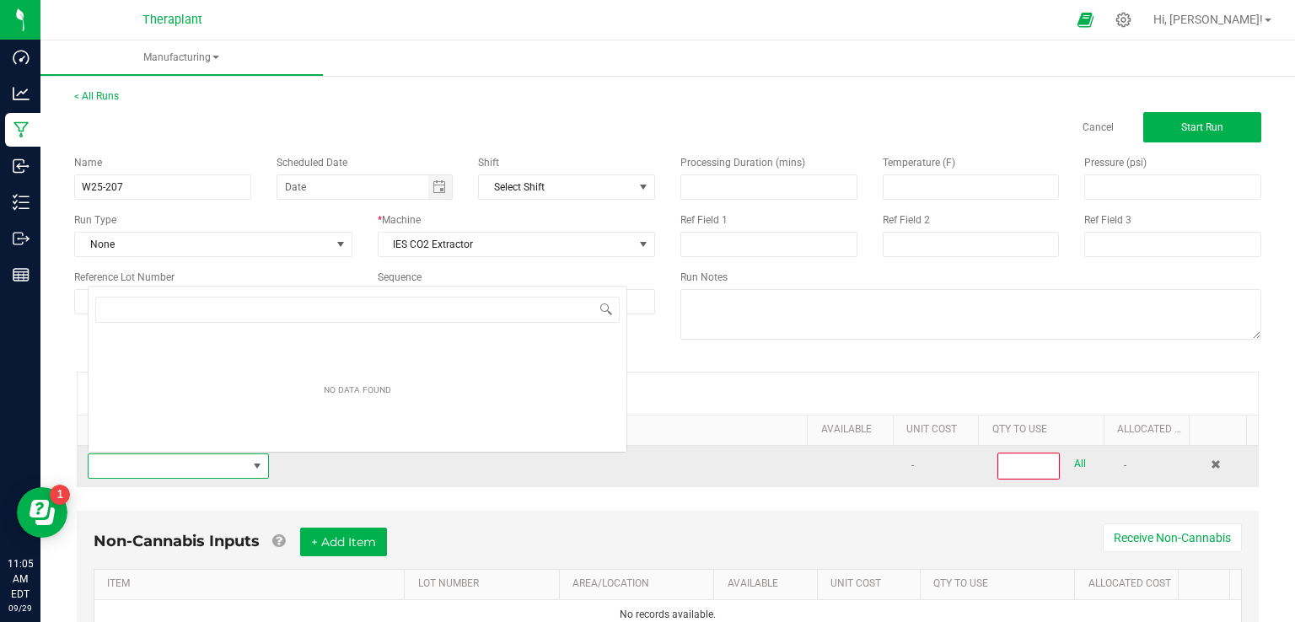
scroll to position [24, 175]
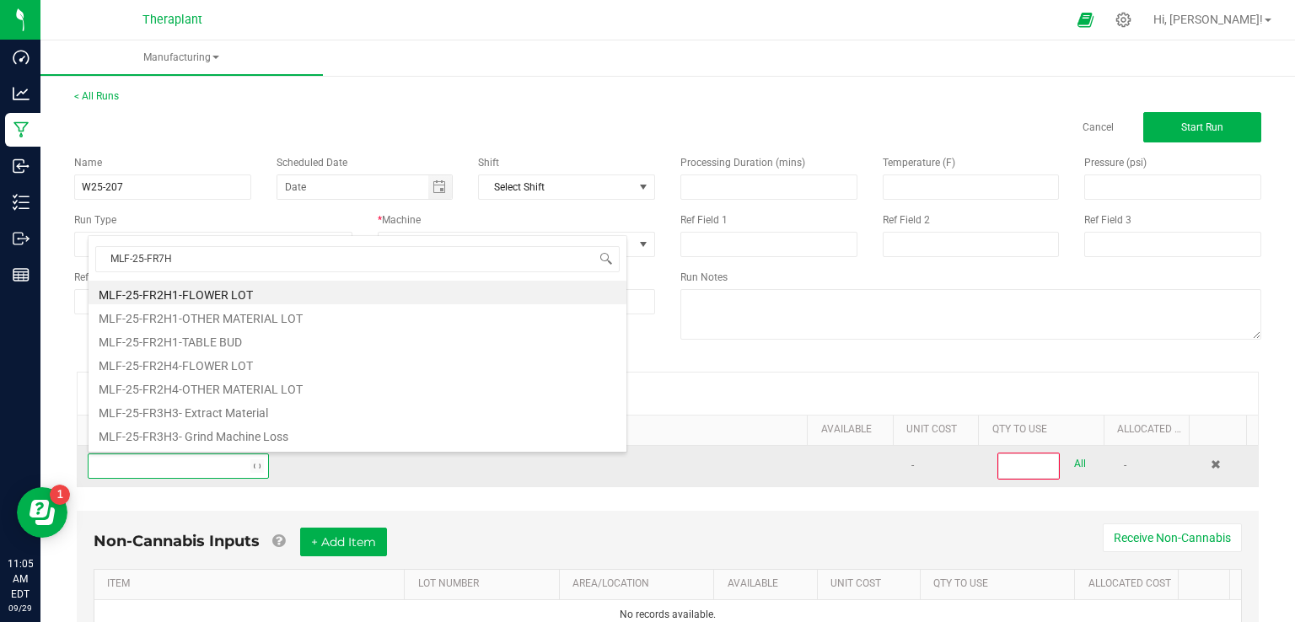
type input "MLF-25-FR7H1"
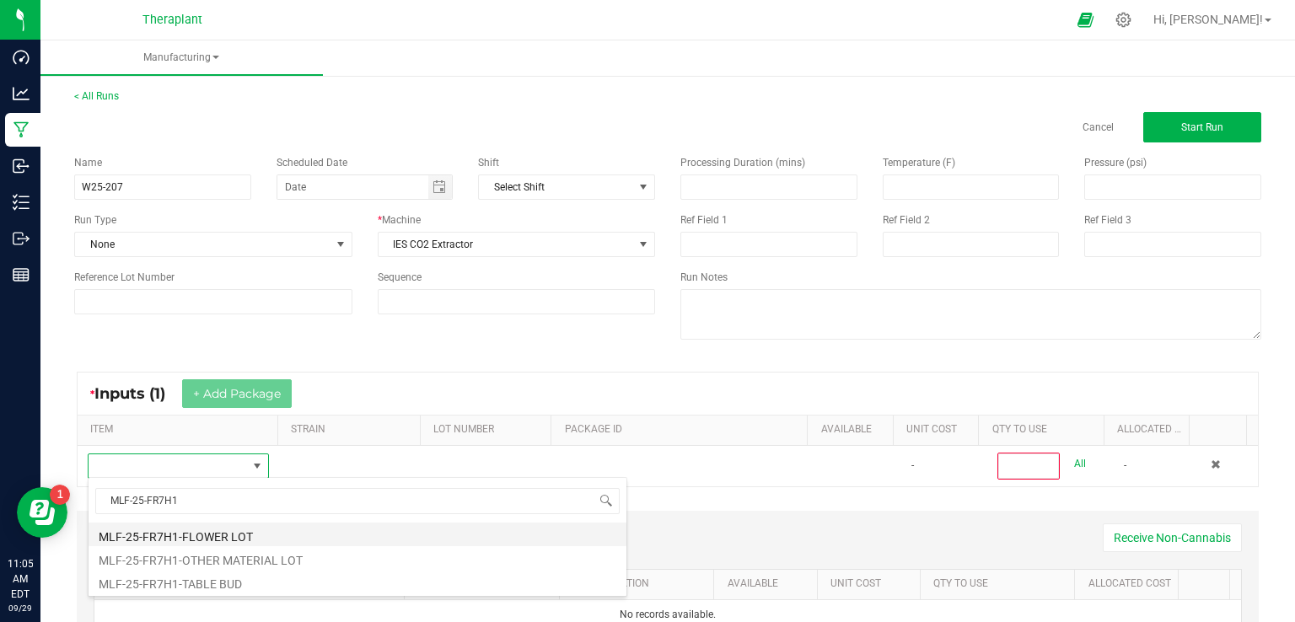
click at [154, 541] on li "MLF-25-FR7H1-FLOWER LOT" at bounding box center [358, 535] width 538 height 24
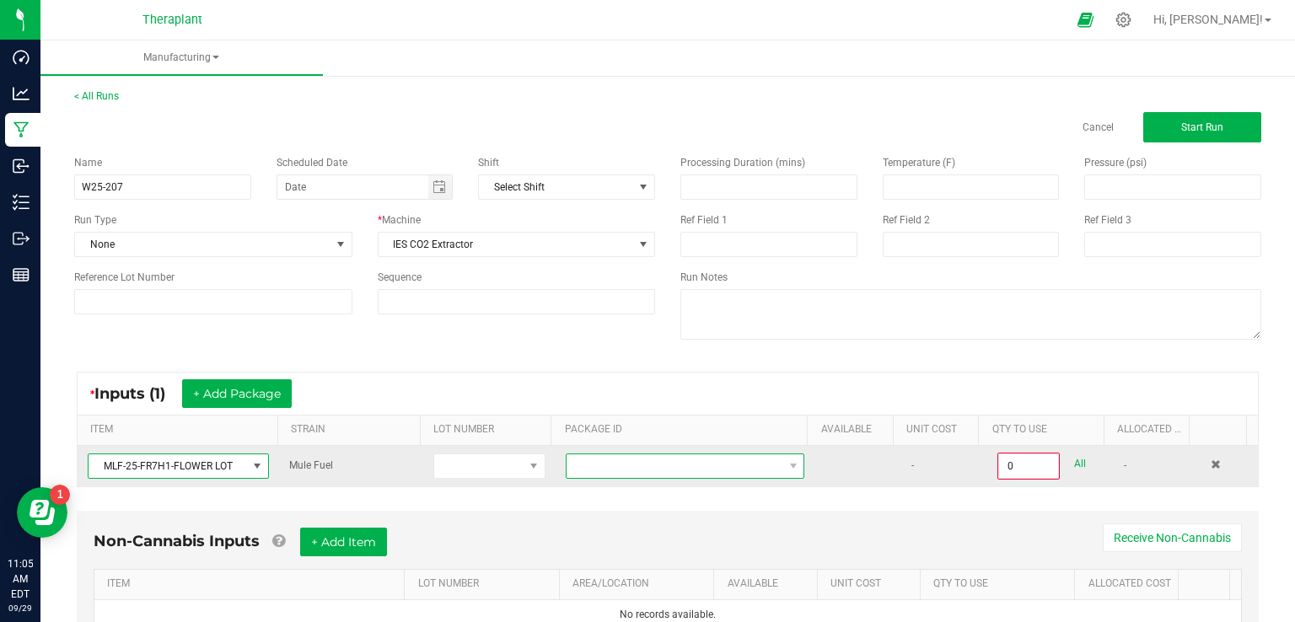
click at [576, 457] on span at bounding box center [675, 467] width 216 height 24
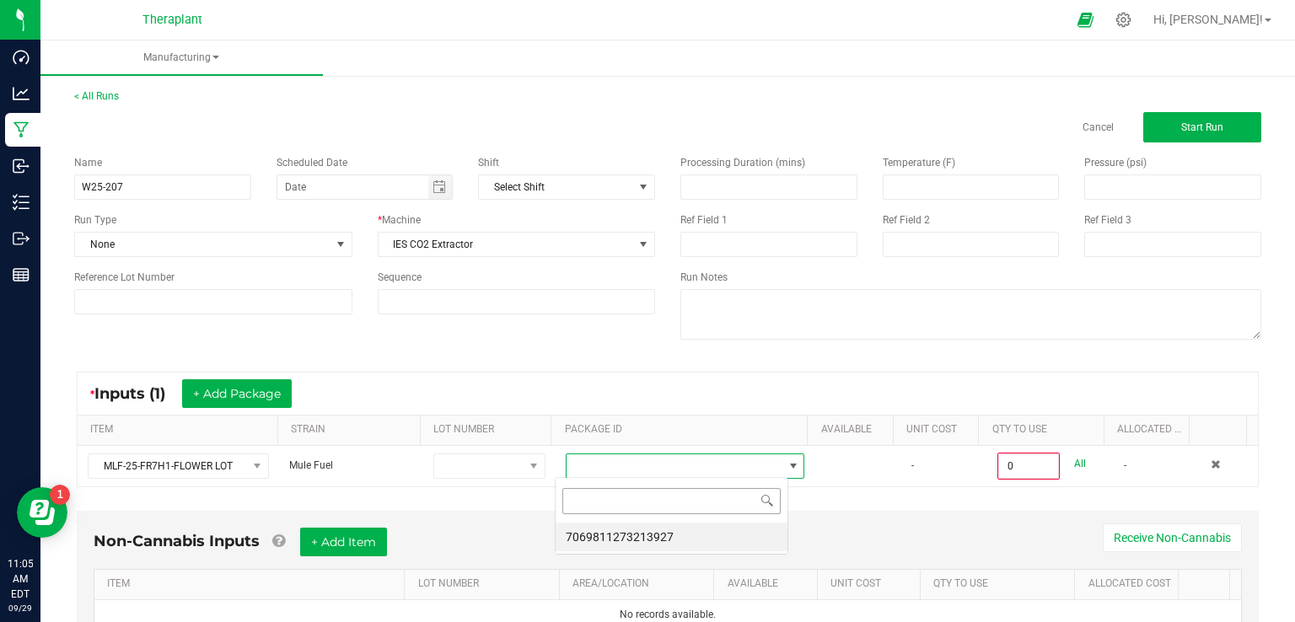
scroll to position [24, 233]
click at [609, 532] on li "7069811273213927" at bounding box center [672, 537] width 232 height 29
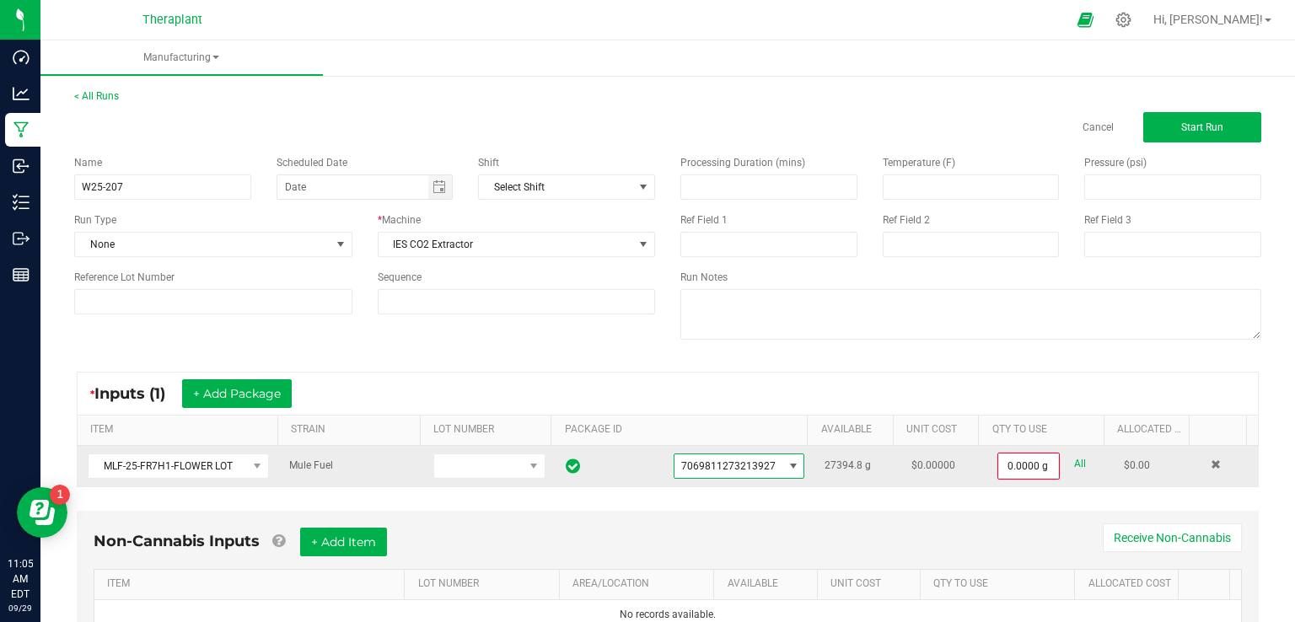
click at [1074, 462] on link "All" at bounding box center [1080, 464] width 12 height 23
type input "27394.8000 g"
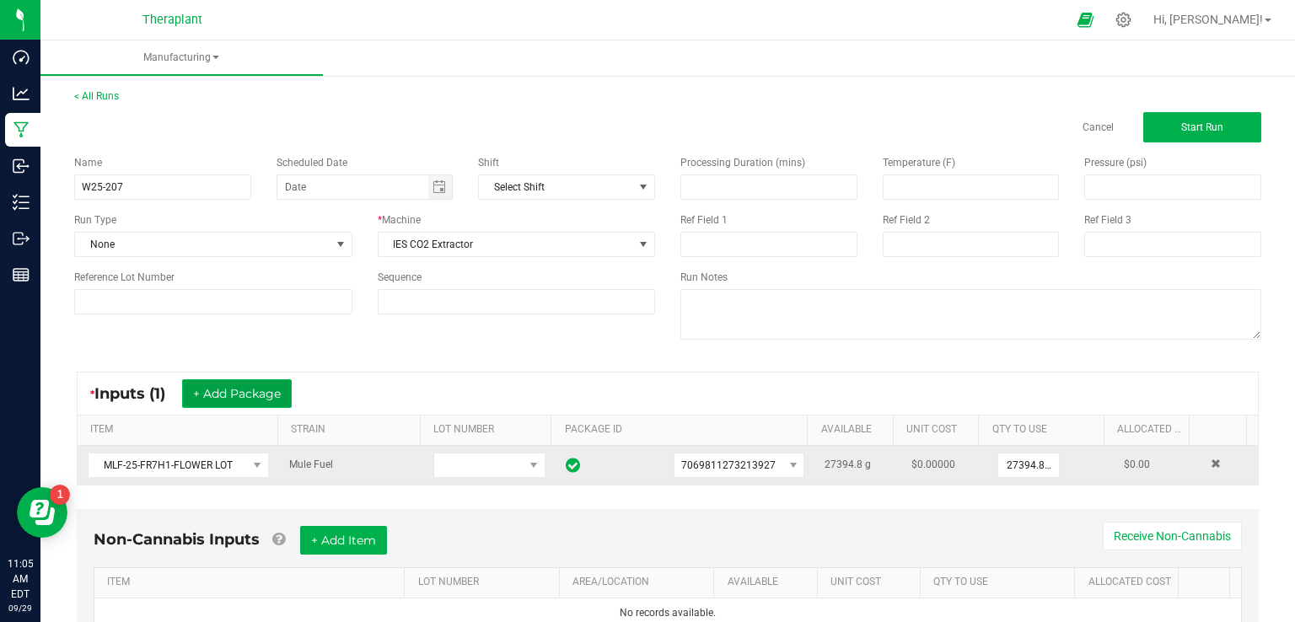
click at [242, 392] on button "+ Add Package" at bounding box center [237, 393] width 110 height 29
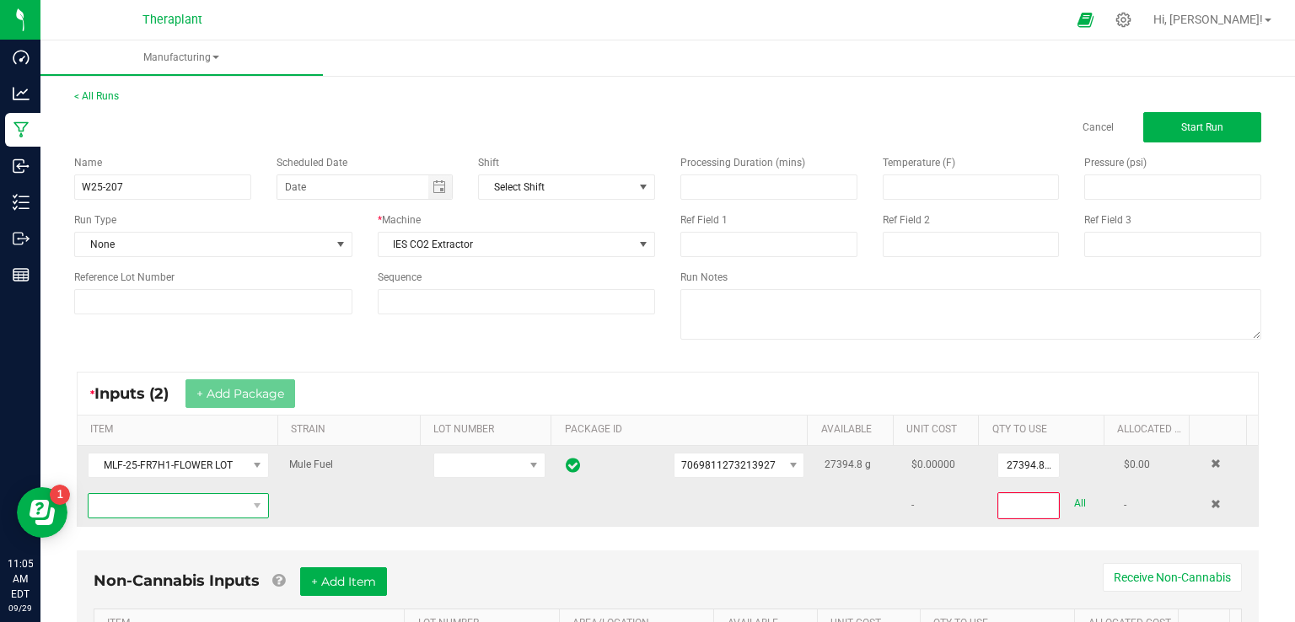
click at [155, 500] on span "NO DATA FOUND" at bounding box center [168, 506] width 159 height 24
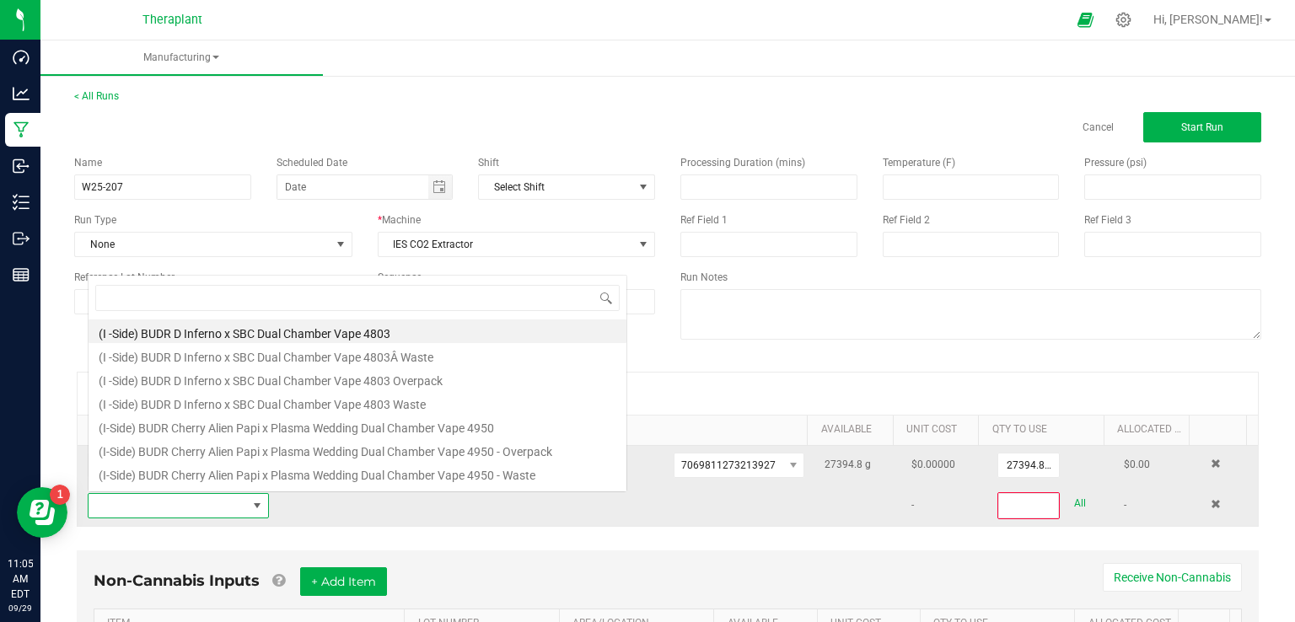
scroll to position [24, 175]
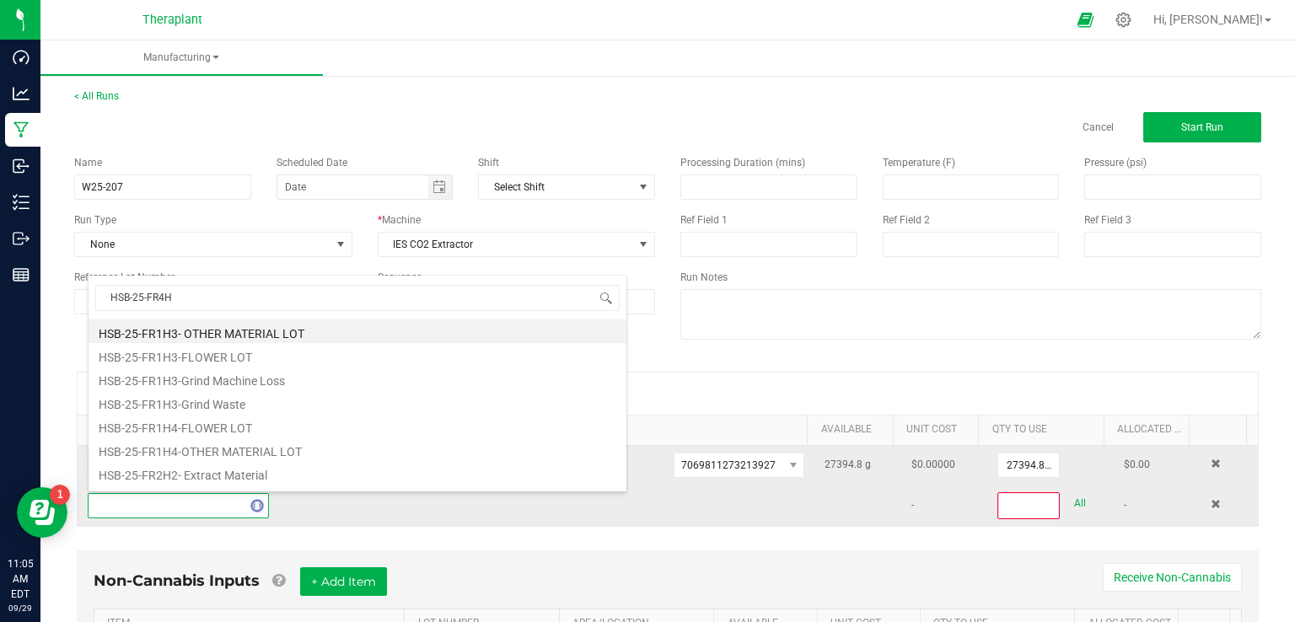
type input "HSB-25-FR4H3"
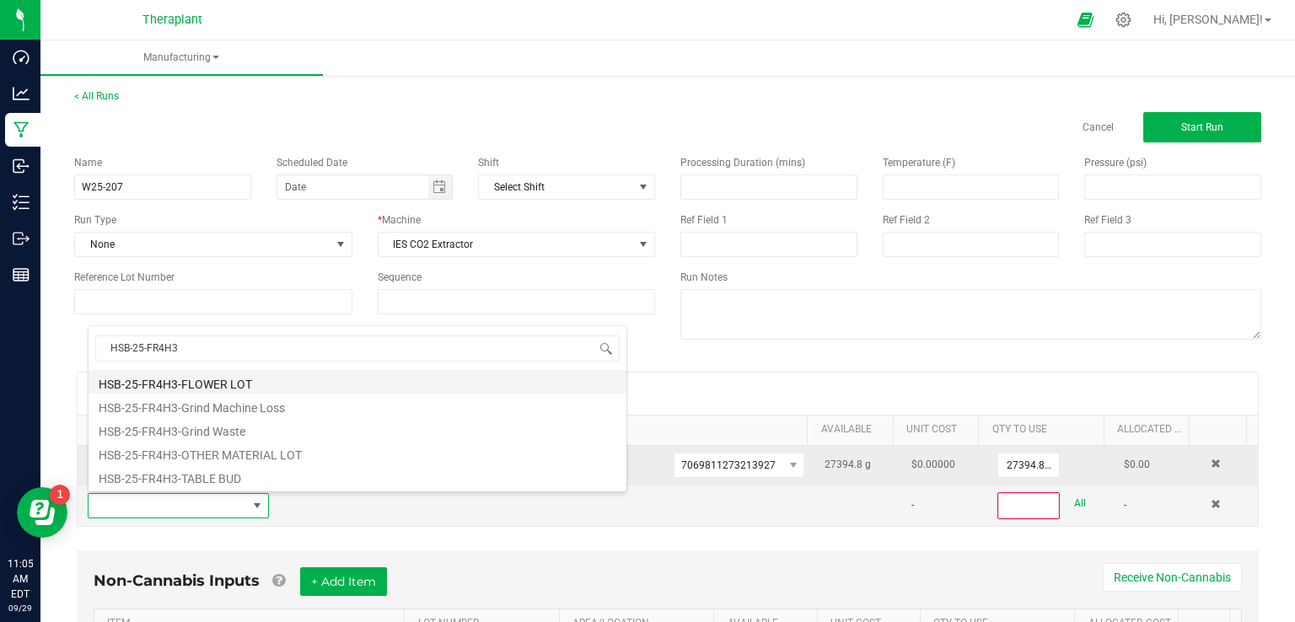
click at [192, 382] on li "HSB-25-FR4H3-FLOWER LOT" at bounding box center [358, 382] width 538 height 24
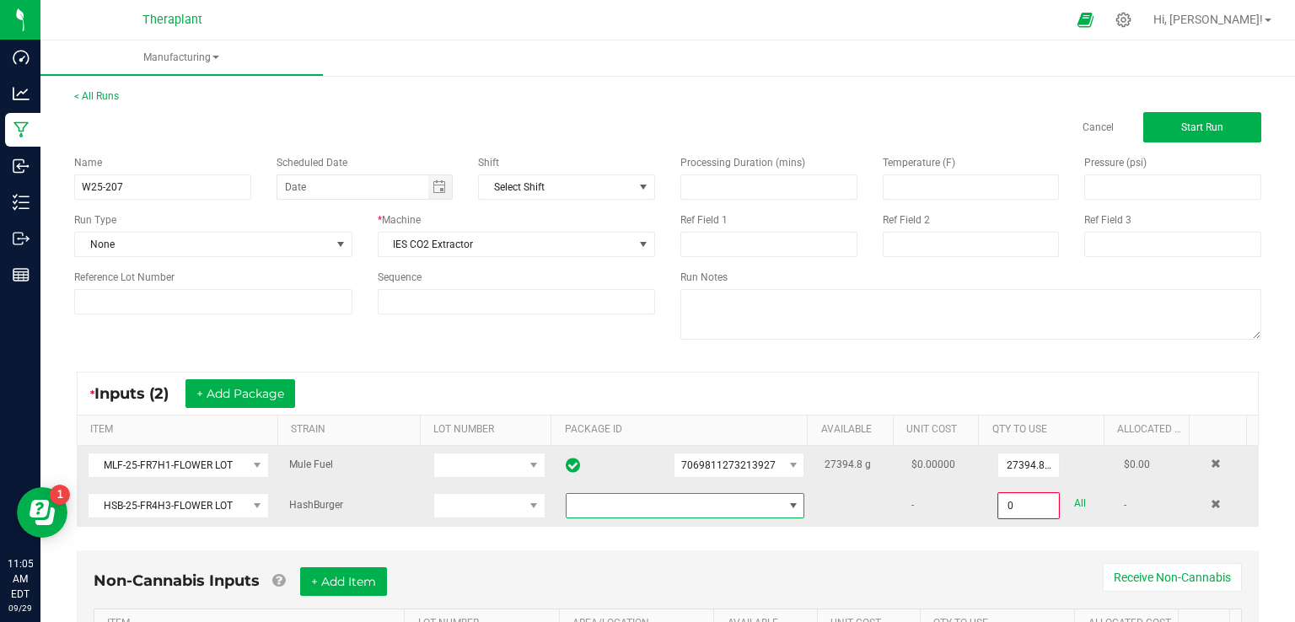
click at [653, 495] on span at bounding box center [675, 506] width 216 height 24
click at [661, 568] on li "7835419311970170" at bounding box center [672, 576] width 232 height 29
click at [1000, 503] on input "0" at bounding box center [1028, 506] width 59 height 24
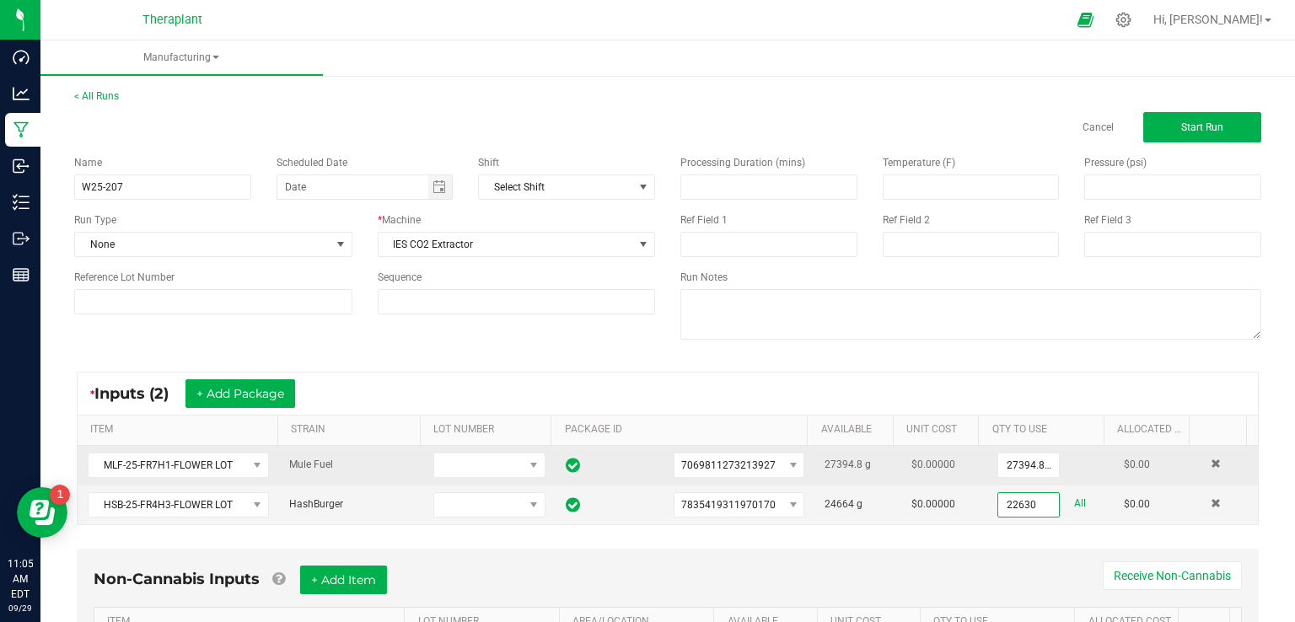
type input "22630.0000 g"
click at [1009, 544] on div "Non-Cannabis Inputs + Add Item Receive Non-Cannabis ITEM LOT NUMBER AREA/LOCATI…" at bounding box center [668, 629] width 1213 height 177
click at [234, 396] on button "+ Add Package" at bounding box center [241, 393] width 110 height 29
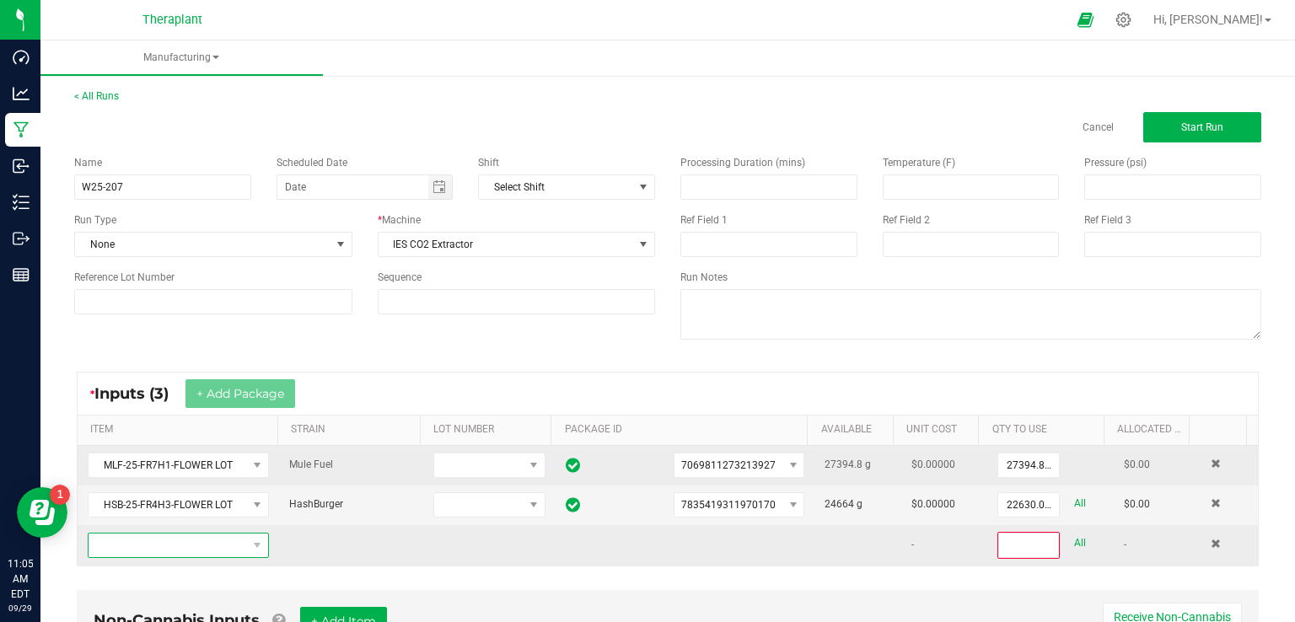
click at [155, 547] on span "NO DATA FOUND" at bounding box center [168, 546] width 159 height 24
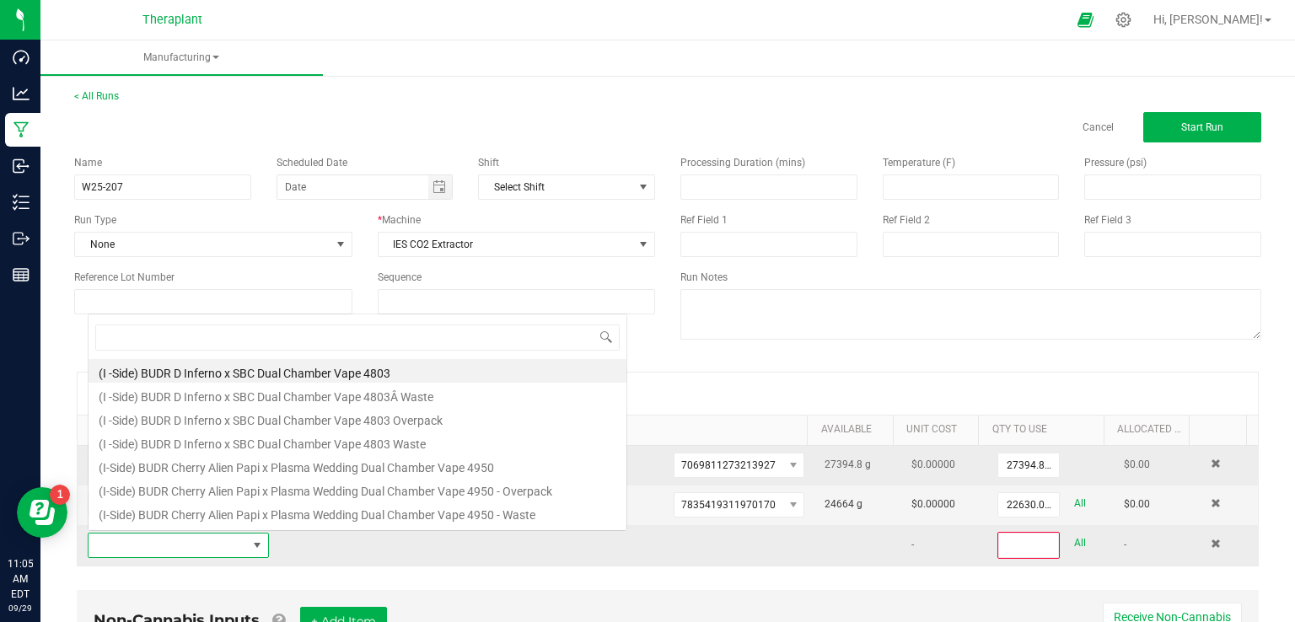
scroll to position [24, 175]
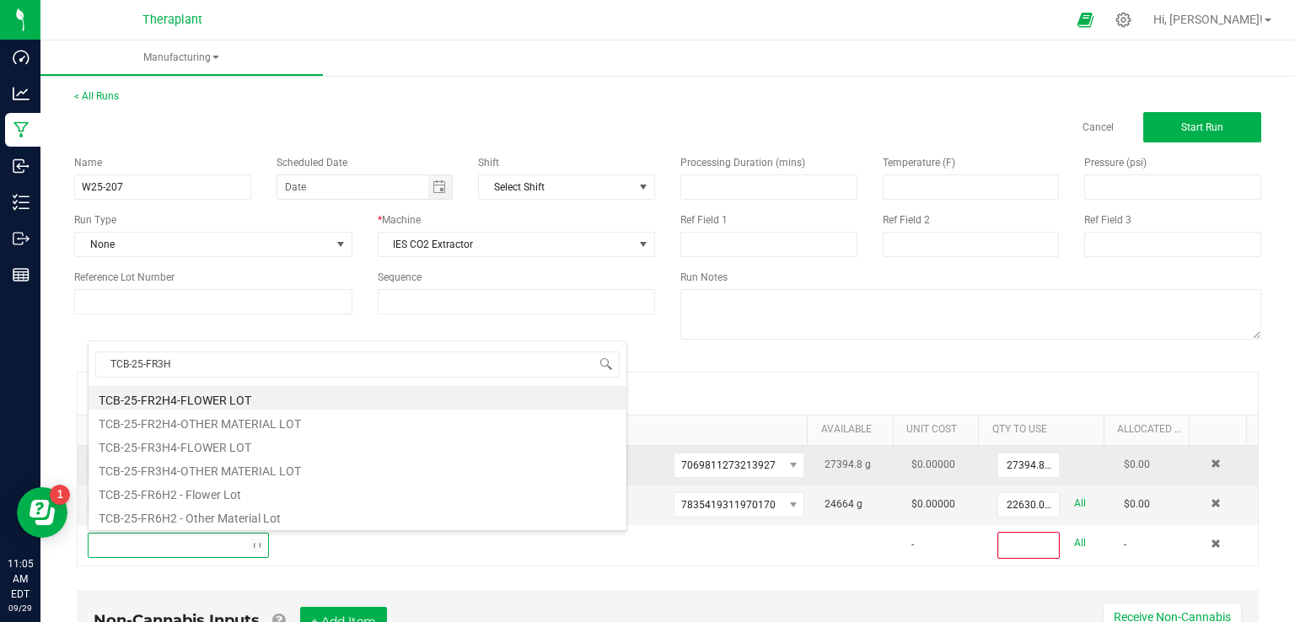
type input "TCB-25-FR3H4"
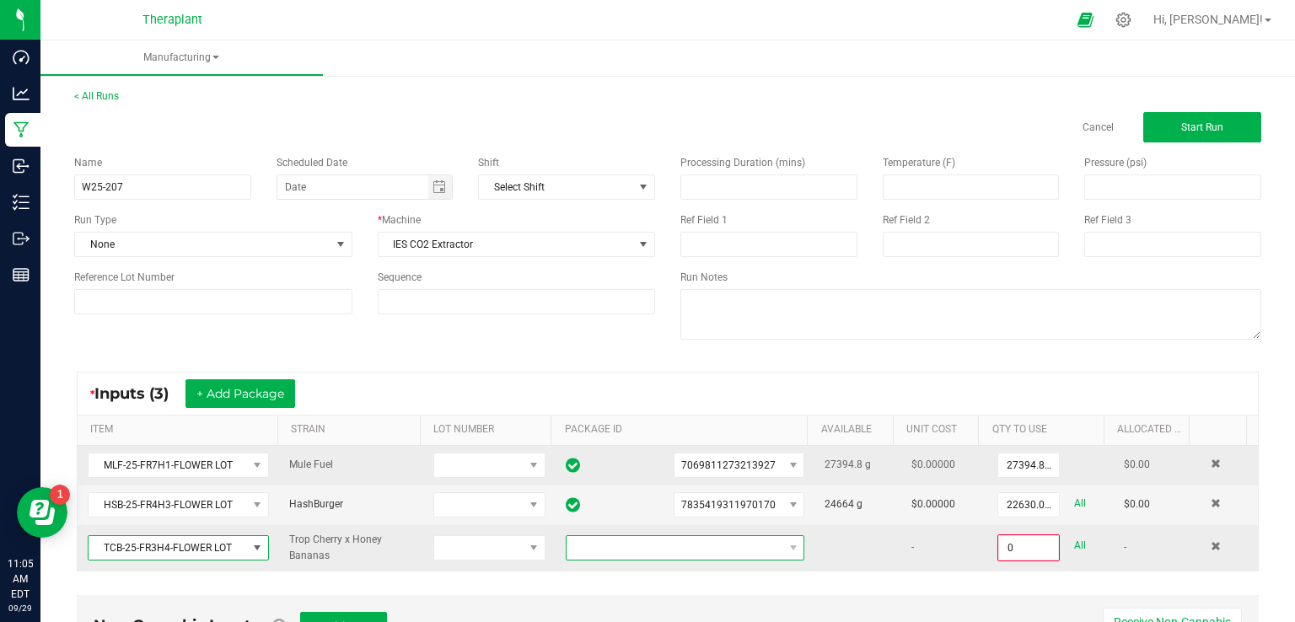
click at [643, 541] on span at bounding box center [675, 548] width 216 height 24
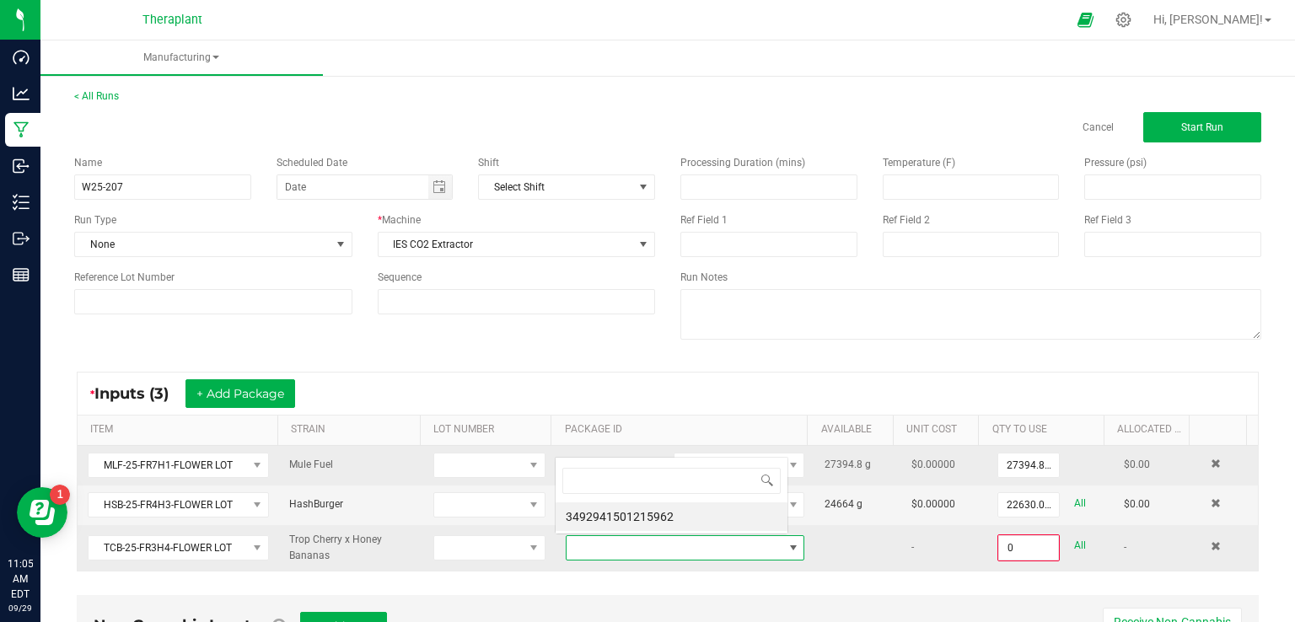
scroll to position [24, 229]
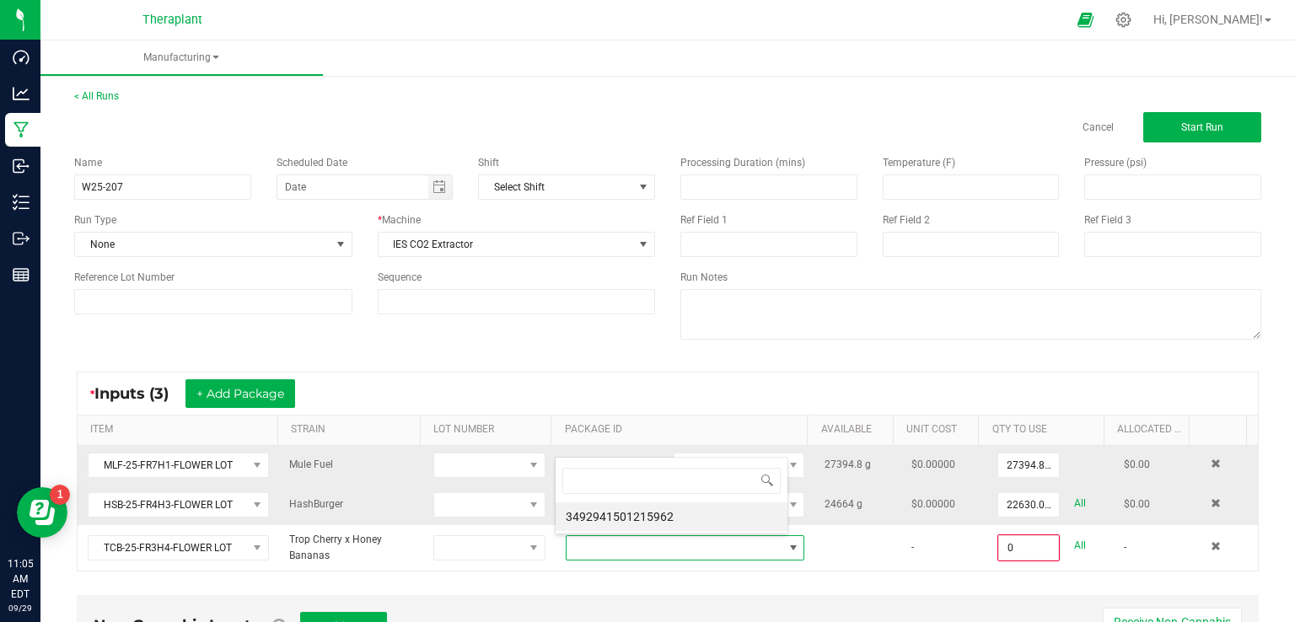
click at [625, 519] on li "3492941501215962" at bounding box center [672, 517] width 232 height 29
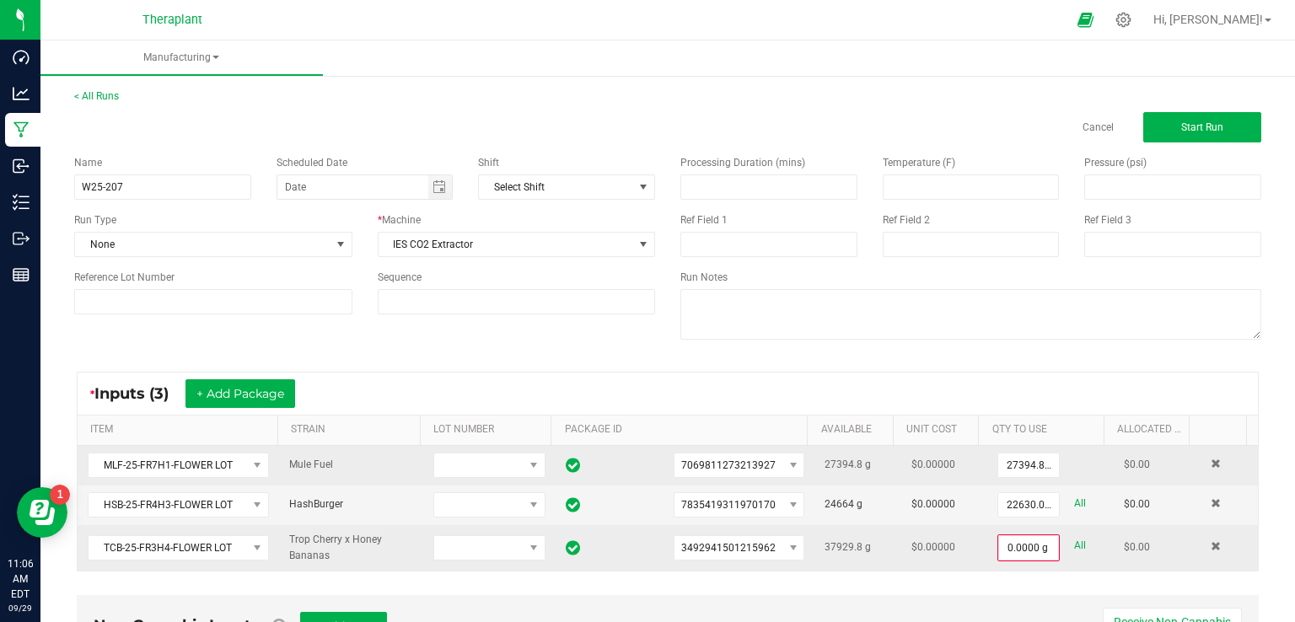
click at [1074, 539] on link "All" at bounding box center [1080, 546] width 12 height 23
type input "37929.8000 g"
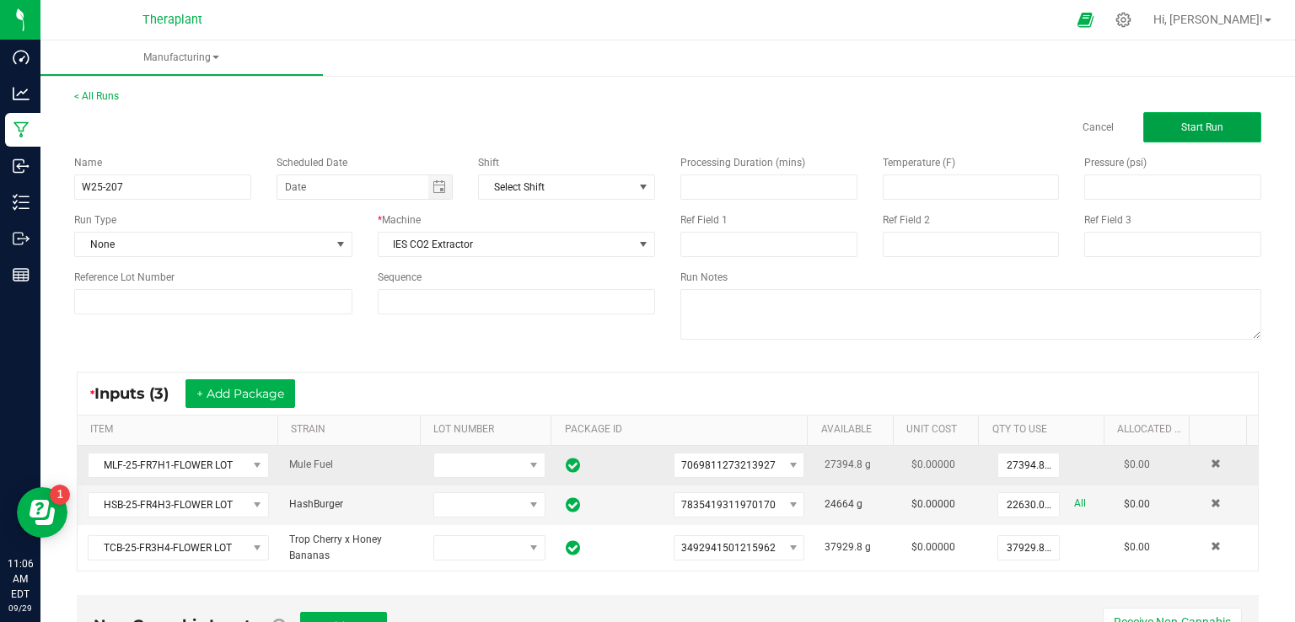
click at [1184, 134] on button "Start Run" at bounding box center [1203, 127] width 118 height 30
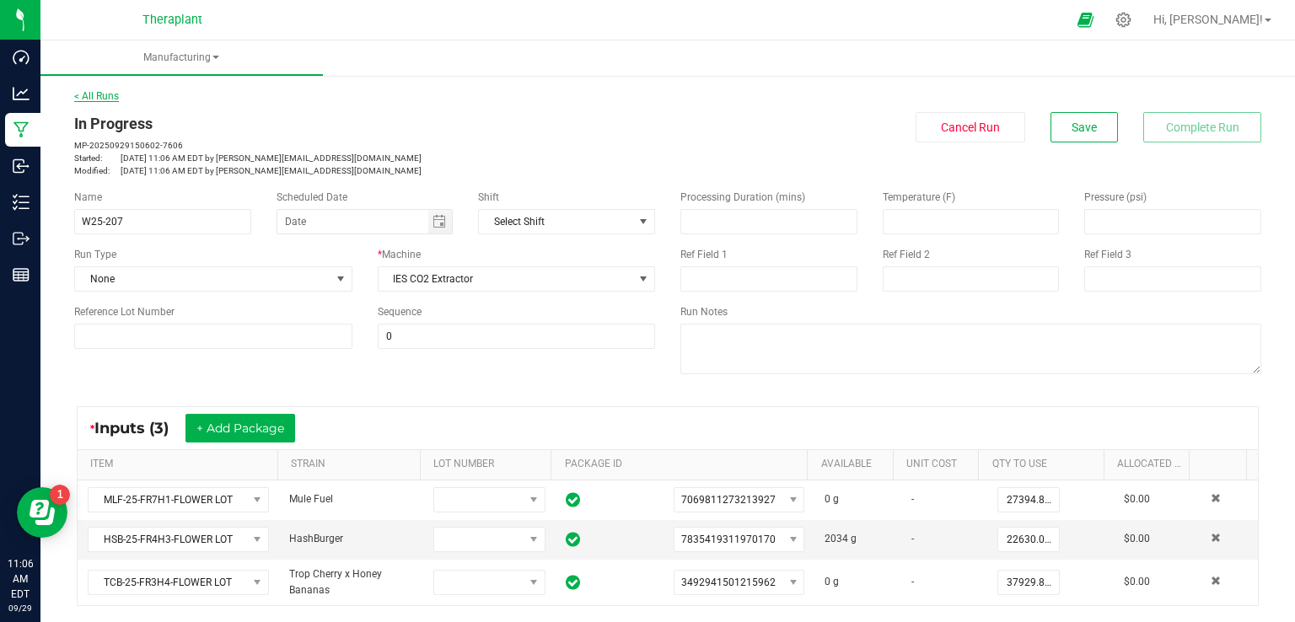
click at [111, 100] on link "< All Runs" at bounding box center [96, 96] width 45 height 12
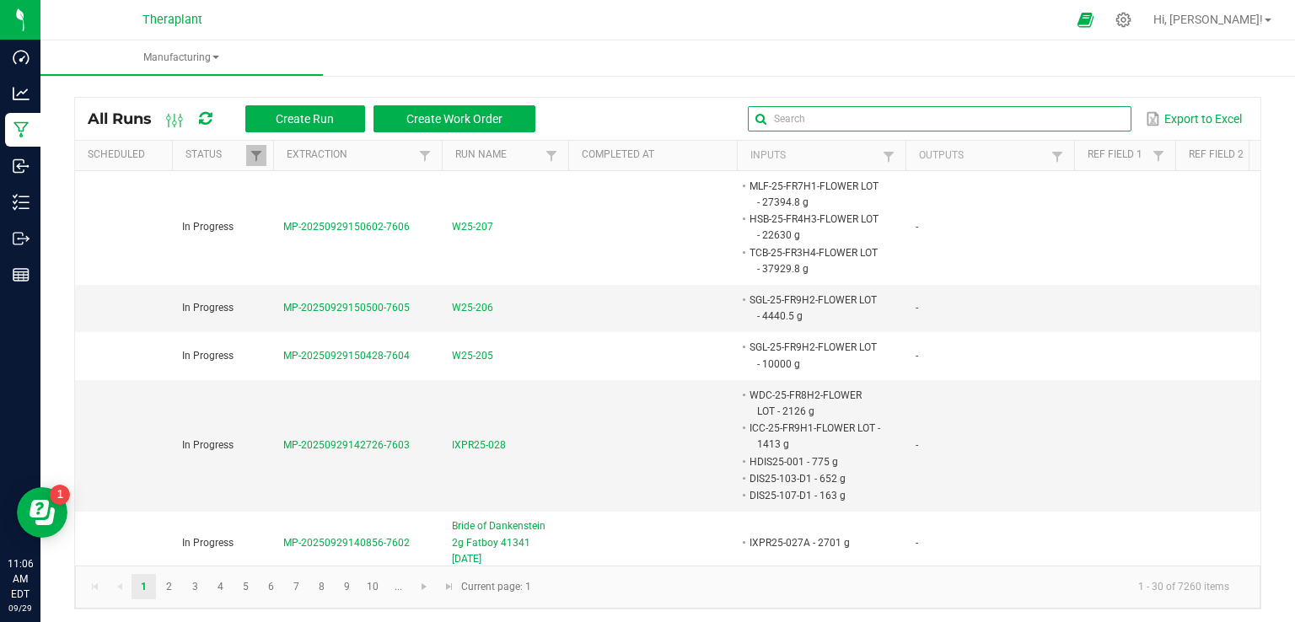
click at [1089, 117] on input "text" at bounding box center [940, 118] width 384 height 25
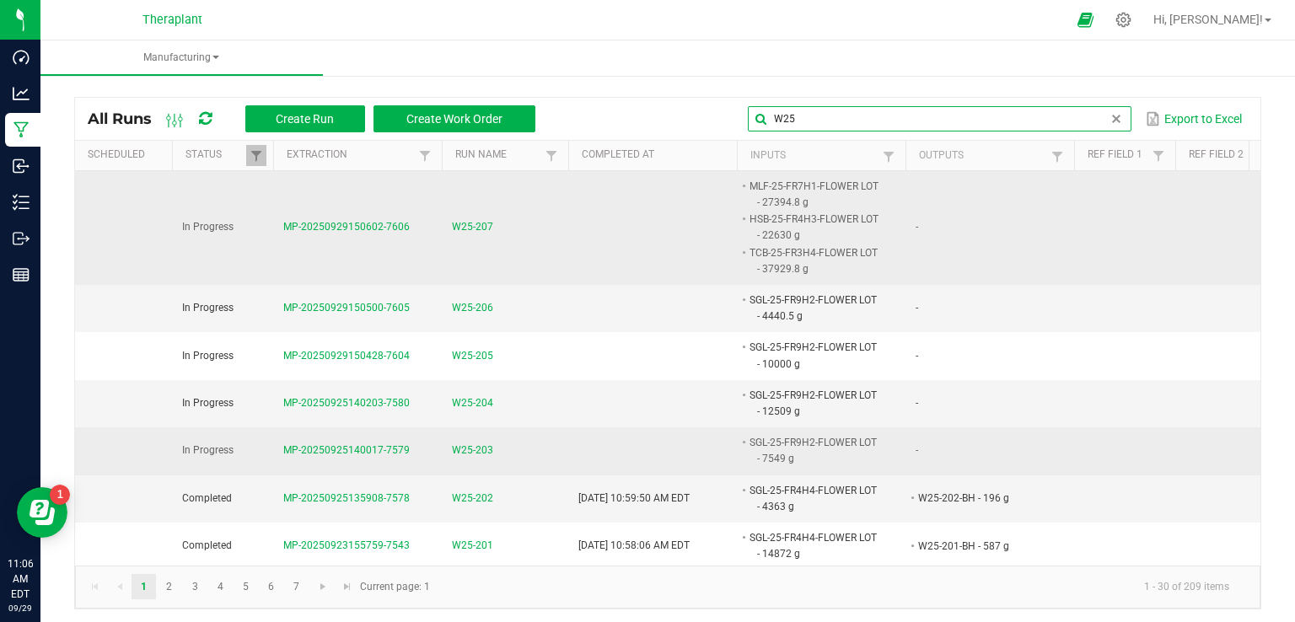
type input "W25"
click at [476, 447] on span "W25-203" at bounding box center [472, 451] width 41 height 16
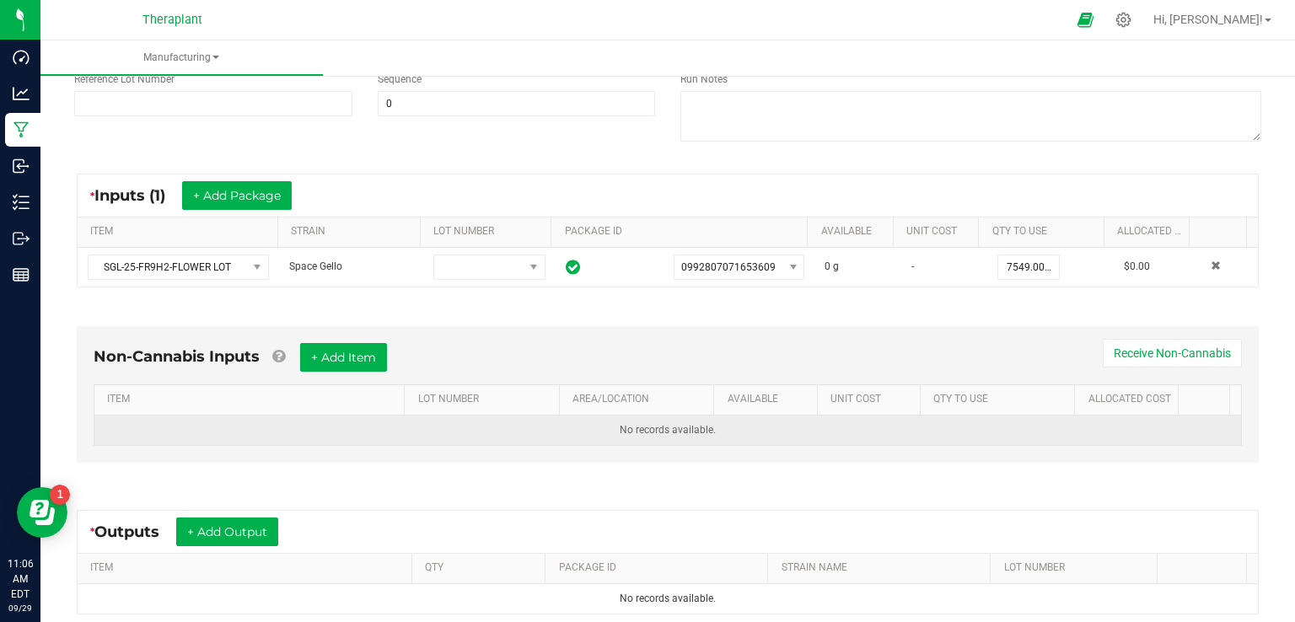
scroll to position [337, 0]
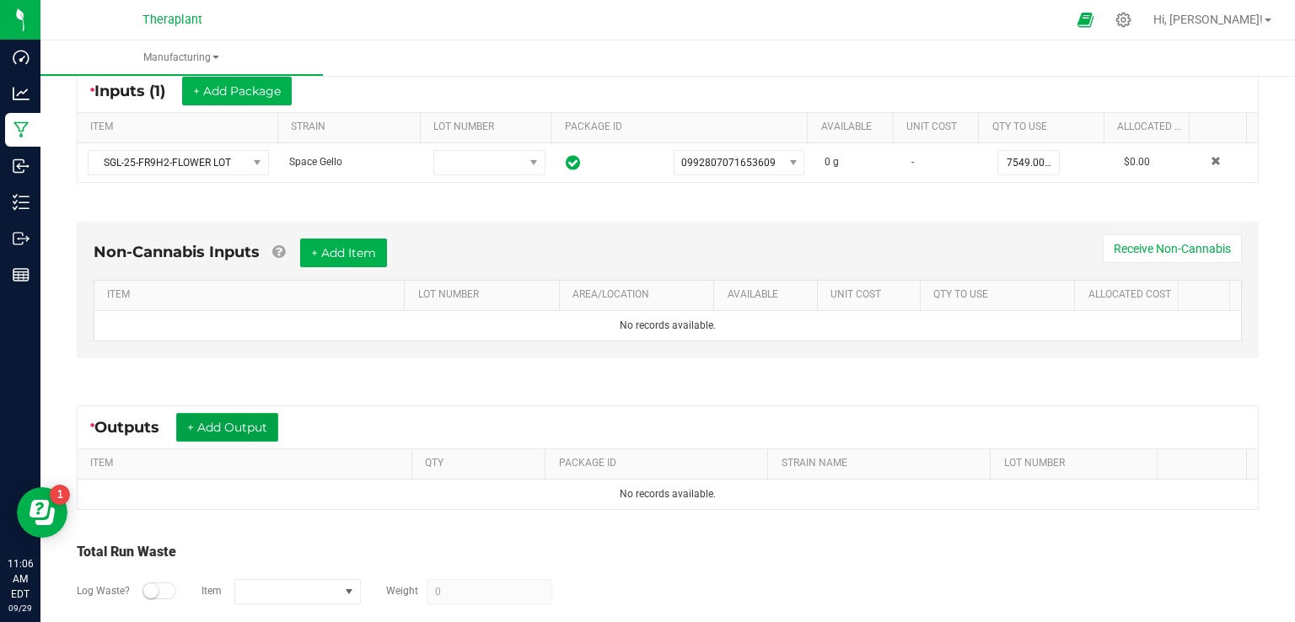
click at [225, 418] on button "+ Add Output" at bounding box center [227, 427] width 102 height 29
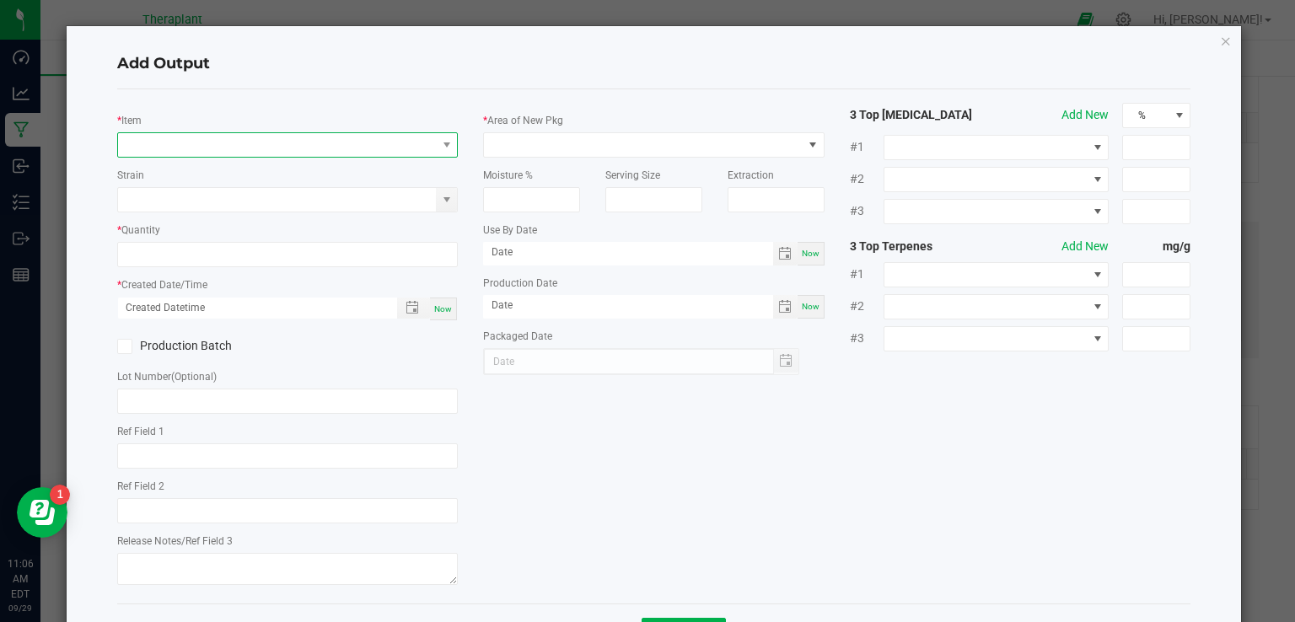
click at [189, 146] on span "NO DATA FOUND" at bounding box center [277, 145] width 319 height 24
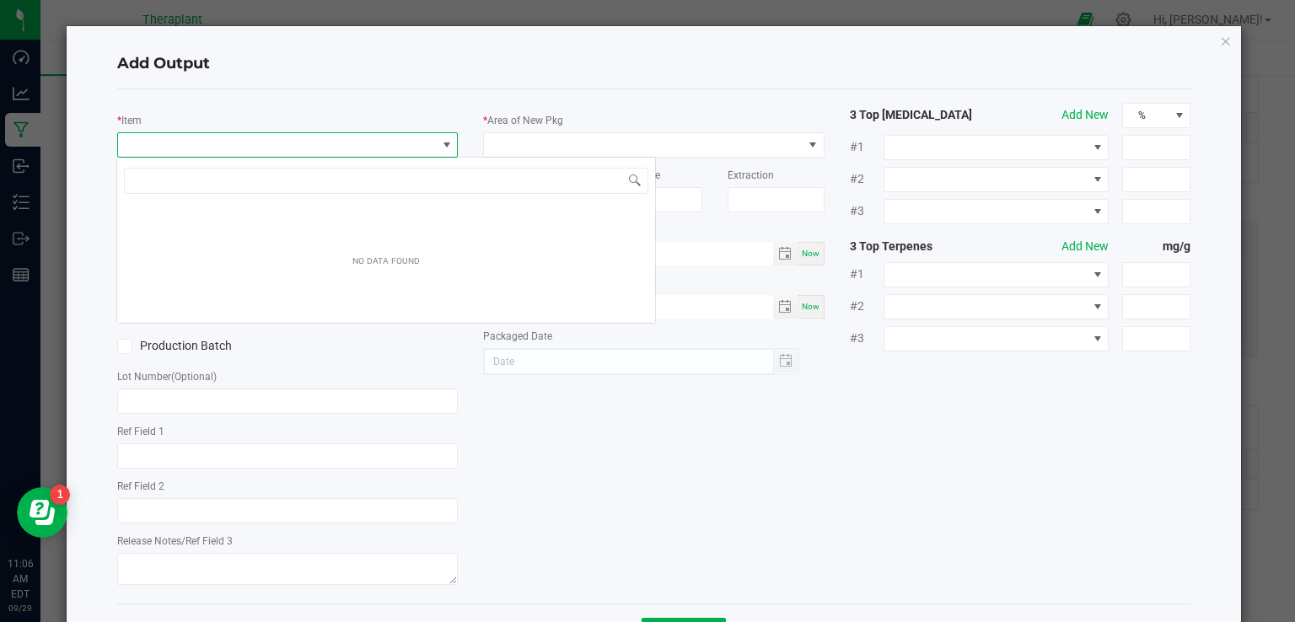
scroll to position [24, 337]
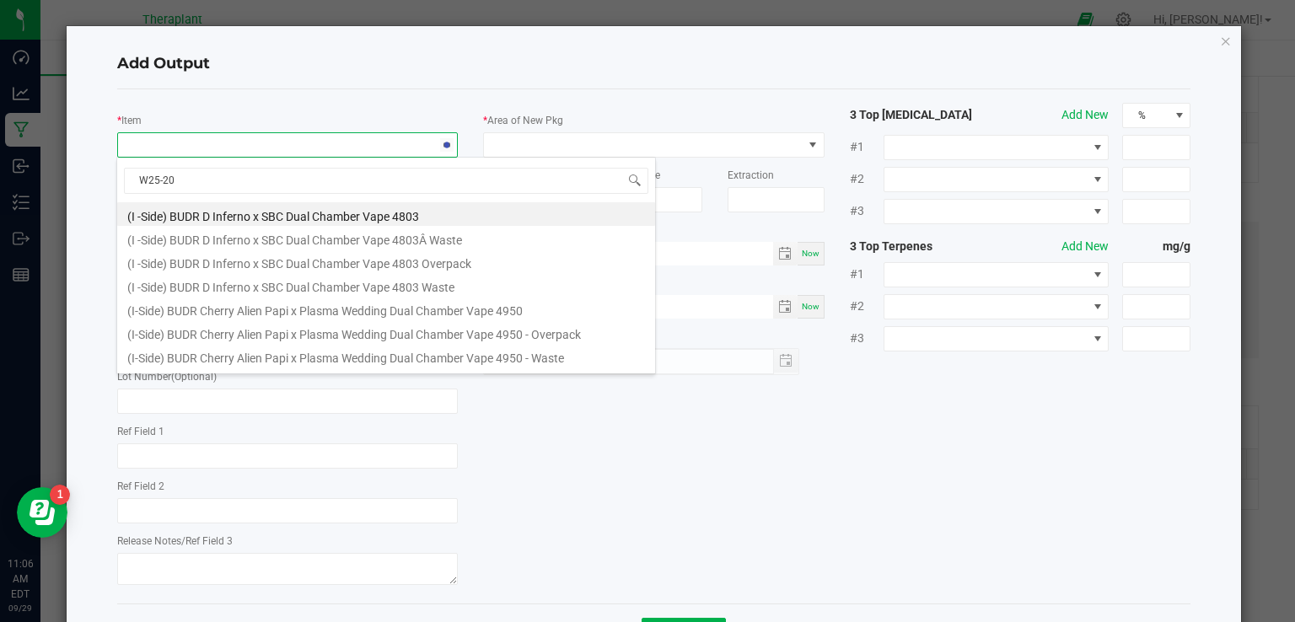
type input "W25-203"
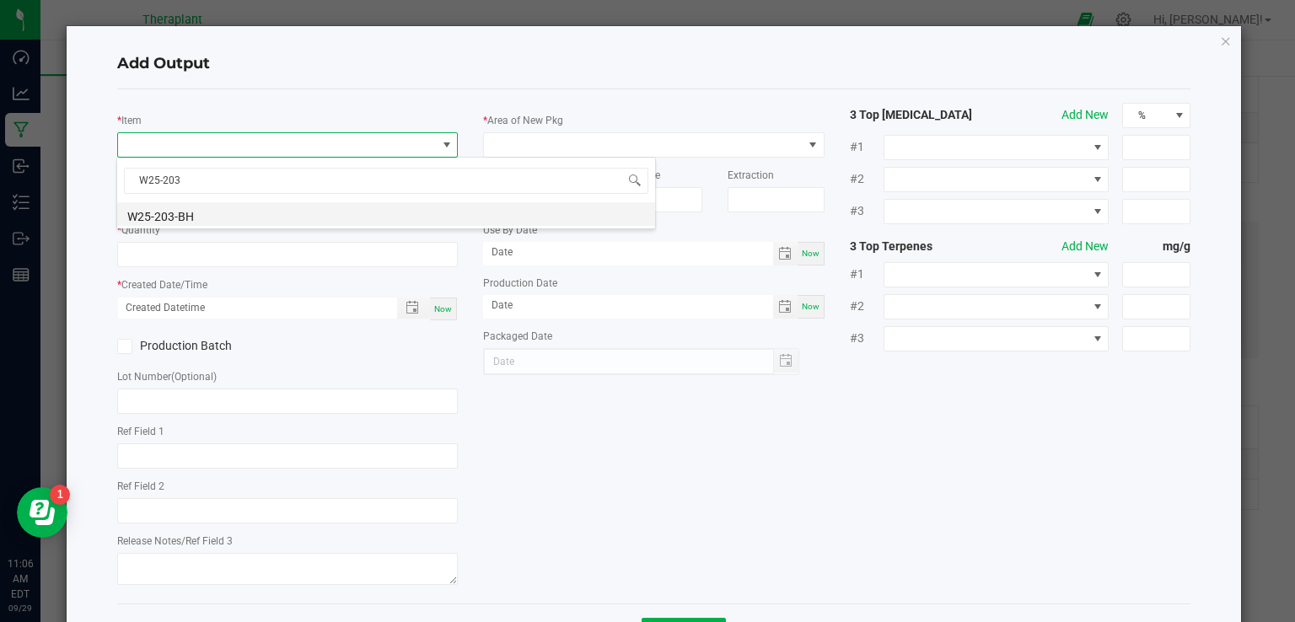
click at [200, 217] on li "W25-203-BH" at bounding box center [386, 214] width 538 height 24
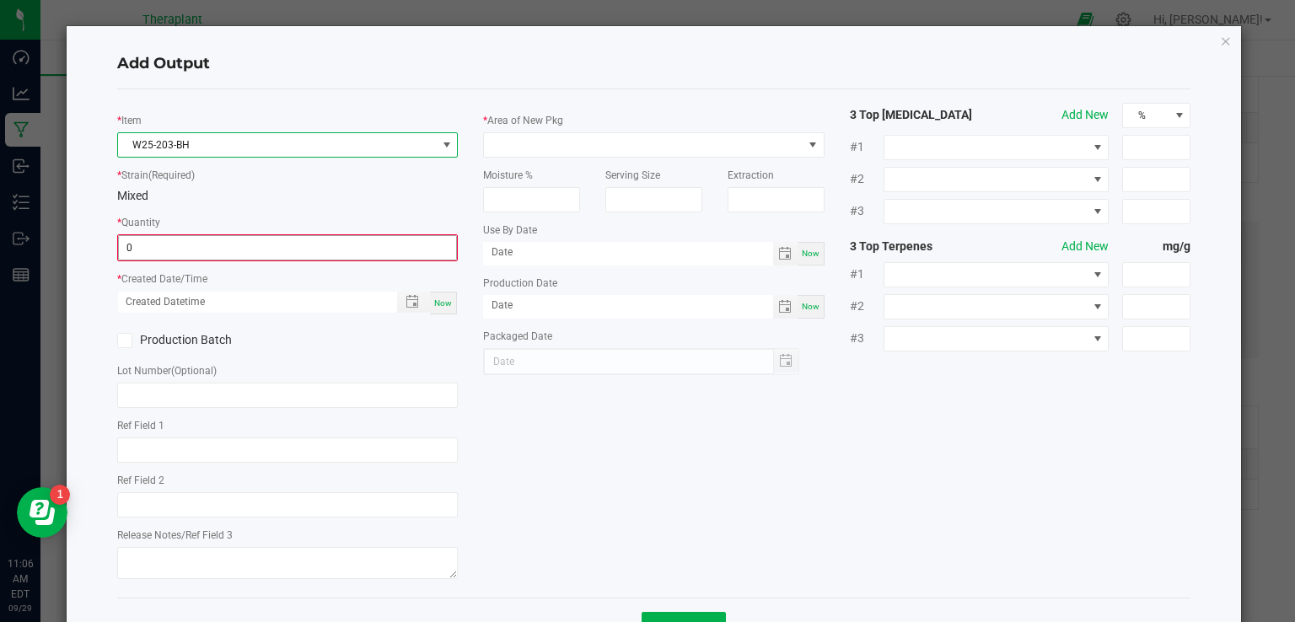
click at [187, 246] on input "0" at bounding box center [288, 248] width 338 height 24
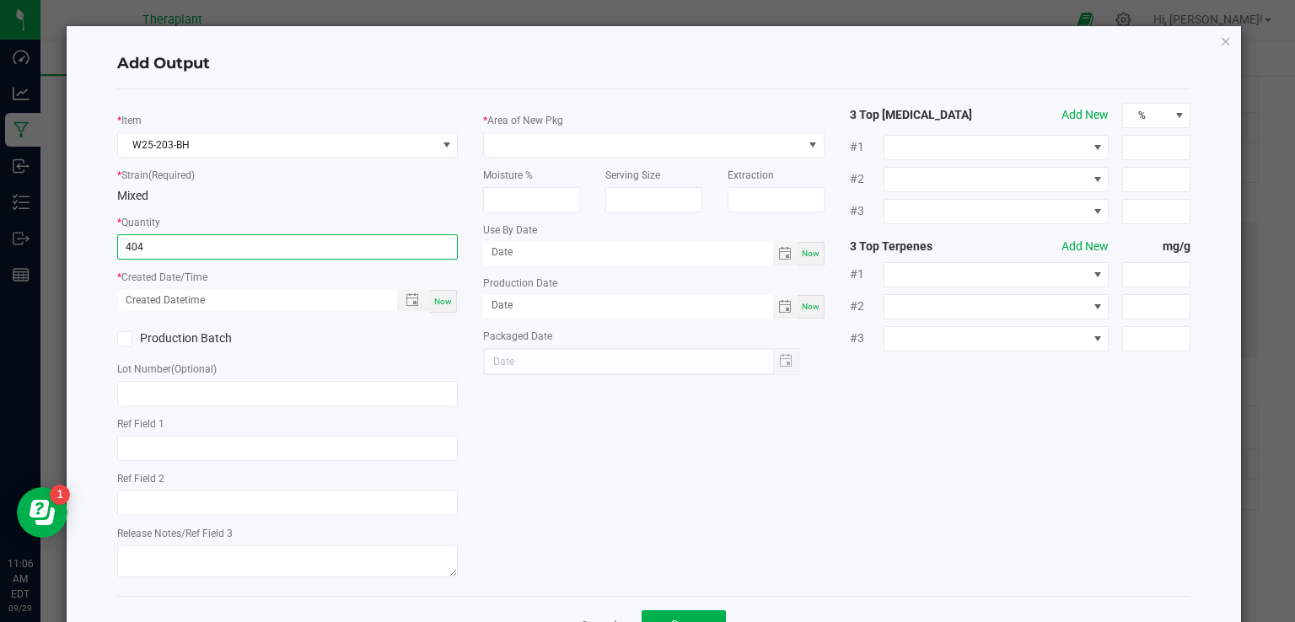
type input "404.0000 g"
click at [438, 302] on span "Now" at bounding box center [443, 301] width 18 height 9
type input "[DATE] 11:06 AM"
type input "[DATE]"
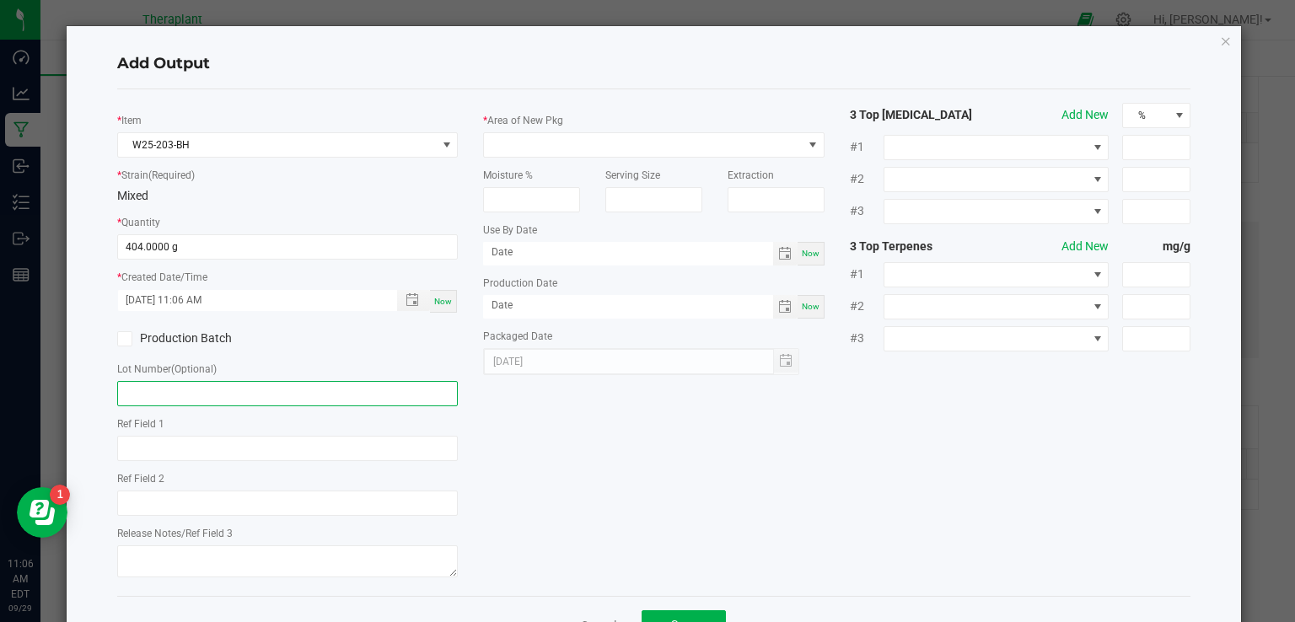
click at [240, 394] on input "text" at bounding box center [288, 393] width 342 height 25
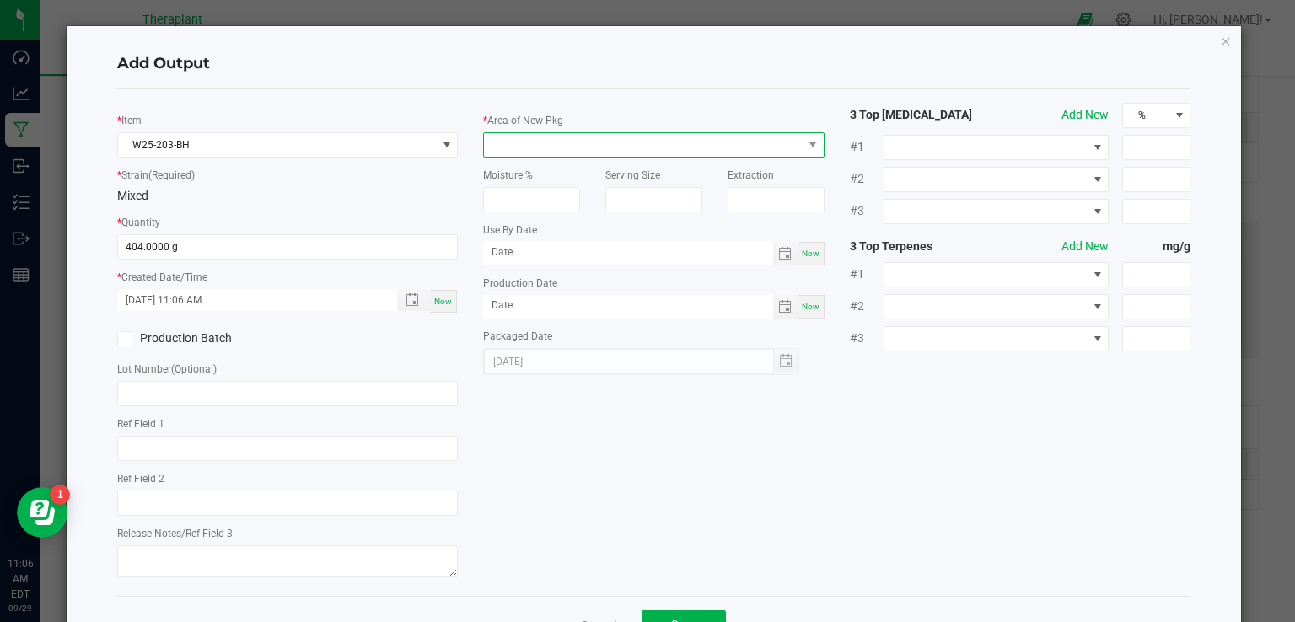
click at [606, 136] on span at bounding box center [643, 145] width 319 height 24
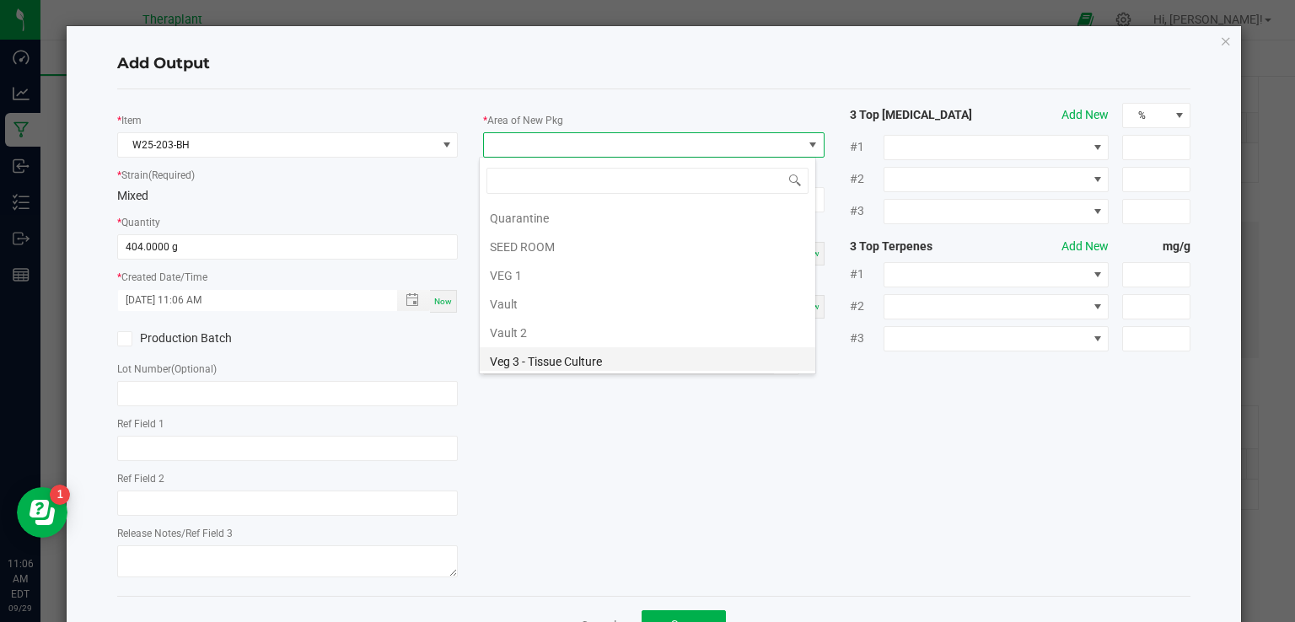
scroll to position [313, 0]
click at [526, 297] on li "Vault 2" at bounding box center [648, 305] width 336 height 29
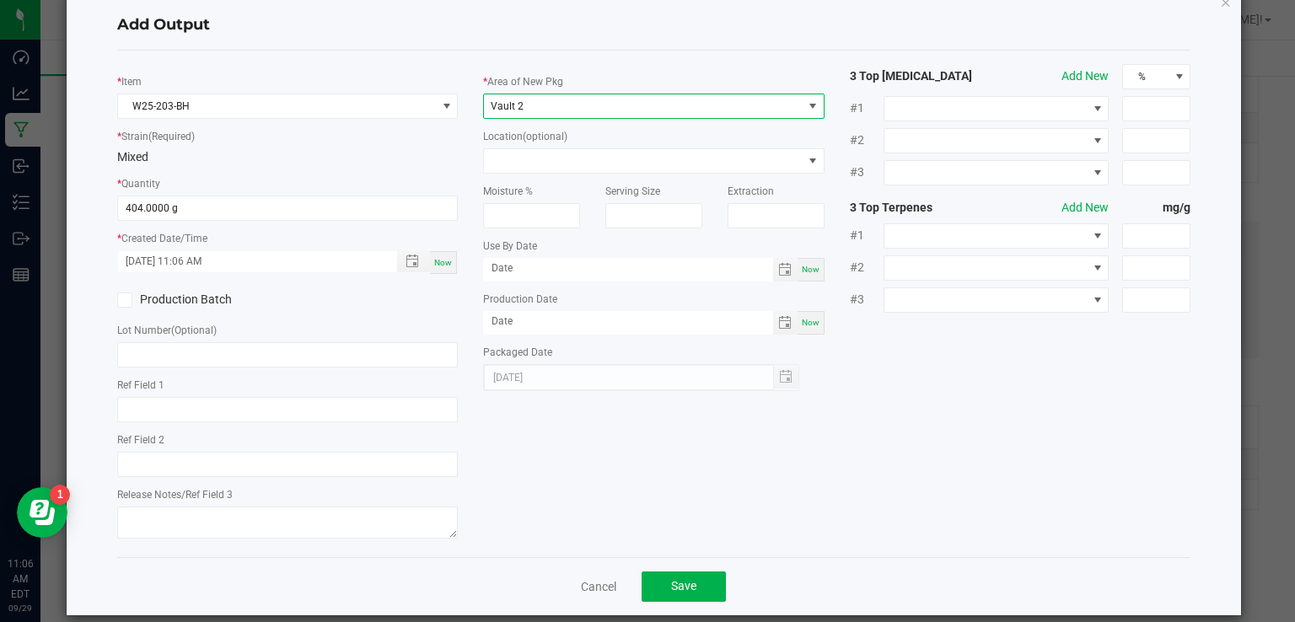
scroll to position [59, 0]
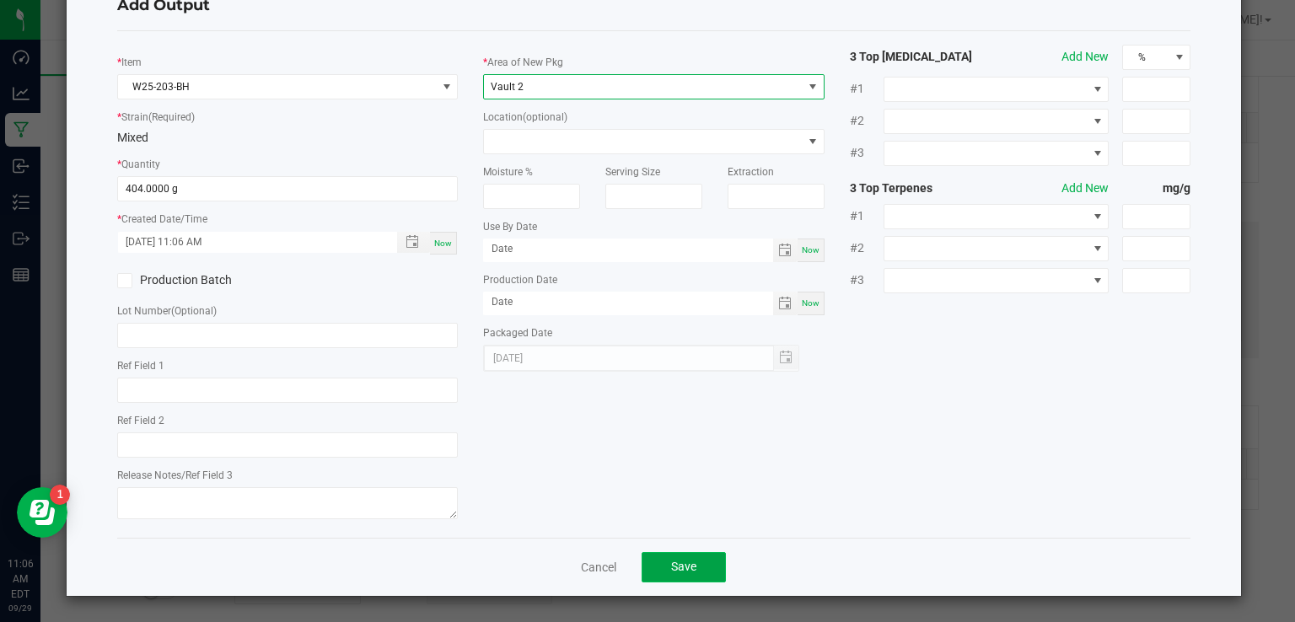
click at [675, 569] on span "Save" at bounding box center [683, 566] width 25 height 13
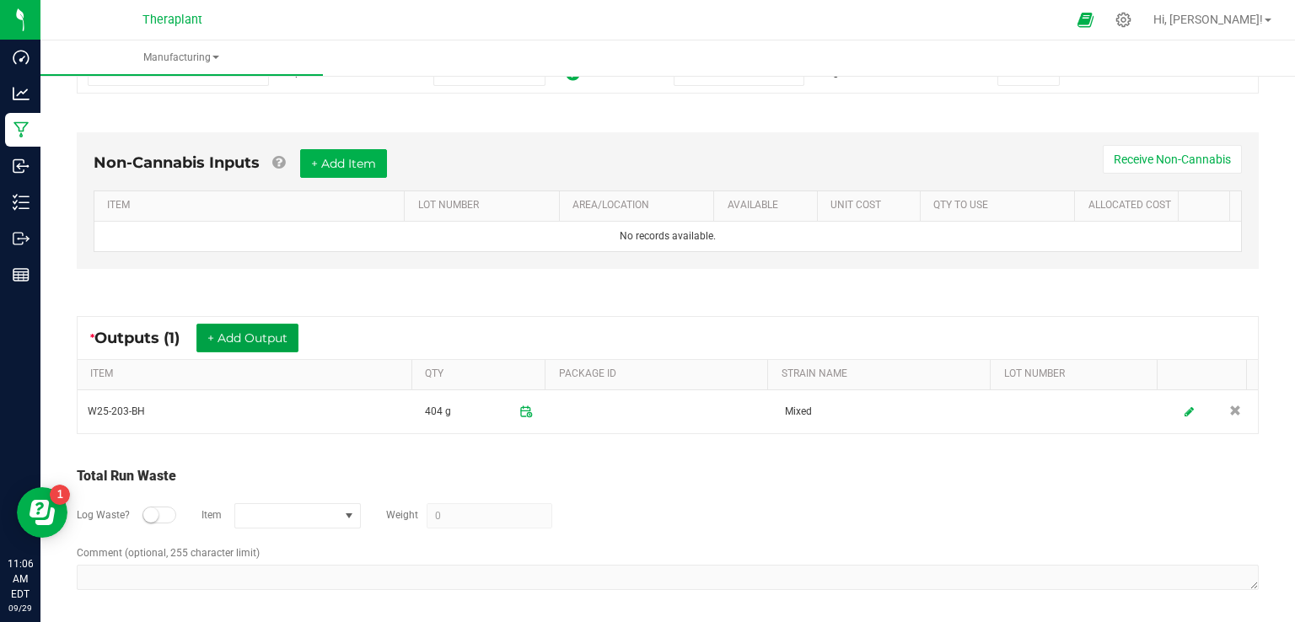
scroll to position [428, 0]
click at [170, 512] on div at bounding box center [160, 514] width 34 height 17
click at [287, 519] on span "NO DATA FOUND" at bounding box center [287, 515] width 104 height 24
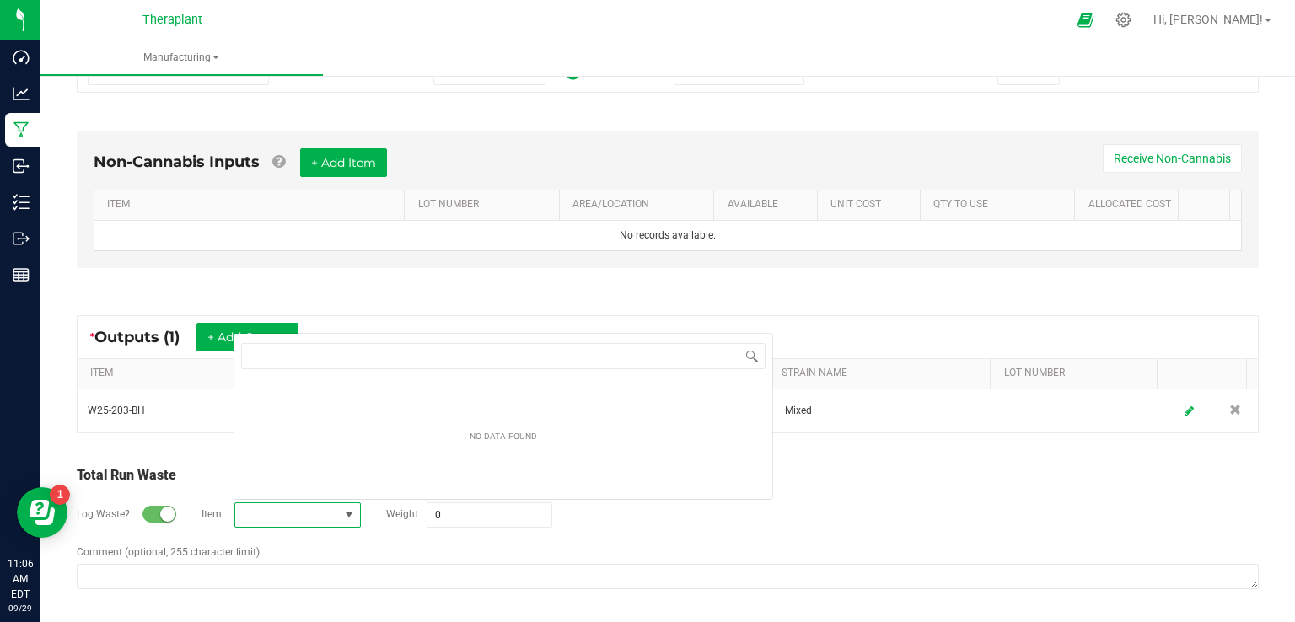
scroll to position [24, 126]
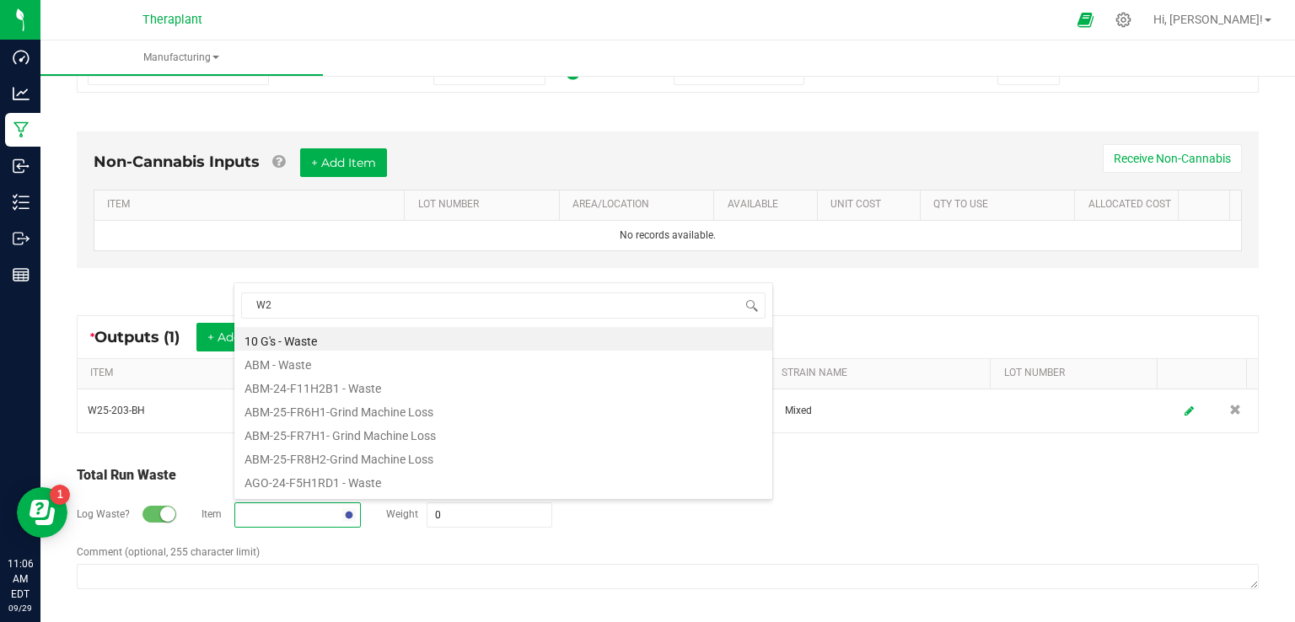
type input "W25"
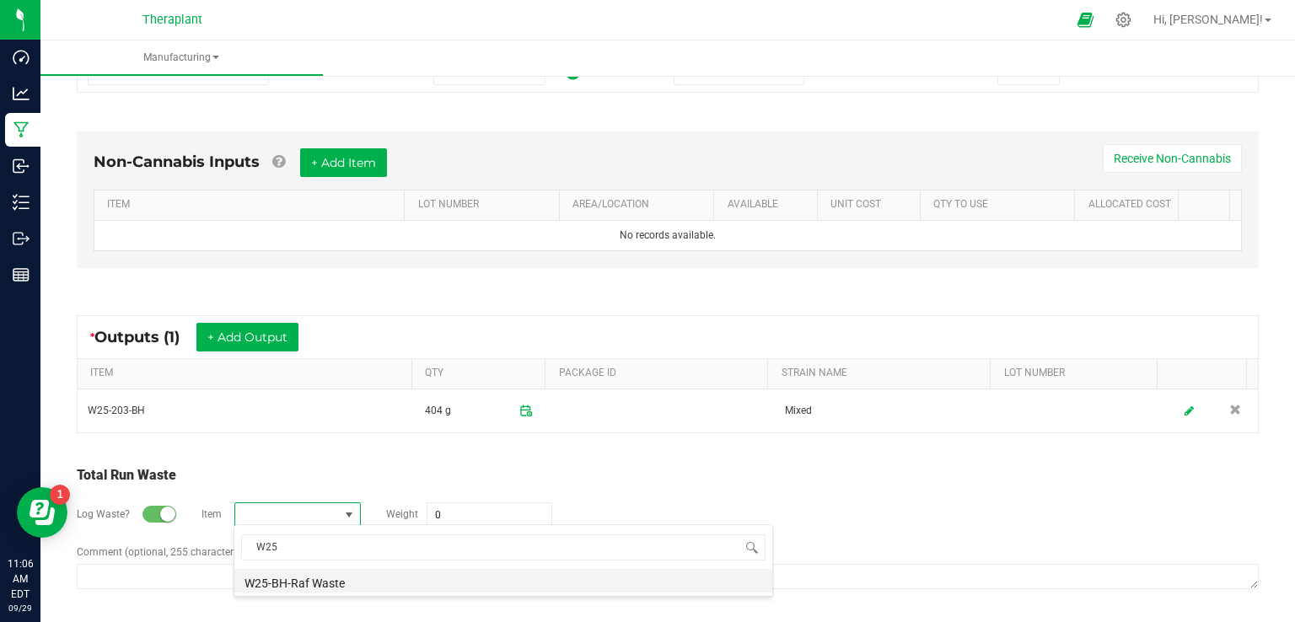
click at [317, 569] on li "W25-BH-Raf Waste" at bounding box center [503, 581] width 538 height 24
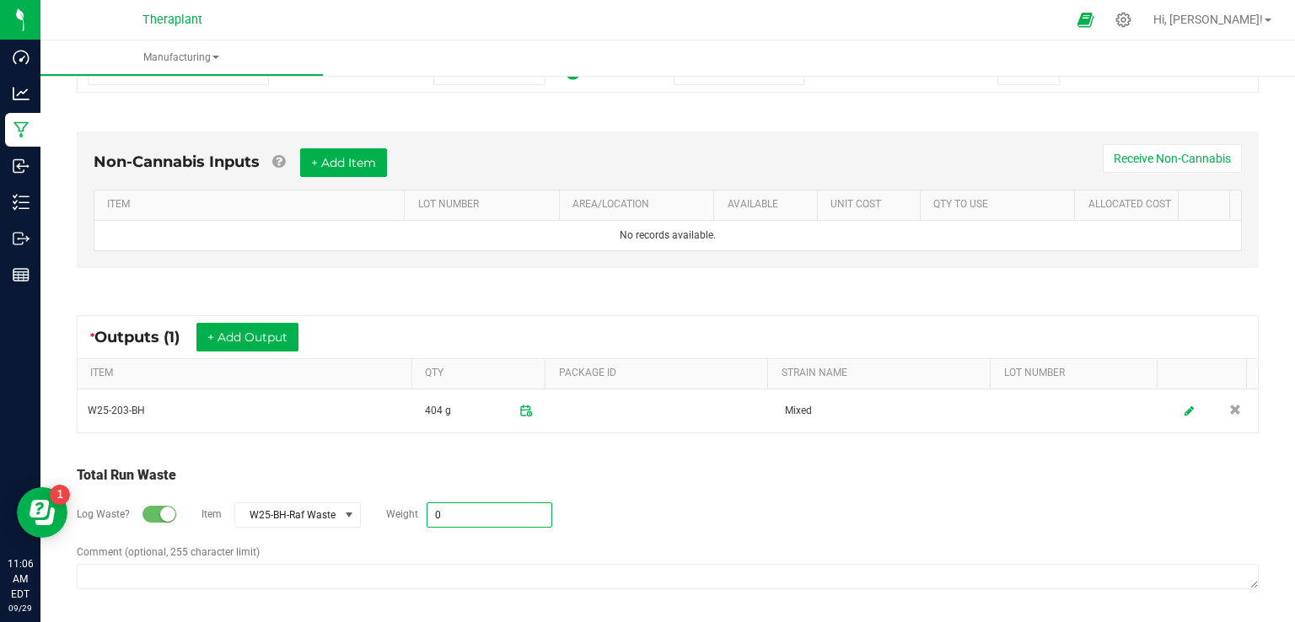
click at [467, 509] on input "0" at bounding box center [490, 515] width 124 height 24
type input "23605 g"
click at [688, 492] on div "Log Waste? Item W25-BH-Raf Waste Weight 23605 g" at bounding box center [668, 515] width 1182 height 59
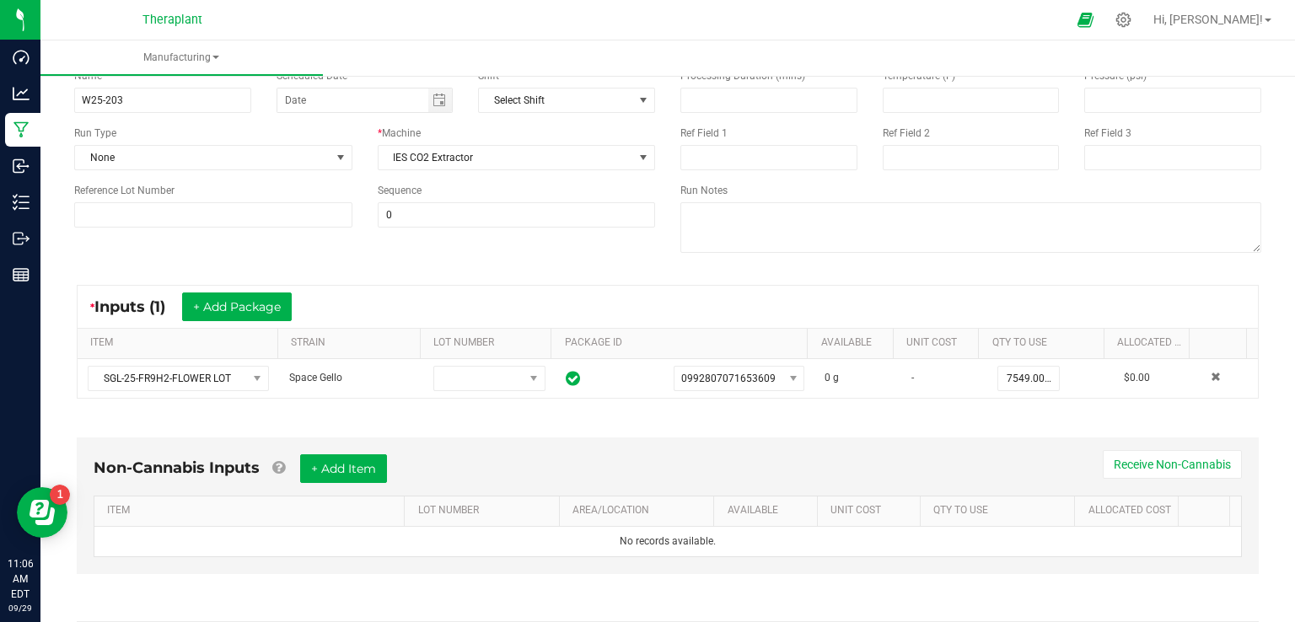
scroll to position [0, 0]
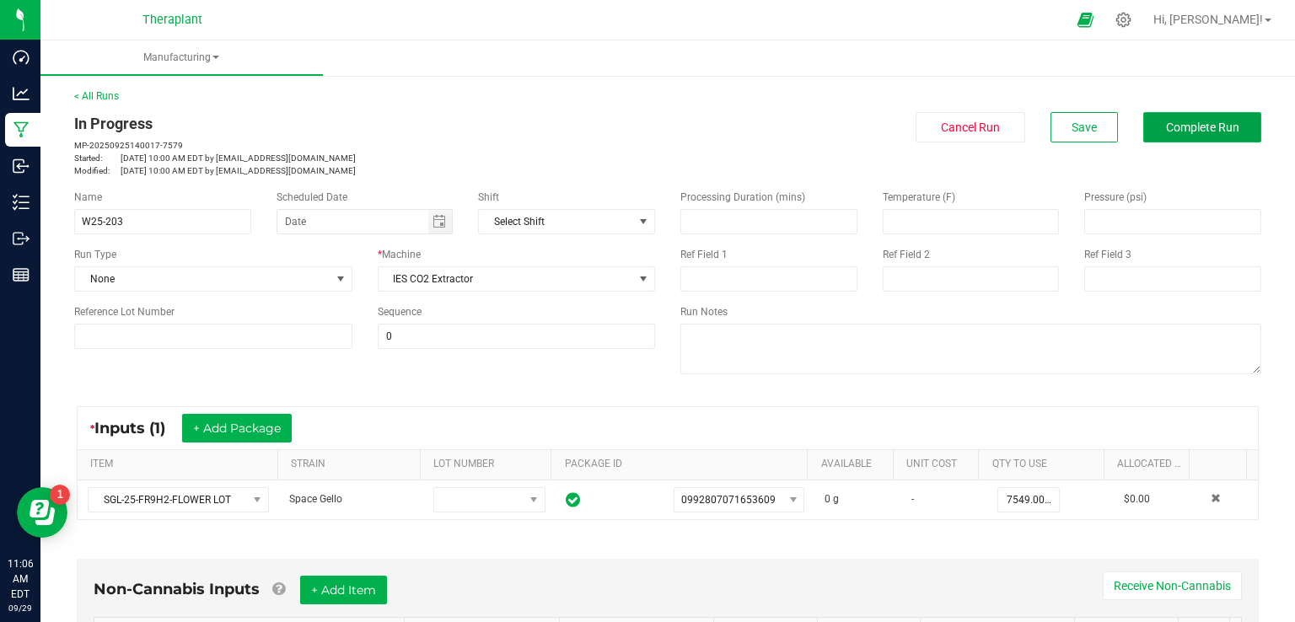
click at [1194, 132] on span "Complete Run" at bounding box center [1202, 127] width 73 height 13
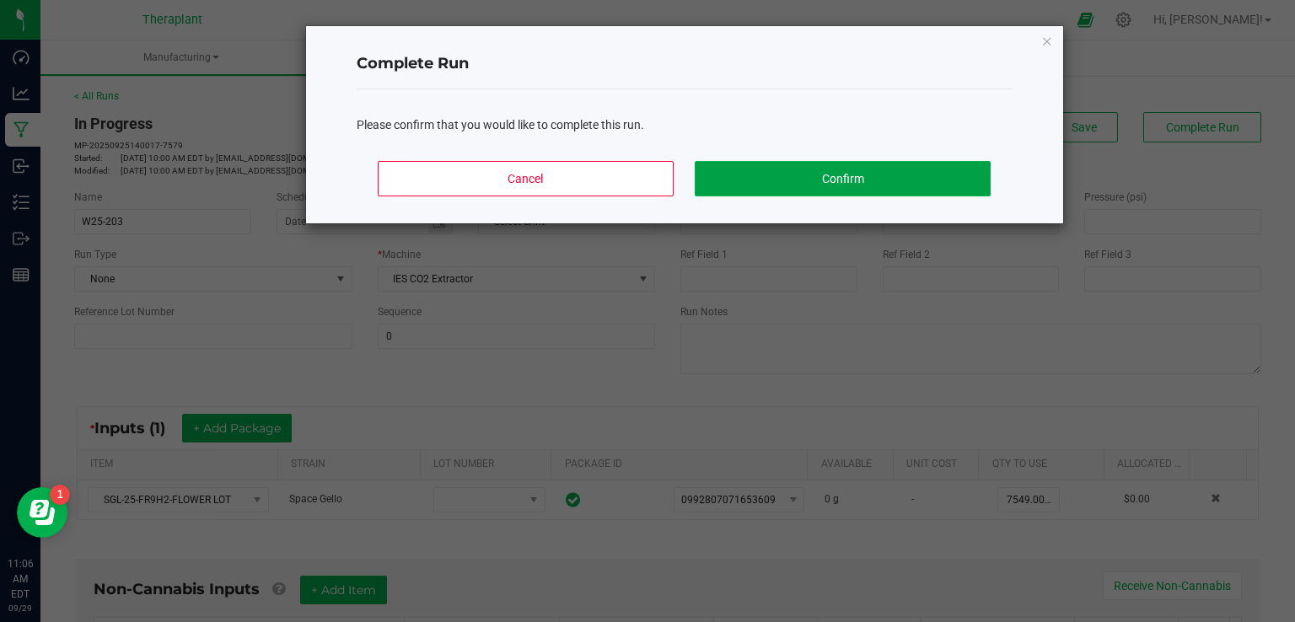
click at [848, 190] on button "Confirm" at bounding box center [842, 178] width 295 height 35
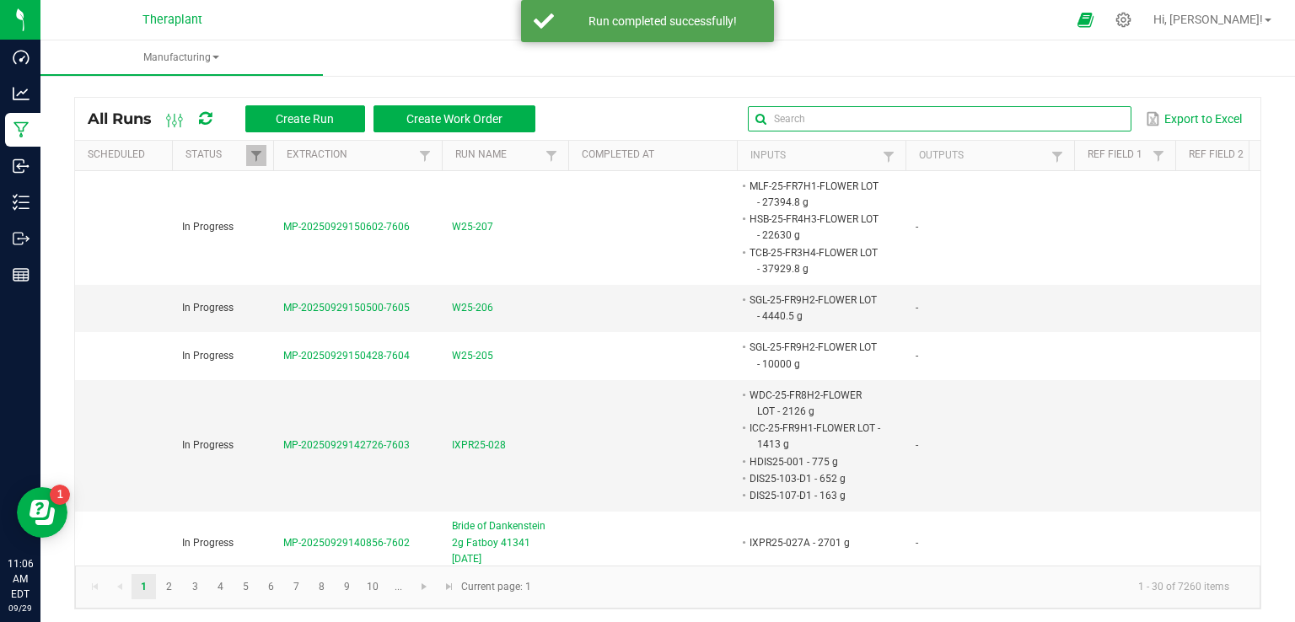
click at [1068, 126] on input "text" at bounding box center [940, 118] width 384 height 25
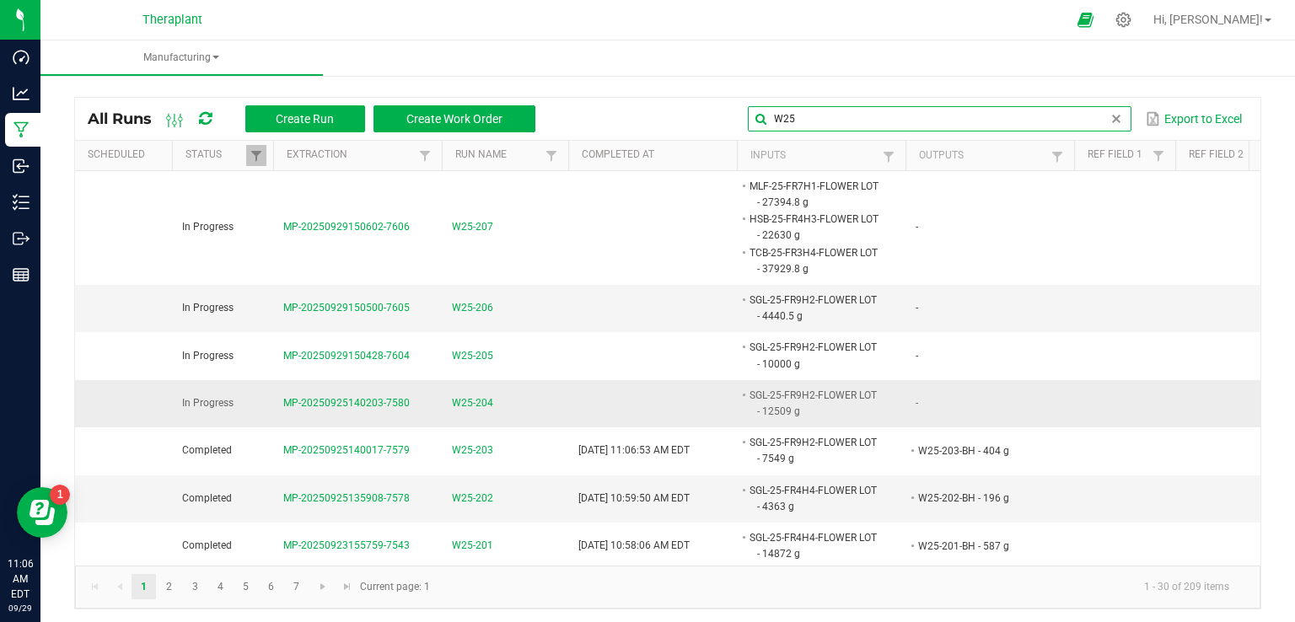
type input "W25"
click at [482, 401] on span "W25-204" at bounding box center [472, 404] width 41 height 16
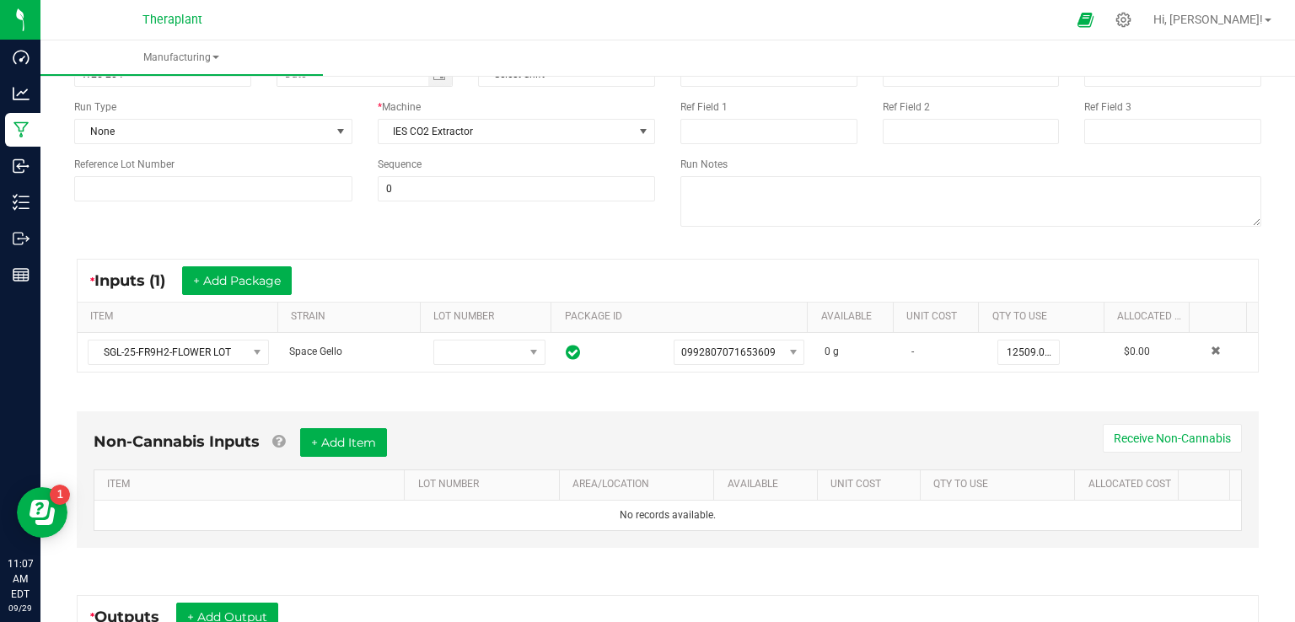
scroll to position [337, 0]
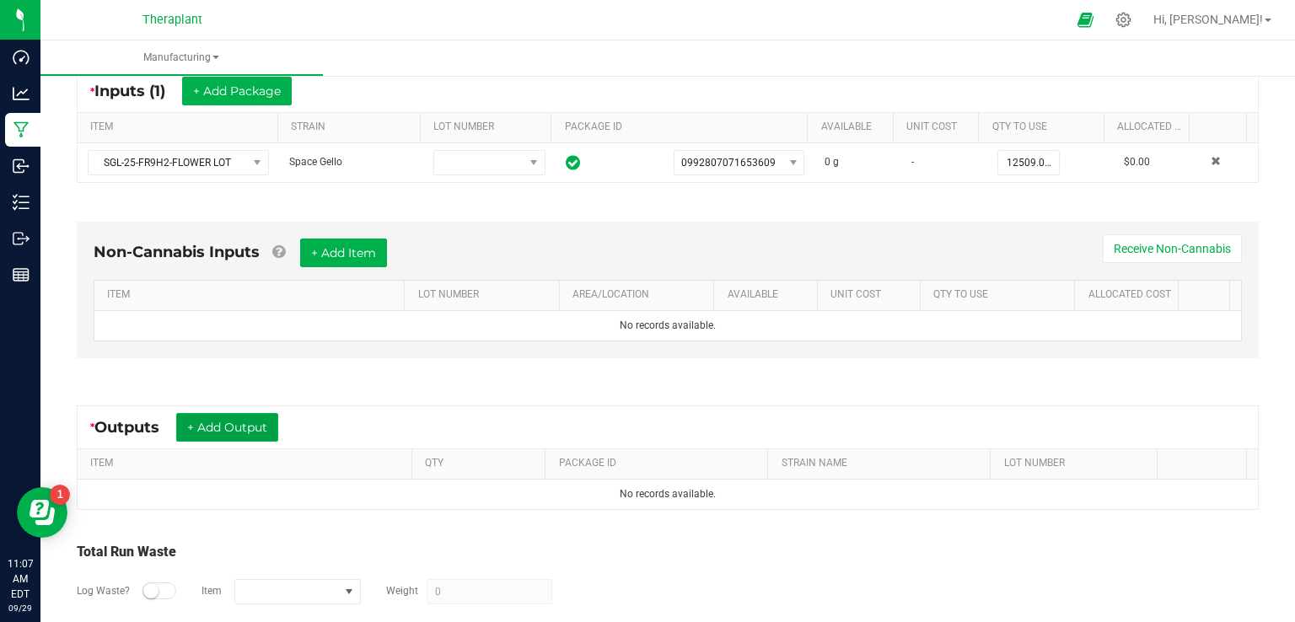
click at [222, 413] on button "+ Add Output" at bounding box center [227, 427] width 102 height 29
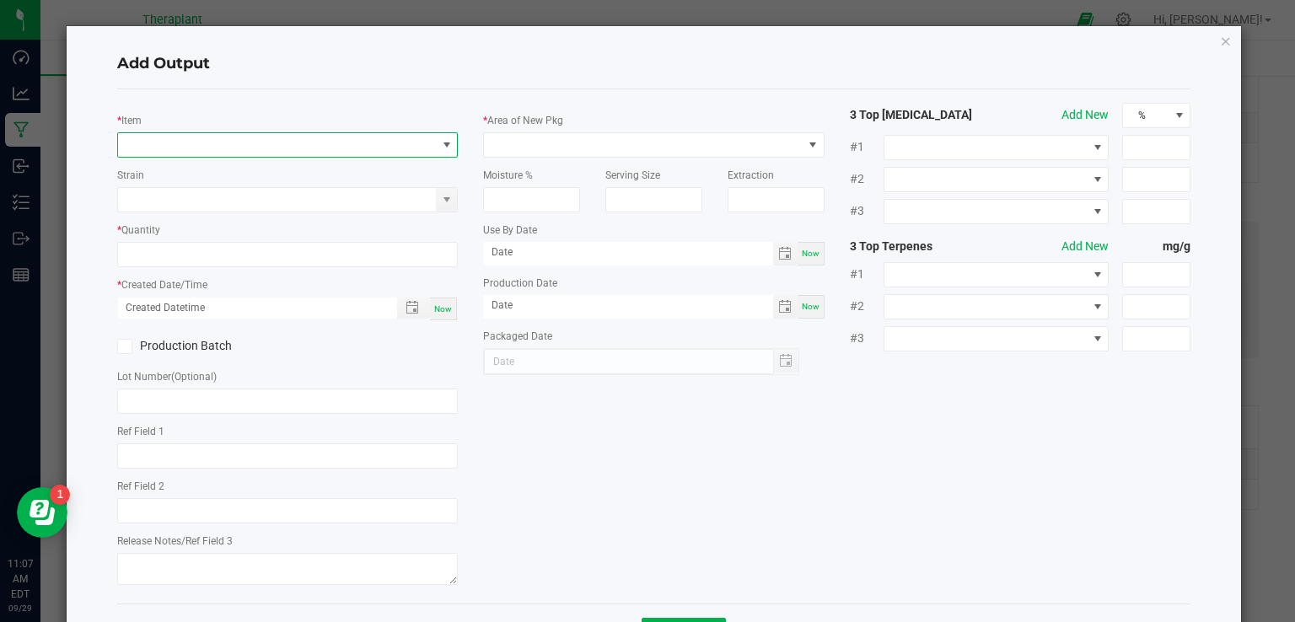
click at [191, 138] on span "NO DATA FOUND" at bounding box center [277, 145] width 319 height 24
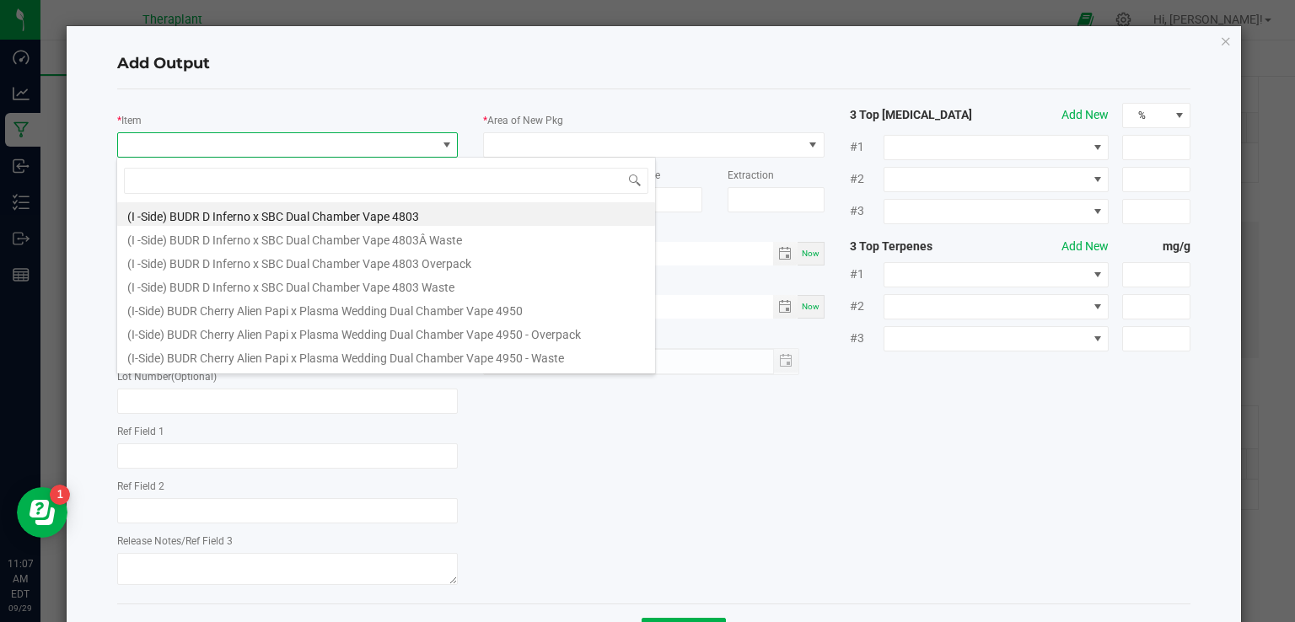
scroll to position [24, 337]
type input "W25-204"
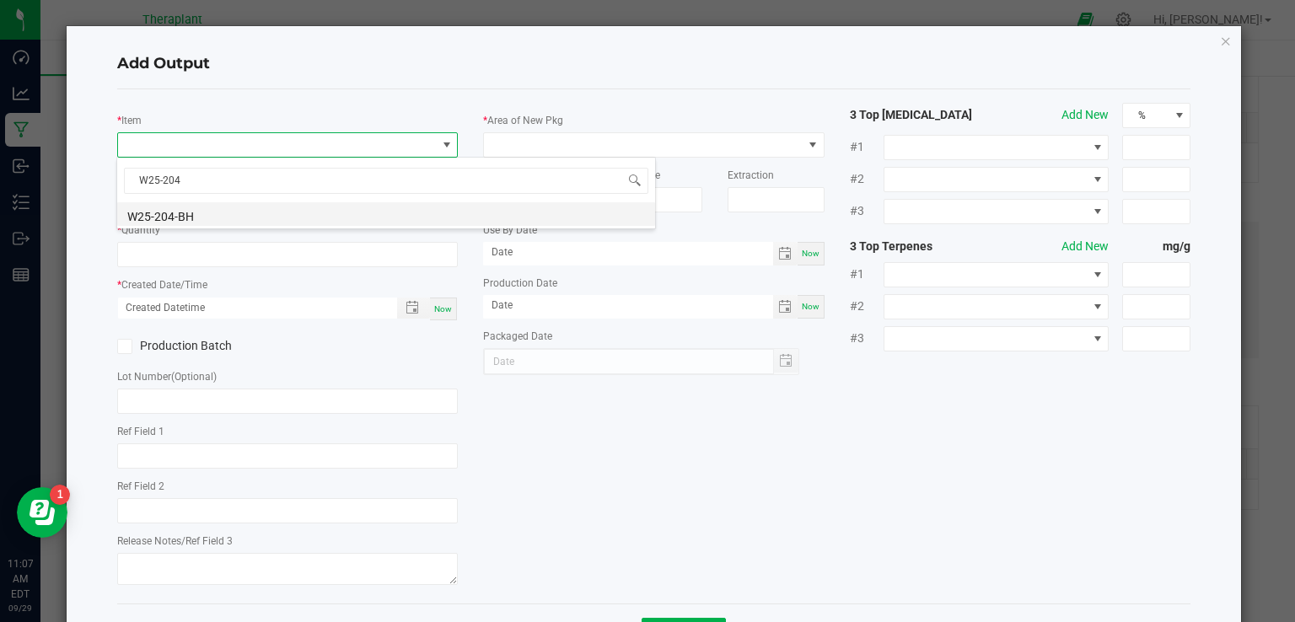
click at [181, 221] on li "W25-204-BH" at bounding box center [386, 214] width 538 height 24
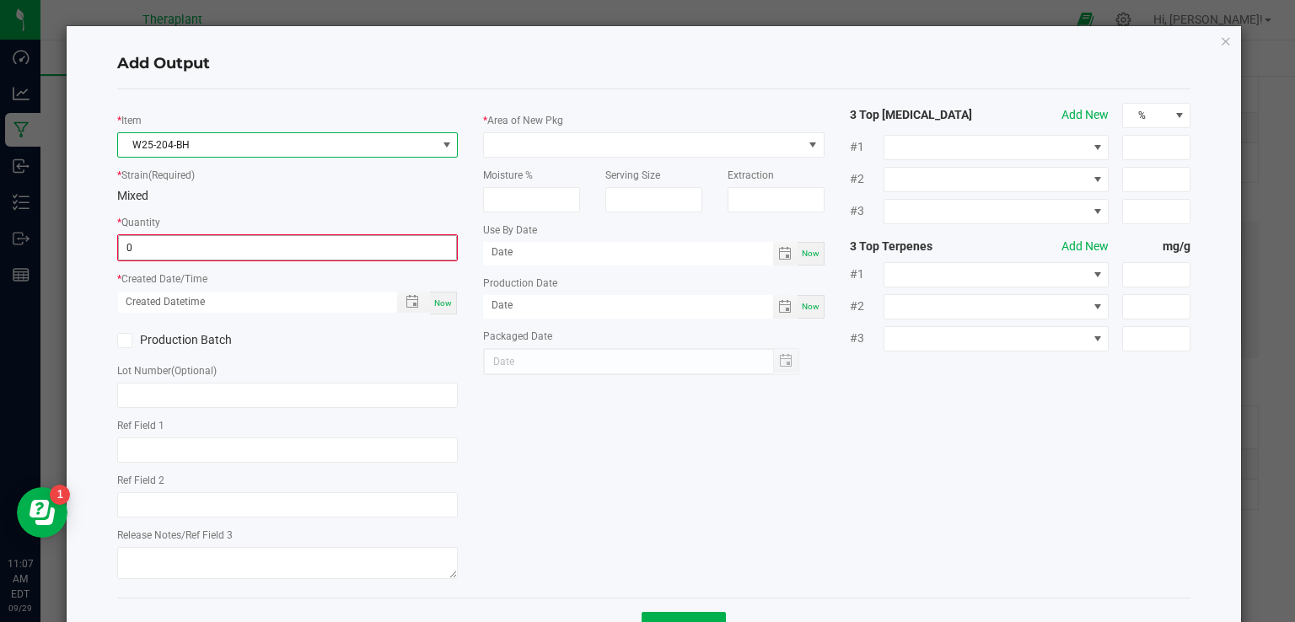
click at [181, 237] on input "0" at bounding box center [288, 248] width 338 height 24
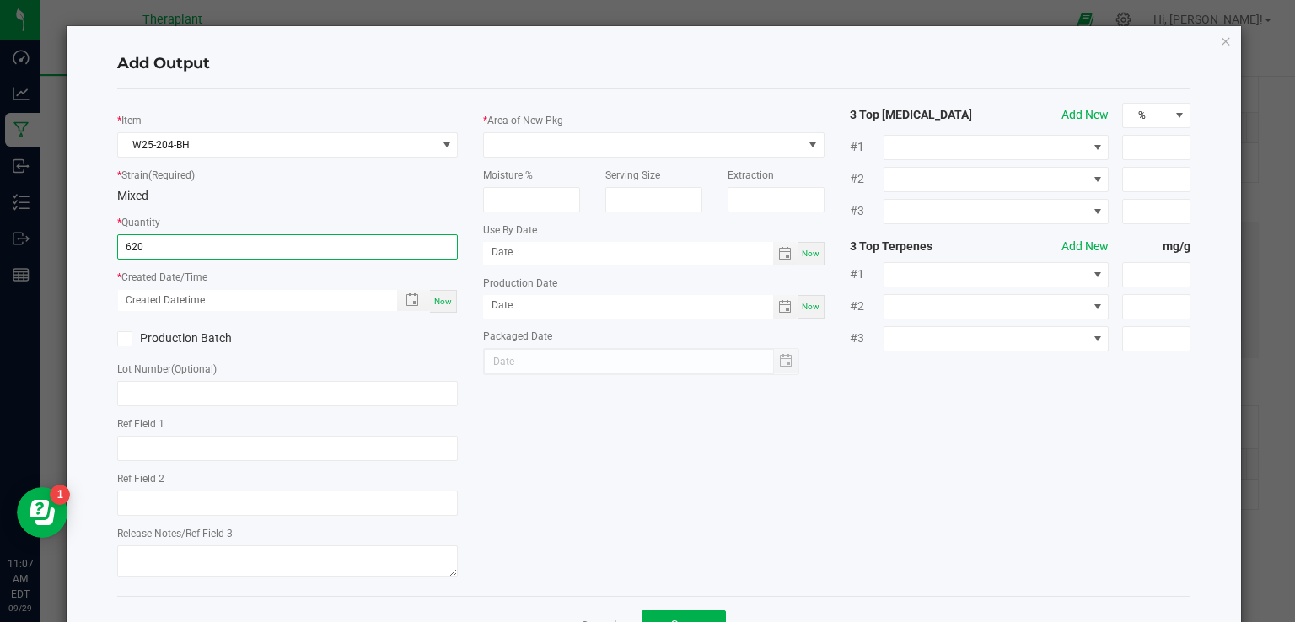
type input "620.0000 g"
click at [445, 294] on div "Now" at bounding box center [443, 301] width 27 height 23
type input "[DATE] 11:07 AM"
type input "[DATE]"
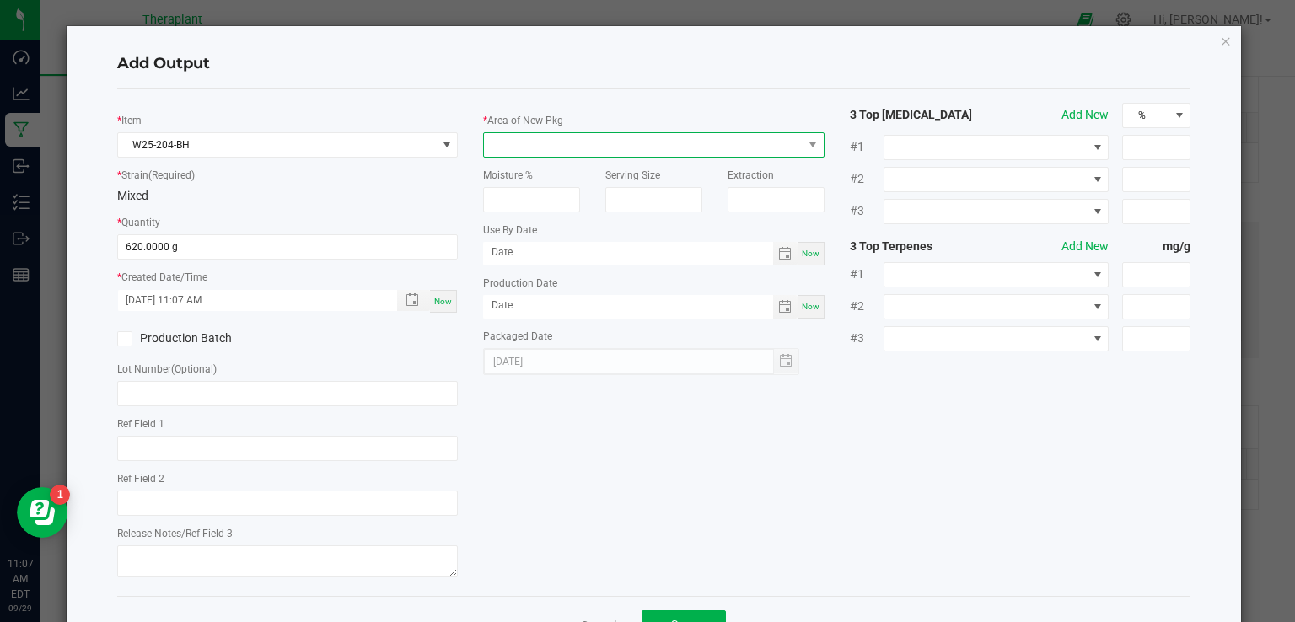
click at [519, 143] on span at bounding box center [643, 145] width 319 height 24
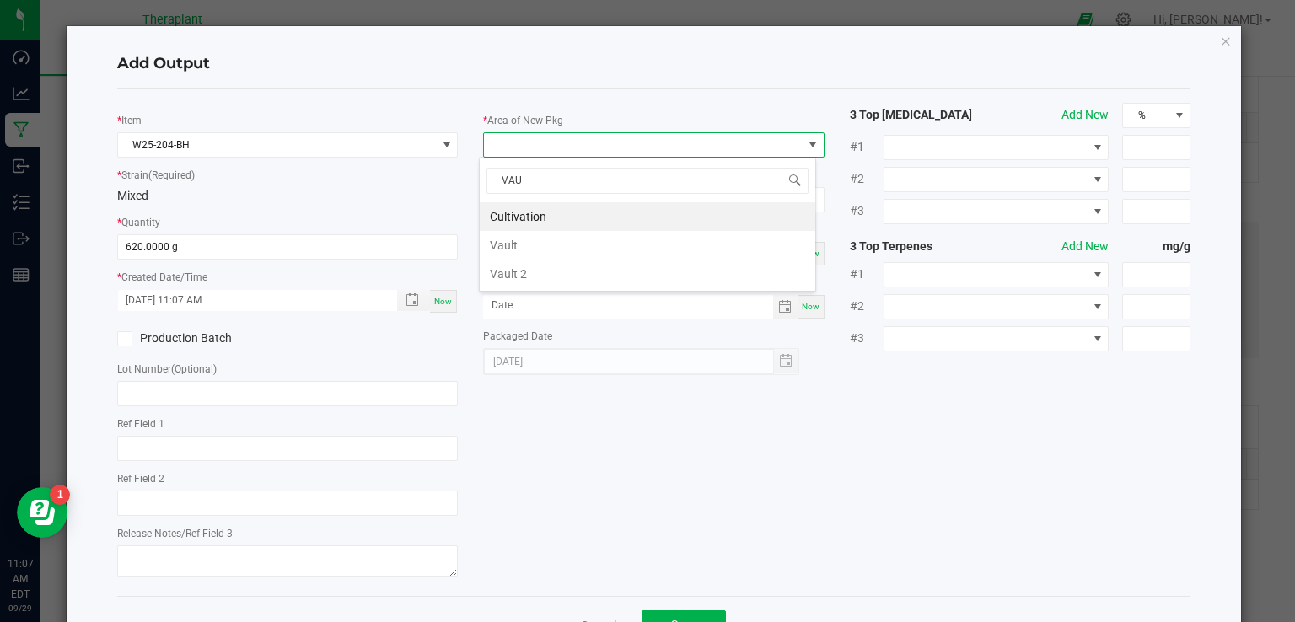
type input "VAUL"
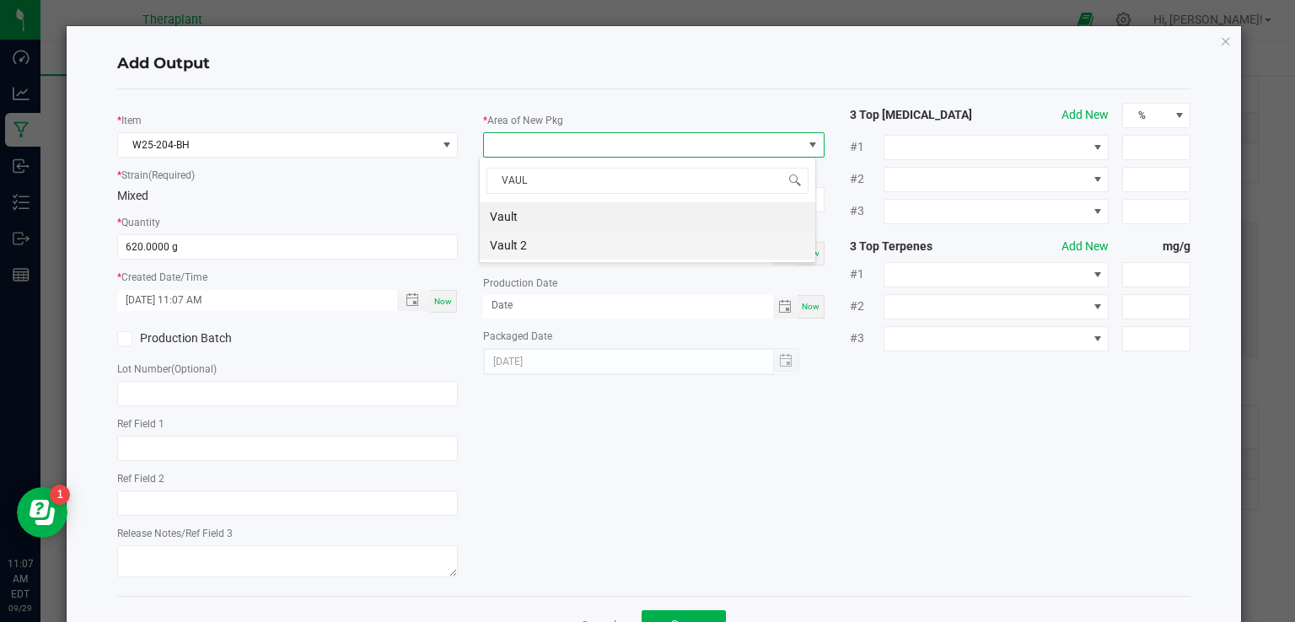
click at [551, 249] on li "Vault 2" at bounding box center [648, 245] width 336 height 29
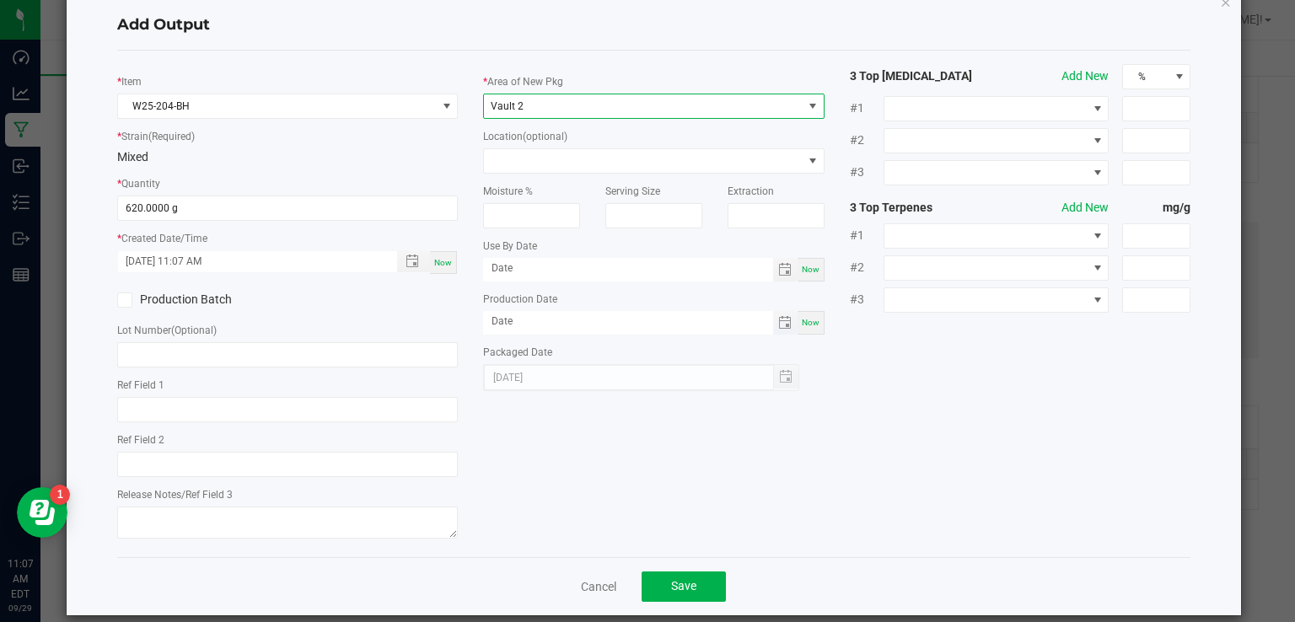
scroll to position [59, 0]
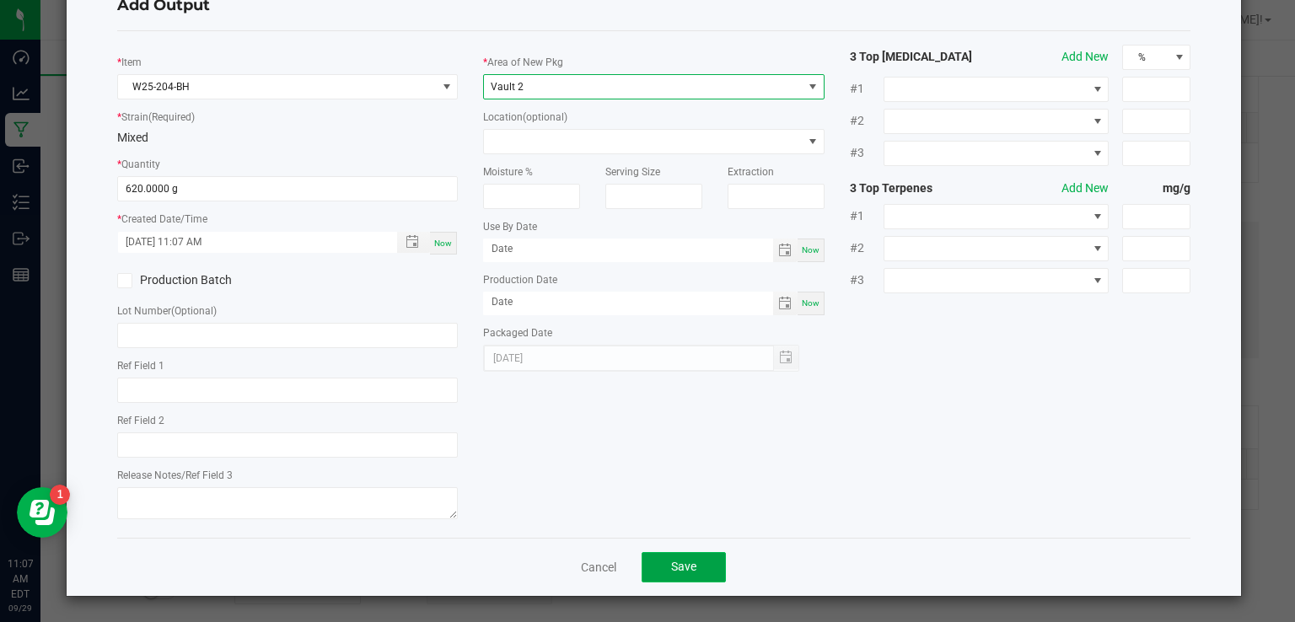
click at [686, 572] on span "Save" at bounding box center [683, 566] width 25 height 13
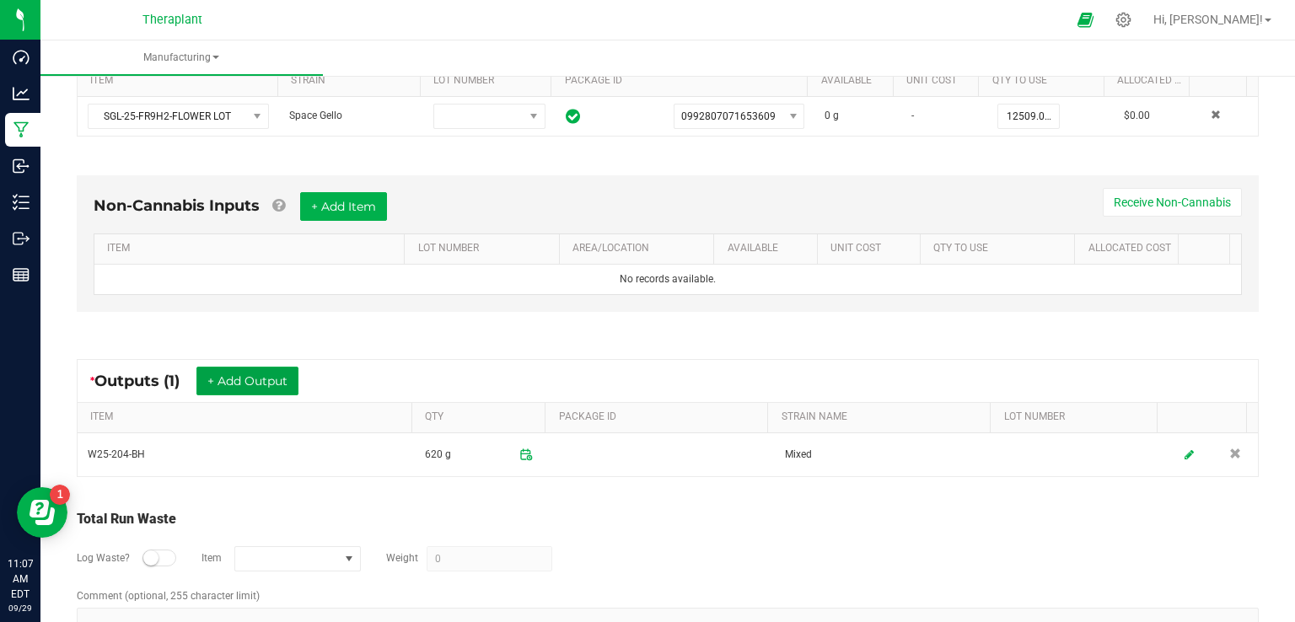
scroll to position [428, 0]
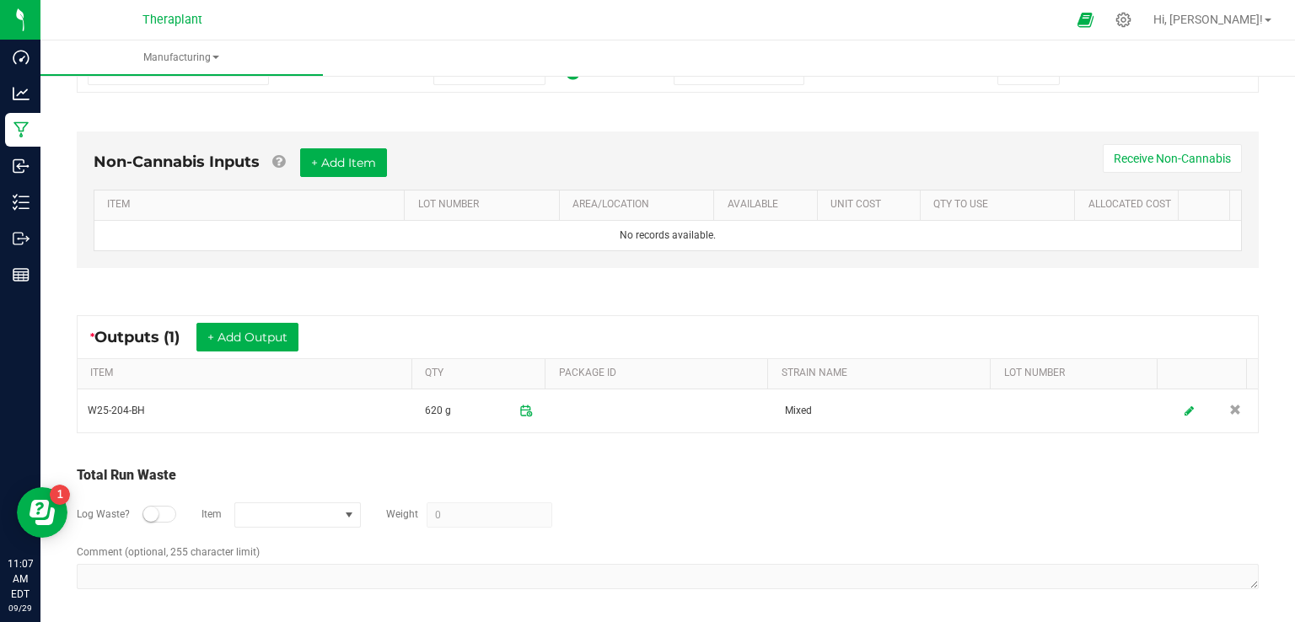
click at [143, 509] on form-toggle at bounding box center [160, 515] width 34 height 12
click at [169, 509] on div at bounding box center [160, 514] width 34 height 17
click at [285, 514] on span "NO DATA FOUND" at bounding box center [287, 515] width 104 height 24
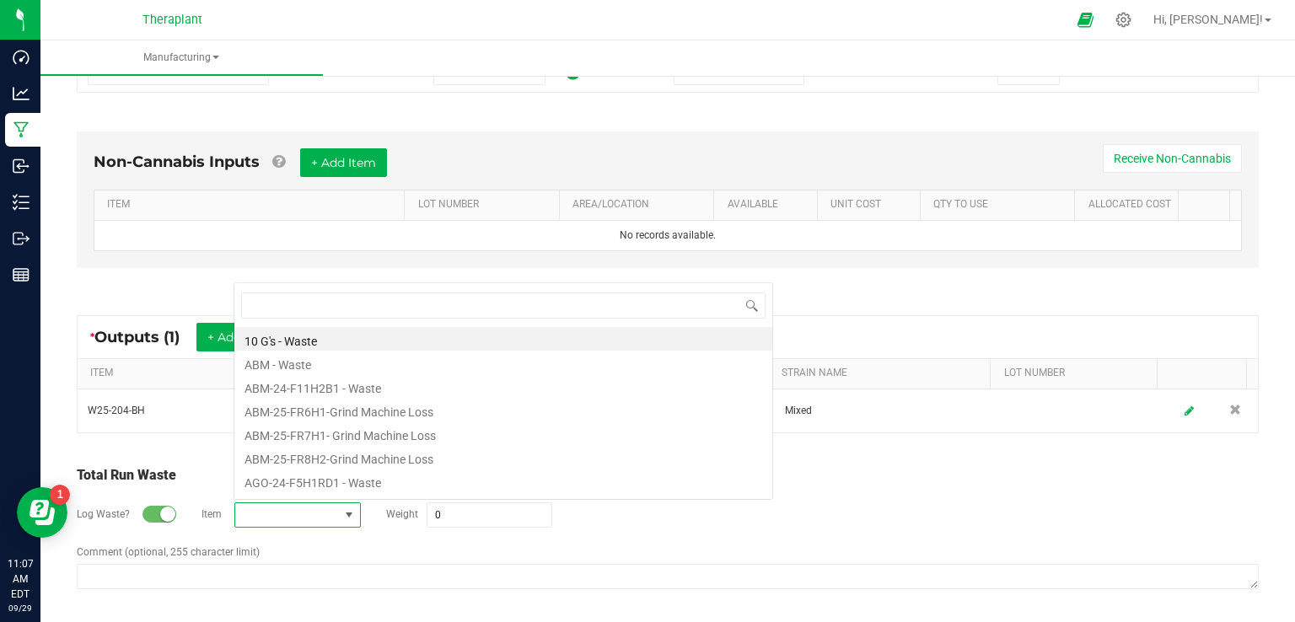
scroll to position [0, 0]
type input "W25"
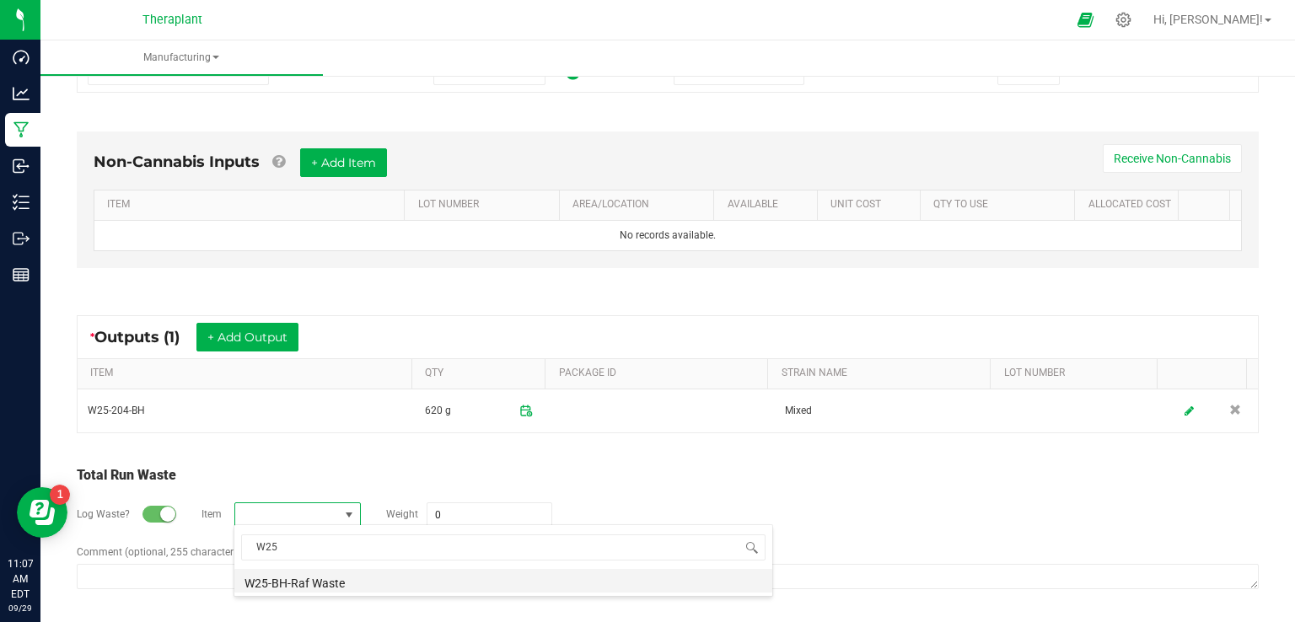
click at [294, 584] on li "W25-BH-Raf Waste" at bounding box center [503, 581] width 538 height 24
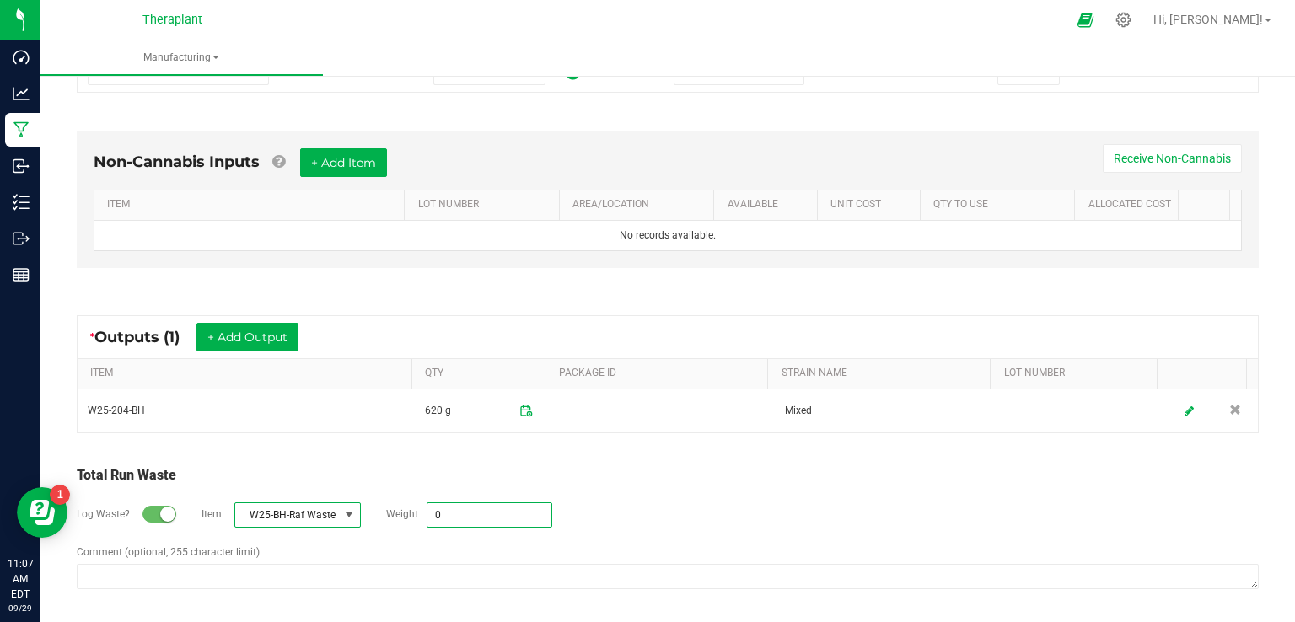
click at [466, 503] on input "0" at bounding box center [490, 515] width 124 height 24
type input "34928 g"
click at [654, 493] on div "Log Waste? Item W25-BH-Raf Waste Weight 34928 g" at bounding box center [668, 515] width 1182 height 59
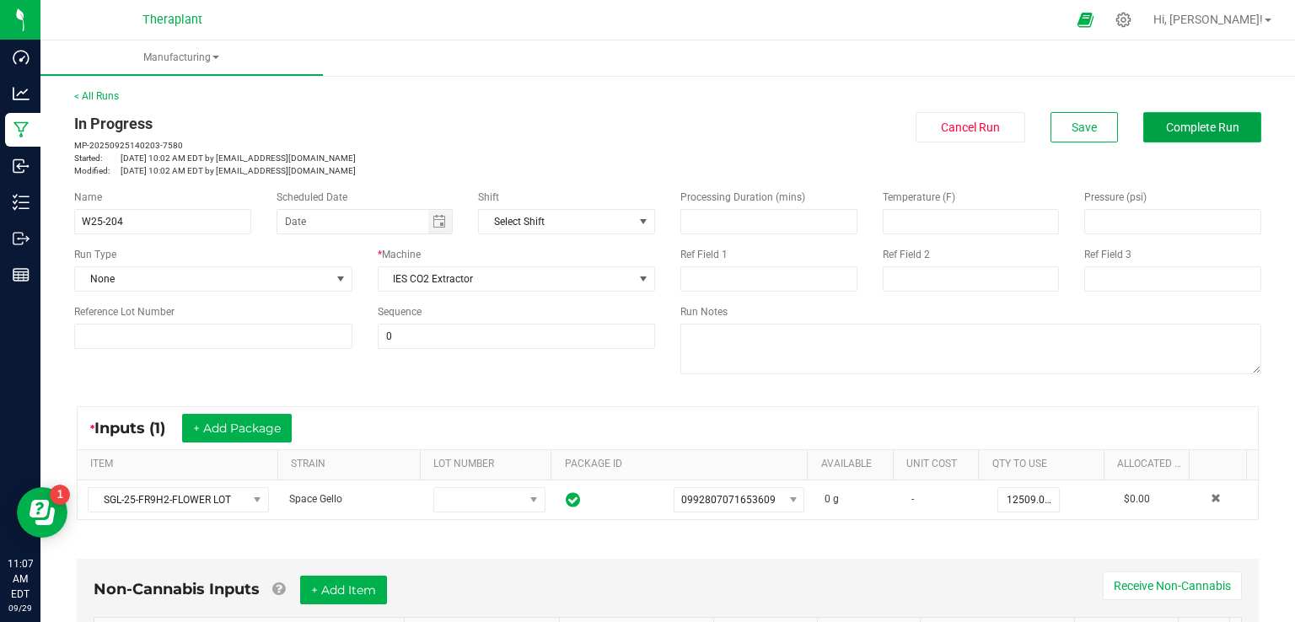
click at [1174, 129] on span "Complete Run" at bounding box center [1202, 127] width 73 height 13
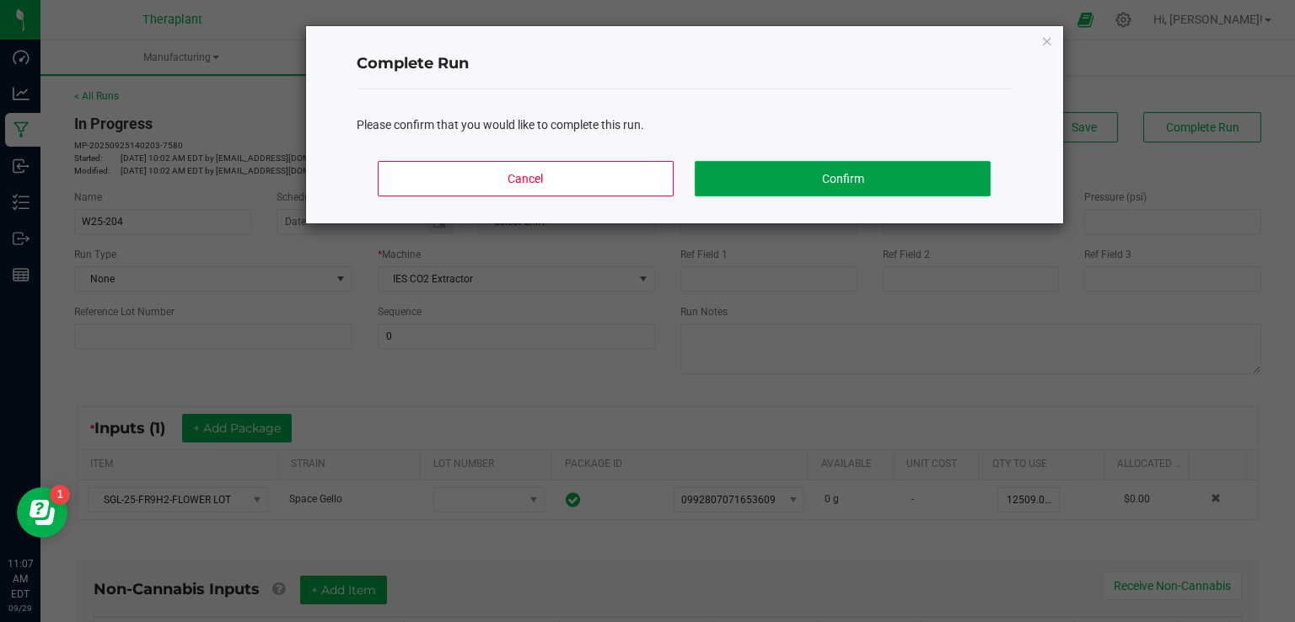
click at [875, 176] on button "Confirm" at bounding box center [842, 178] width 295 height 35
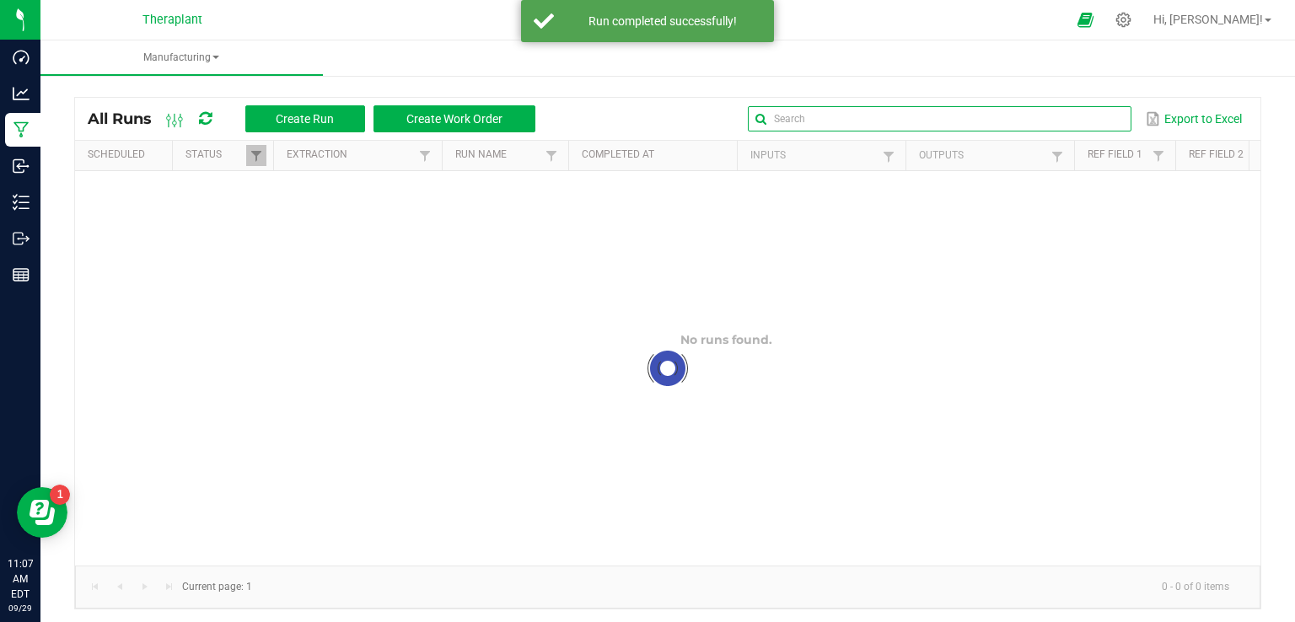
click at [1079, 116] on input "text" at bounding box center [940, 118] width 384 height 25
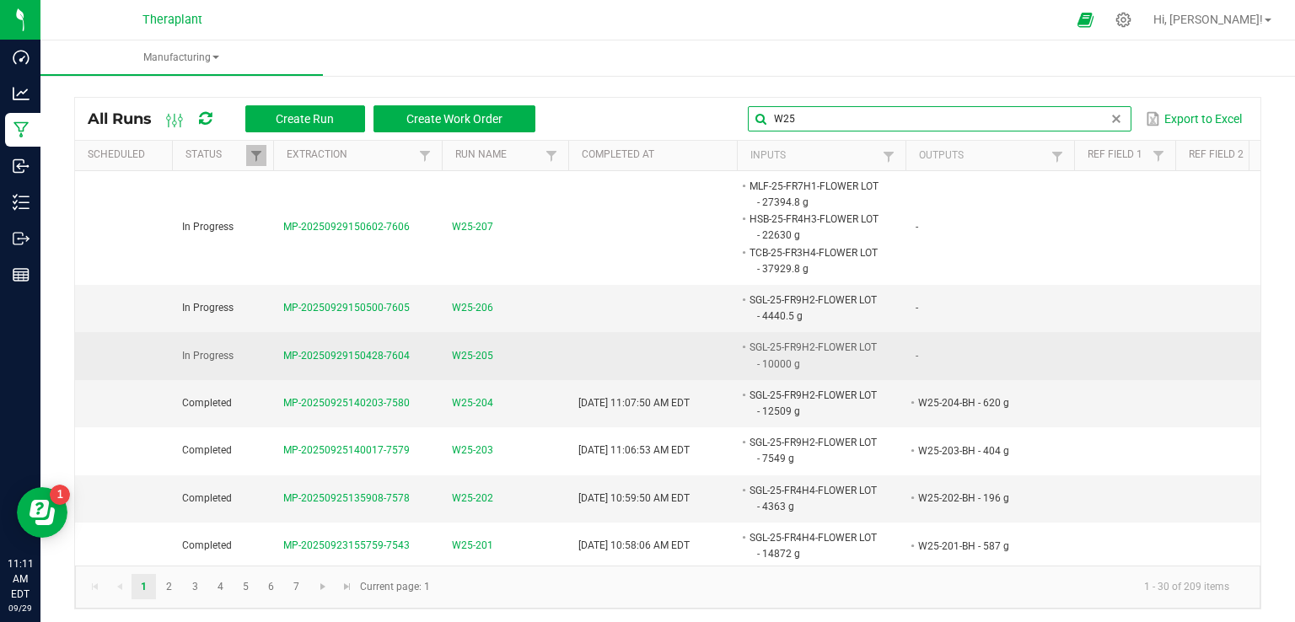
type input "W25"
